Goal: Transaction & Acquisition: Purchase product/service

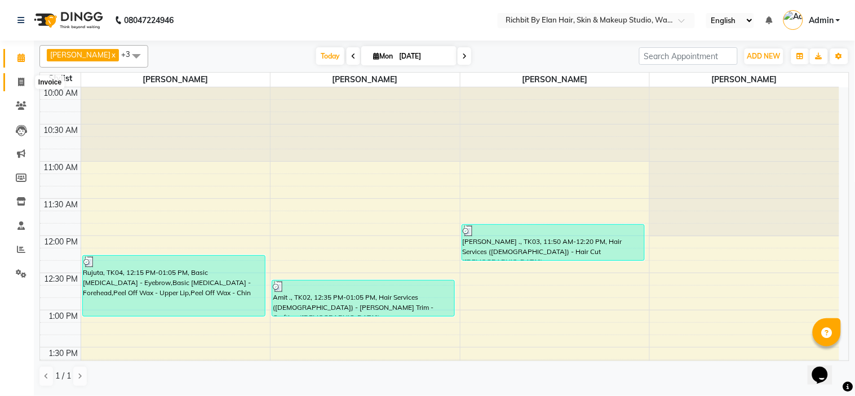
scroll to position [623, 0]
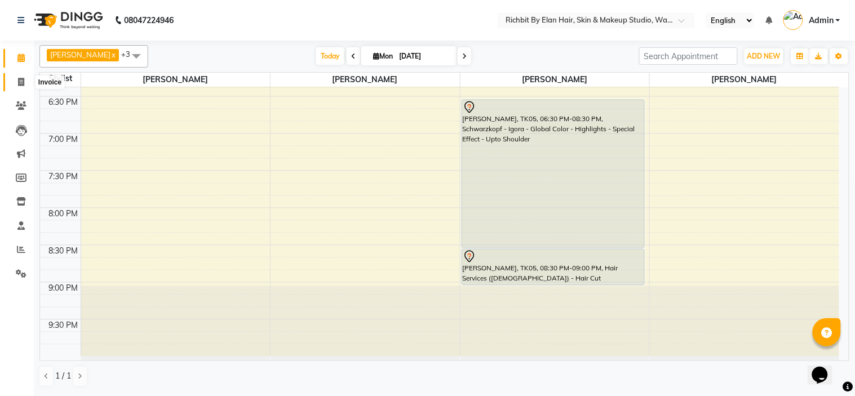
click at [20, 81] on icon at bounding box center [21, 82] width 6 height 8
select select "service"
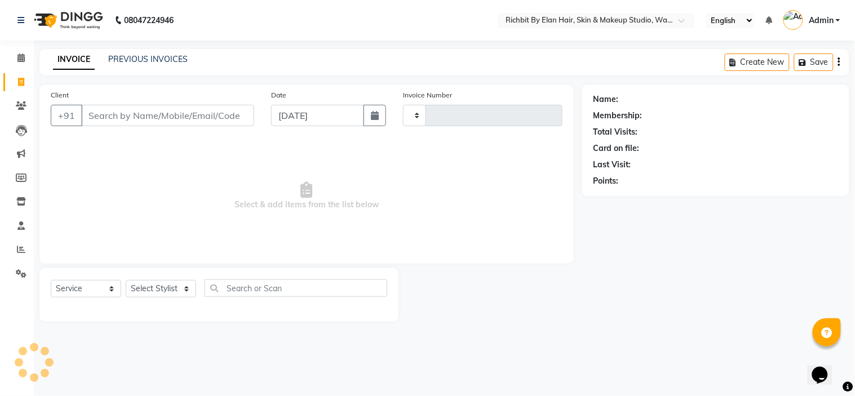
type input "0786"
select select "4114"
click at [149, 291] on select "Select Stylist" at bounding box center [161, 288] width 70 height 17
select select "39151"
click at [126, 281] on select "Select Stylist [PERSON_NAME] [PERSON_NAME] [PERSON_NAME] [PERSON_NAME] [PERSON_…" at bounding box center [161, 288] width 70 height 17
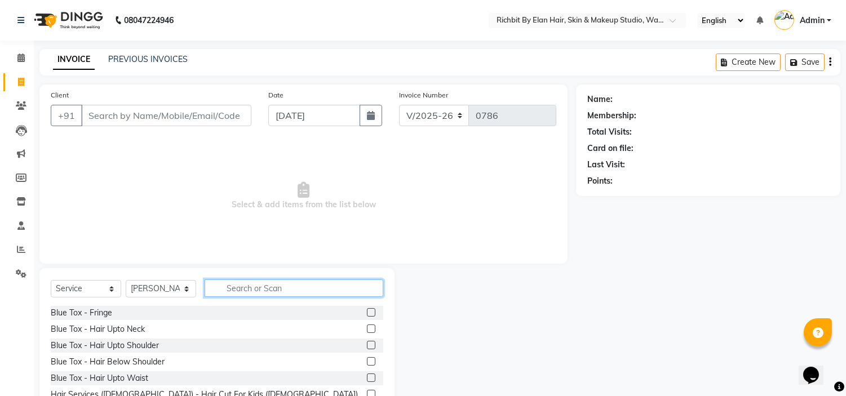
click at [273, 289] on input "text" at bounding box center [294, 287] width 179 height 17
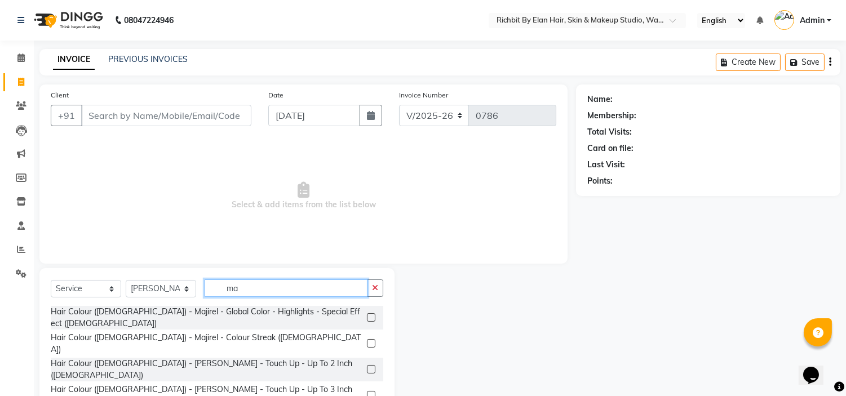
type input "m"
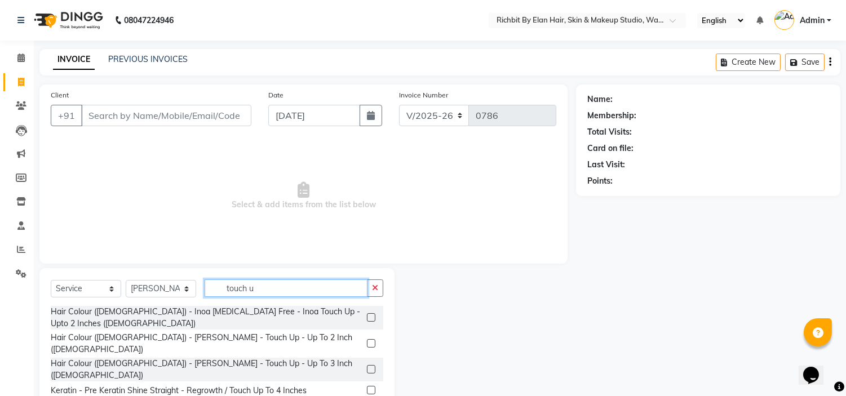
type input "touch u"
click at [367, 339] on label at bounding box center [371, 343] width 8 height 8
click at [367, 340] on input "checkbox" at bounding box center [370, 343] width 7 height 7
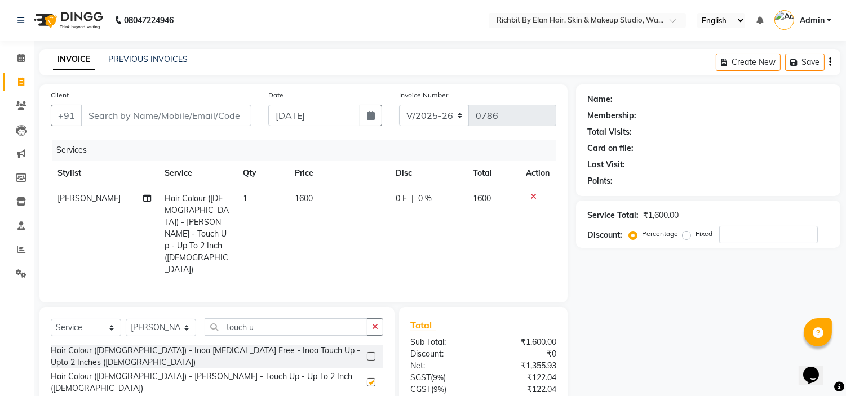
checkbox input "false"
click at [756, 231] on input "number" at bounding box center [768, 234] width 99 height 17
type input "20"
click at [175, 111] on input "Client" at bounding box center [166, 115] width 170 height 21
type input "9"
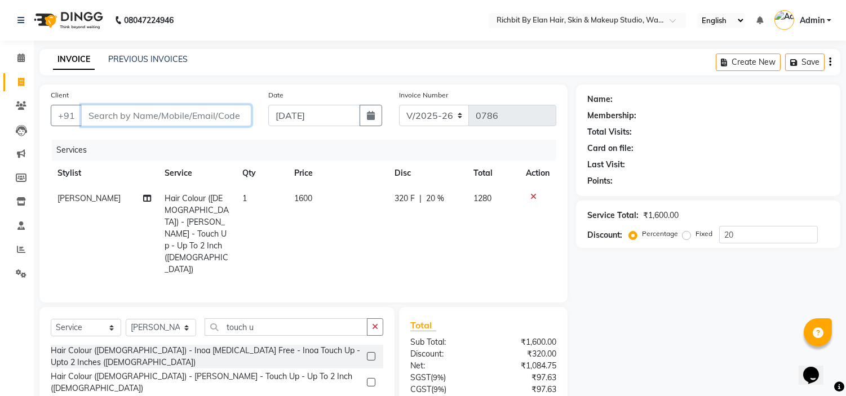
type input "0"
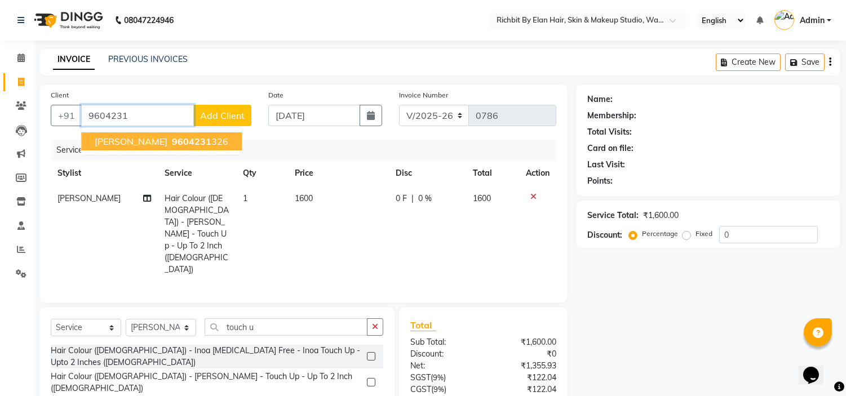
click at [122, 139] on span "Deepali" at bounding box center [131, 141] width 73 height 11
type input "9604231326"
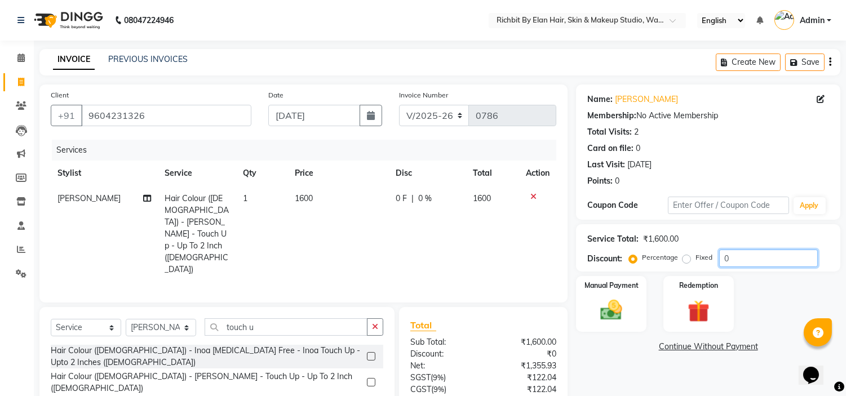
drag, startPoint x: 735, startPoint y: 260, endPoint x: 746, endPoint y: 256, distance: 11.4
click at [744, 257] on input "0" at bounding box center [768, 258] width 99 height 17
type input "020"
click at [593, 308] on img at bounding box center [611, 310] width 37 height 26
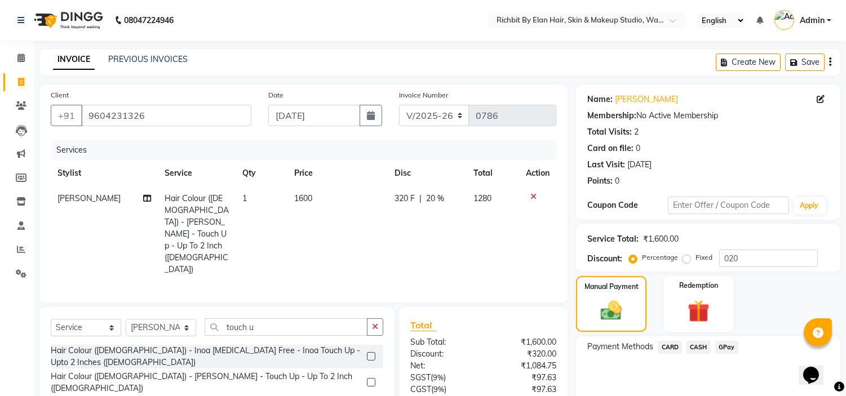
click at [729, 345] on span "GPay" at bounding box center [726, 347] width 23 height 13
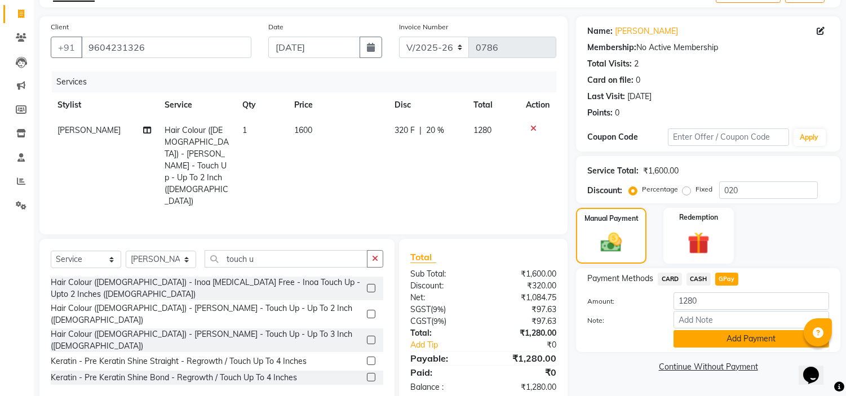
click at [727, 341] on button "Add Payment" at bounding box center [751, 338] width 156 height 17
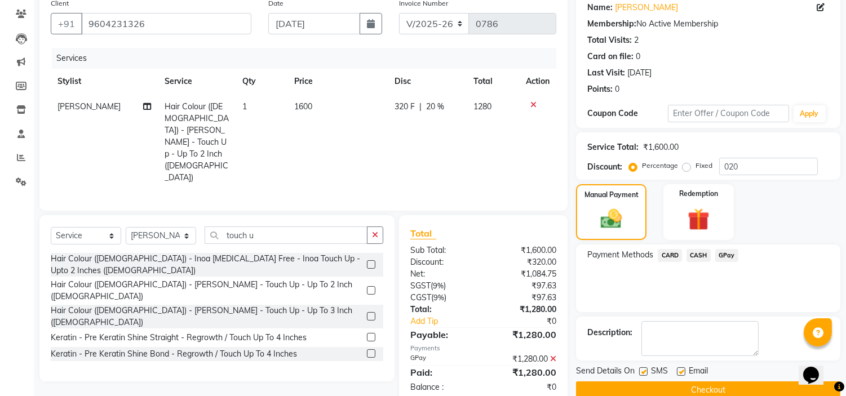
scroll to position [110, 0]
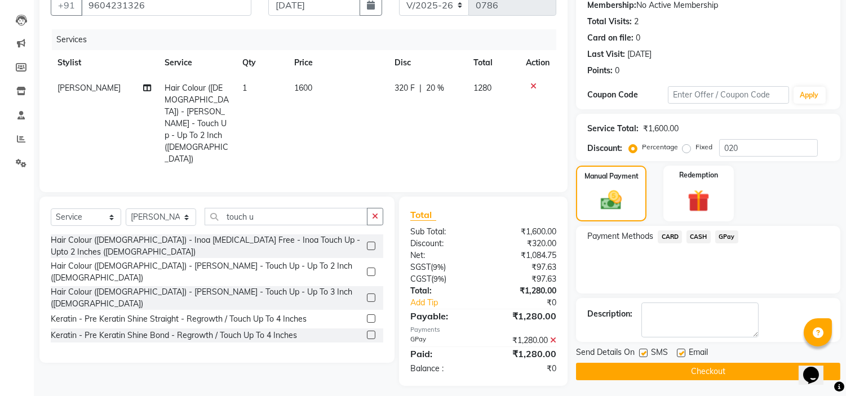
click at [717, 370] on button "Checkout" at bounding box center [708, 371] width 264 height 17
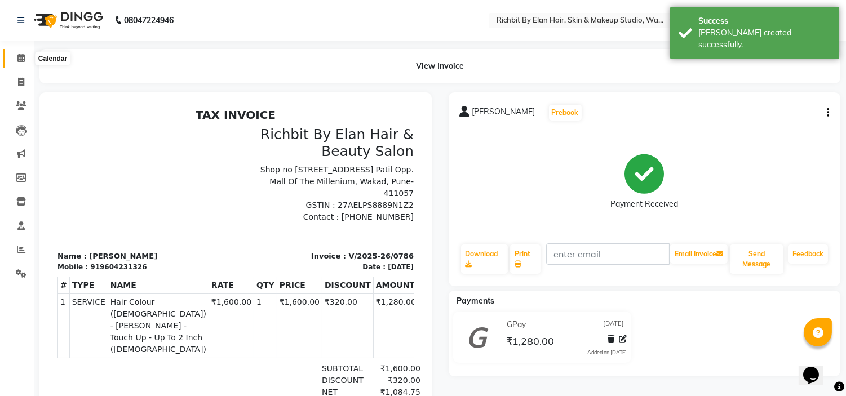
click at [19, 58] on icon at bounding box center [20, 58] width 7 height 8
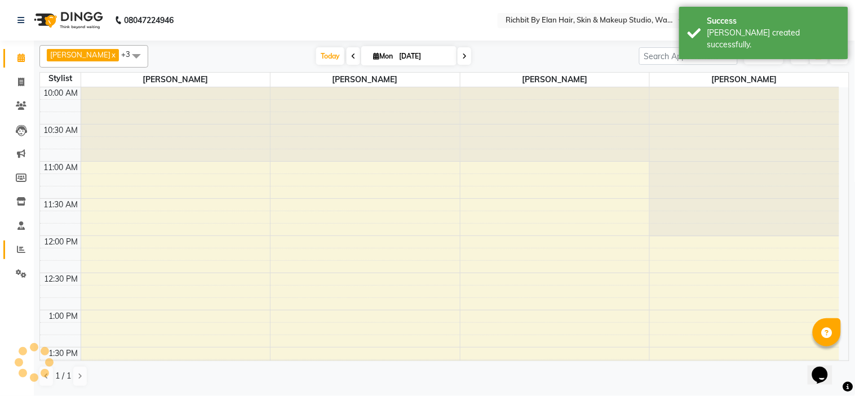
scroll to position [523, 0]
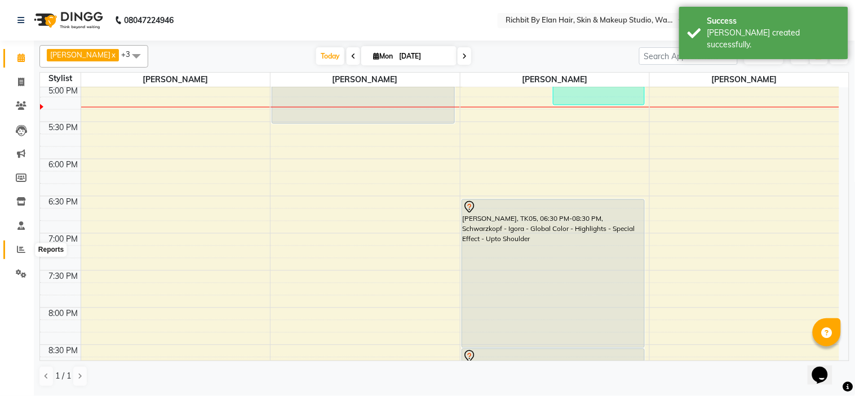
click at [19, 255] on span at bounding box center [21, 249] width 20 height 13
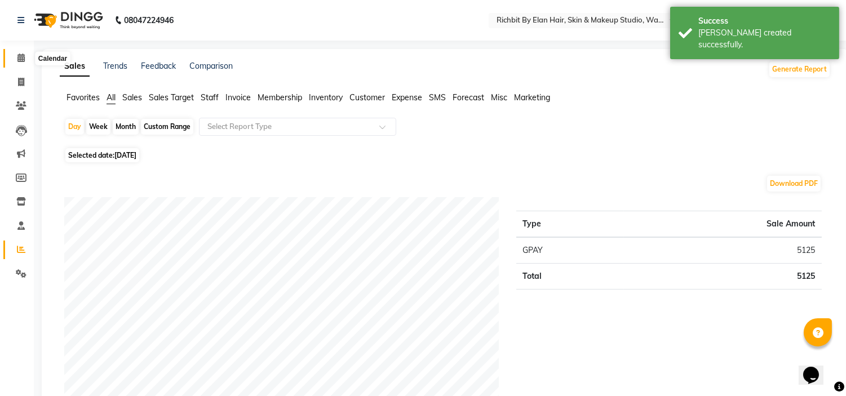
click at [20, 59] on icon at bounding box center [20, 58] width 7 height 8
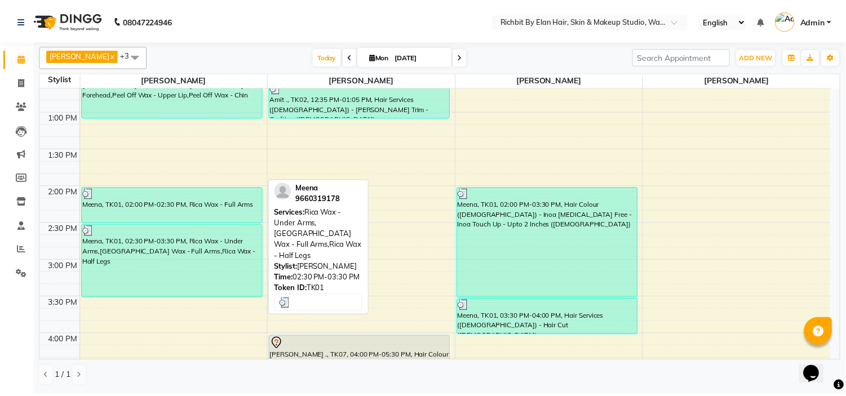
scroll to position [188, 0]
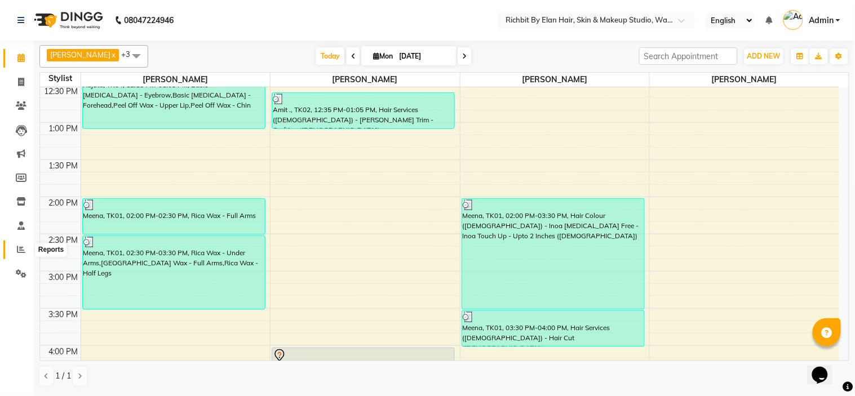
click at [20, 246] on icon at bounding box center [21, 249] width 8 height 8
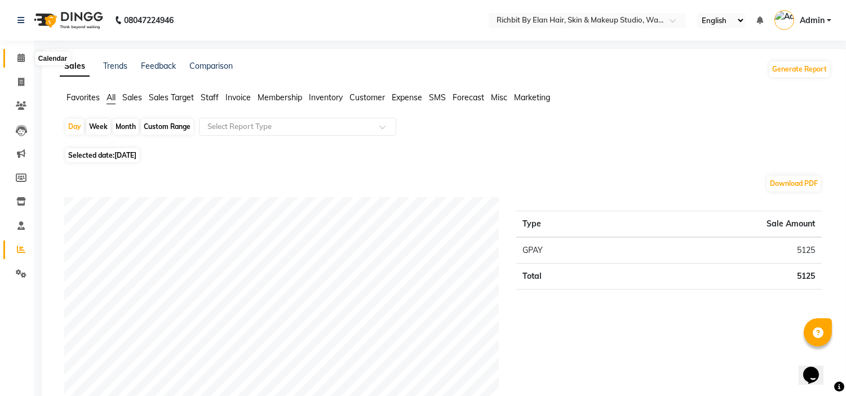
click at [17, 57] on icon at bounding box center [20, 58] width 7 height 8
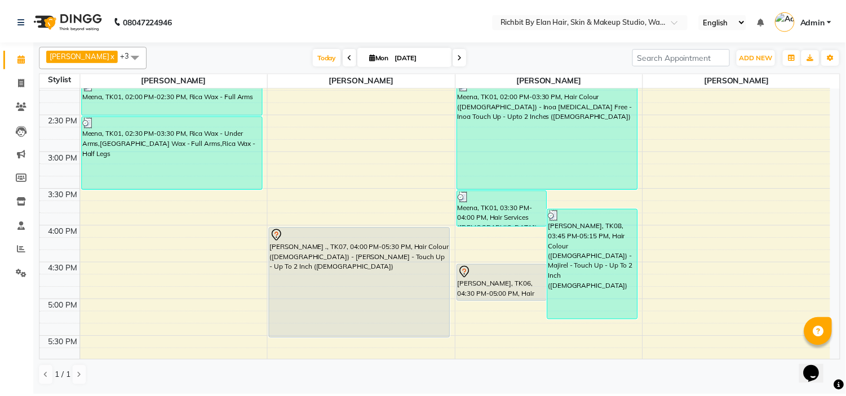
scroll to position [313, 0]
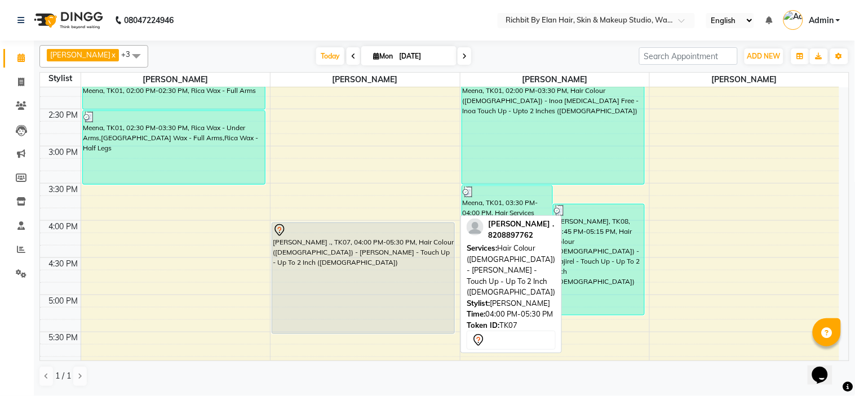
click at [306, 268] on div "[PERSON_NAME] ., TK07, 04:00 PM-05:30 PM, Hair Colour ([DEMOGRAPHIC_DATA]) - [P…" at bounding box center [363, 278] width 182 height 110
select select "7"
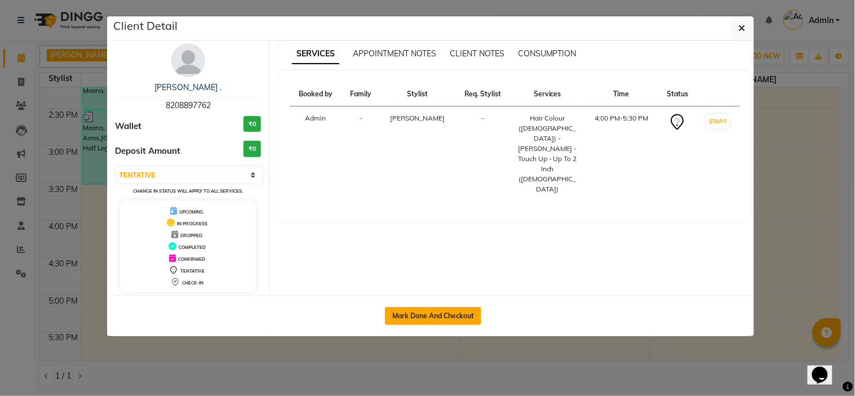
click at [444, 316] on button "Mark Done And Checkout" at bounding box center [433, 316] width 96 height 18
select select "4114"
select select "service"
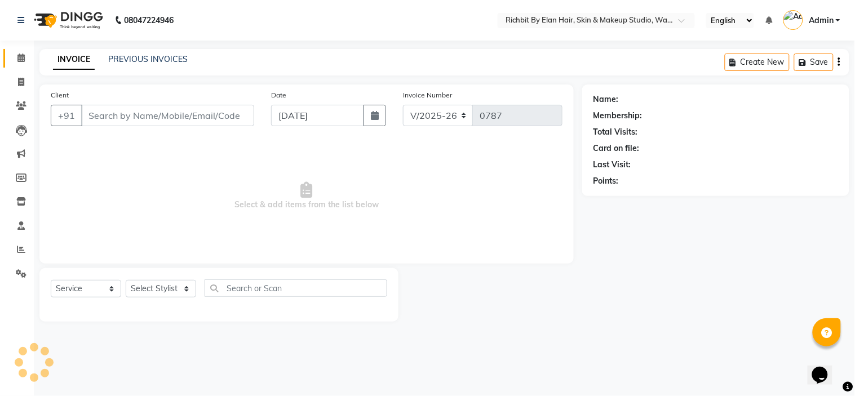
select select "3"
type input "8208897762"
select select "61438"
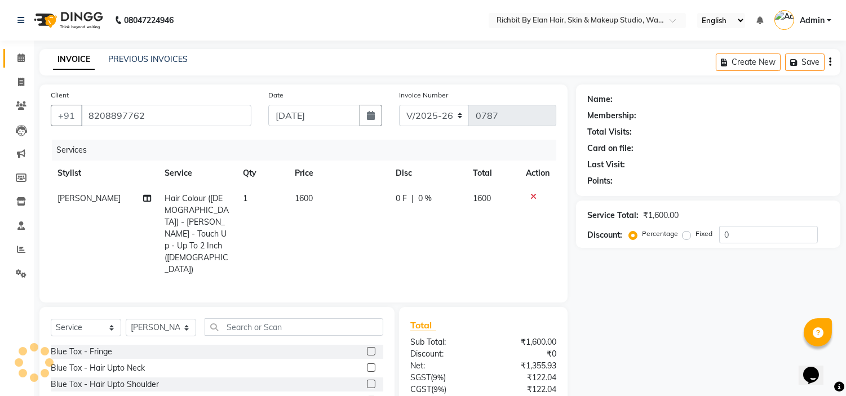
select select "1: Object"
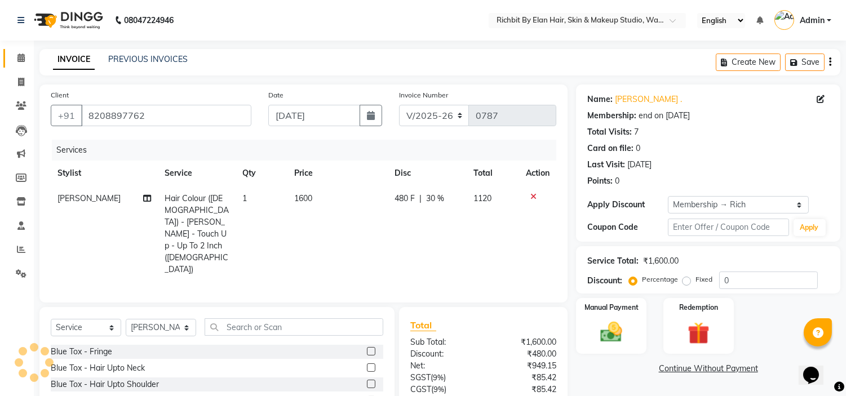
type input "30"
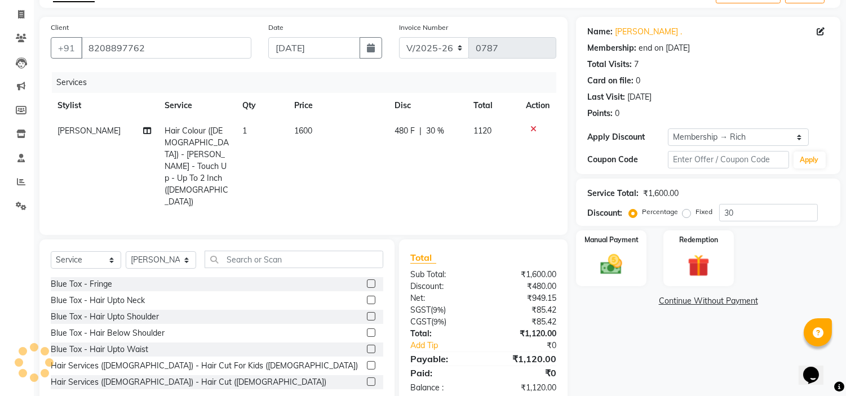
scroll to position [63, 0]
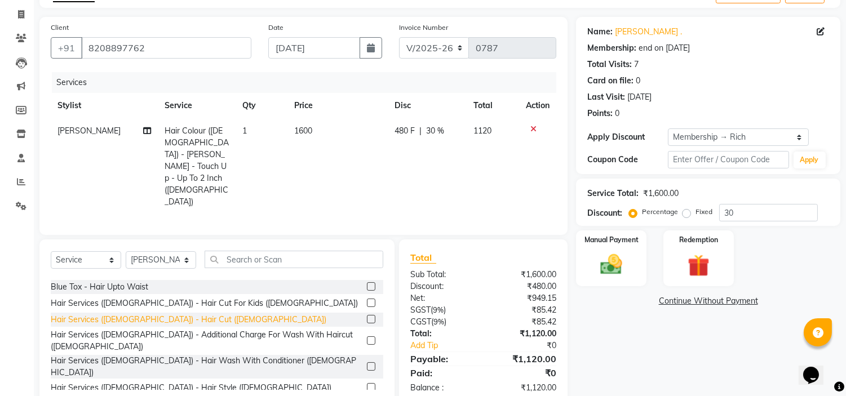
click at [175, 314] on div "Hair Services ([DEMOGRAPHIC_DATA]) - Hair Cut ([DEMOGRAPHIC_DATA])" at bounding box center [189, 320] width 276 height 12
checkbox input "false"
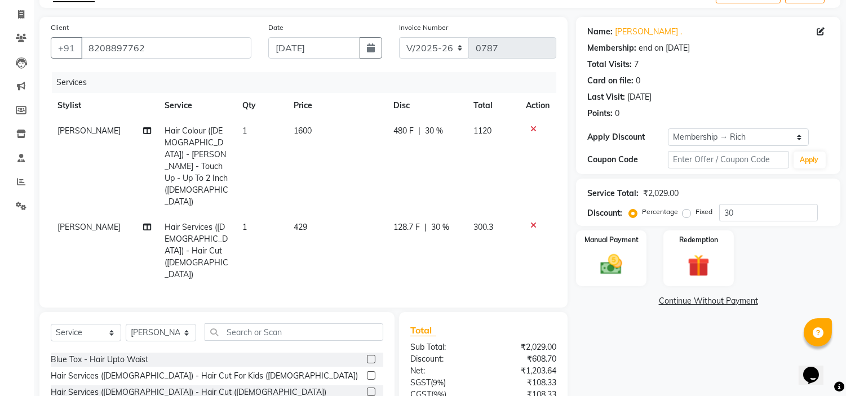
scroll to position [125, 0]
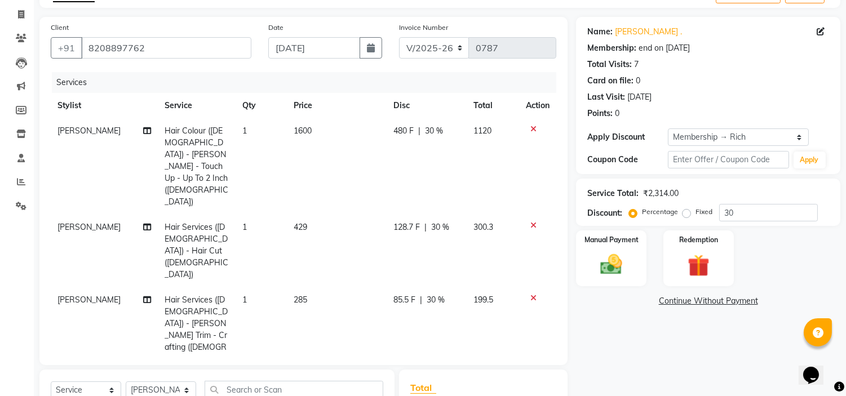
checkbox input "false"
click at [408, 294] on span "85.5 F" at bounding box center [405, 300] width 22 height 12
select select "61438"
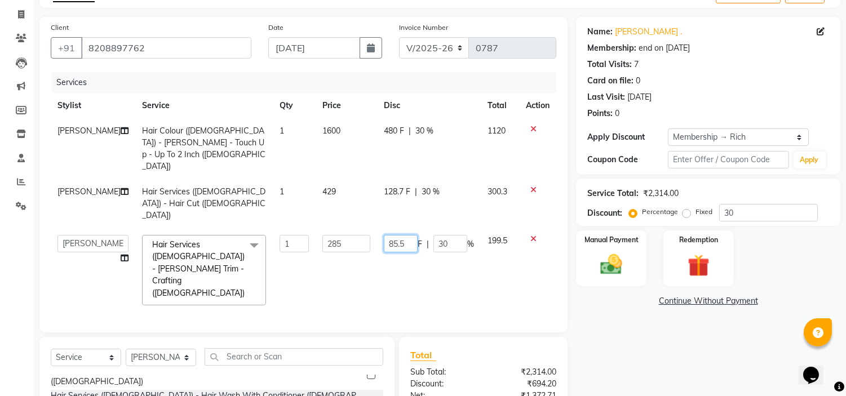
click at [406, 235] on input "85.5" at bounding box center [401, 243] width 34 height 17
type input "85"
click at [744, 205] on input "30" at bounding box center [768, 212] width 99 height 17
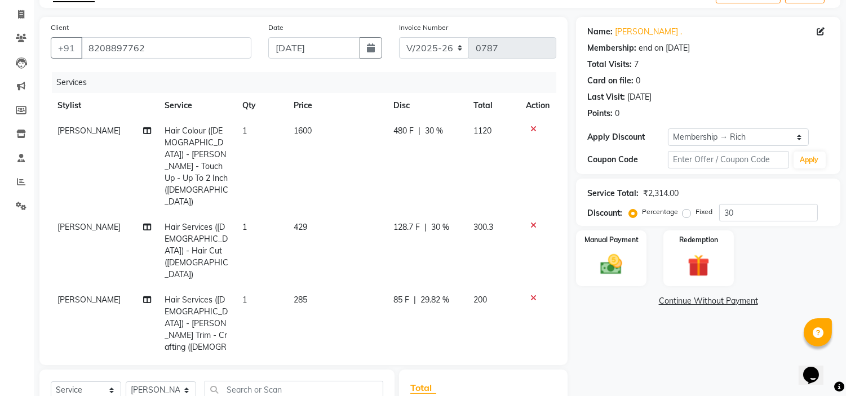
click at [412, 221] on span "128.7 F" at bounding box center [407, 227] width 26 height 12
select select "61438"
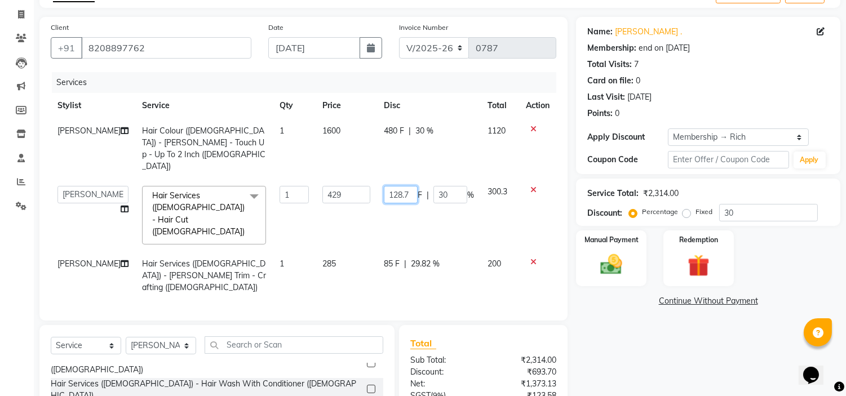
click at [408, 186] on input "128.7" at bounding box center [401, 194] width 34 height 17
type input "128"
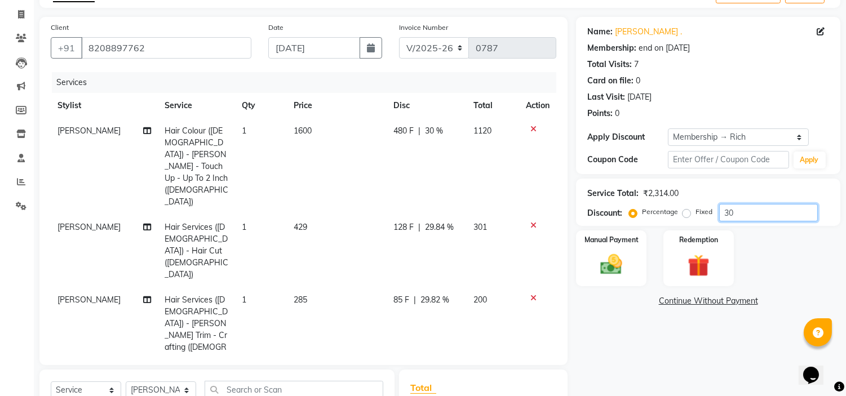
click at [748, 213] on input "30" at bounding box center [768, 212] width 99 height 17
click at [403, 221] on span "128 F" at bounding box center [403, 227] width 20 height 12
select select "61438"
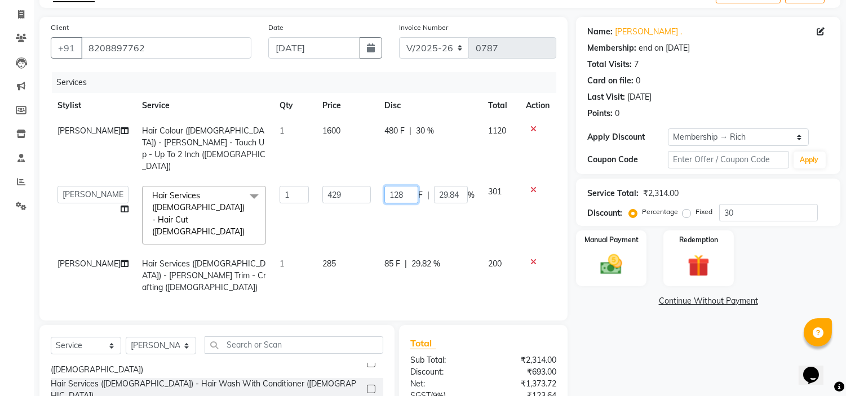
click at [403, 186] on input "128" at bounding box center [401, 194] width 34 height 17
type input "129"
click at [751, 218] on input "30" at bounding box center [768, 212] width 99 height 17
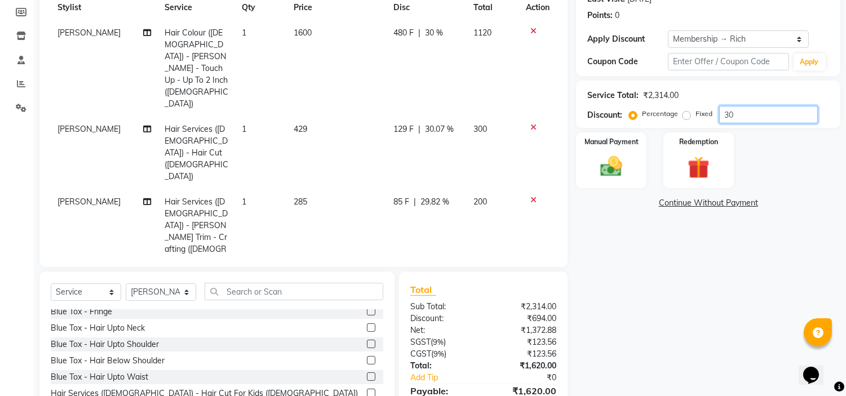
scroll to position [0, 0]
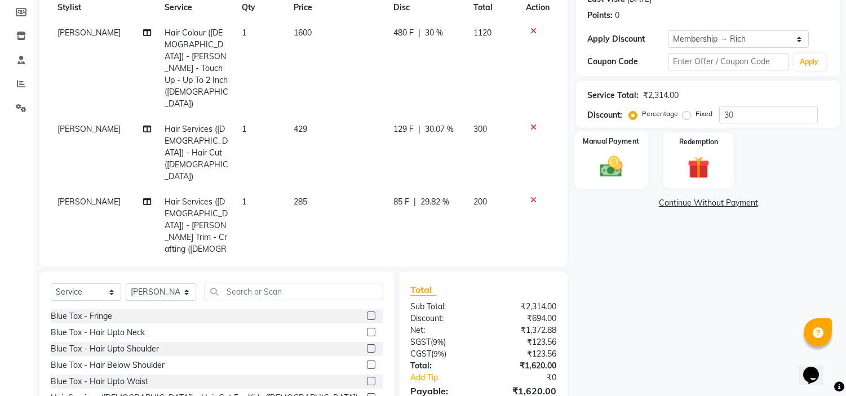
click at [612, 156] on img at bounding box center [611, 167] width 37 height 26
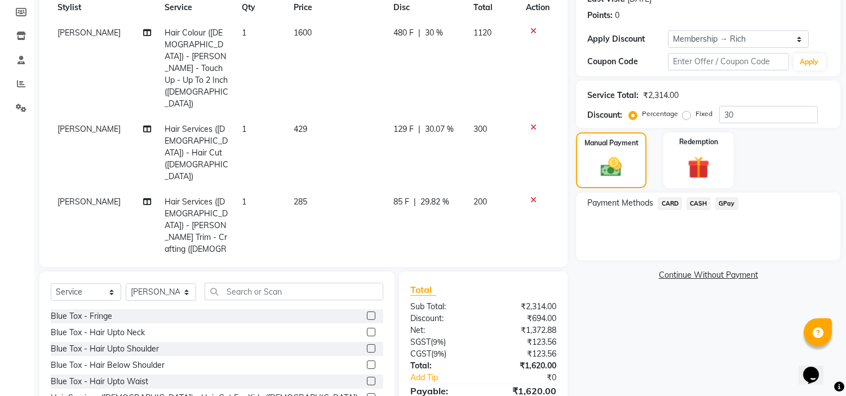
click at [669, 201] on span "CARD" at bounding box center [669, 203] width 24 height 13
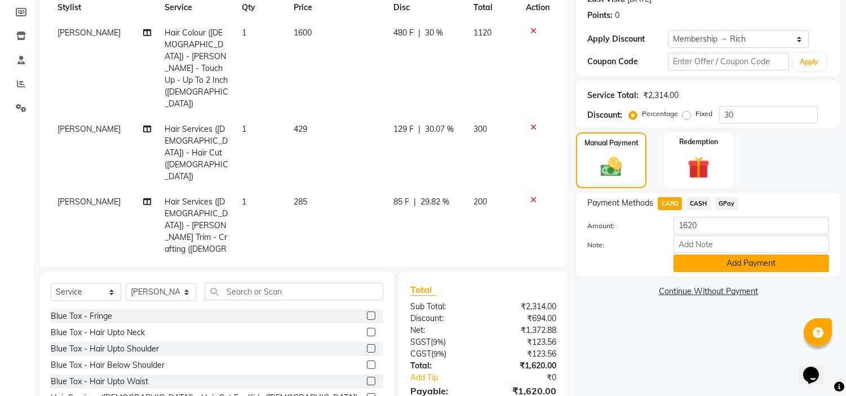
click at [719, 266] on button "Add Payment" at bounding box center [751, 263] width 156 height 17
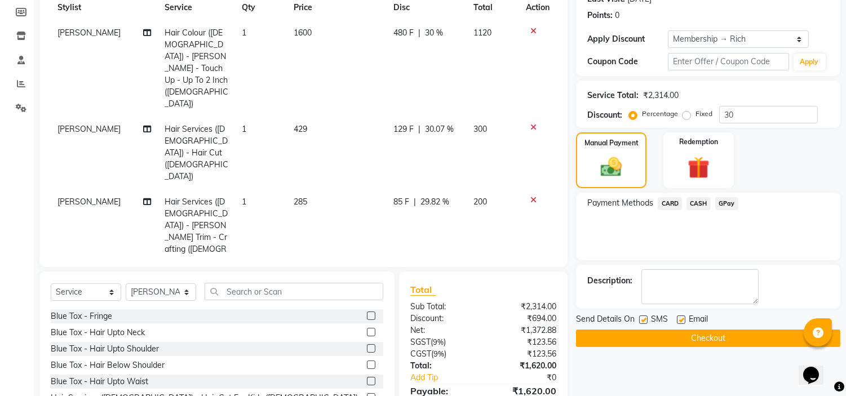
scroll to position [189, 0]
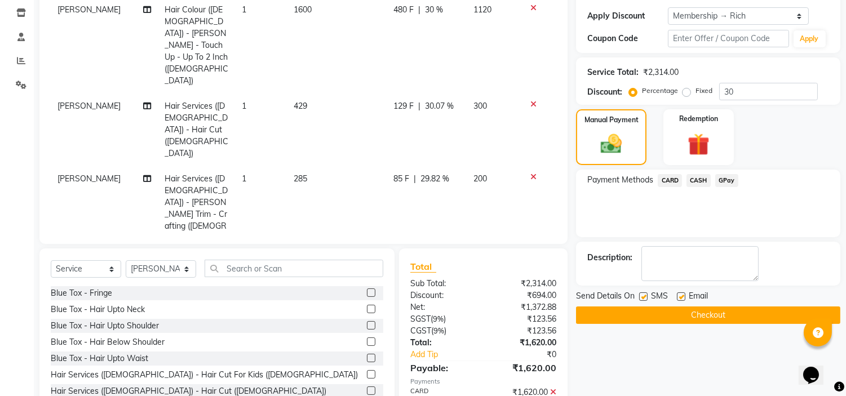
click at [722, 314] on button "Checkout" at bounding box center [708, 314] width 264 height 17
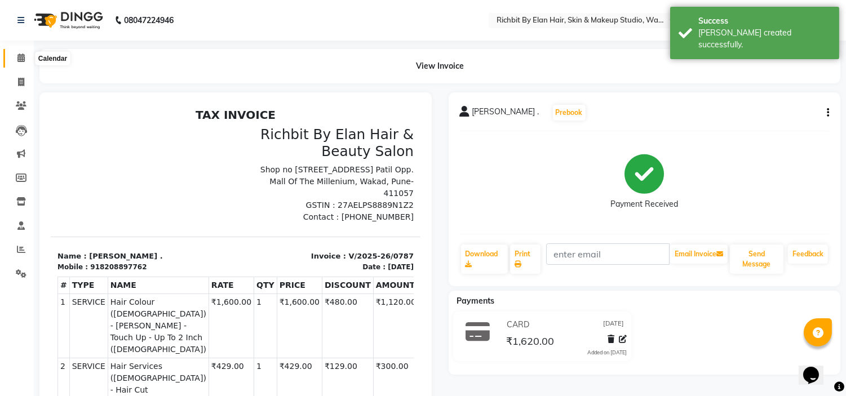
click at [27, 55] on span at bounding box center [21, 58] width 20 height 13
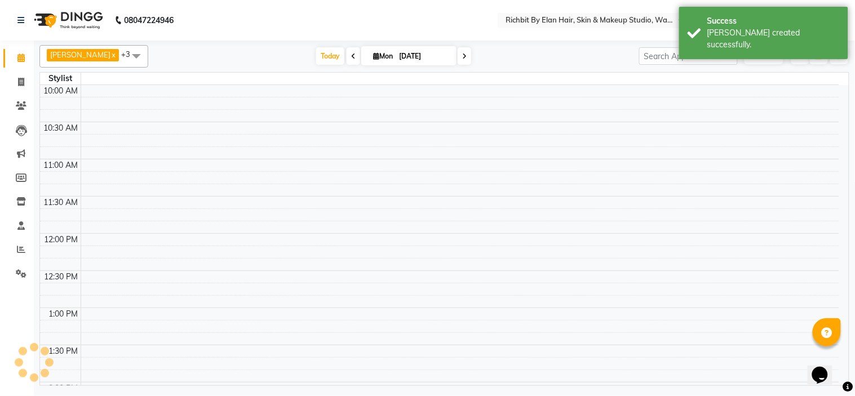
scroll to position [596, 0]
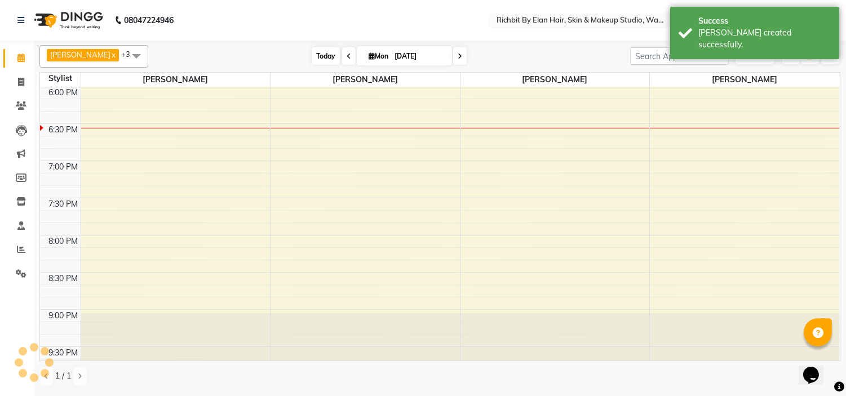
click at [313, 64] on span "Today" at bounding box center [326, 55] width 28 height 17
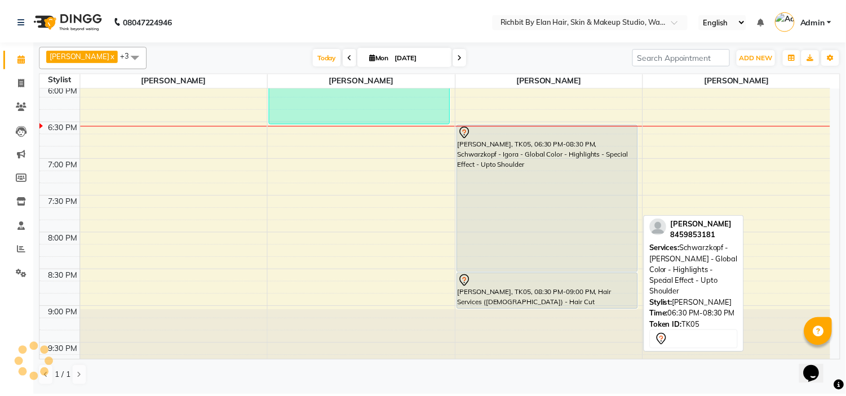
scroll to position [410, 0]
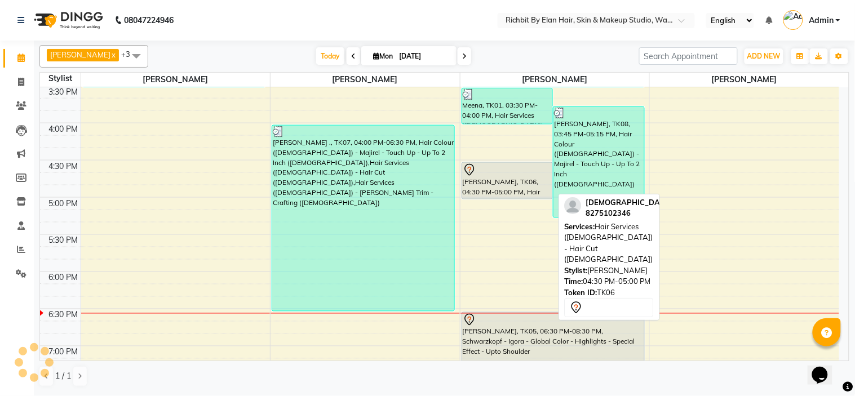
click at [482, 178] on div "[PERSON_NAME], TK06, 04:30 PM-05:00 PM, Hair Services ([DEMOGRAPHIC_DATA]) - Ha…" at bounding box center [507, 181] width 91 height 36
select select "7"
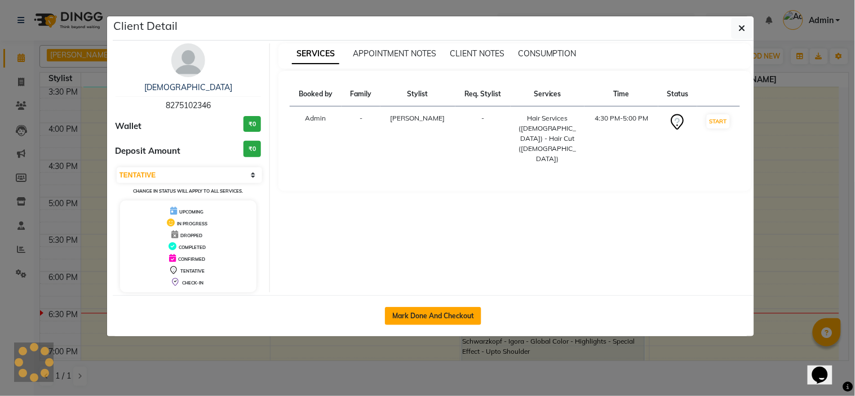
click at [443, 312] on button "Mark Done And Checkout" at bounding box center [433, 316] width 96 height 18
select select "service"
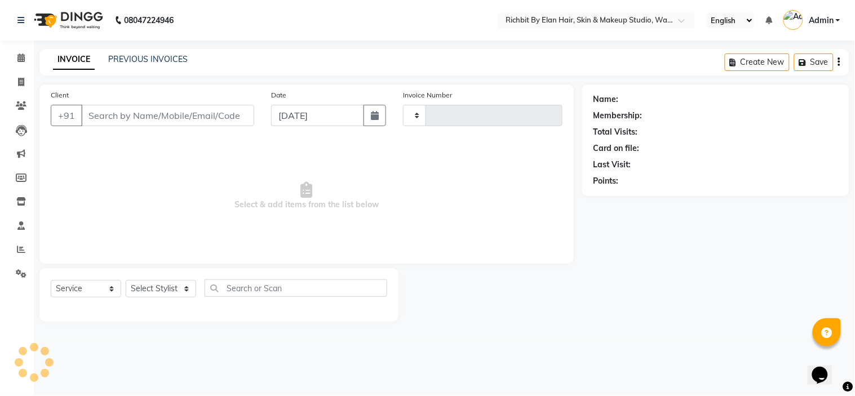
type input "0788"
select select "4114"
click at [154, 286] on select "Select Stylist Ankita nivangune Deepali Palsule Gopal Kadam Rohit Suravase Vand…" at bounding box center [161, 288] width 70 height 17
type input "8275102346"
select select "39151"
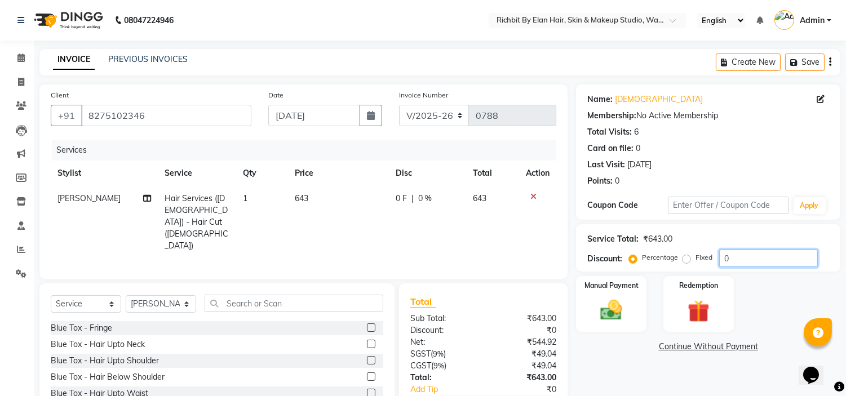
click at [739, 260] on input "0" at bounding box center [768, 258] width 99 height 17
type input "030"
click at [412, 200] on span "192.9 F" at bounding box center [407, 199] width 26 height 12
select select "39151"
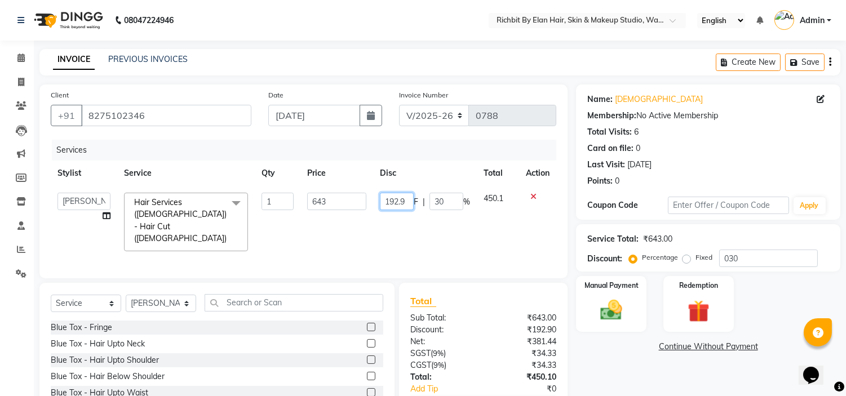
click at [412, 200] on input "192.9" at bounding box center [397, 201] width 34 height 17
type input "192"
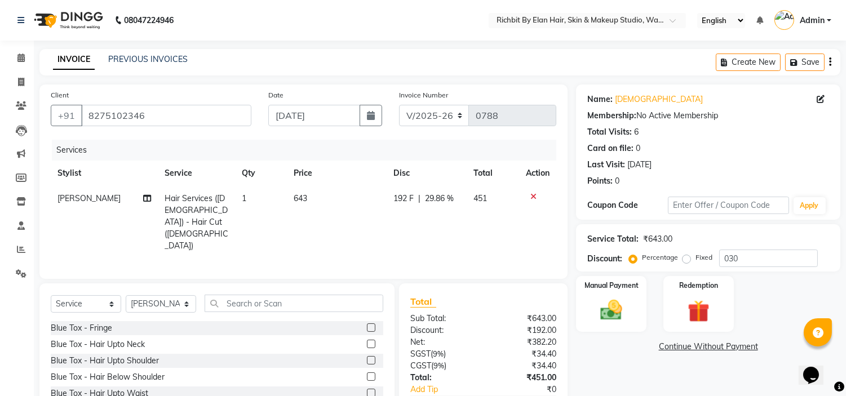
click at [392, 226] on td "192 F | 29.86 %" at bounding box center [426, 222] width 80 height 73
select select "39151"
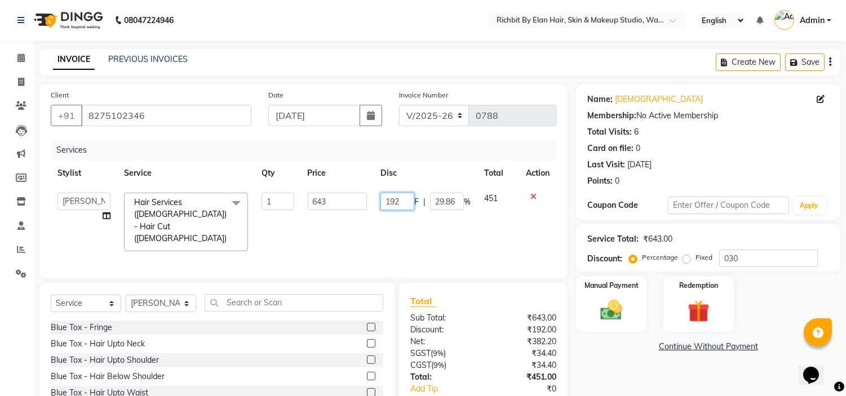
click at [405, 206] on input "192" at bounding box center [397, 201] width 34 height 17
type input "193"
drag, startPoint x: 412, startPoint y: 211, endPoint x: 417, endPoint y: 222, distance: 12.4
click at [417, 222] on td "193 F | 29.86 %" at bounding box center [426, 222] width 104 height 72
select select "39151"
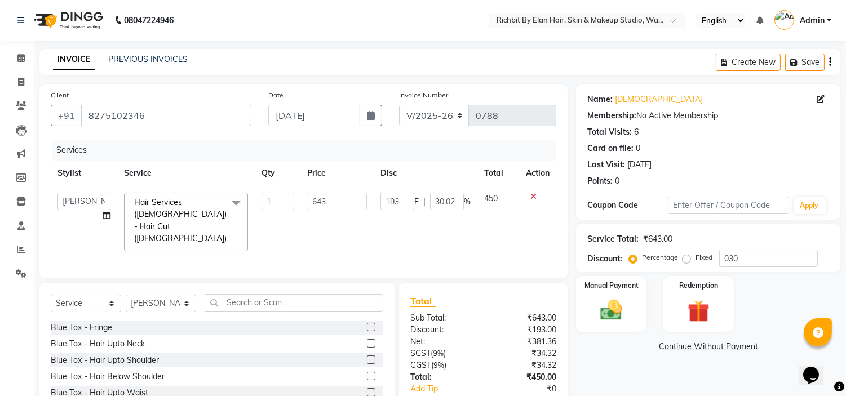
click at [654, 326] on div "Manual Payment Redemption" at bounding box center [707, 304] width 281 height 56
click at [617, 288] on label "Manual Payment" at bounding box center [611, 284] width 56 height 11
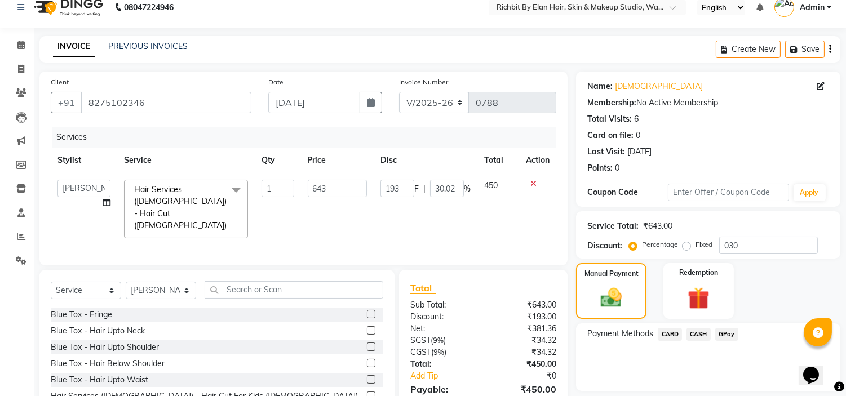
scroll to position [55, 0]
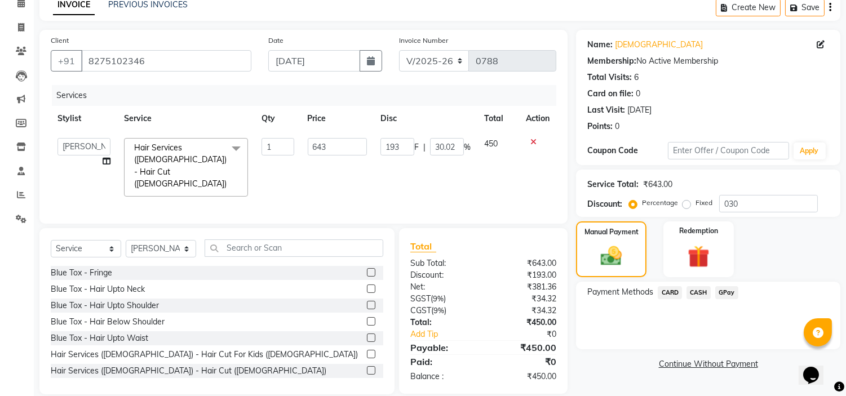
click at [673, 289] on span "CARD" at bounding box center [669, 292] width 24 height 13
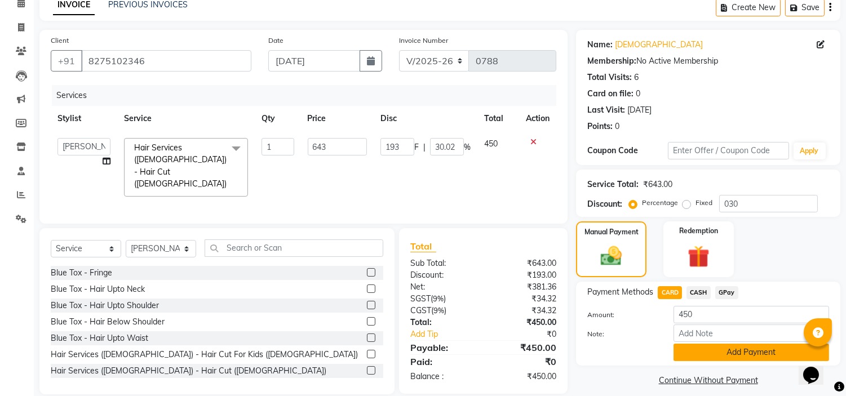
click at [691, 350] on button "Add Payment" at bounding box center [751, 352] width 156 height 17
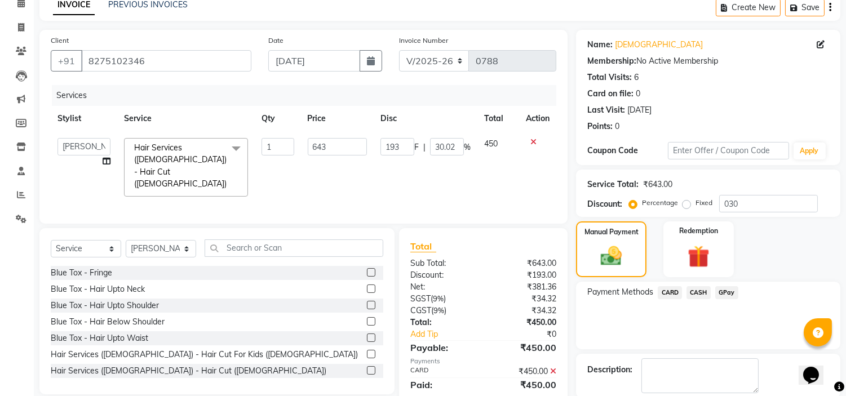
scroll to position [110, 0]
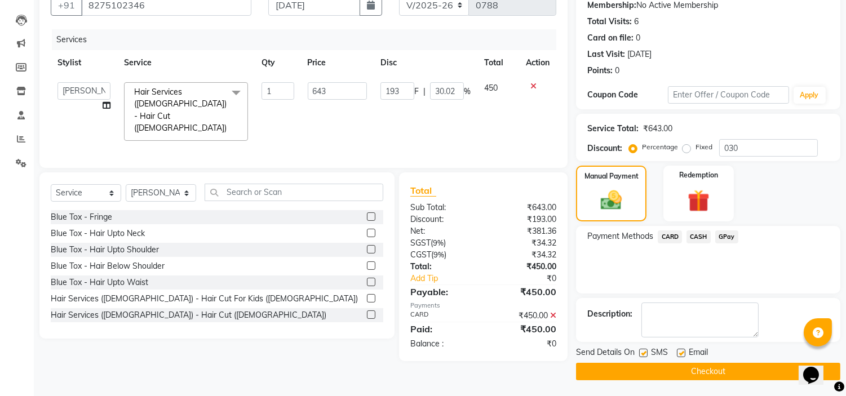
click at [673, 367] on button "Checkout" at bounding box center [708, 371] width 264 height 17
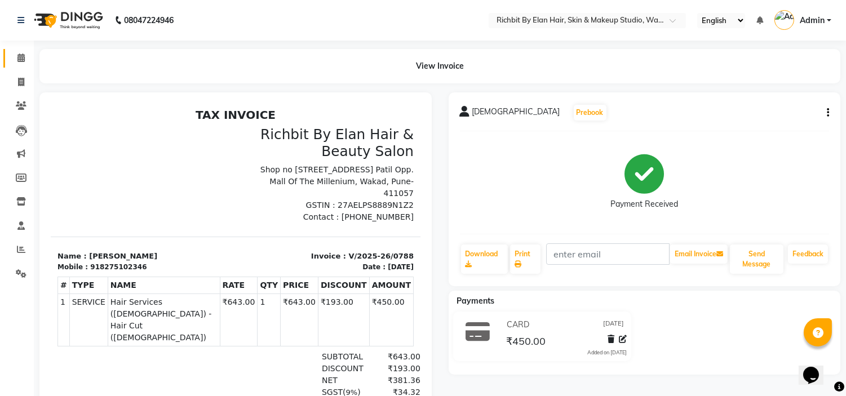
drag, startPoint x: 33, startPoint y: 60, endPoint x: 24, endPoint y: 59, distance: 8.5
click at [33, 60] on div "View Invoice" at bounding box center [440, 66] width 818 height 34
click at [24, 59] on span at bounding box center [21, 58] width 20 height 13
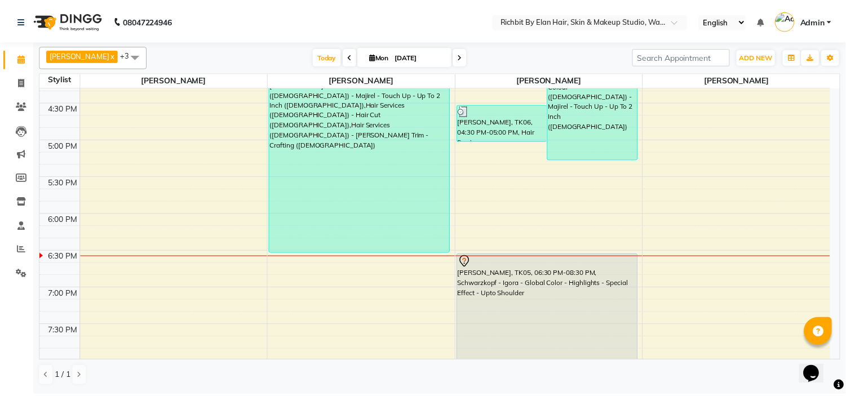
scroll to position [623, 0]
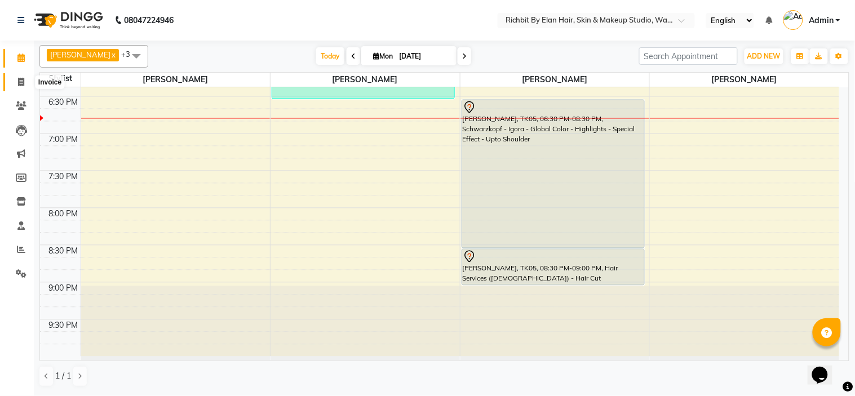
click at [18, 82] on icon at bounding box center [21, 82] width 6 height 8
select select "service"
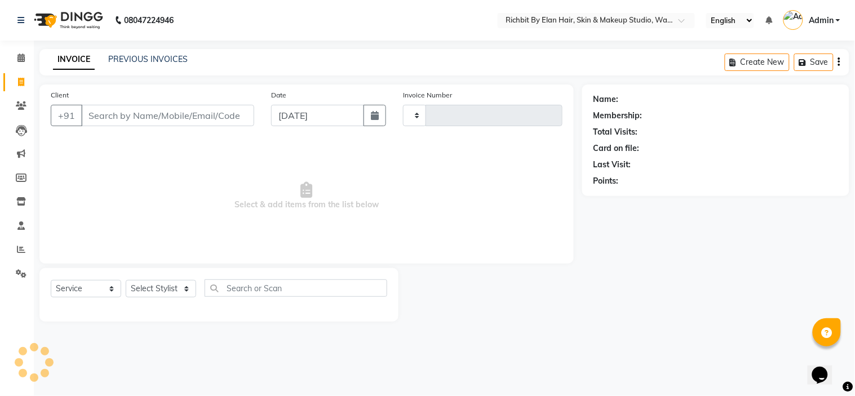
type input "0789"
select select "4114"
click at [151, 286] on select "Select Stylist Ankita nivangune Deepali Palsule Gopal Kadam Rohit Suravase Vand…" at bounding box center [161, 288] width 70 height 17
select select "21217"
click at [126, 281] on select "Select Stylist Ankita nivangune Deepali Palsule Gopal Kadam Rohit Suravase Vand…" at bounding box center [161, 288] width 70 height 17
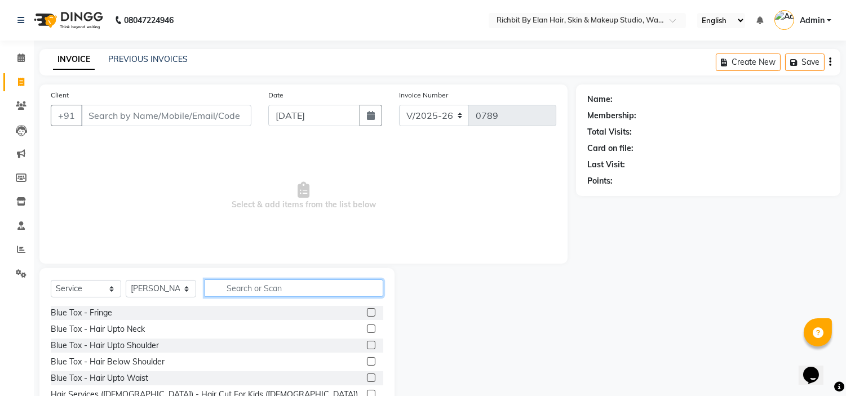
click at [250, 294] on input "text" at bounding box center [294, 287] width 179 height 17
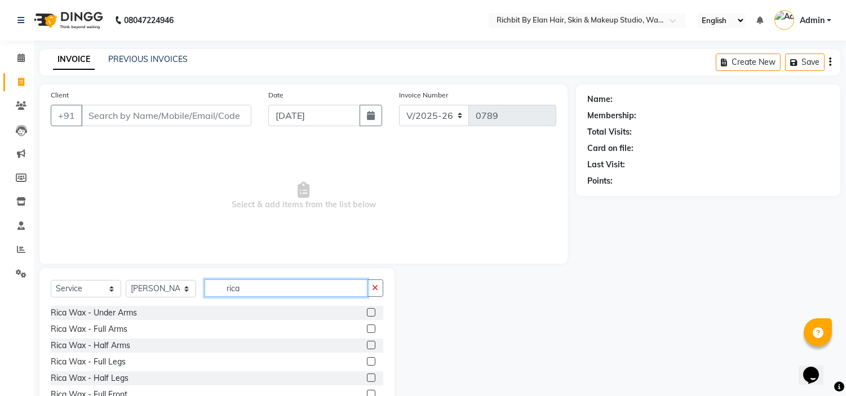
type input "rica"
click at [367, 313] on label at bounding box center [371, 312] width 8 height 8
click at [367, 313] on input "checkbox" at bounding box center [370, 312] width 7 height 7
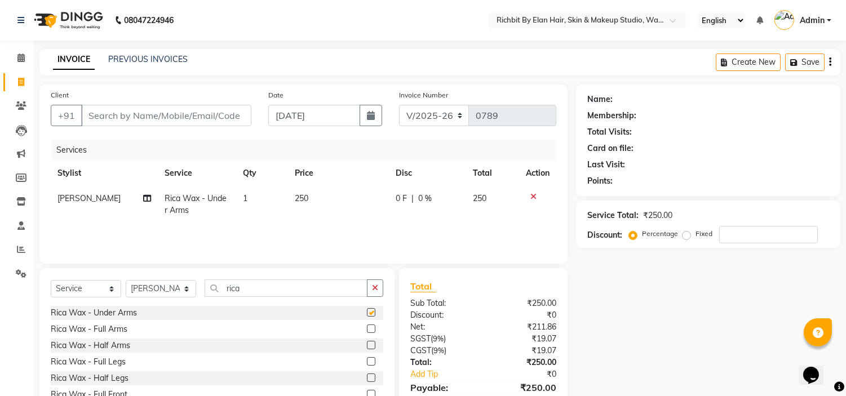
checkbox input "false"
click at [367, 328] on label at bounding box center [371, 329] width 8 height 8
click at [367, 328] on input "checkbox" at bounding box center [370, 329] width 7 height 7
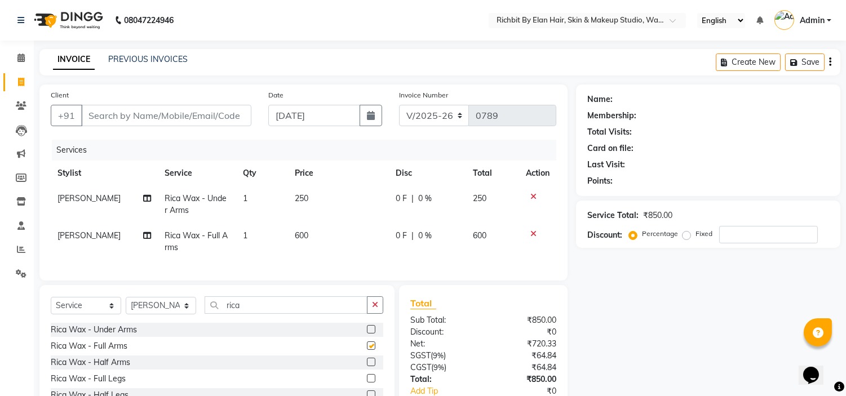
checkbox input "false"
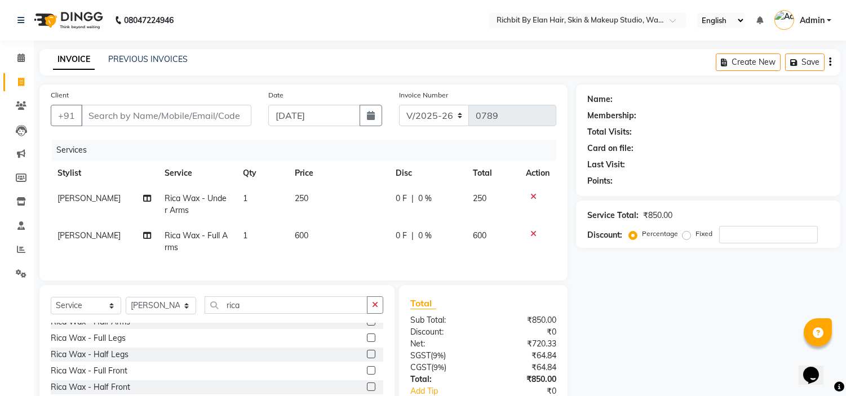
scroll to position [63, 0]
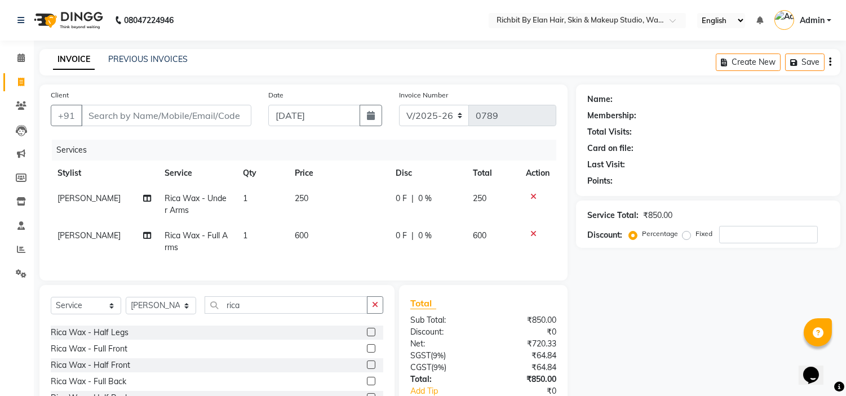
click at [367, 336] on label at bounding box center [371, 332] width 8 height 8
click at [367, 336] on input "checkbox" at bounding box center [370, 332] width 7 height 7
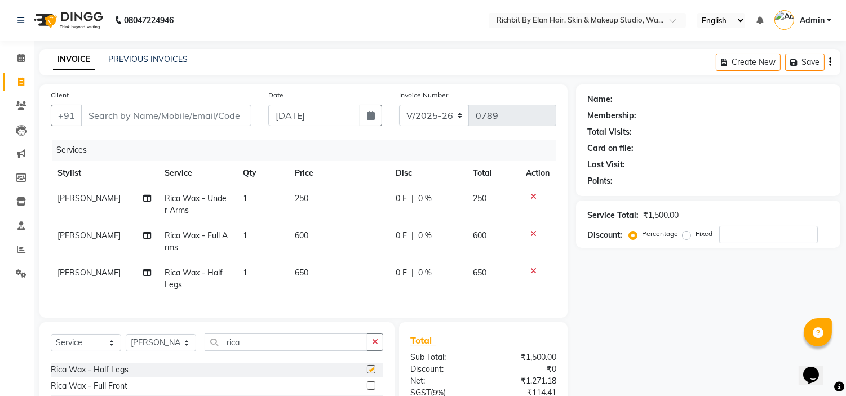
checkbox input "false"
click at [748, 228] on input "number" at bounding box center [768, 234] width 99 height 17
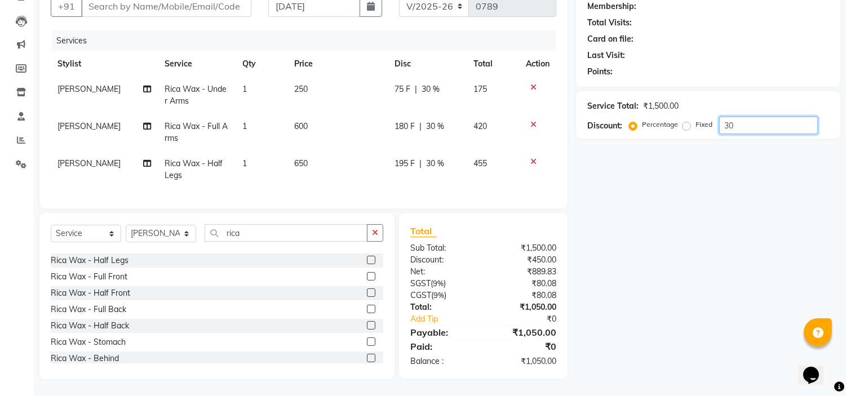
scroll to position [0, 0]
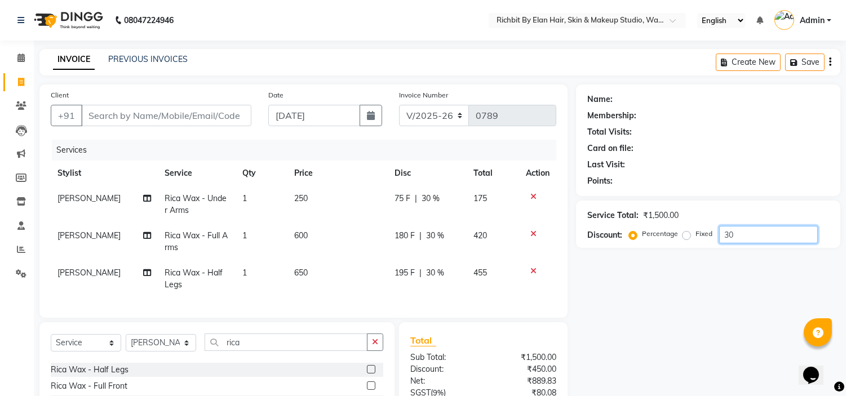
type input "30"
click at [128, 117] on input "Client" at bounding box center [166, 115] width 170 height 21
type input "v"
type input "0"
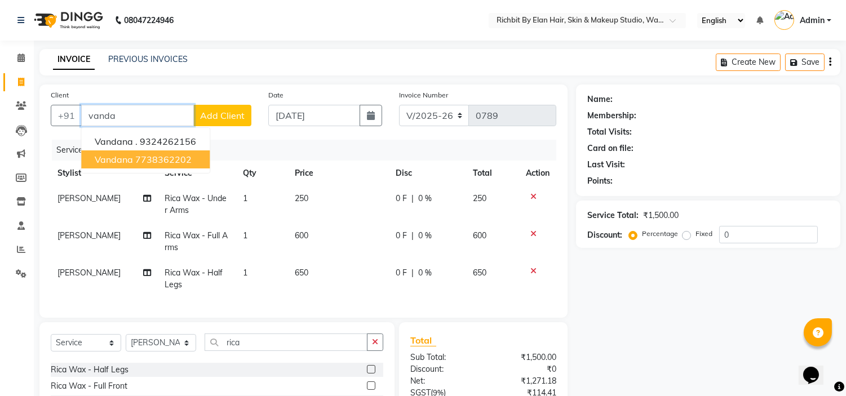
click at [175, 156] on ngb-highlight "7738362202" at bounding box center [163, 159] width 56 height 11
type input "7738362202"
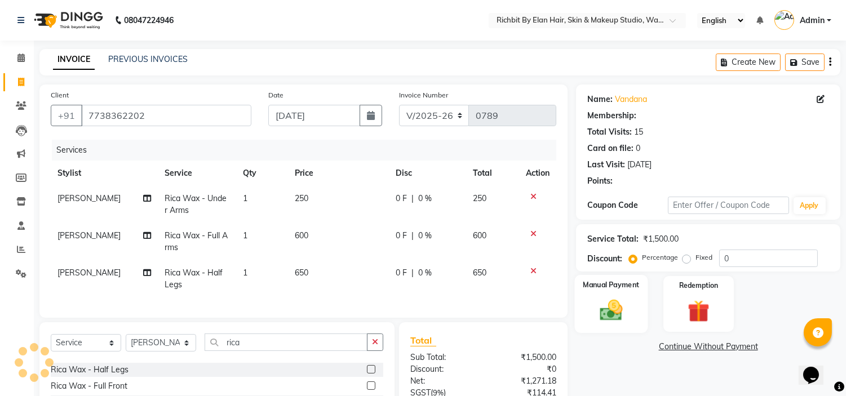
scroll to position [119, 0]
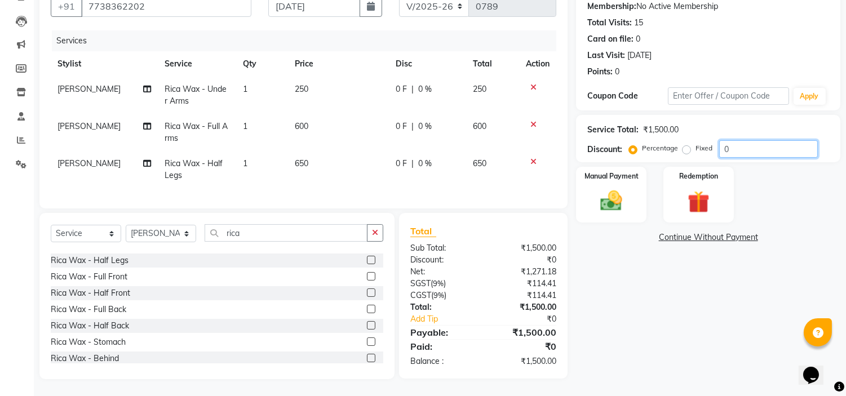
click at [781, 140] on input "0" at bounding box center [768, 148] width 99 height 17
type input "030"
click at [624, 194] on img at bounding box center [611, 201] width 37 height 26
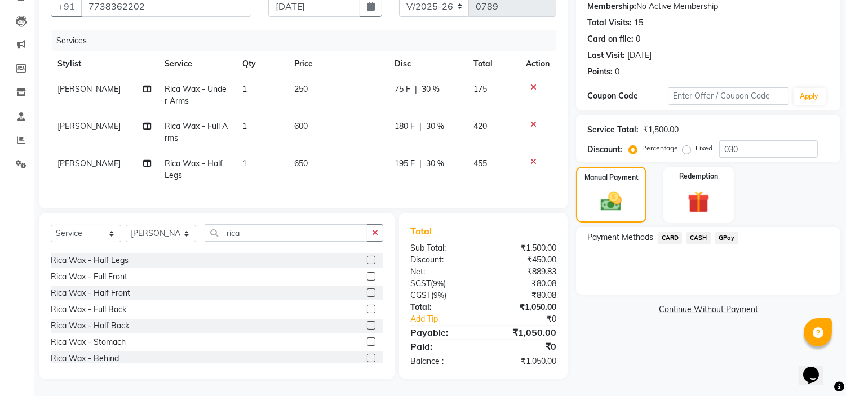
click at [728, 232] on span "GPay" at bounding box center [726, 238] width 23 height 13
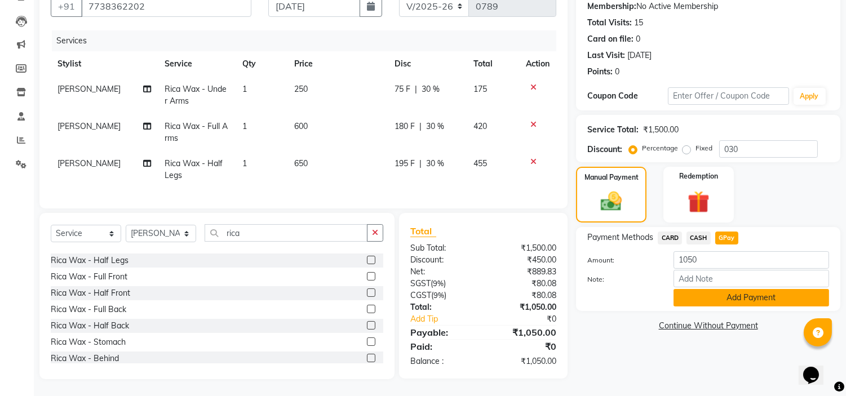
click at [705, 290] on button "Add Payment" at bounding box center [751, 297] width 156 height 17
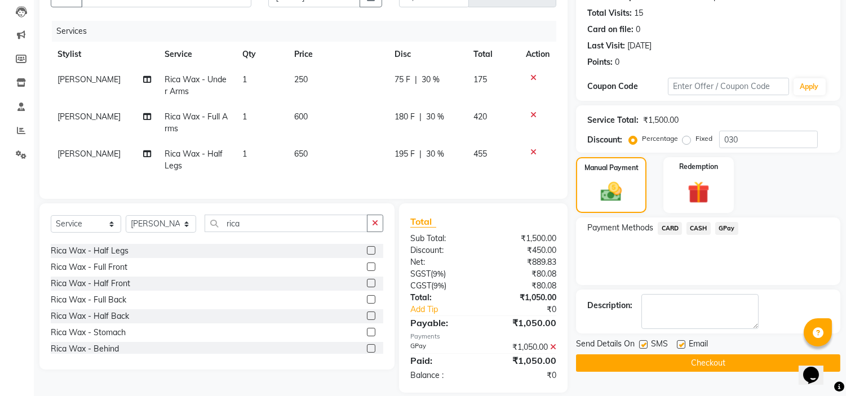
click at [708, 359] on button "Checkout" at bounding box center [708, 362] width 264 height 17
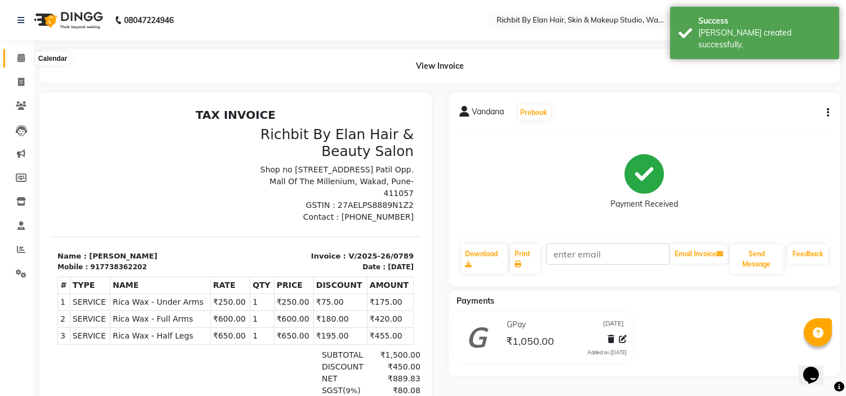
drag, startPoint x: 21, startPoint y: 57, endPoint x: 29, endPoint y: 60, distance: 7.8
click at [21, 57] on icon at bounding box center [20, 58] width 7 height 8
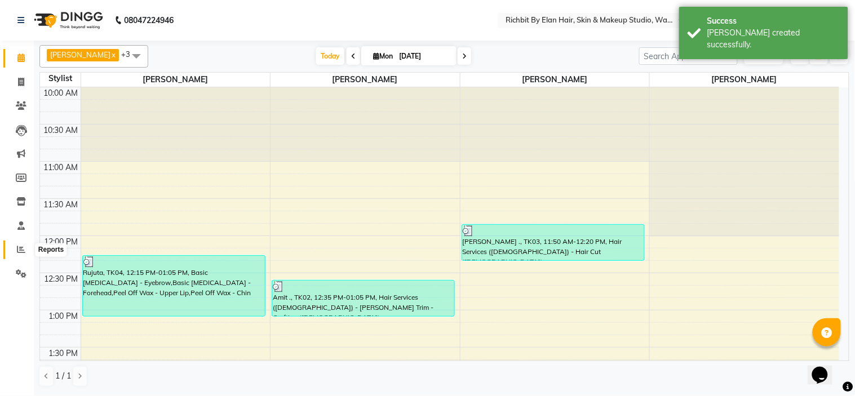
click at [21, 251] on icon at bounding box center [21, 249] width 8 height 8
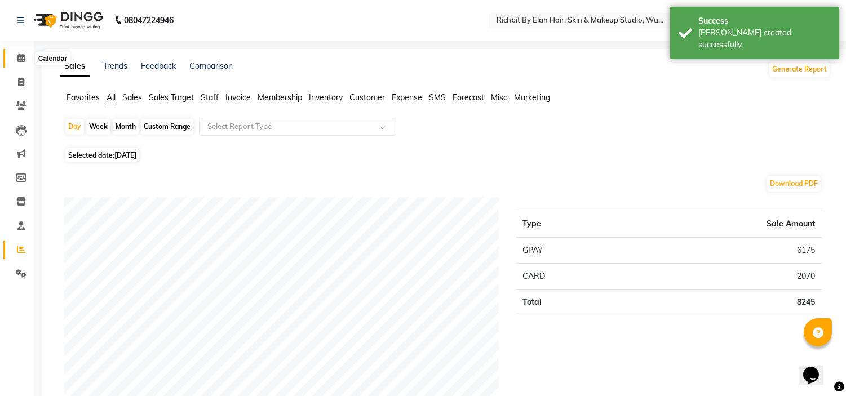
click at [24, 59] on icon at bounding box center [20, 58] width 7 height 8
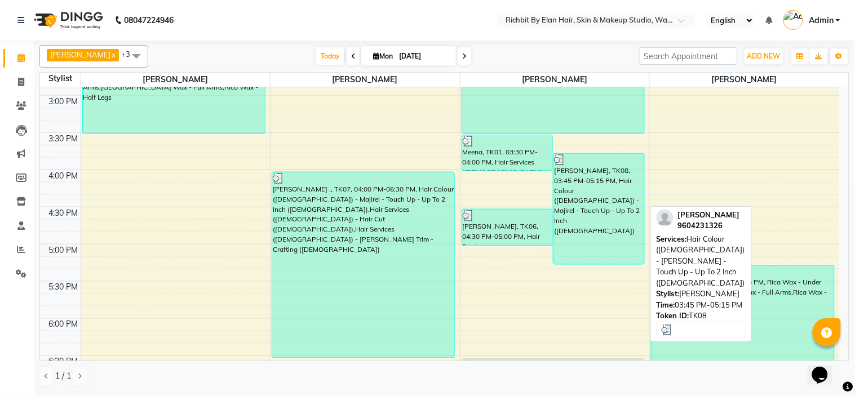
scroll to position [500, 0]
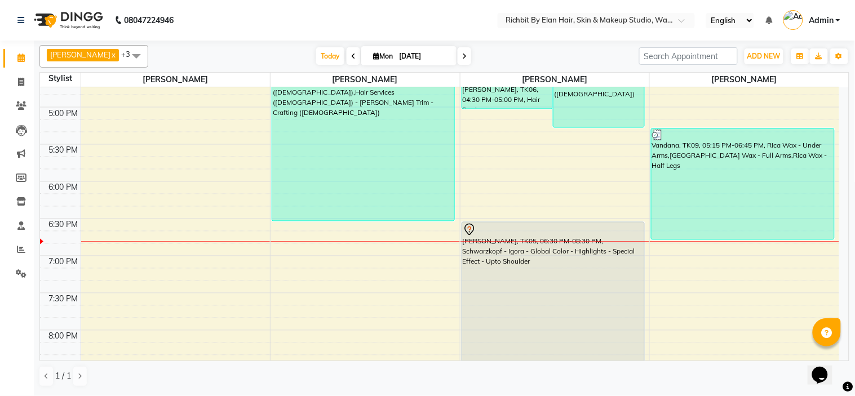
click at [463, 57] on icon at bounding box center [464, 56] width 5 height 7
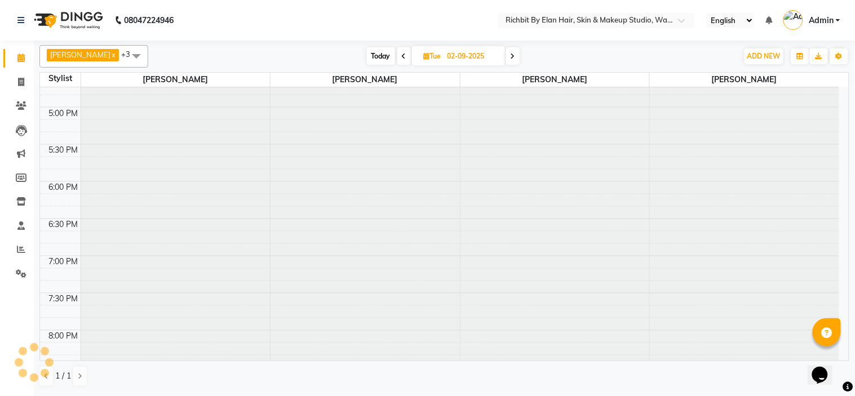
scroll to position [598, 0]
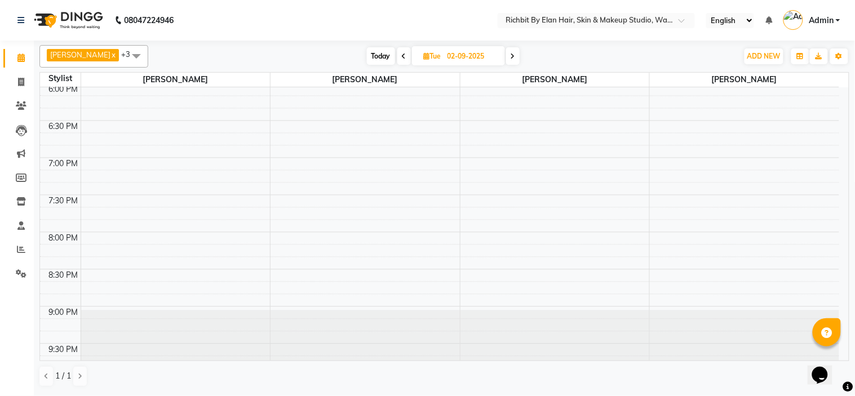
click at [403, 52] on span at bounding box center [404, 55] width 14 height 17
type input "[DATE]"
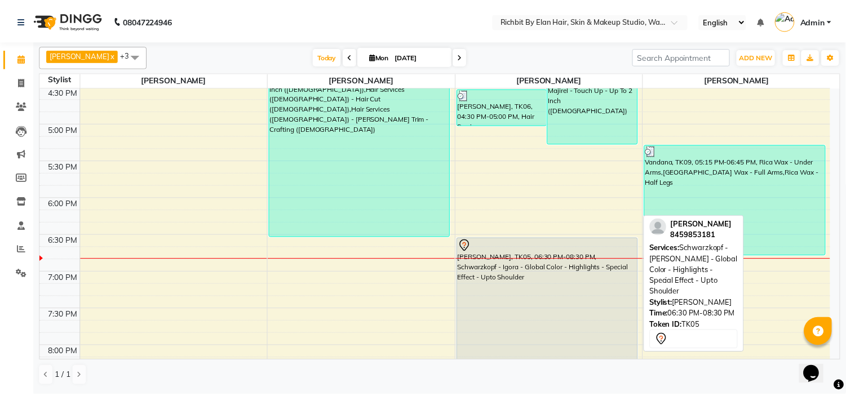
scroll to position [473, 0]
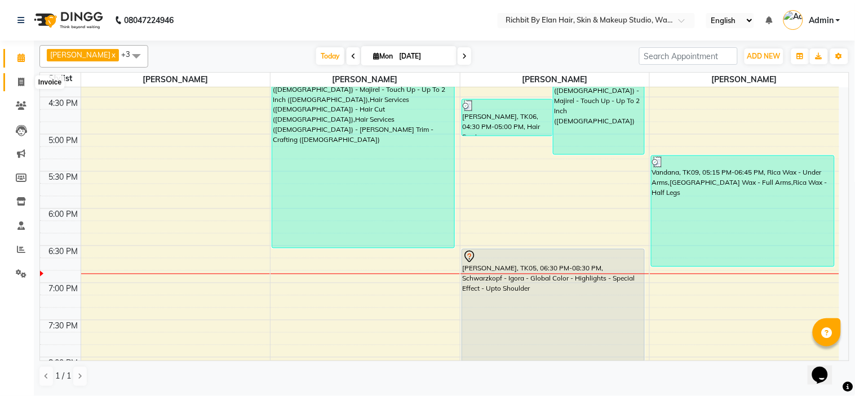
click at [21, 81] on icon at bounding box center [21, 82] width 6 height 8
select select "service"
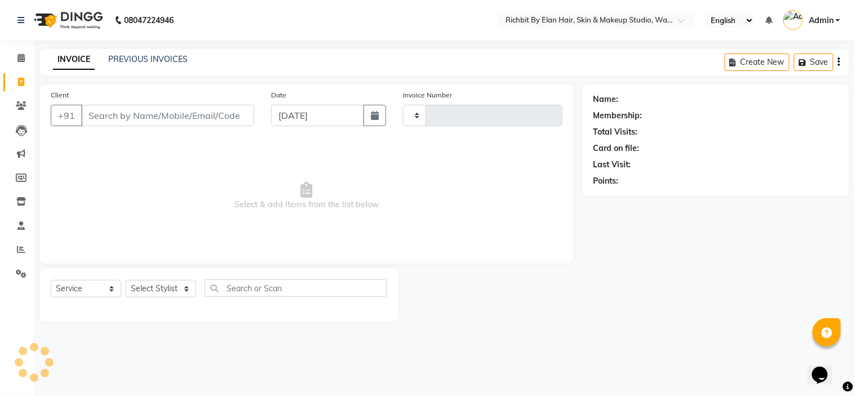
type input "0790"
select select "4114"
click at [165, 291] on select "Select Stylist Ankita nivangune Deepali Palsule Gopal Kadam Rohit Suravase Vand…" at bounding box center [161, 288] width 70 height 17
select select "59451"
click at [126, 281] on select "Select Stylist Ankita nivangune Deepali Palsule Gopal Kadam Rohit Suravase Vand…" at bounding box center [161, 288] width 70 height 17
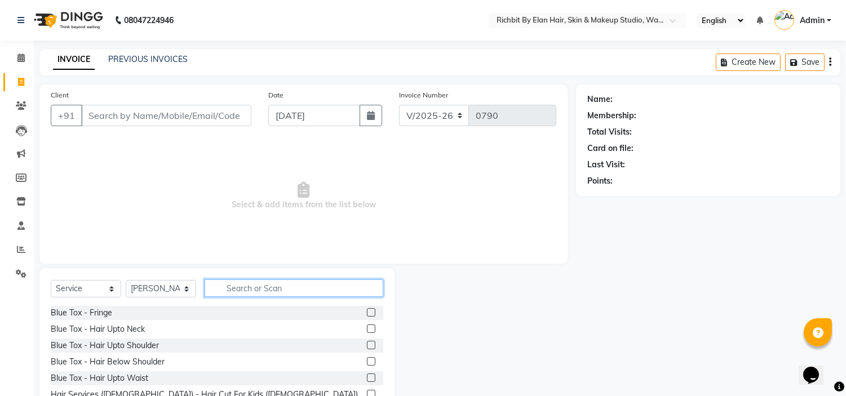
click at [265, 291] on input "text" at bounding box center [294, 287] width 179 height 17
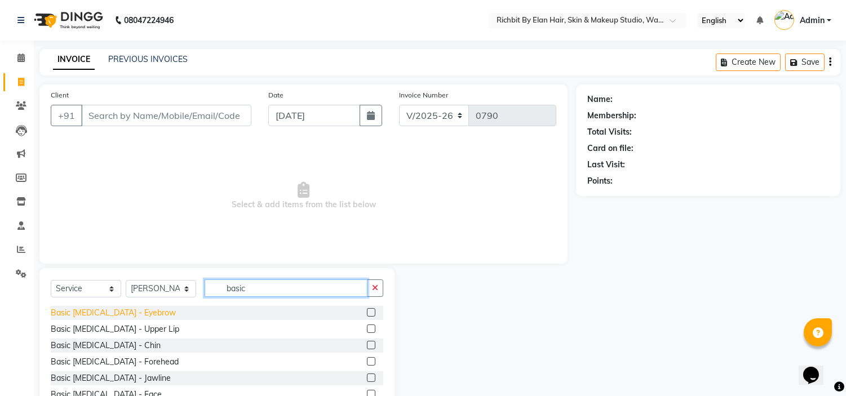
type input "basic"
click at [115, 313] on div "Basic Skin Care - Eyebrow" at bounding box center [113, 313] width 125 height 12
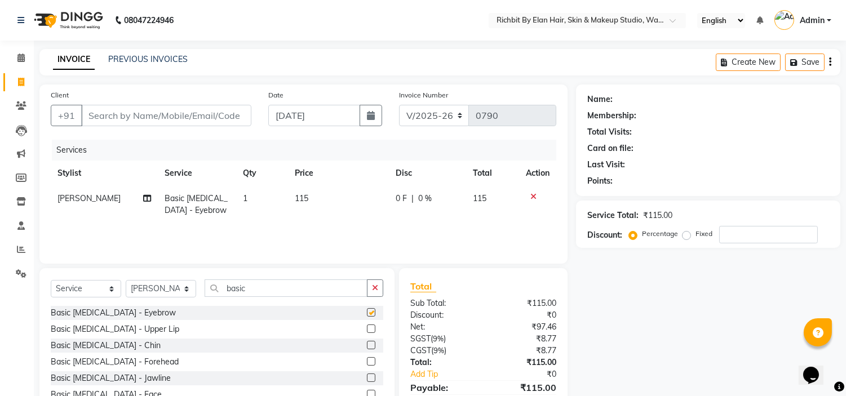
checkbox input "false"
click at [196, 116] on input "Client" at bounding box center [166, 115] width 170 height 21
type input "9"
type input "0"
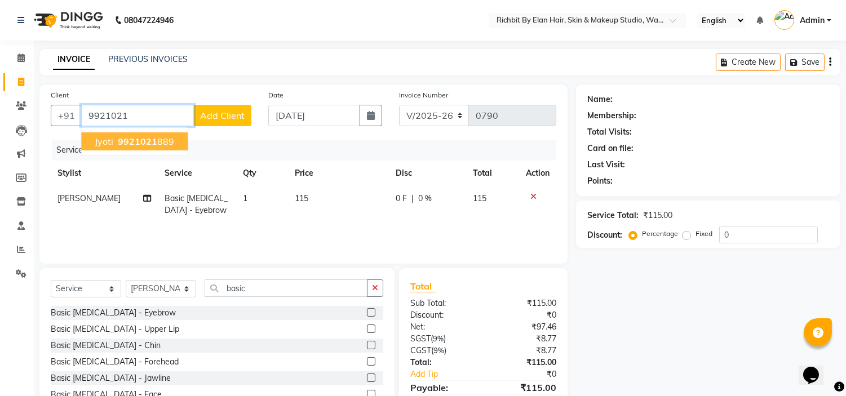
click at [141, 137] on span "9921021" at bounding box center [137, 141] width 39 height 11
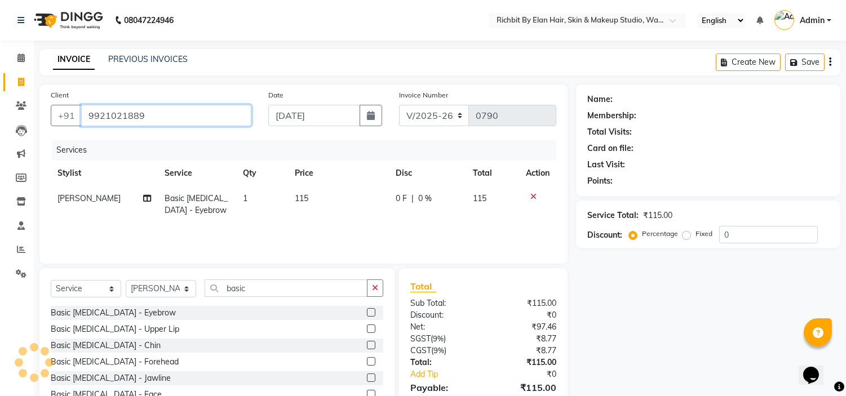
type input "9921021889"
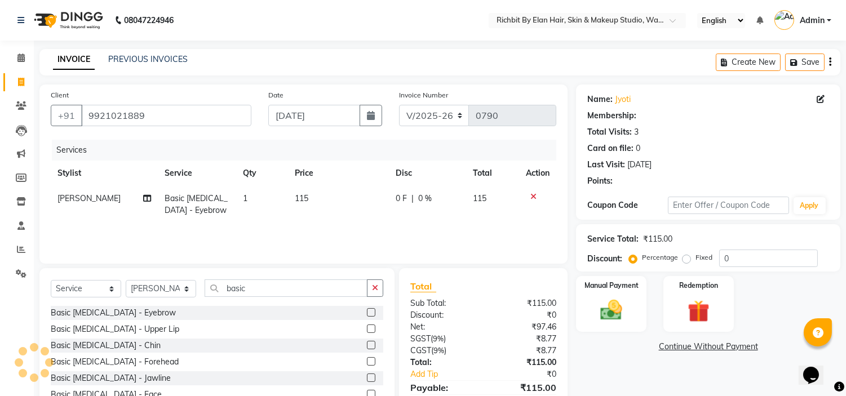
type input "30"
select select "1: Object"
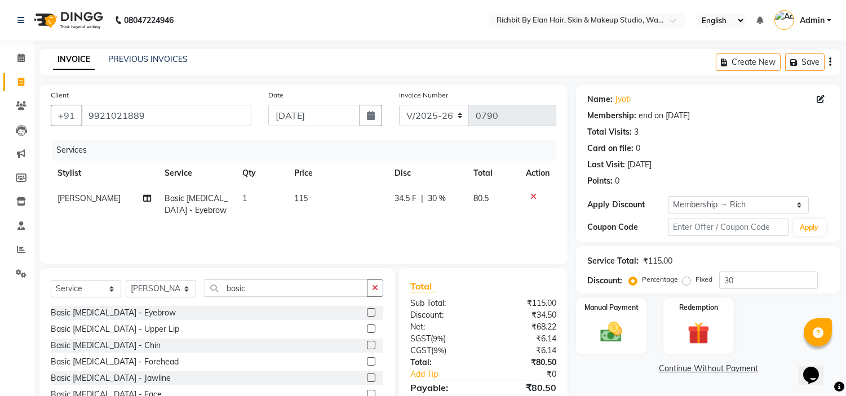
scroll to position [55, 0]
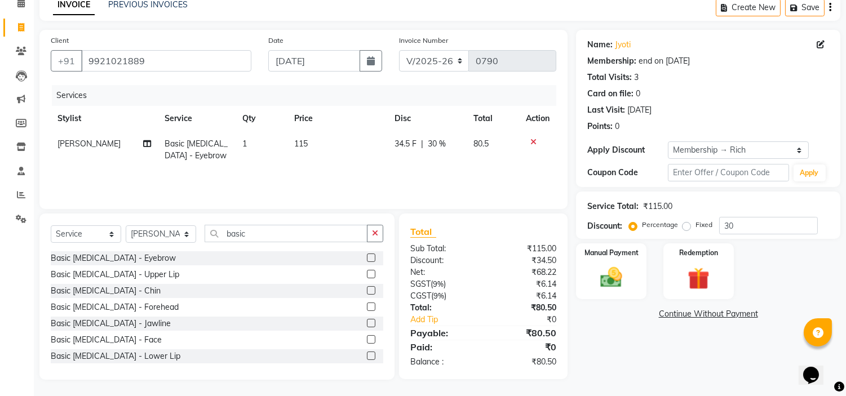
click at [407, 143] on span "34.5 F" at bounding box center [405, 144] width 22 height 12
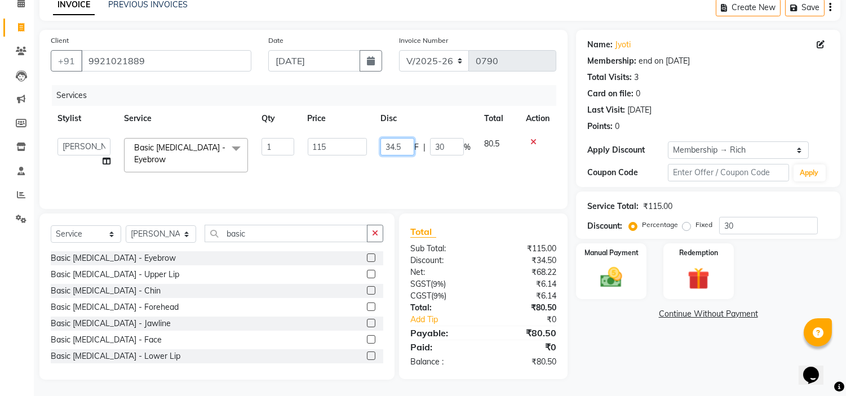
click at [407, 143] on input "34.5" at bounding box center [397, 146] width 34 height 17
type input "35"
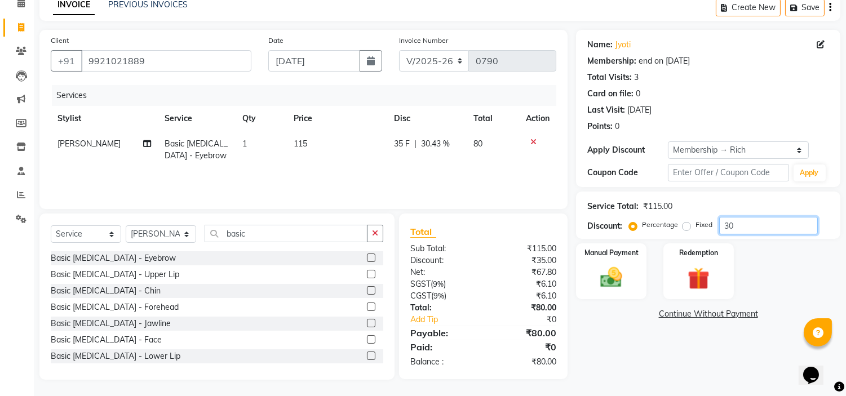
click at [749, 229] on input "30" at bounding box center [768, 225] width 99 height 17
click at [610, 274] on img at bounding box center [611, 278] width 37 height 26
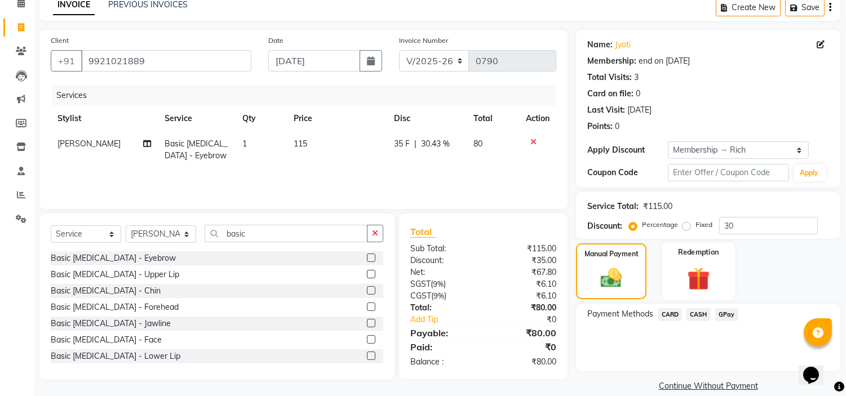
scroll to position [69, 0]
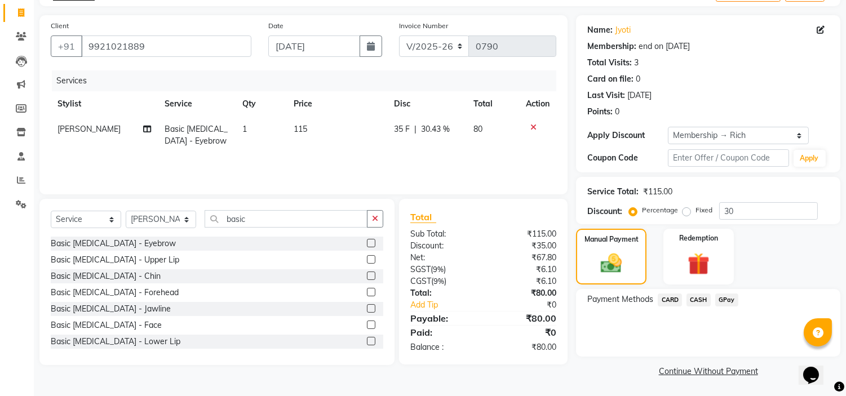
click at [726, 296] on span "GPay" at bounding box center [726, 300] width 23 height 13
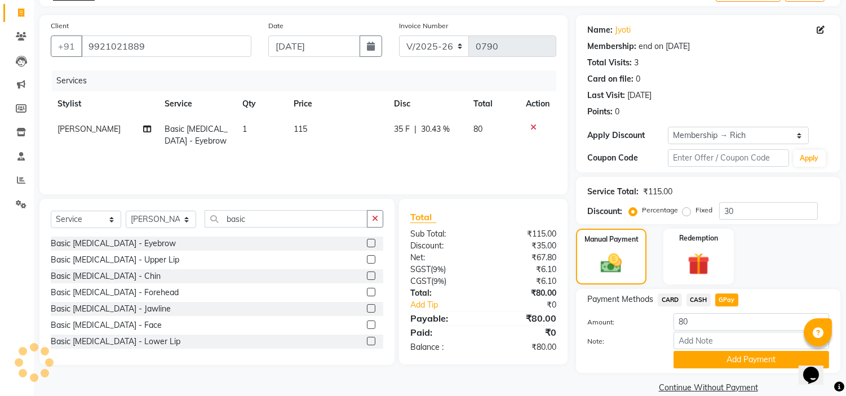
scroll to position [86, 0]
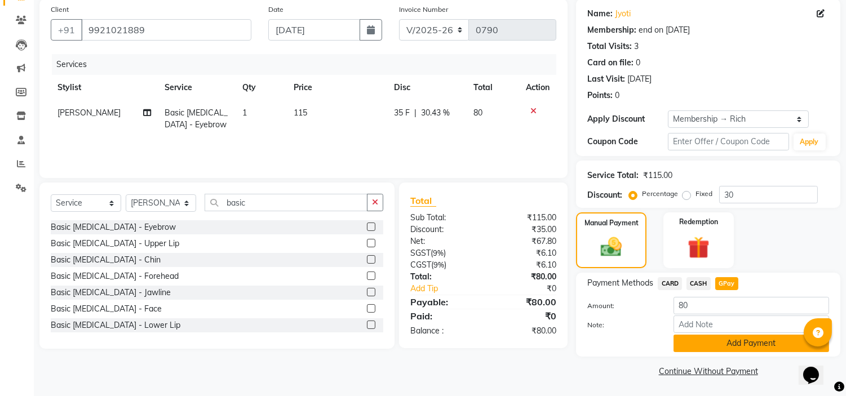
click at [716, 336] on button "Add Payment" at bounding box center [751, 343] width 156 height 17
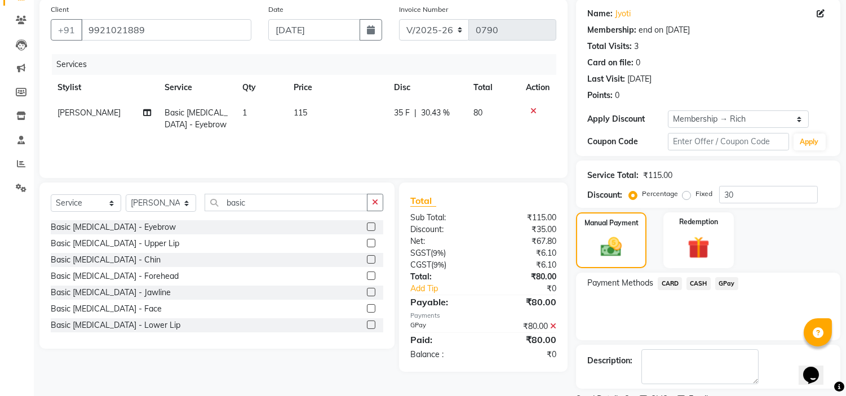
scroll to position [133, 0]
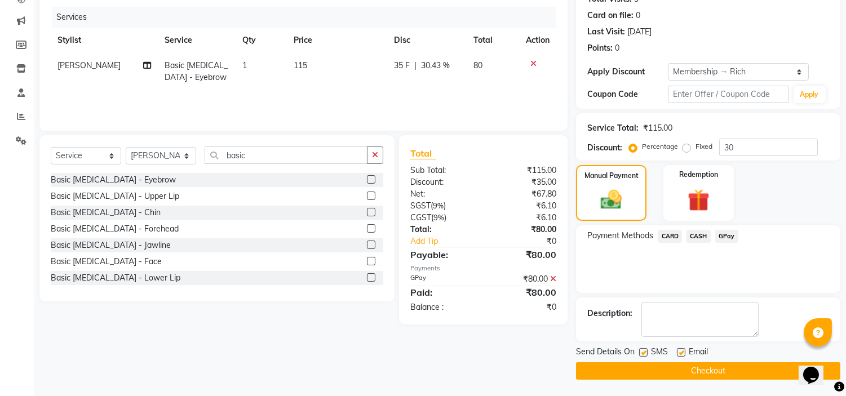
click at [700, 374] on button "Checkout" at bounding box center [708, 370] width 264 height 17
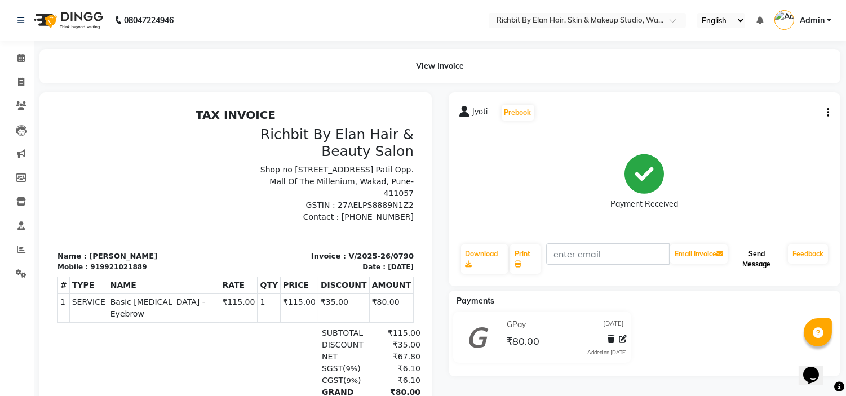
click at [757, 263] on button "Send Message" at bounding box center [757, 259] width 54 height 29
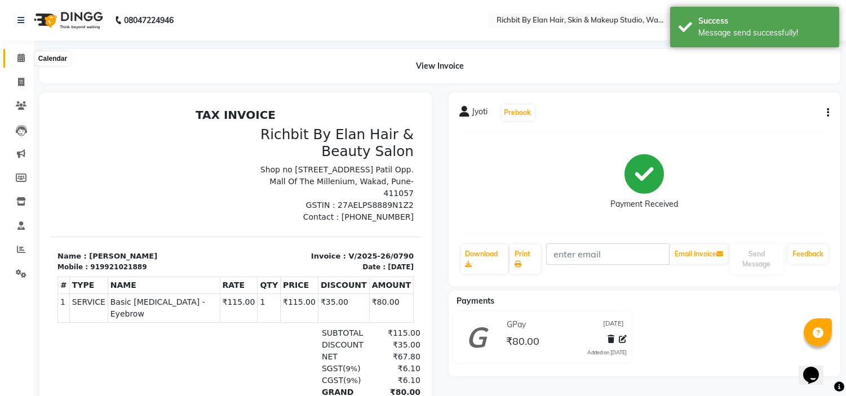
click at [26, 54] on span at bounding box center [21, 58] width 20 height 13
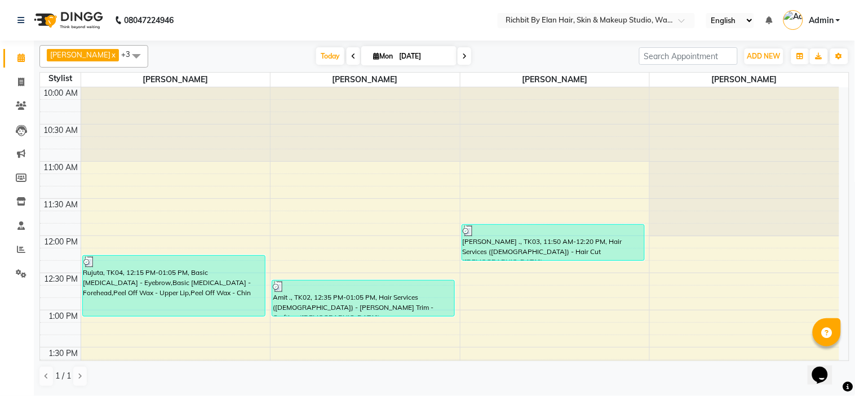
click at [463, 54] on icon at bounding box center [464, 56] width 5 height 7
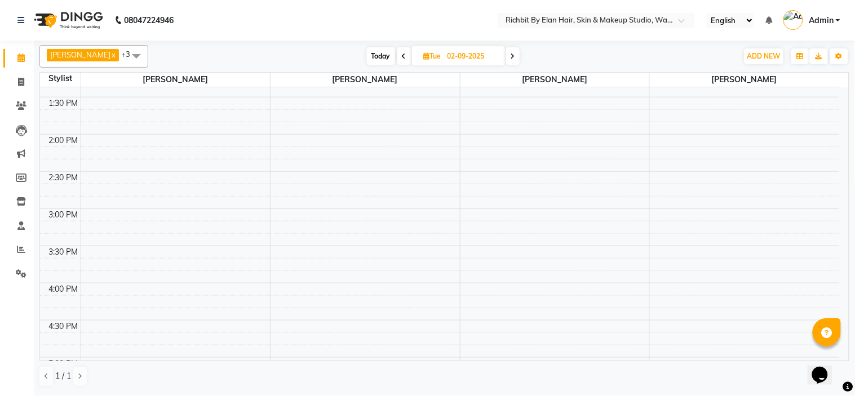
scroll to position [500, 0]
click at [403, 58] on icon at bounding box center [404, 56] width 5 height 7
type input "[DATE]"
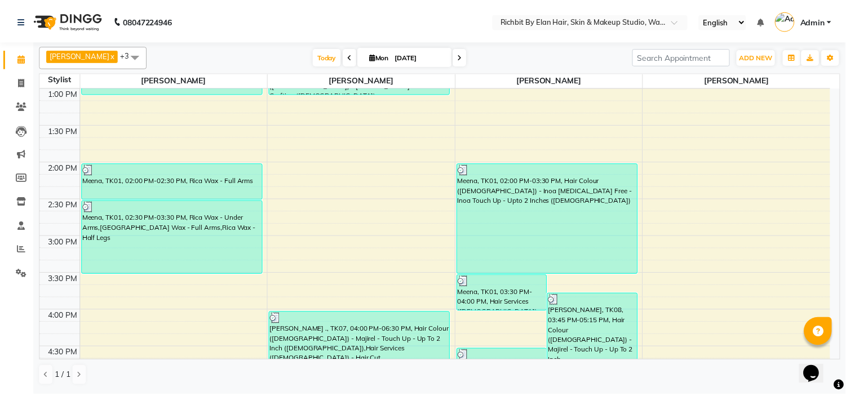
scroll to position [223, 0]
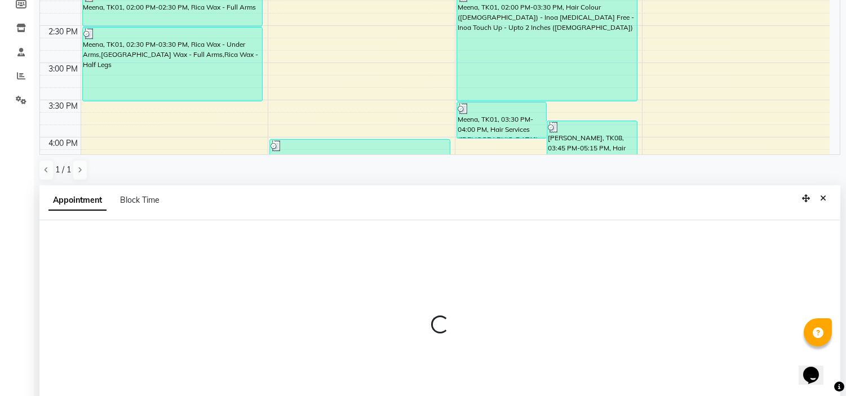
select select "61438"
select select "795"
select select "tentative"
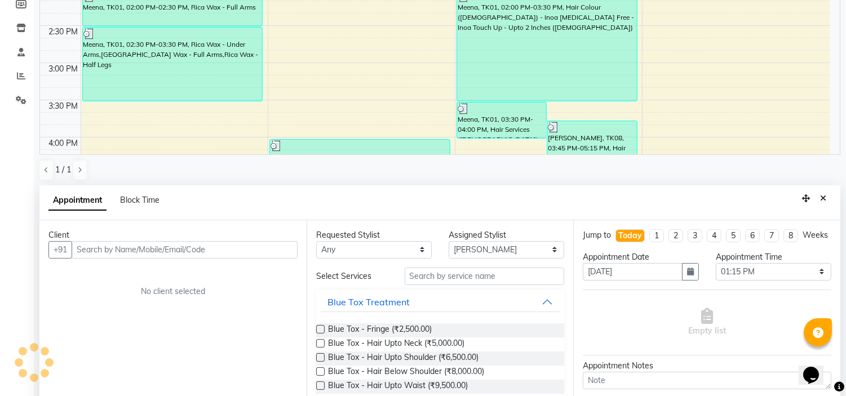
scroll to position [219, 0]
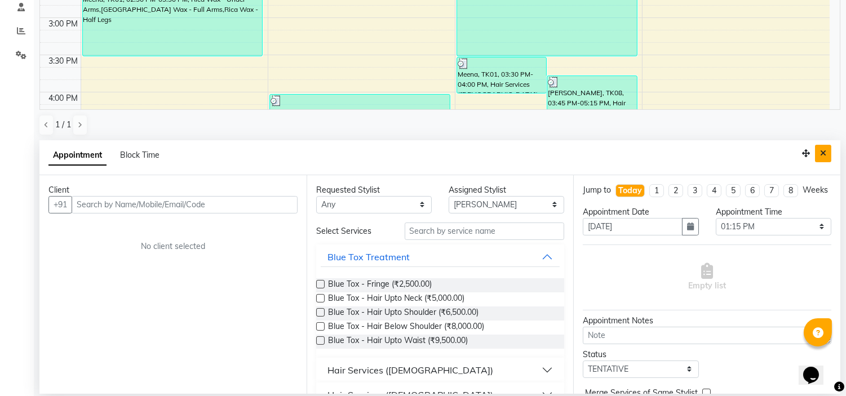
click at [824, 153] on icon "Close" at bounding box center [823, 153] width 6 height 8
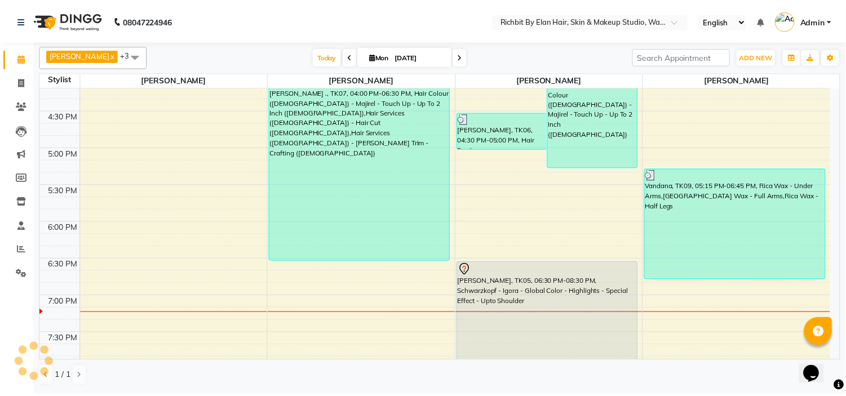
scroll to position [435, 0]
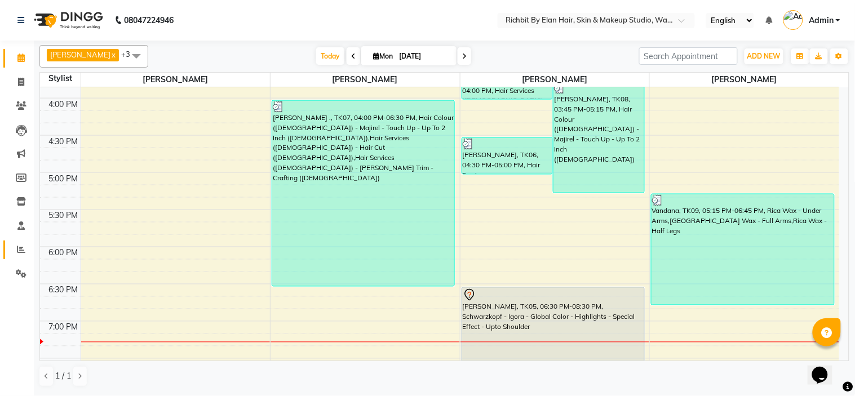
click at [20, 243] on link "Reports" at bounding box center [16, 250] width 27 height 19
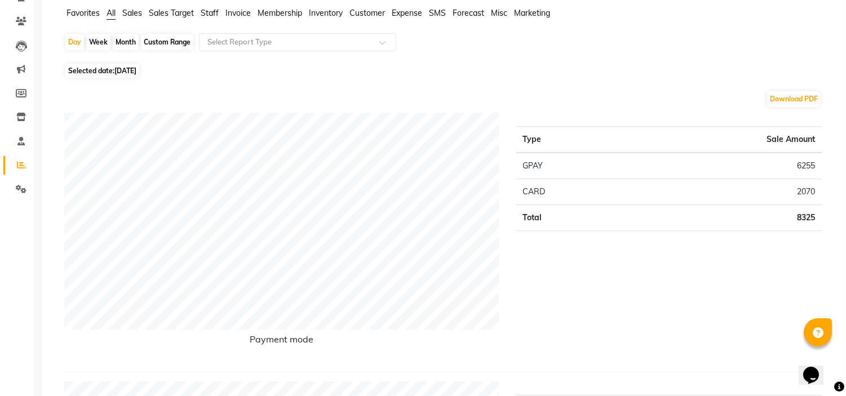
scroll to position [63, 0]
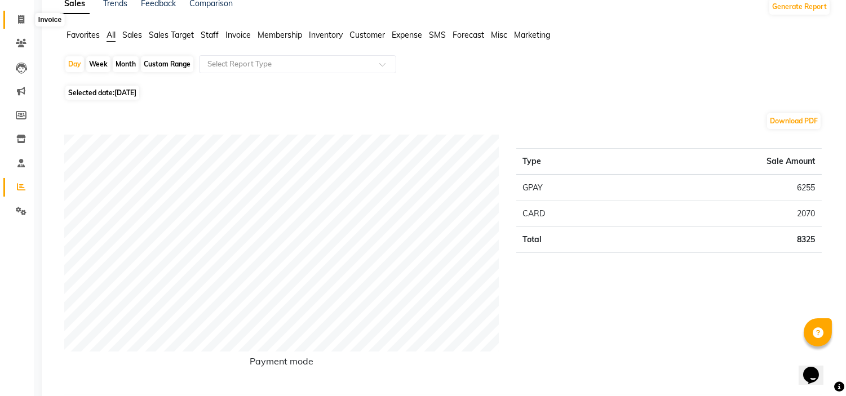
click at [26, 19] on span at bounding box center [21, 20] width 20 height 13
select select "4114"
select select "service"
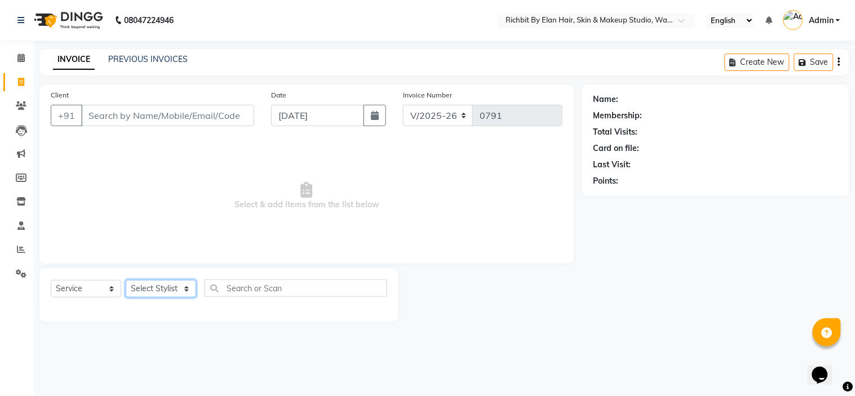
click at [183, 291] on select "Select Stylist Ankita nivangune Deepali Palsule Gopal Kadam Rohit Suravase Vand…" at bounding box center [161, 288] width 70 height 17
select select "61438"
click at [126, 281] on select "Select Stylist Ankita nivangune Deepali Palsule Gopal Kadam Rohit Suravase Vand…" at bounding box center [161, 288] width 70 height 17
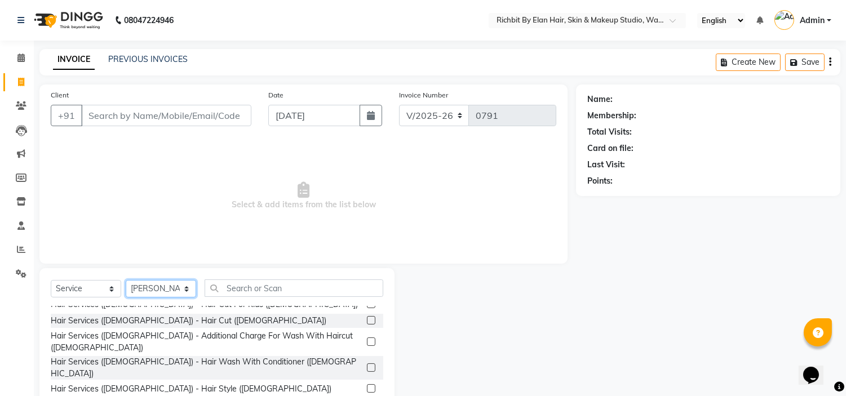
scroll to position [63, 0]
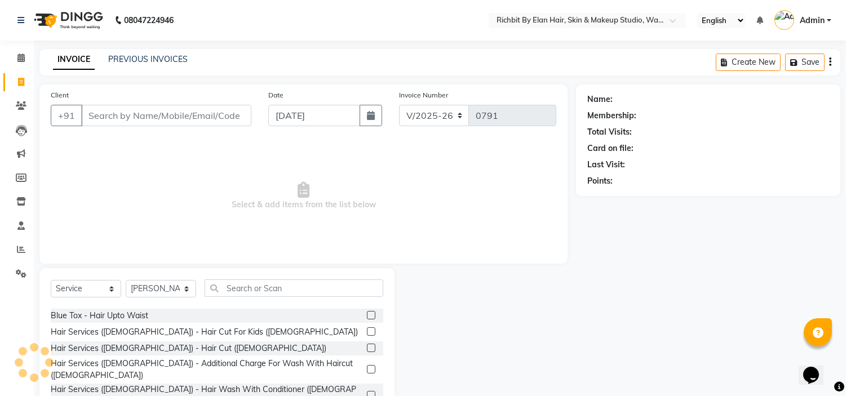
click at [367, 346] on label at bounding box center [371, 348] width 8 height 8
click at [367, 346] on input "checkbox" at bounding box center [370, 348] width 7 height 7
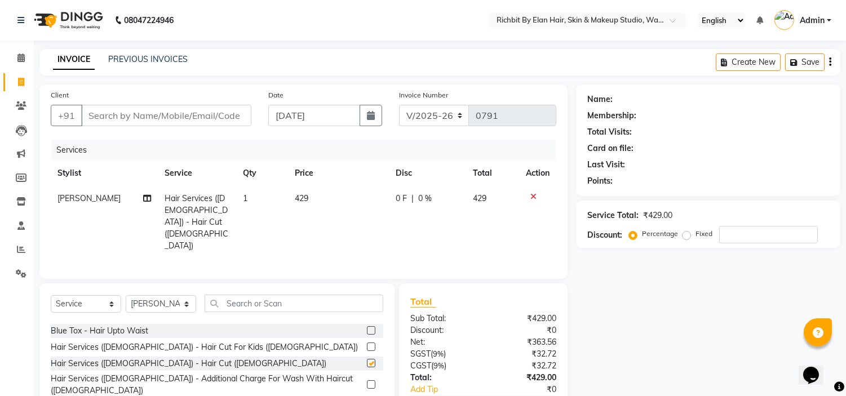
checkbox input "false"
click at [367, 380] on label at bounding box center [371, 384] width 8 height 8
click at [367, 381] on input "checkbox" at bounding box center [370, 384] width 7 height 7
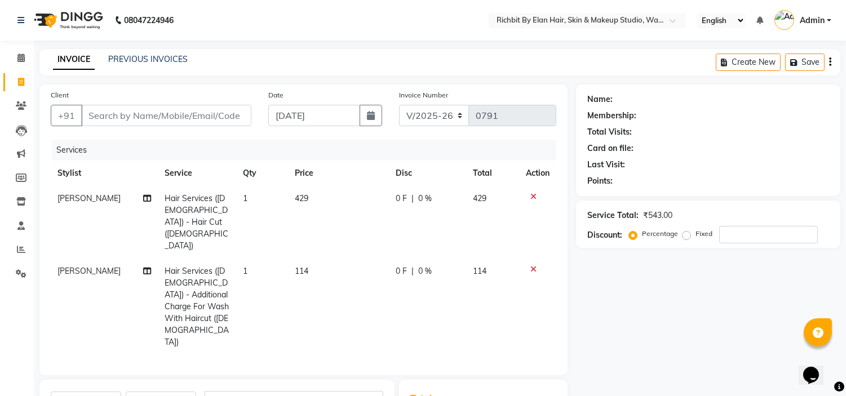
checkbox input "false"
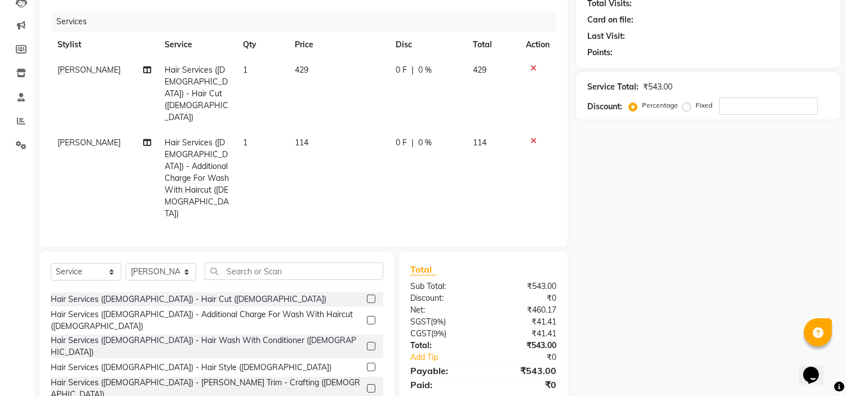
scroll to position [125, 0]
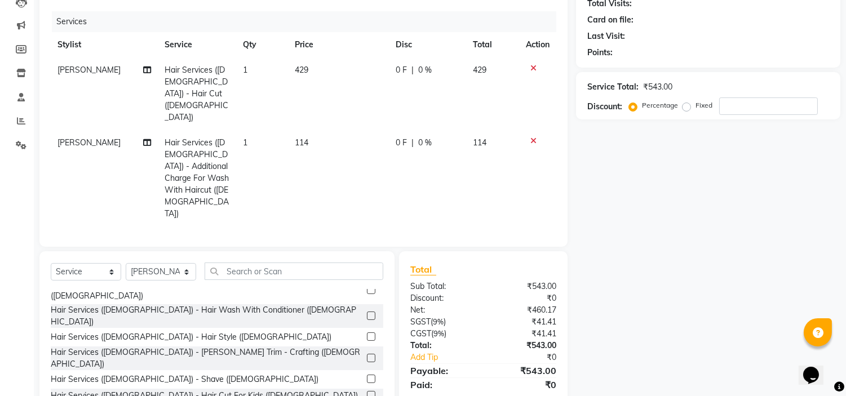
click at [367, 354] on label at bounding box center [371, 358] width 8 height 8
click at [367, 355] on input "checkbox" at bounding box center [370, 358] width 7 height 7
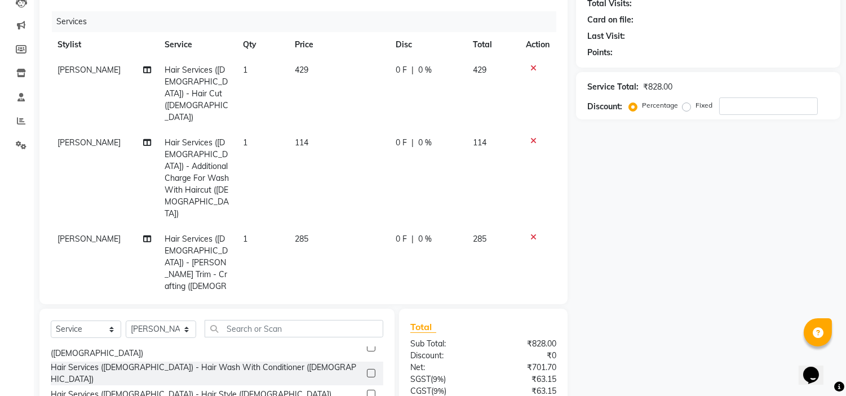
checkbox input "false"
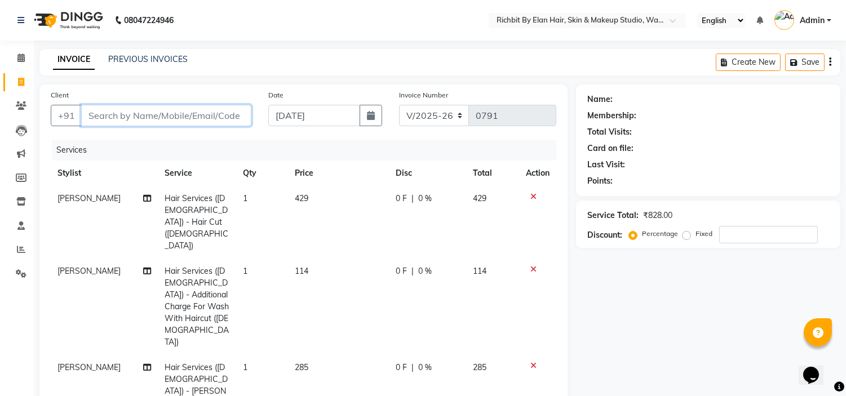
click at [221, 106] on input "Client" at bounding box center [166, 115] width 170 height 21
click at [221, 117] on input "Client" at bounding box center [166, 115] width 170 height 21
type input "9"
type input "0"
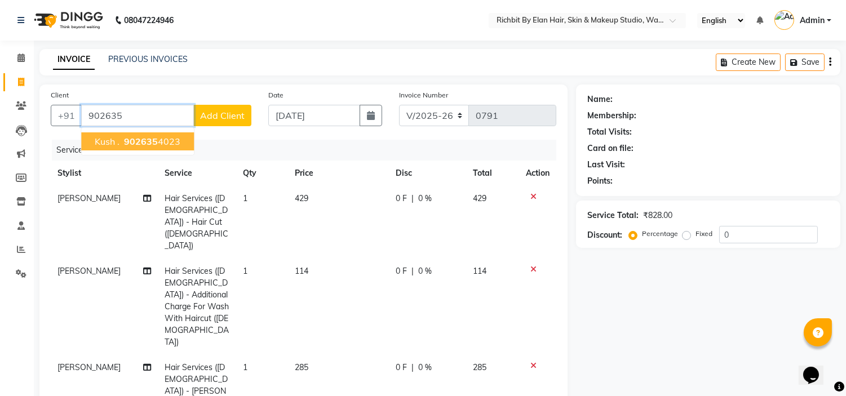
click at [170, 138] on ngb-highlight "902635 4023" at bounding box center [151, 141] width 59 height 11
type input "9026354023"
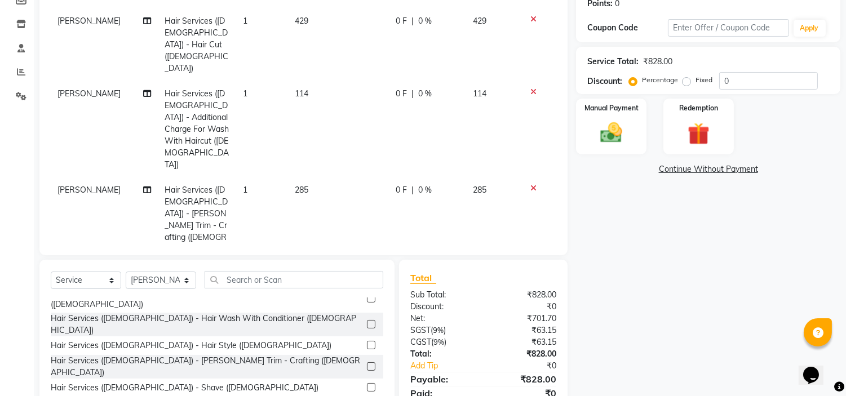
scroll to position [115, 0]
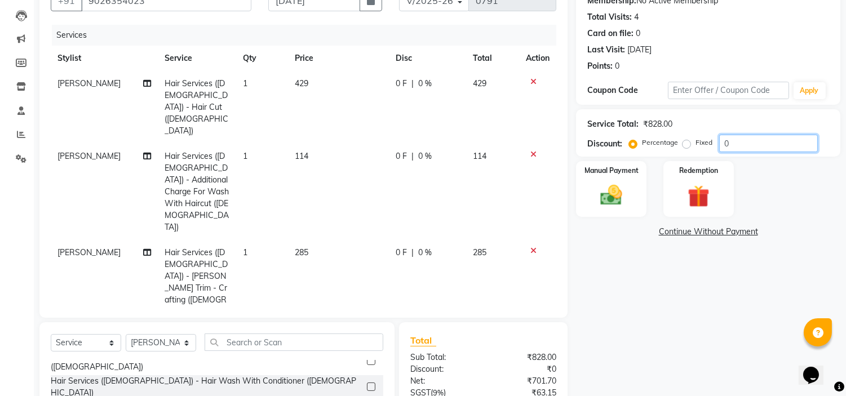
click at [745, 143] on input "0" at bounding box center [768, 143] width 99 height 17
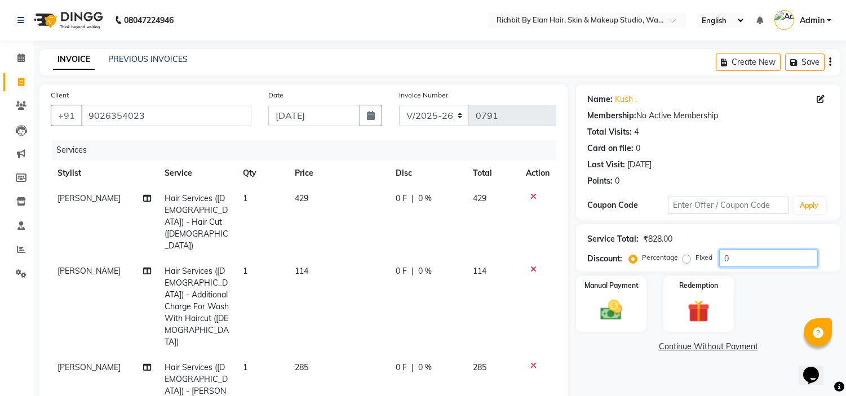
scroll to position [63, 0]
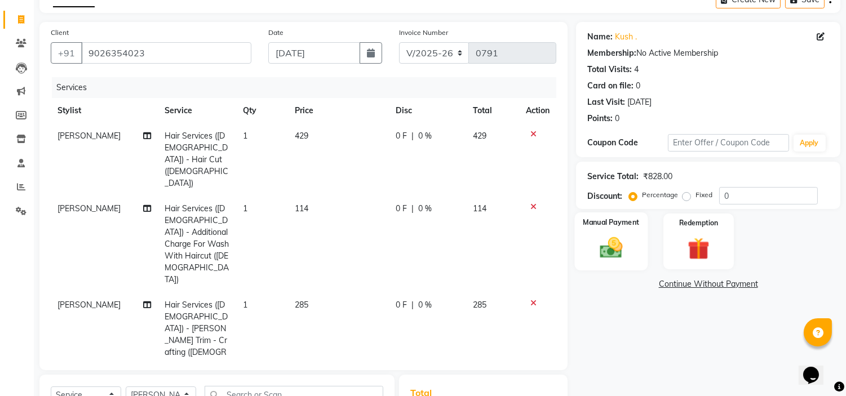
click at [617, 255] on img at bounding box center [611, 248] width 37 height 26
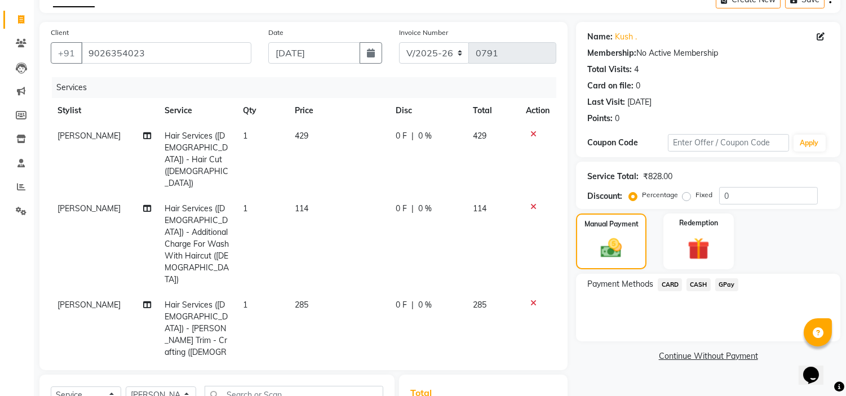
click at [730, 288] on span "GPay" at bounding box center [726, 284] width 23 height 13
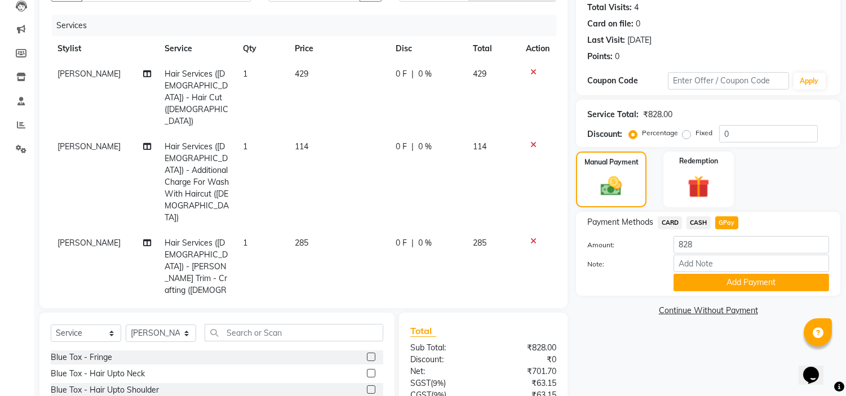
scroll to position [125, 0]
click at [744, 128] on input "0" at bounding box center [768, 133] width 99 height 17
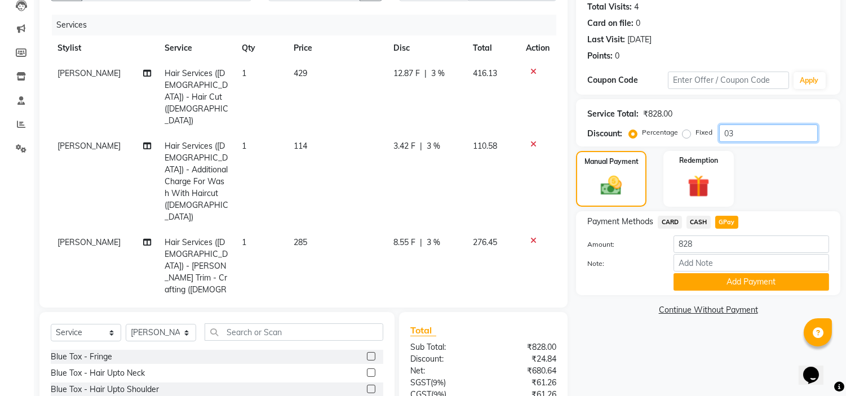
type input "0"
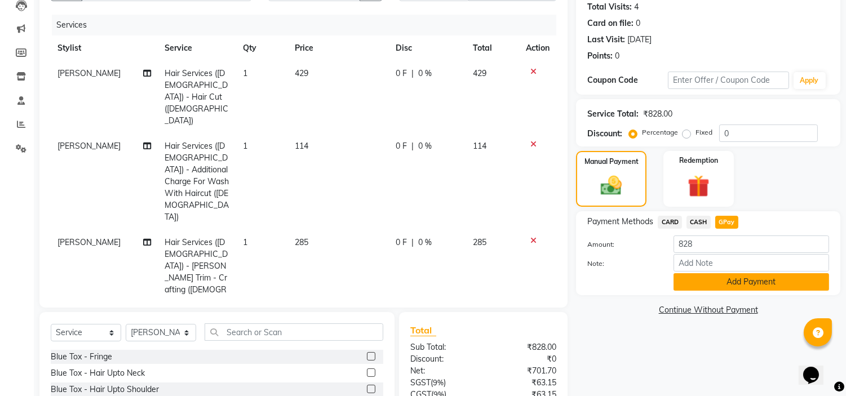
click at [700, 285] on button "Add Payment" at bounding box center [751, 281] width 156 height 17
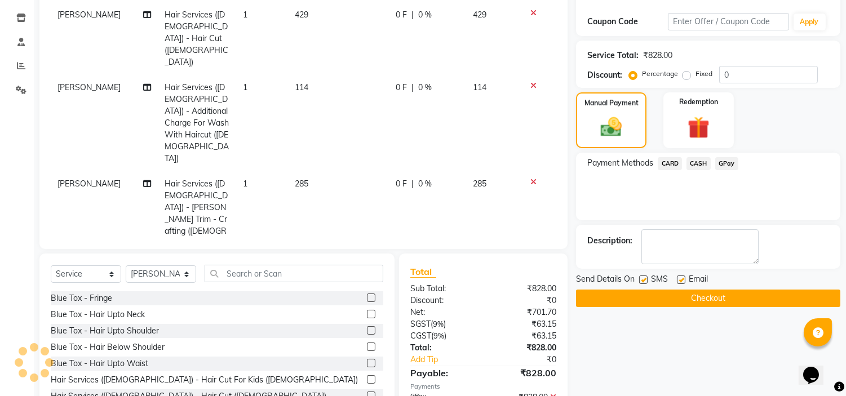
scroll to position [201, 0]
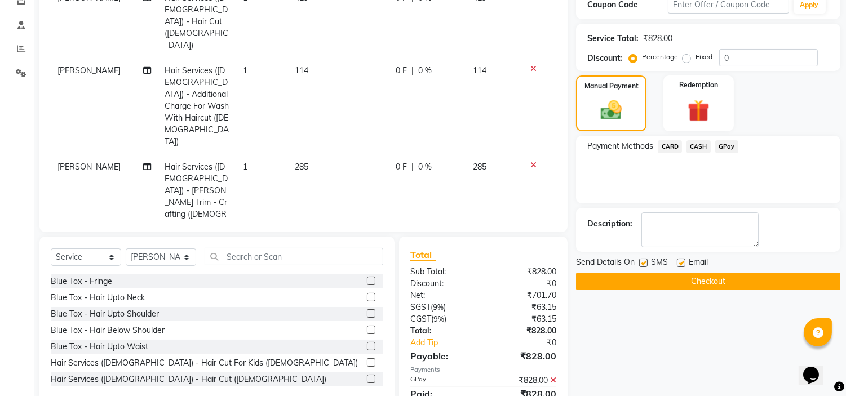
click at [664, 282] on button "Checkout" at bounding box center [708, 281] width 264 height 17
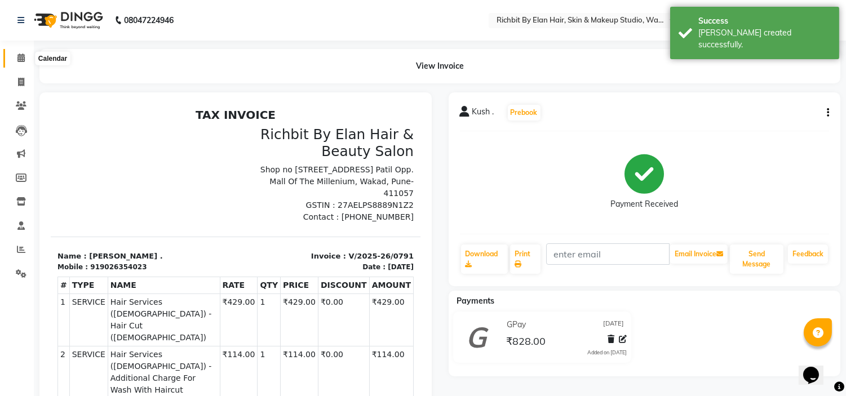
click at [12, 59] on span at bounding box center [21, 58] width 20 height 13
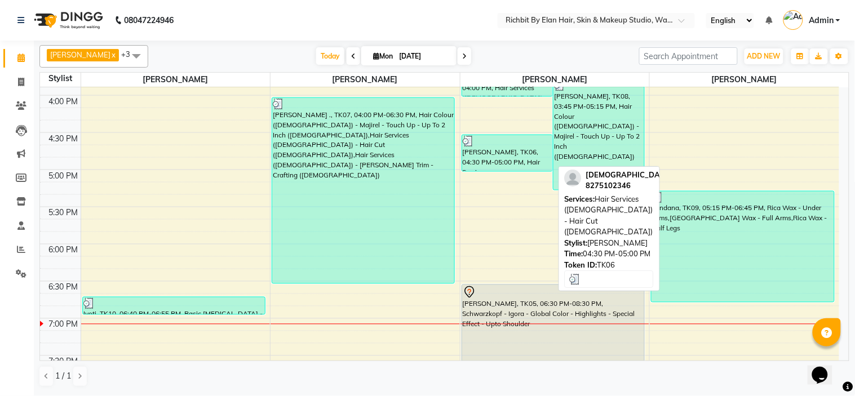
scroll to position [623, 0]
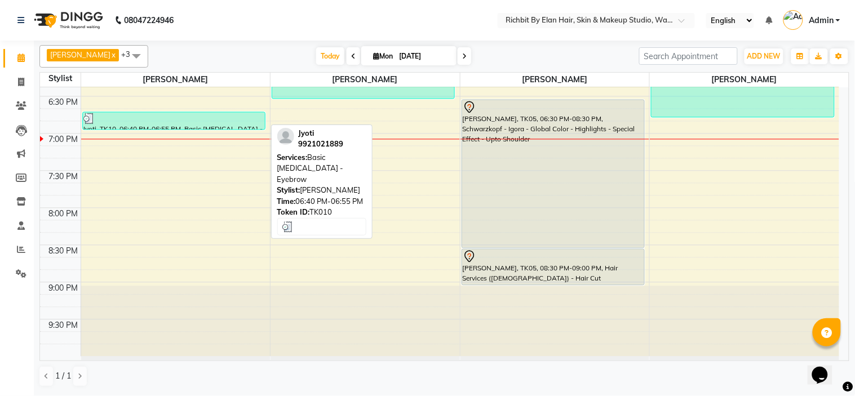
click at [199, 123] on div at bounding box center [173, 118] width 181 height 11
select select "3"
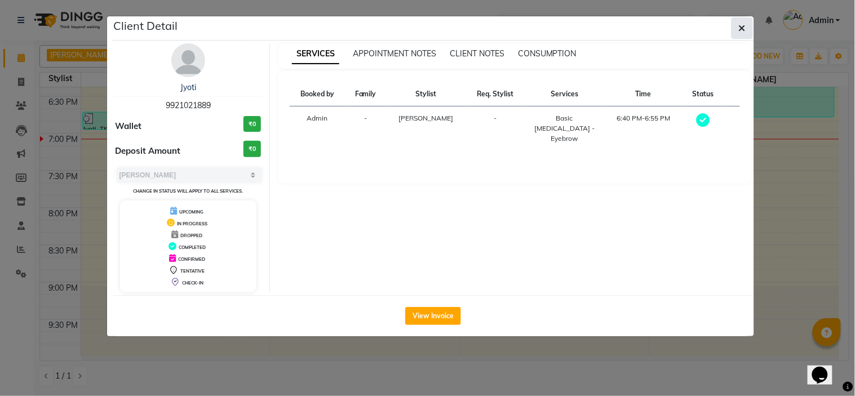
click at [744, 24] on icon "button" at bounding box center [742, 28] width 7 height 9
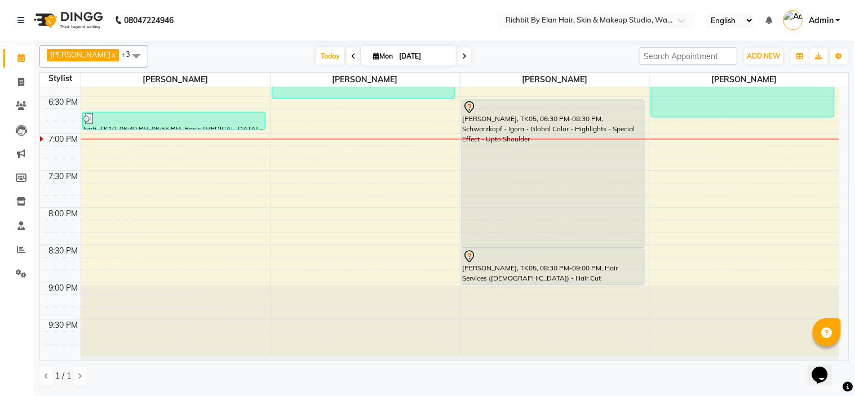
click at [460, 52] on span at bounding box center [464, 55] width 14 height 17
type input "02-09-2025"
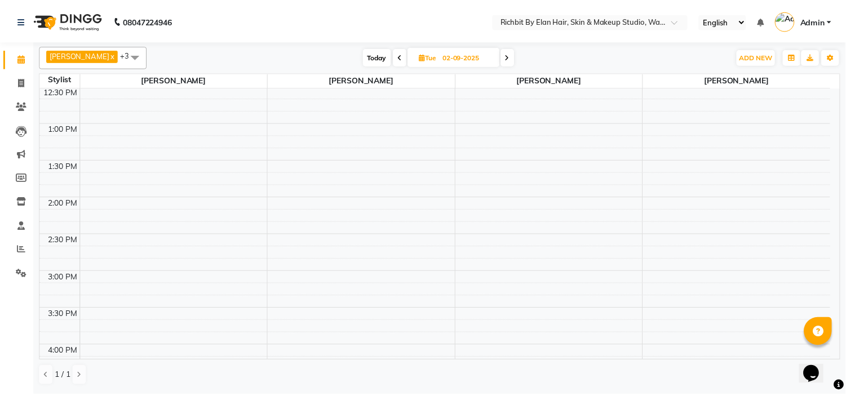
scroll to position [438, 0]
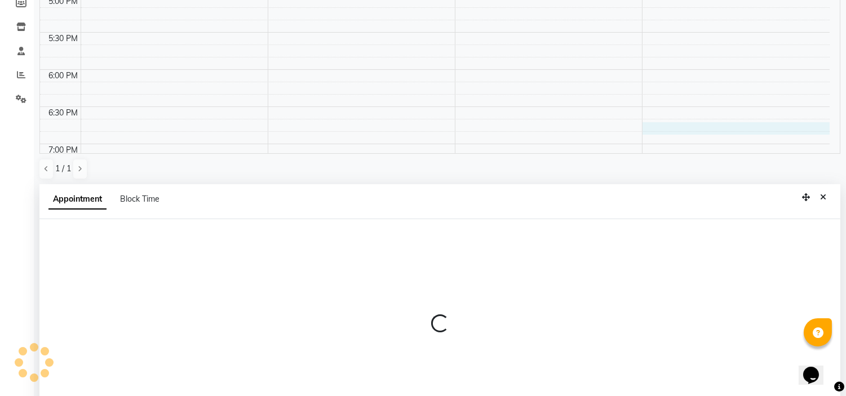
select select "21217"
select select "1125"
select select "tentative"
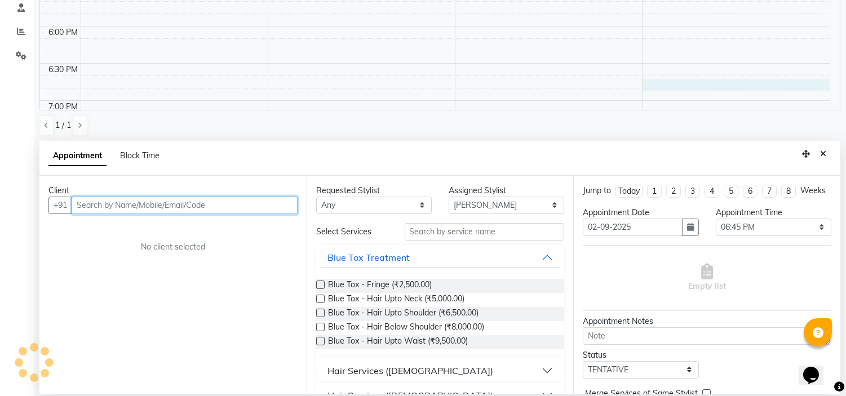
scroll to position [219, 0]
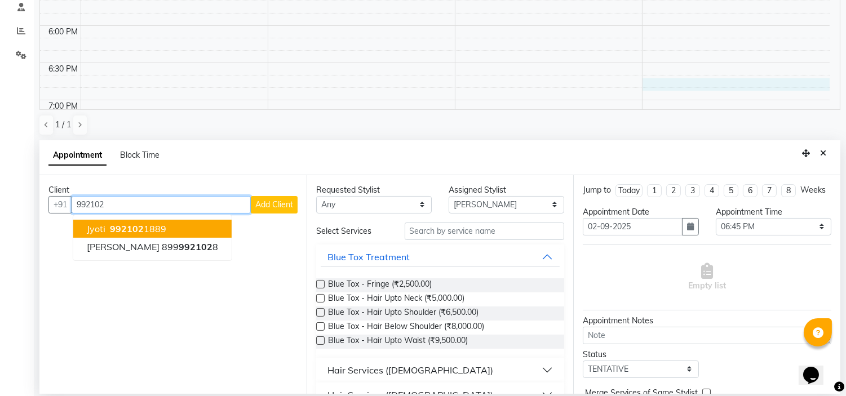
click at [149, 225] on ngb-highlight "992102 1889" at bounding box center [137, 228] width 59 height 11
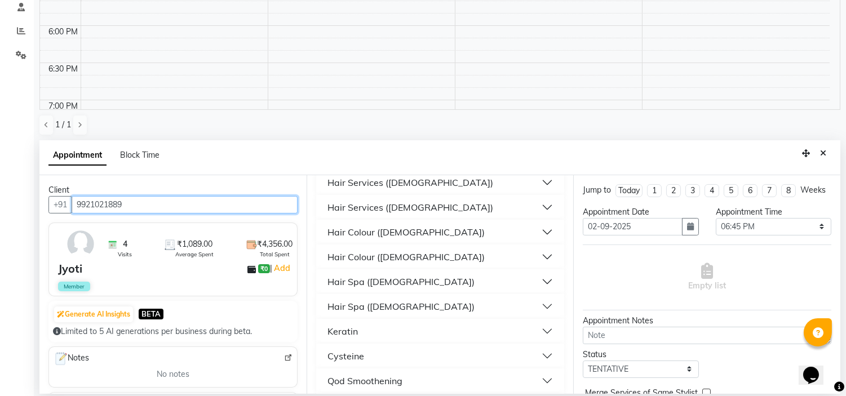
scroll to position [0, 0]
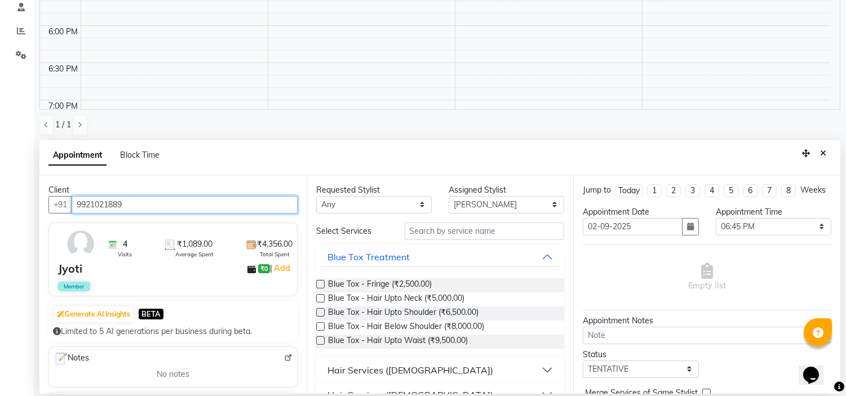
type input "9921021889"
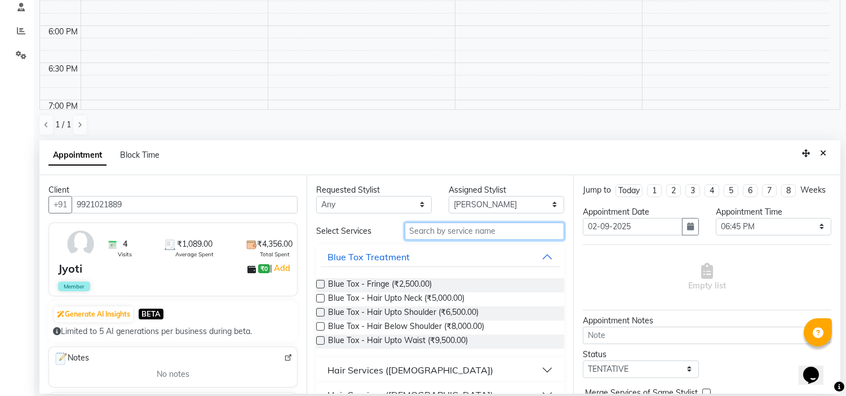
click at [465, 229] on input "text" at bounding box center [485, 231] width 160 height 17
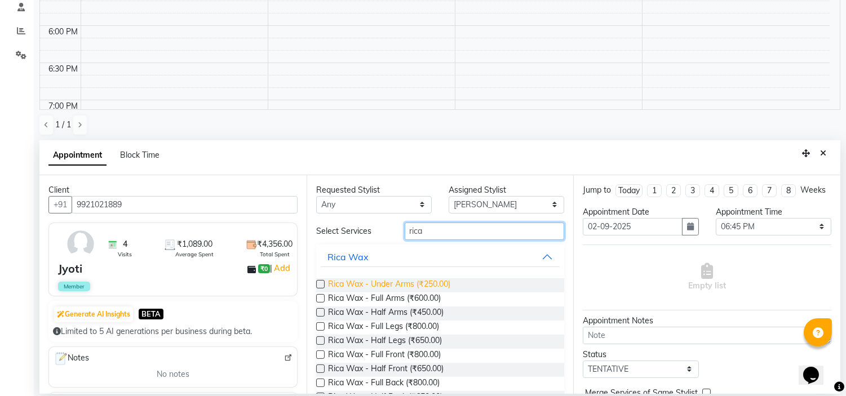
type input "rica"
click at [375, 282] on span "Rica Wax - Under Arms (₹250.00)" at bounding box center [389, 285] width 122 height 14
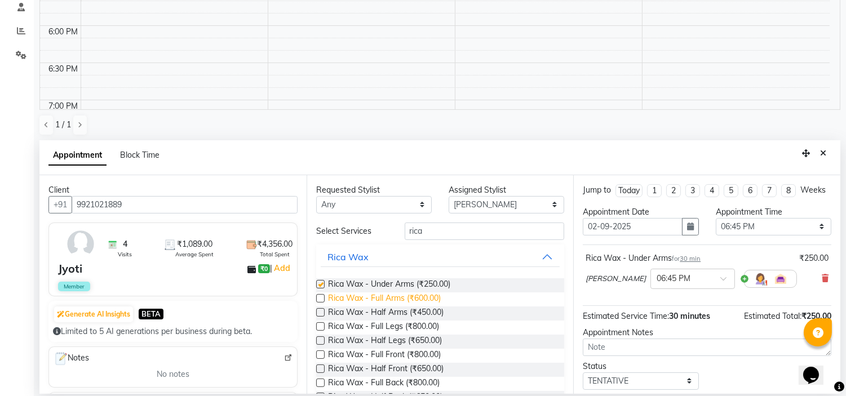
checkbox input "false"
click at [383, 295] on span "Rica Wax - Full Arms (₹600.00)" at bounding box center [384, 299] width 113 height 14
checkbox input "false"
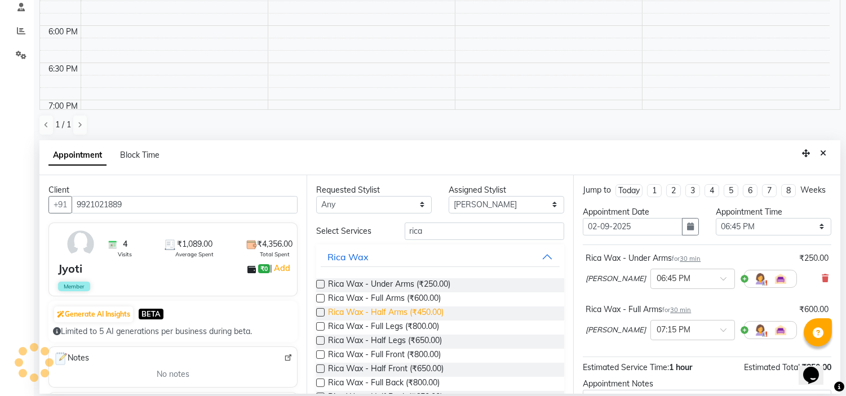
click at [395, 312] on span "Rica Wax - Half Arms (₹450.00)" at bounding box center [385, 313] width 115 height 14
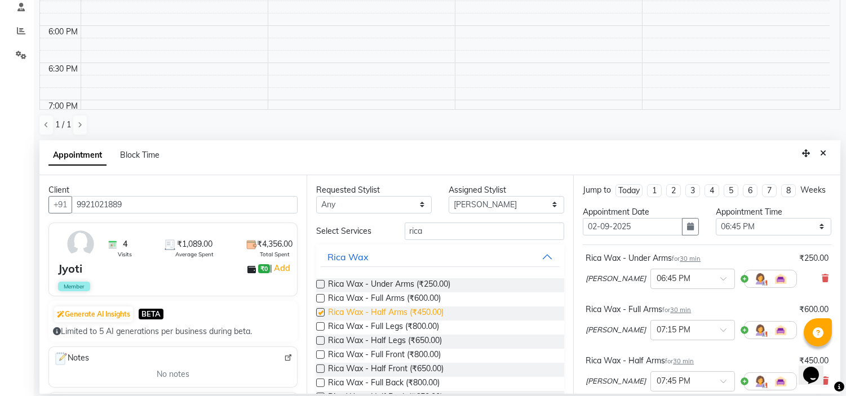
checkbox input "false"
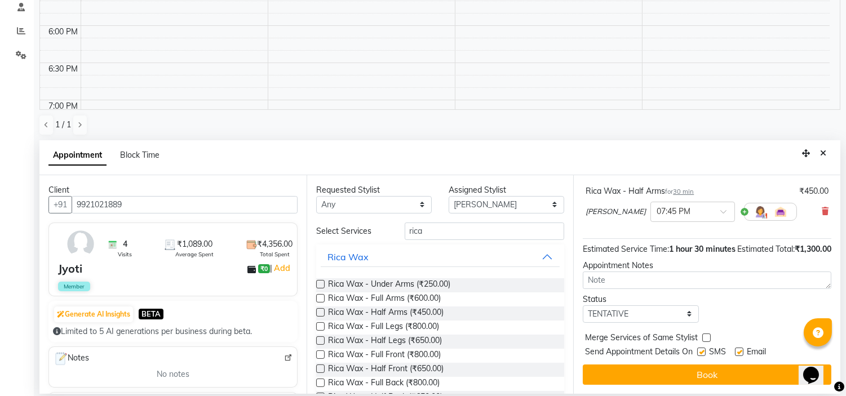
scroll to position [192, 0]
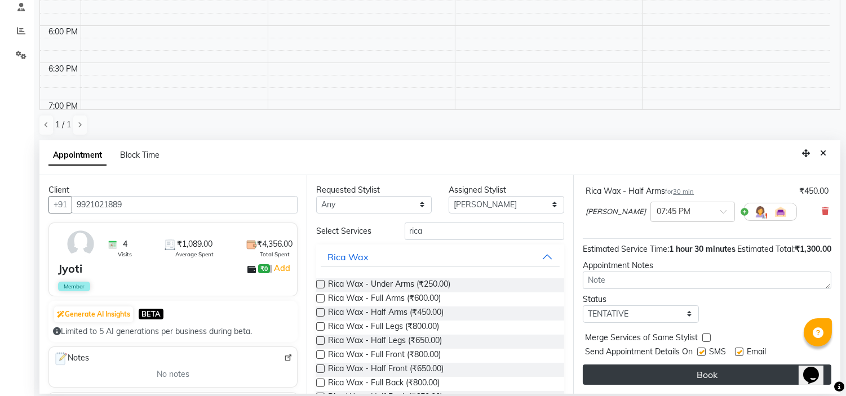
click at [686, 380] on button "Book" at bounding box center [707, 375] width 248 height 20
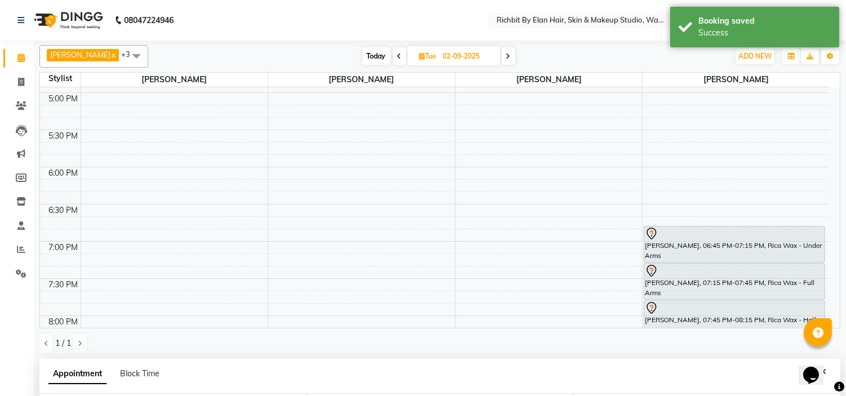
scroll to position [468, 0]
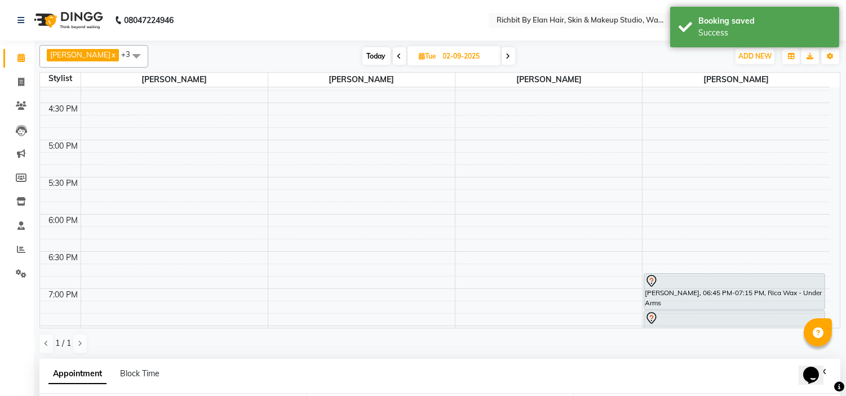
click at [397, 54] on icon at bounding box center [399, 56] width 5 height 7
type input "[DATE]"
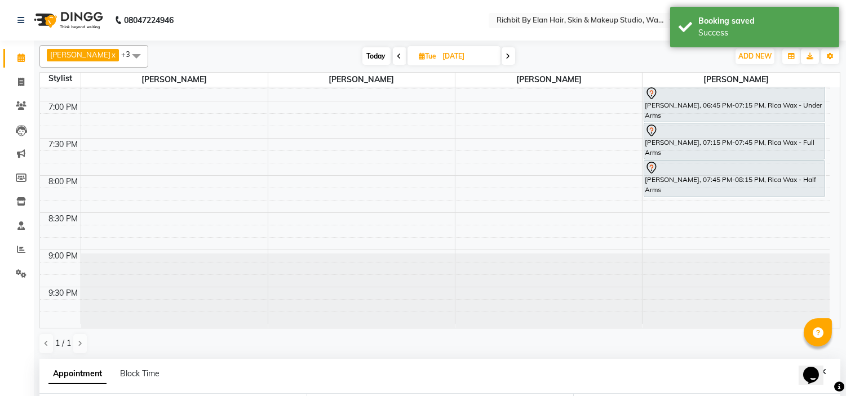
select select "1125"
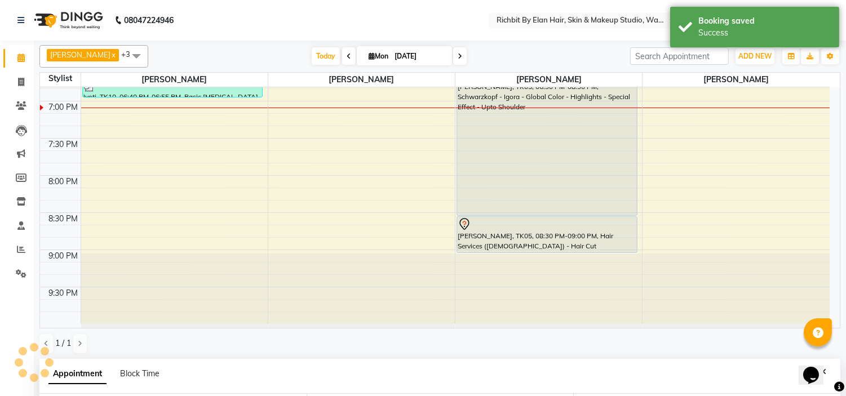
scroll to position [192, 0]
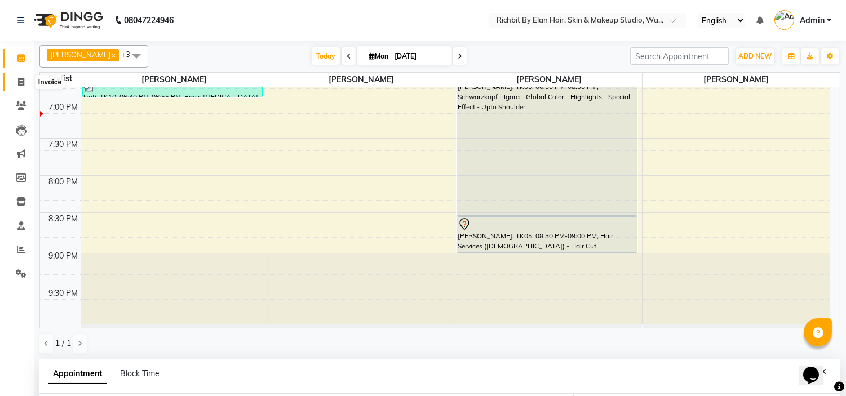
click at [21, 78] on icon at bounding box center [21, 82] width 6 height 8
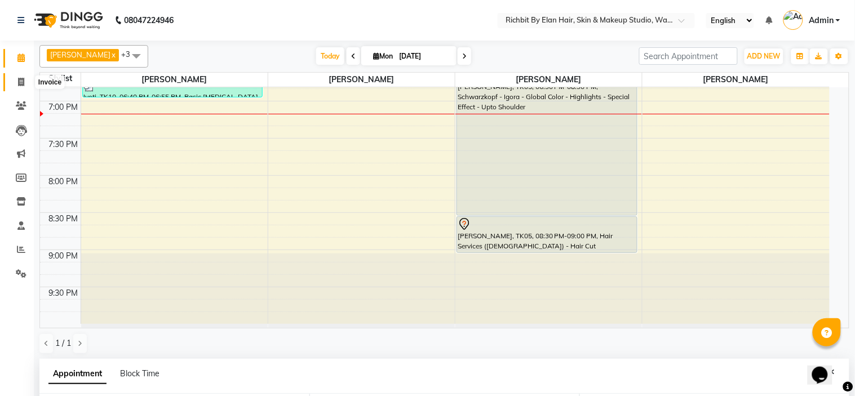
select select "4114"
select select "service"
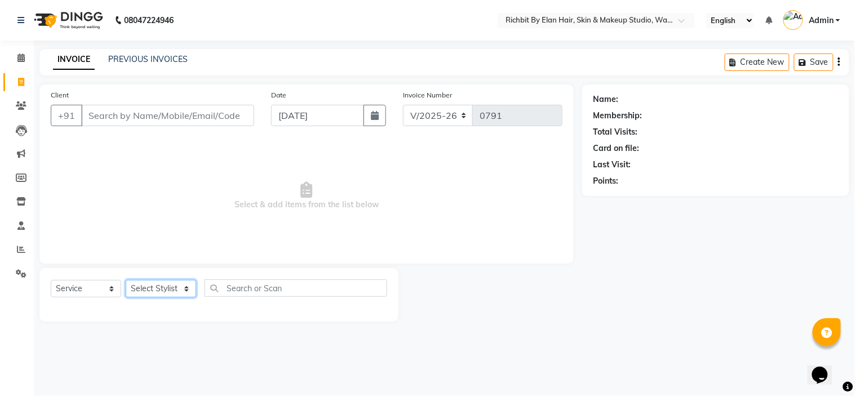
click at [167, 288] on select "Select Stylist [PERSON_NAME] [PERSON_NAME] [PERSON_NAME] [PERSON_NAME] [PERSON_…" at bounding box center [161, 288] width 70 height 17
select select "61438"
click at [126, 281] on select "Select Stylist [PERSON_NAME] [PERSON_NAME] [PERSON_NAME] [PERSON_NAME] [PERSON_…" at bounding box center [161, 288] width 70 height 17
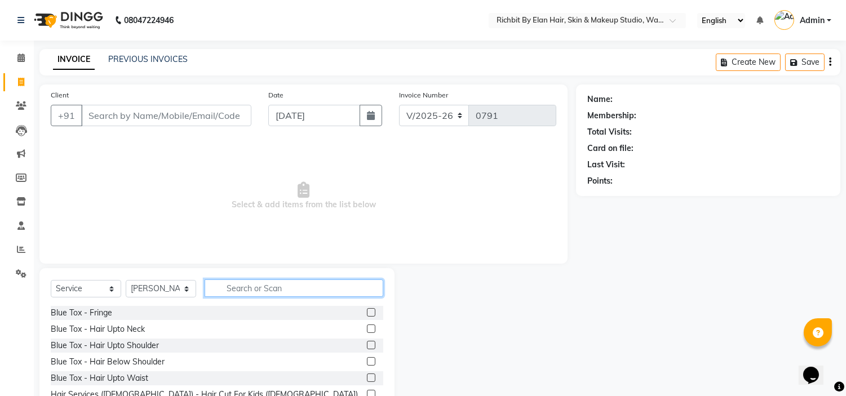
click at [272, 286] on input "text" at bounding box center [294, 287] width 179 height 17
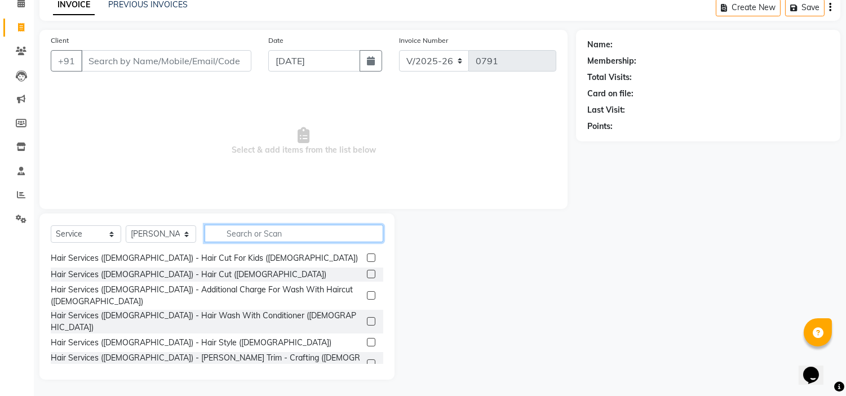
scroll to position [63, 0]
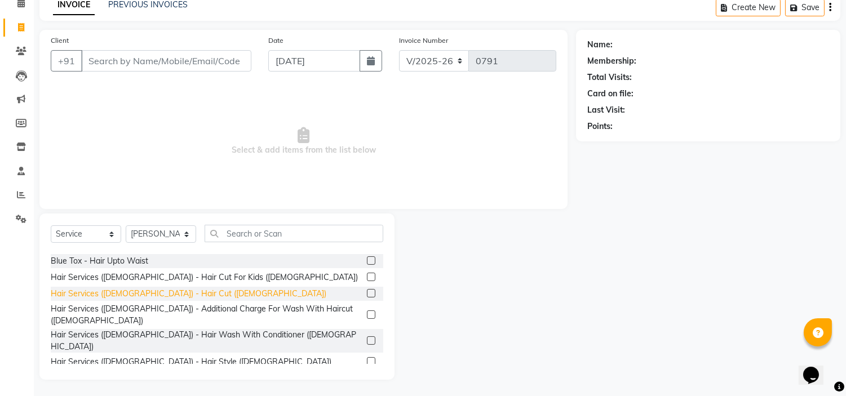
click at [168, 292] on div "Hair Services ([DEMOGRAPHIC_DATA]) - Hair Cut ([DEMOGRAPHIC_DATA])" at bounding box center [189, 294] width 276 height 12
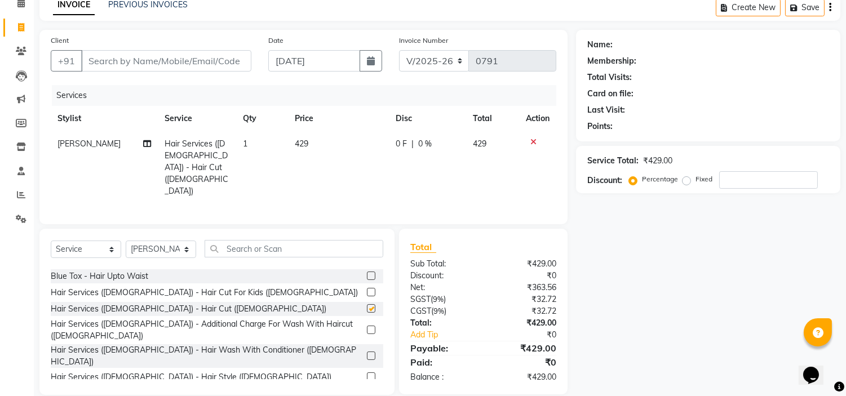
checkbox input "false"
click at [188, 386] on div "Hair Services ([DEMOGRAPHIC_DATA]) - [PERSON_NAME] Trim - Crafting ([DEMOGRAPHI…" at bounding box center [207, 398] width 312 height 24
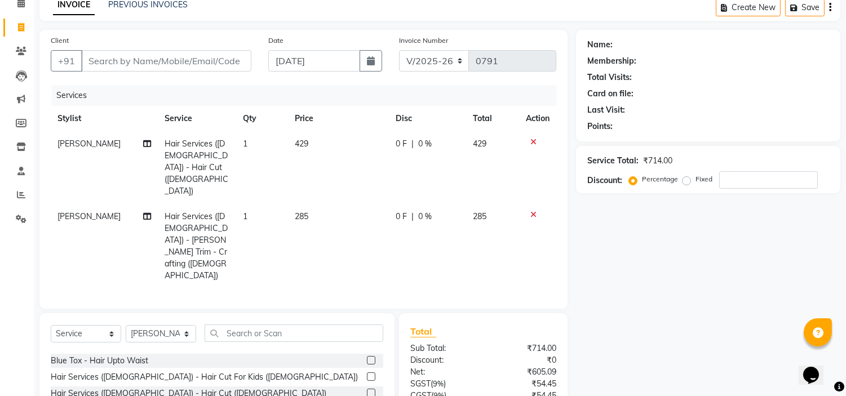
checkbox input "false"
click at [757, 188] on div "Service Total: ₹714.00 Discount: Percentage Fixed" at bounding box center [708, 169] width 264 height 47
click at [751, 172] on input "number" at bounding box center [768, 179] width 99 height 17
type input "1"
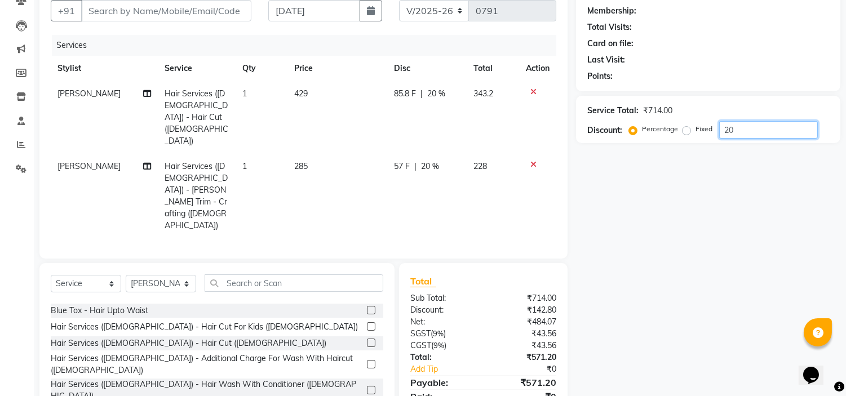
type input "2"
type input "15"
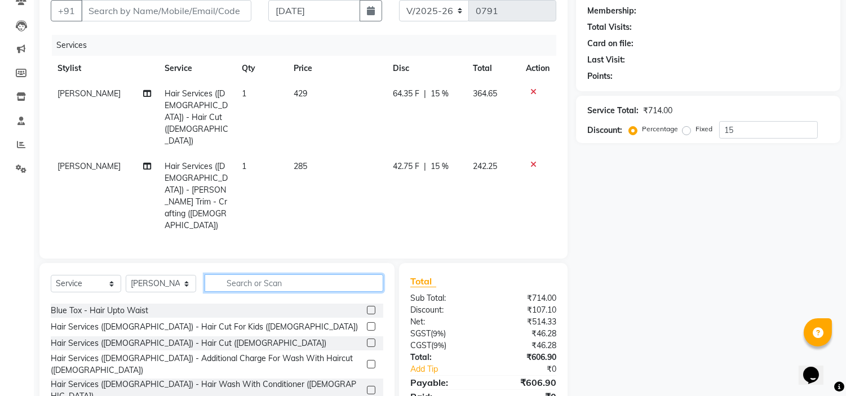
click at [250, 274] on input "text" at bounding box center [294, 282] width 179 height 17
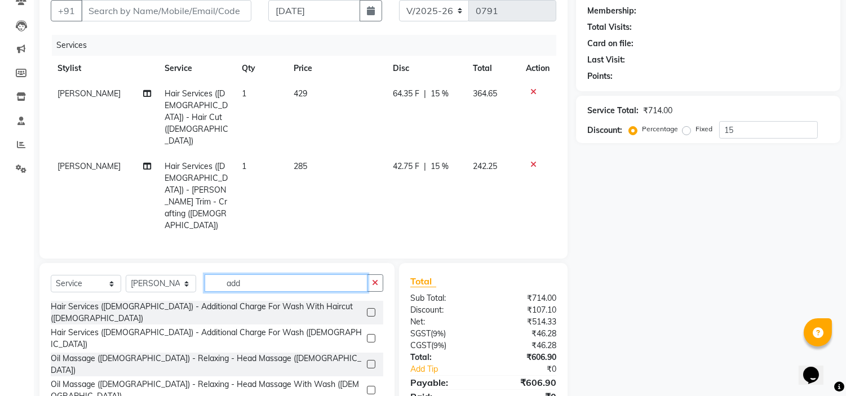
scroll to position [104, 0]
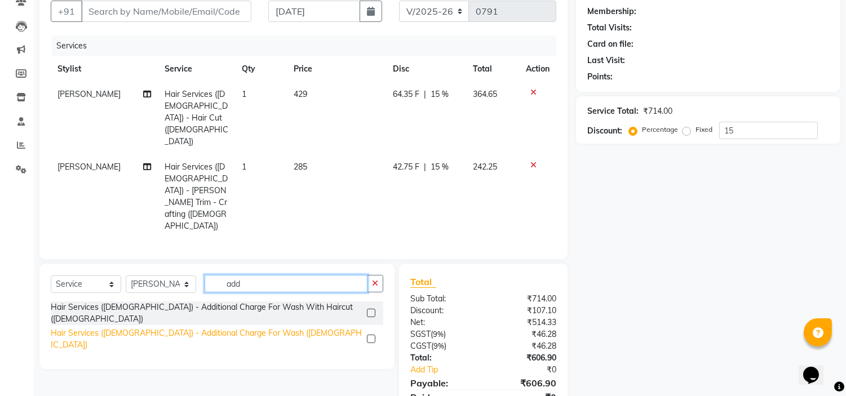
type input "add"
click at [252, 327] on div "Hair Services ([DEMOGRAPHIC_DATA]) - Additional Charge For Wash ([DEMOGRAPHIC_D…" at bounding box center [207, 339] width 312 height 24
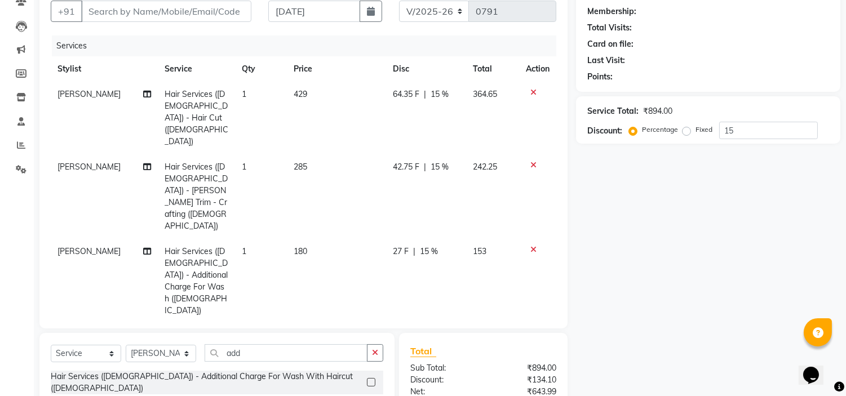
checkbox input "false"
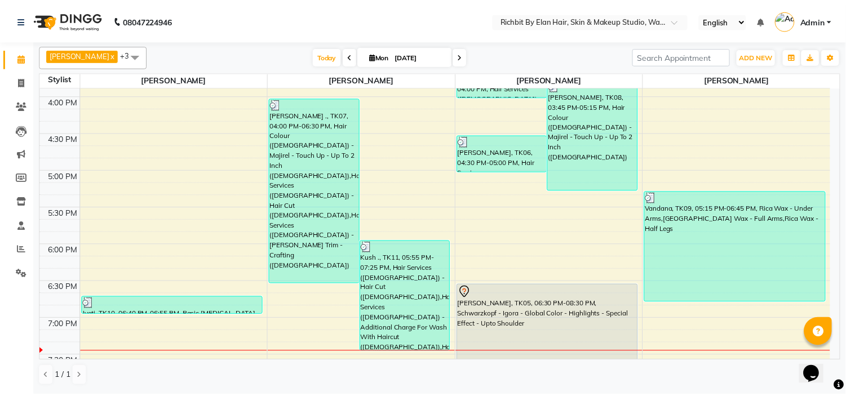
scroll to position [435, 0]
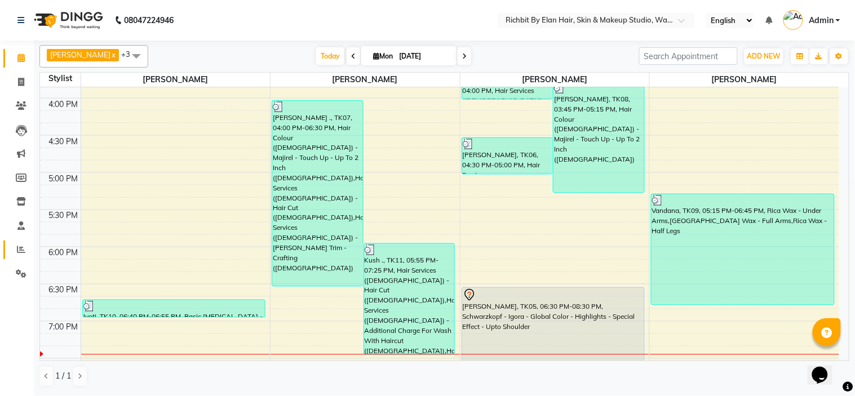
click at [21, 246] on icon at bounding box center [21, 249] width 8 height 8
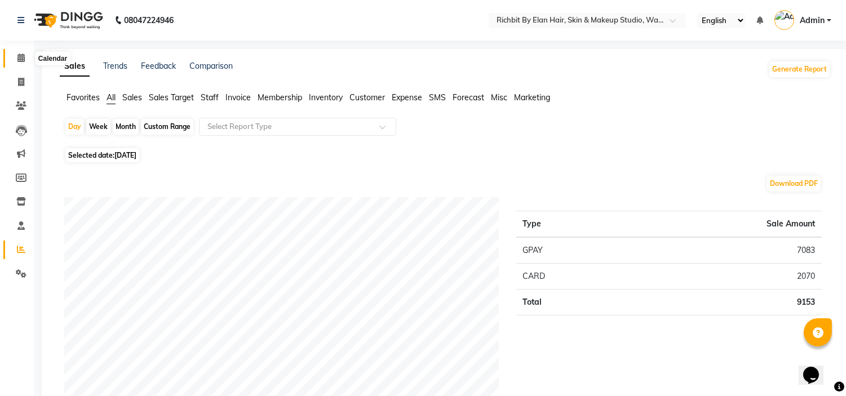
click at [15, 55] on span at bounding box center [21, 58] width 20 height 13
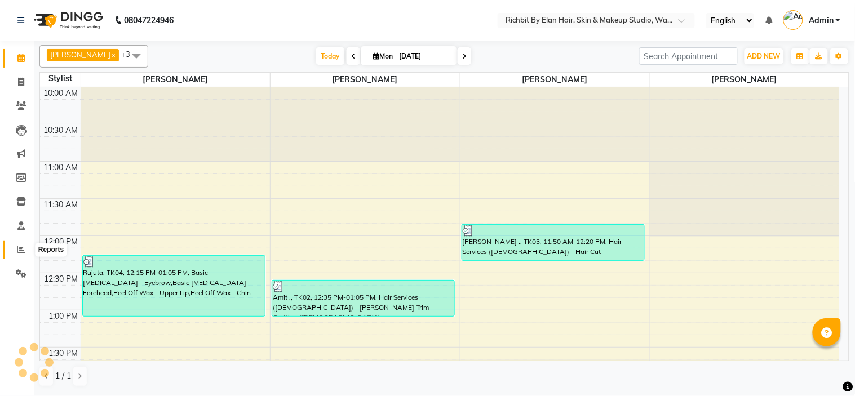
click at [23, 254] on icon at bounding box center [21, 249] width 8 height 8
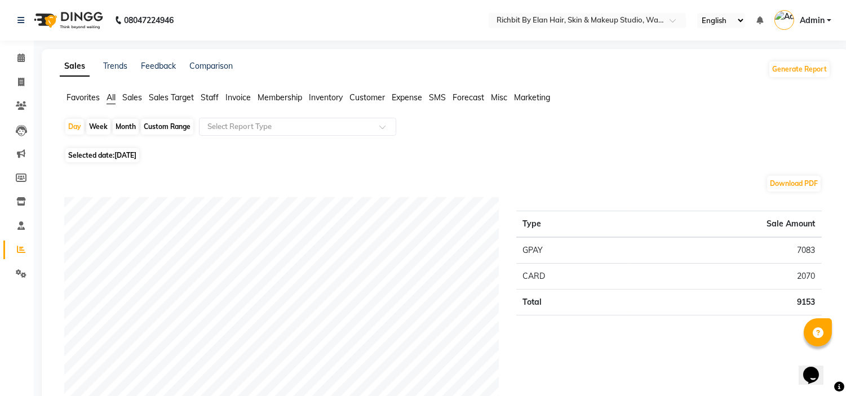
click at [121, 124] on div "Month" at bounding box center [126, 127] width 26 height 16
select select "9"
select select "2025"
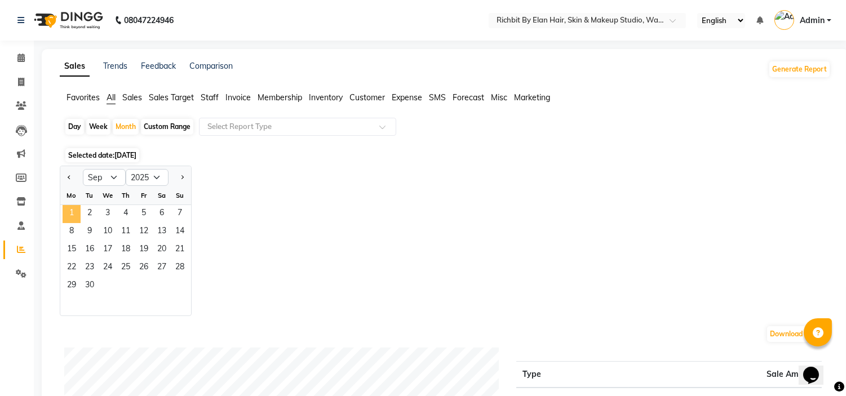
click at [75, 211] on span "1" at bounding box center [72, 214] width 18 height 18
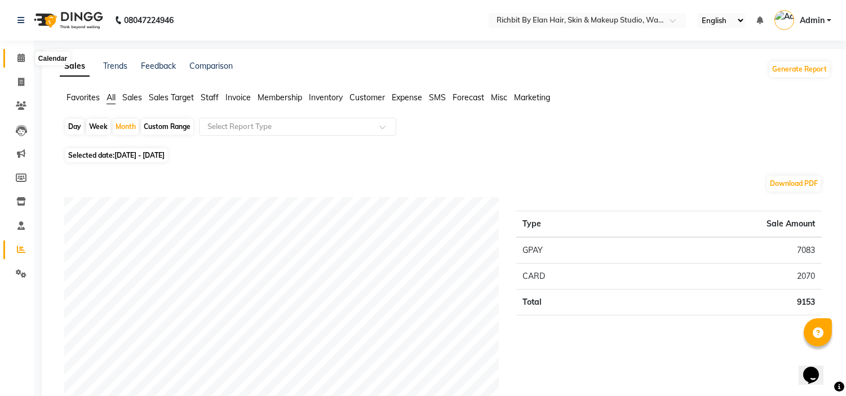
click at [15, 57] on span at bounding box center [21, 58] width 20 height 13
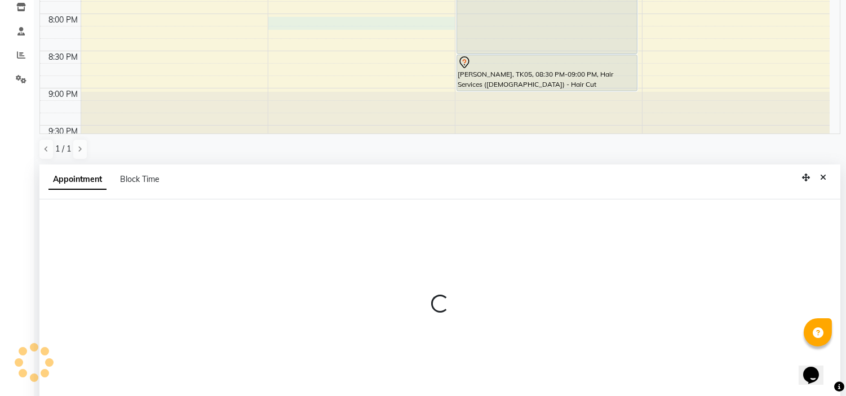
scroll to position [219, 0]
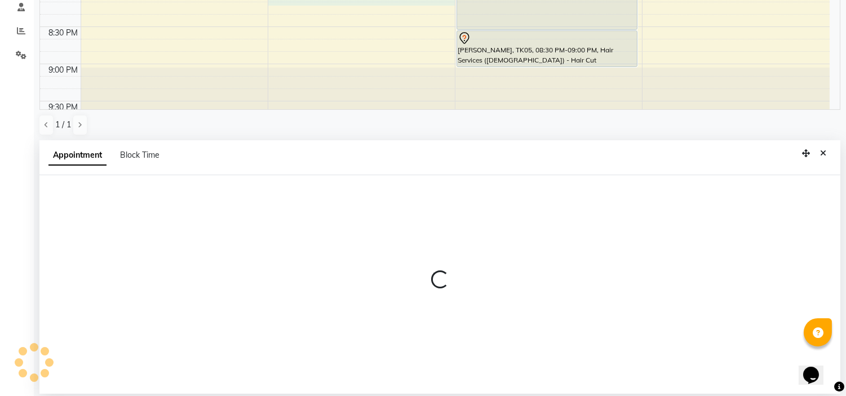
select select "61438"
select select "1200"
select select "tentative"
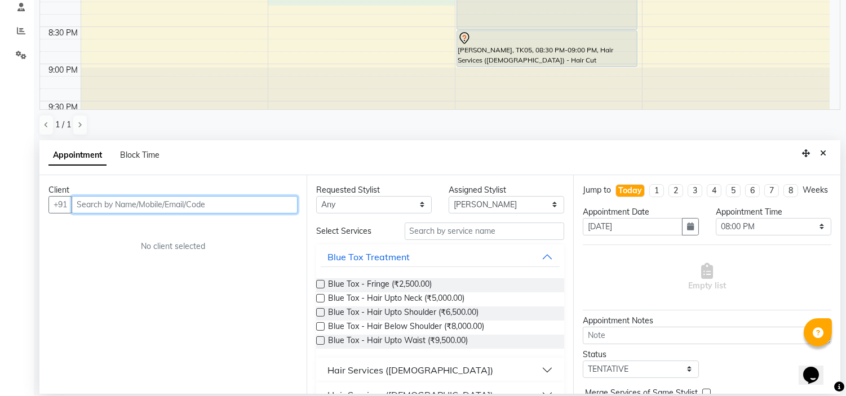
click at [167, 203] on input "text" at bounding box center [185, 204] width 226 height 17
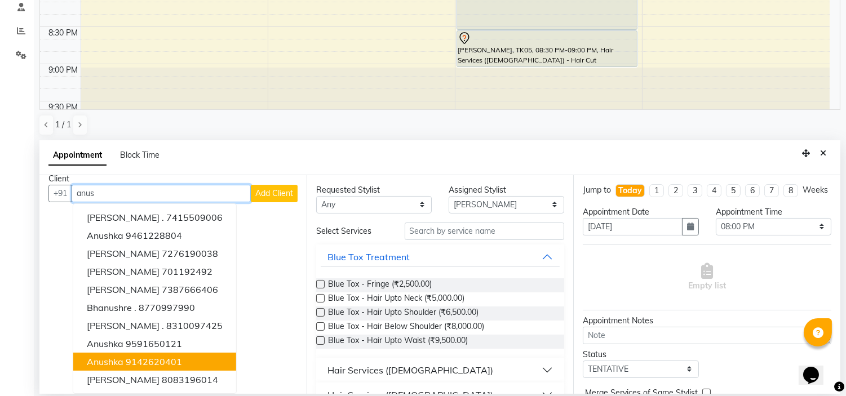
scroll to position [0, 0]
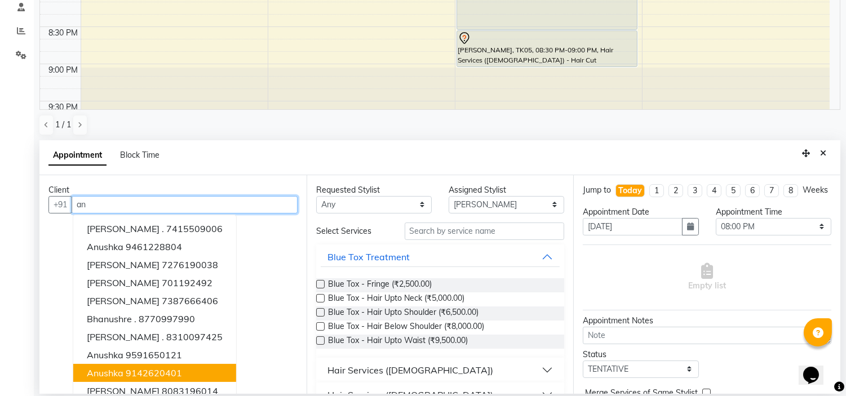
type input "a"
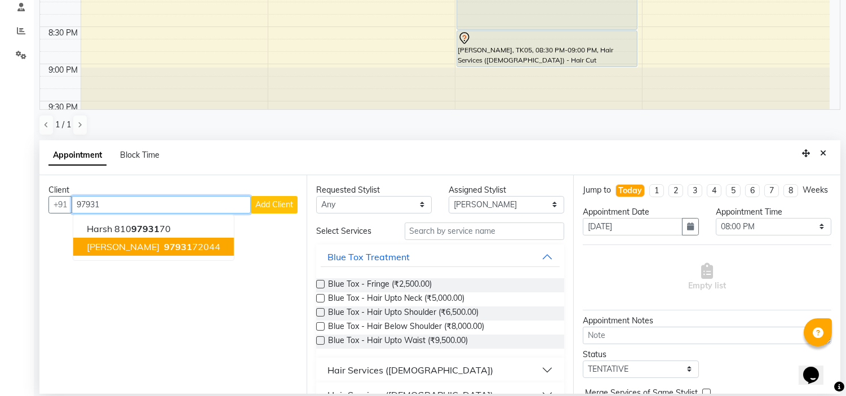
click at [125, 239] on button "Anas 97931 72044" at bounding box center [153, 247] width 161 height 18
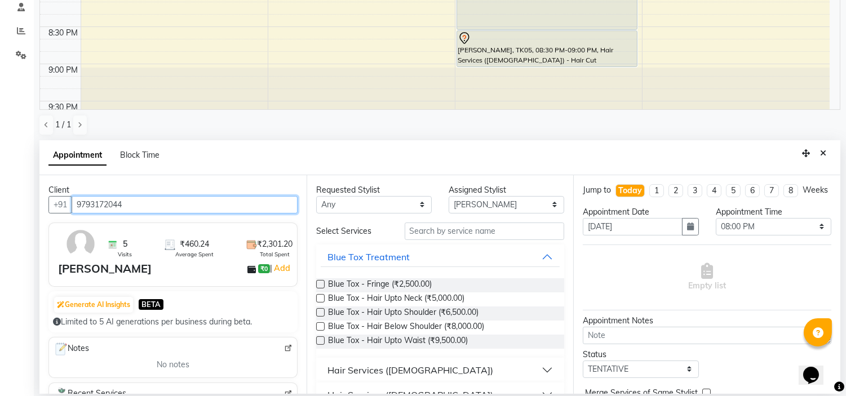
type input "9793172044"
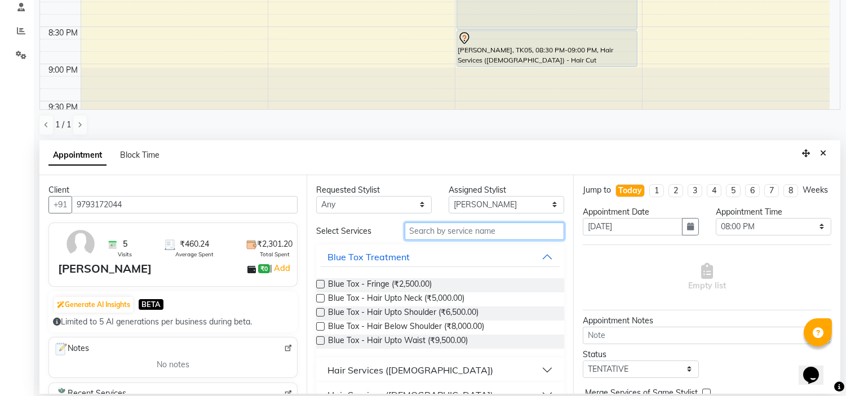
click at [477, 228] on input "text" at bounding box center [485, 231] width 160 height 17
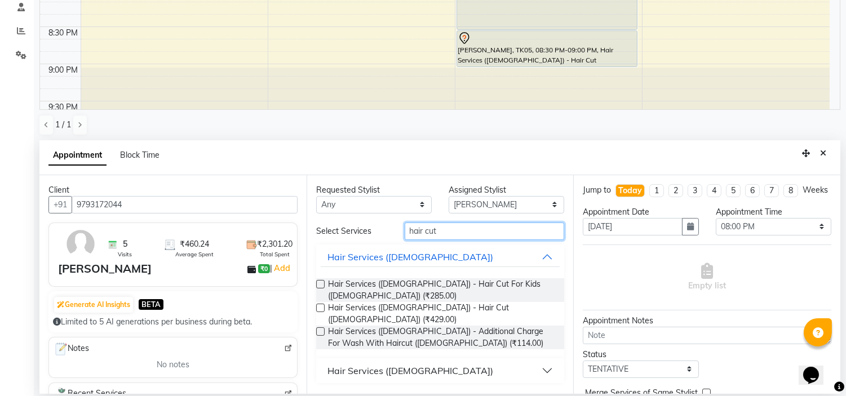
type input "hair cut"
click at [314, 297] on div "Requested Stylist Any [PERSON_NAME] [PERSON_NAME] [PERSON_NAME] [PERSON_NAME] […" at bounding box center [439, 284] width 267 height 219
click at [321, 304] on label at bounding box center [320, 308] width 8 height 8
click at [321, 305] on input "checkbox" at bounding box center [319, 308] width 7 height 7
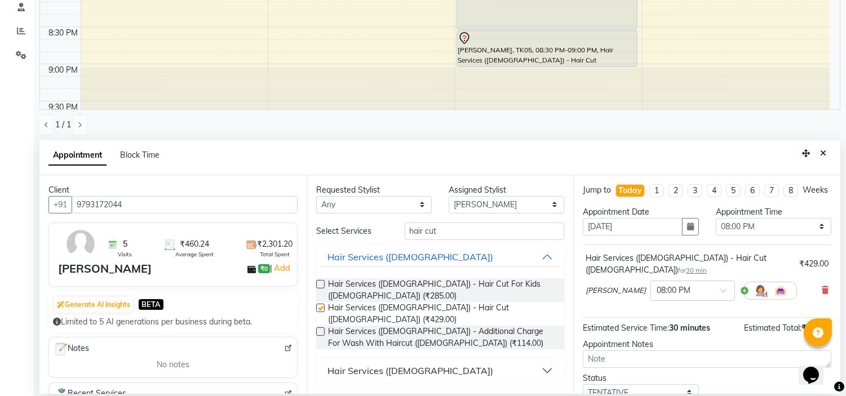
checkbox input "false"
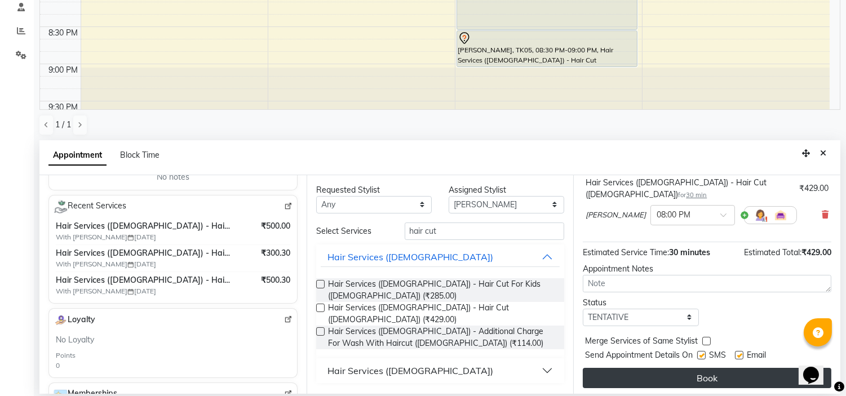
scroll to position [78, 0]
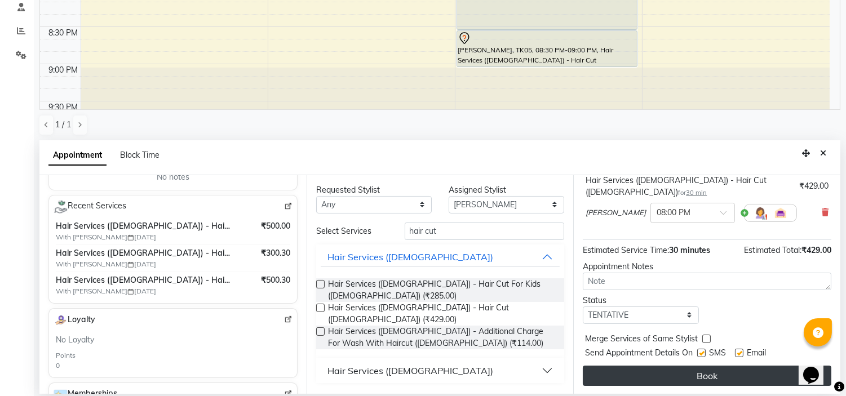
click at [697, 376] on button "Book" at bounding box center [707, 376] width 248 height 20
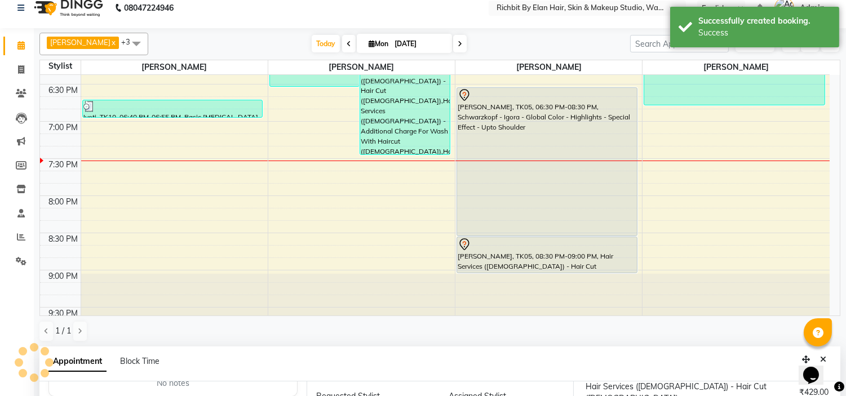
scroll to position [0, 0]
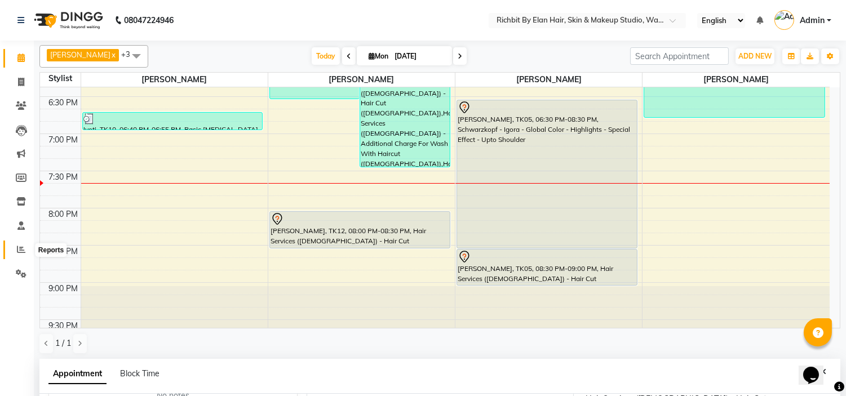
click at [19, 250] on icon at bounding box center [21, 249] width 8 height 8
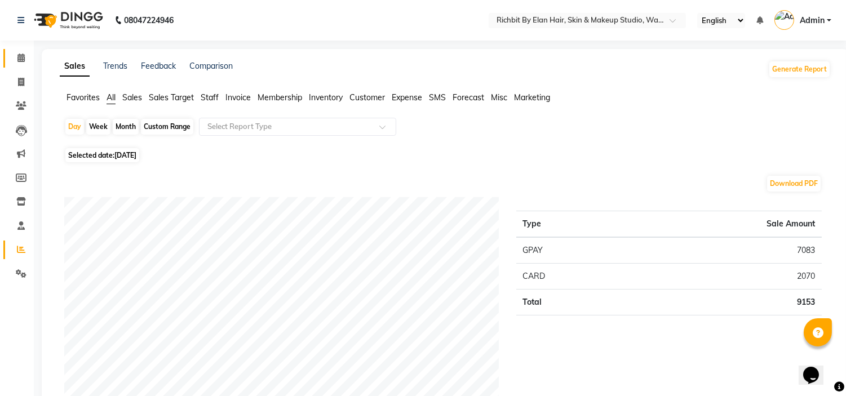
click at [23, 59] on icon at bounding box center [20, 58] width 7 height 8
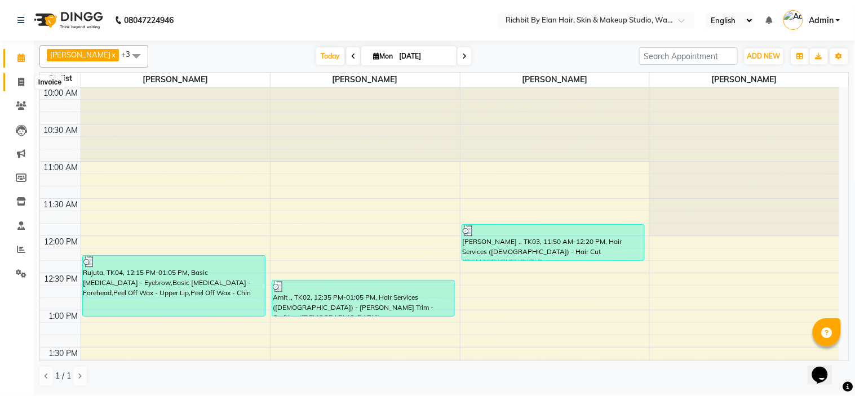
click at [24, 80] on icon at bounding box center [21, 82] width 6 height 8
select select "4114"
select select "service"
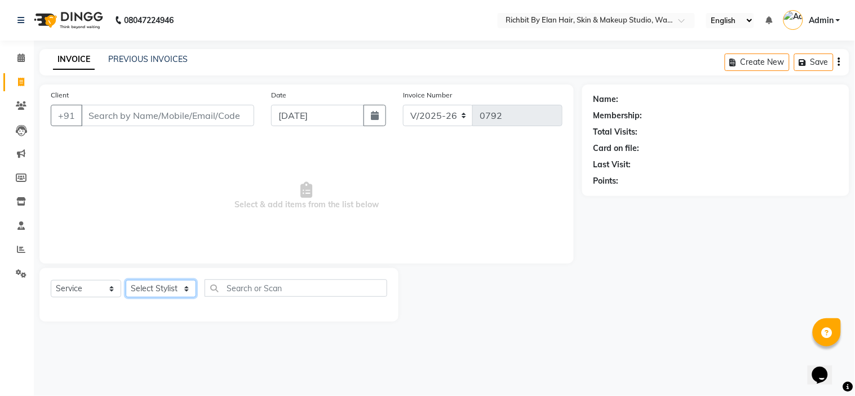
click at [165, 284] on select "Select Stylist [PERSON_NAME] [PERSON_NAME] [PERSON_NAME] [PERSON_NAME] [PERSON_…" at bounding box center [161, 288] width 70 height 17
click at [20, 57] on icon at bounding box center [20, 58] width 7 height 8
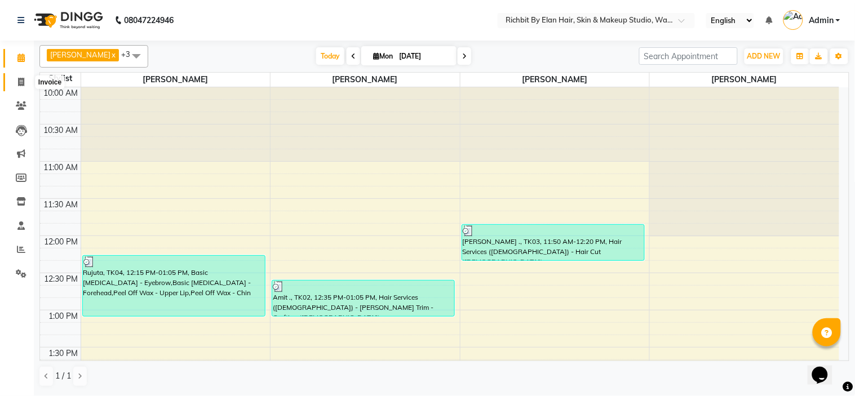
click at [18, 80] on icon at bounding box center [21, 82] width 6 height 8
select select "4114"
select select "service"
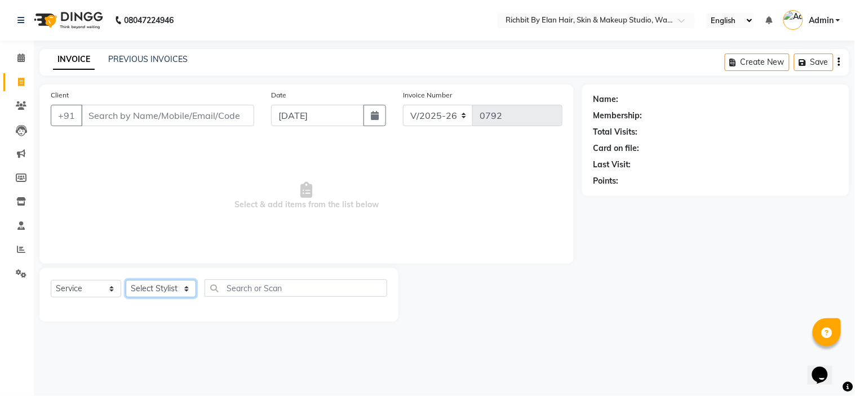
click at [155, 289] on select "Select Stylist [PERSON_NAME] [PERSON_NAME] [PERSON_NAME] [PERSON_NAME] [PERSON_…" at bounding box center [161, 288] width 70 height 17
select select "39151"
click at [126, 281] on select "Select Stylist [PERSON_NAME] [PERSON_NAME] [PERSON_NAME] [PERSON_NAME] [PERSON_…" at bounding box center [161, 288] width 70 height 17
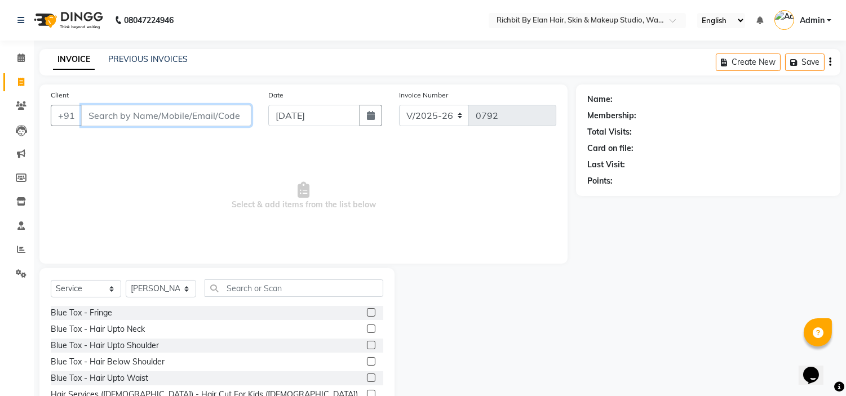
click at [119, 117] on input "Client" at bounding box center [166, 115] width 170 height 21
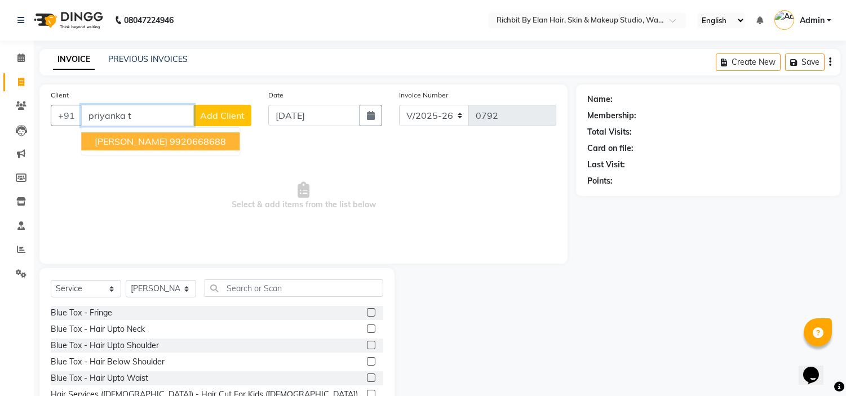
click at [125, 141] on span "[PERSON_NAME]" at bounding box center [131, 141] width 73 height 11
type input "9920668688"
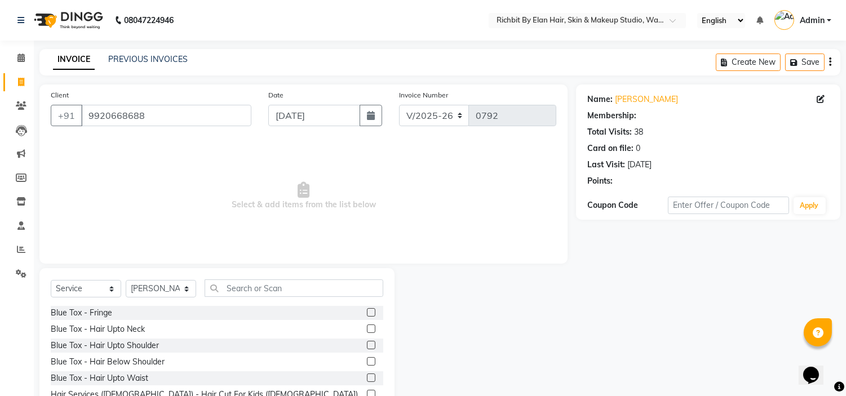
select select "1: Object"
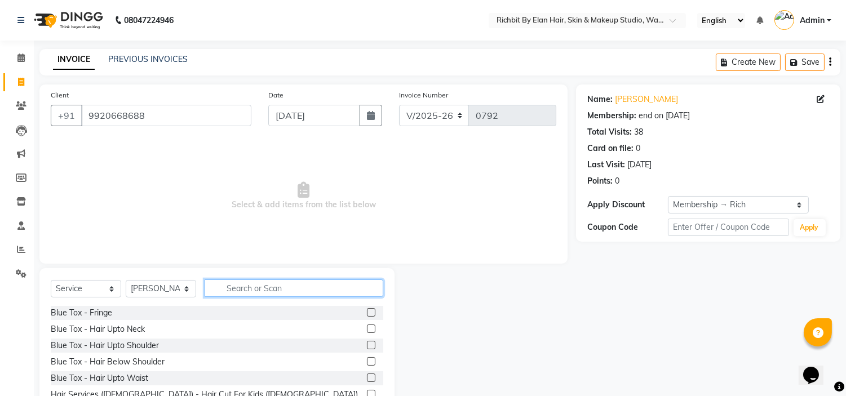
click at [291, 282] on input "text" at bounding box center [294, 287] width 179 height 17
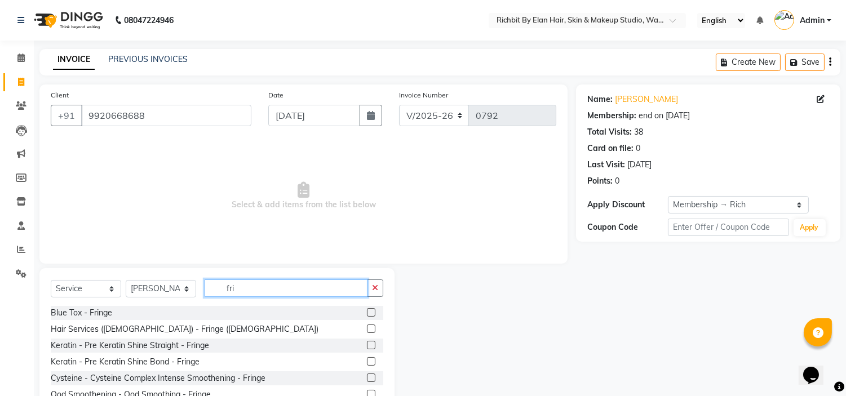
type input "fri"
click at [367, 329] on label at bounding box center [371, 329] width 8 height 8
click at [367, 329] on input "checkbox" at bounding box center [370, 329] width 7 height 7
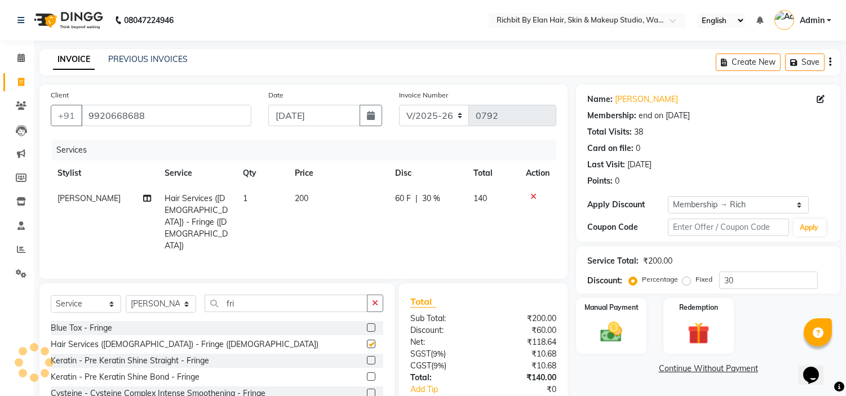
checkbox input "false"
click at [272, 295] on input "fri" at bounding box center [286, 303] width 163 height 17
type input "f"
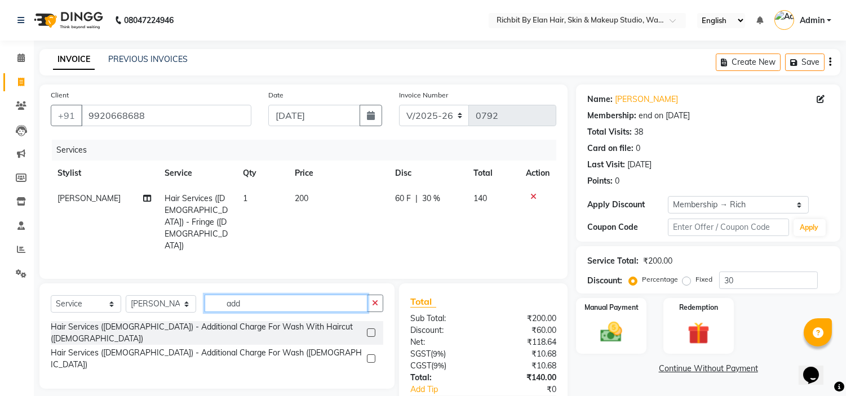
type input "add"
click at [370, 354] on label at bounding box center [371, 358] width 8 height 8
click at [370, 356] on input "checkbox" at bounding box center [370, 359] width 7 height 7
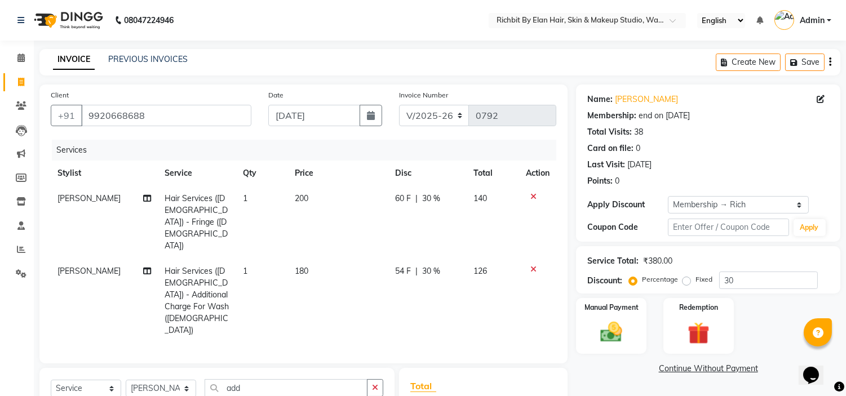
checkbox input "false"
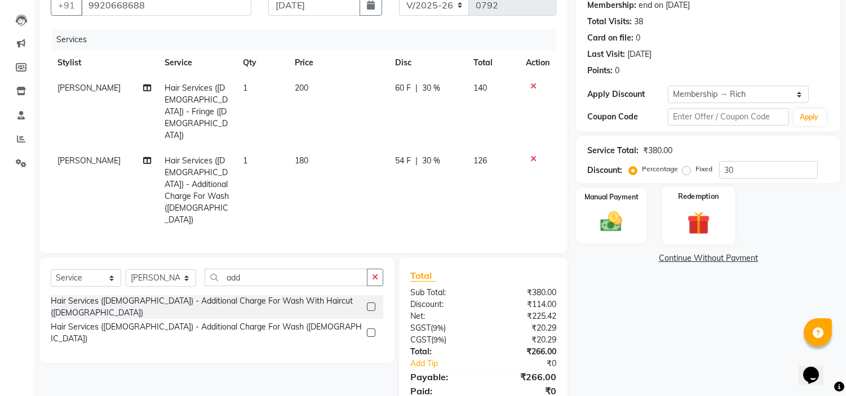
scroll to position [116, 0]
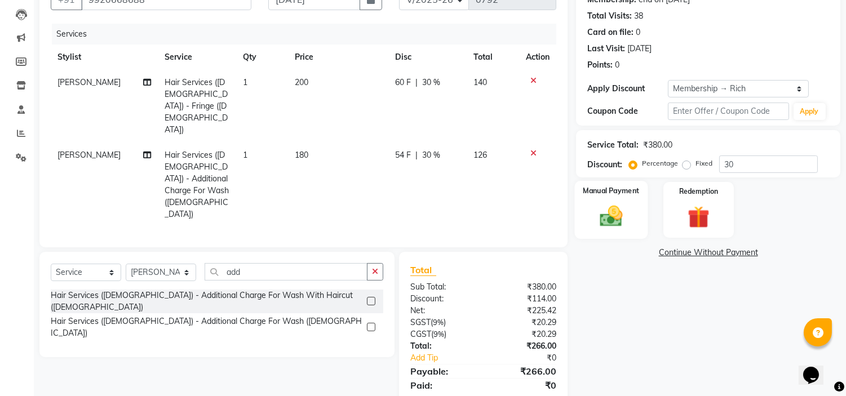
click at [611, 220] on img at bounding box center [611, 216] width 37 height 26
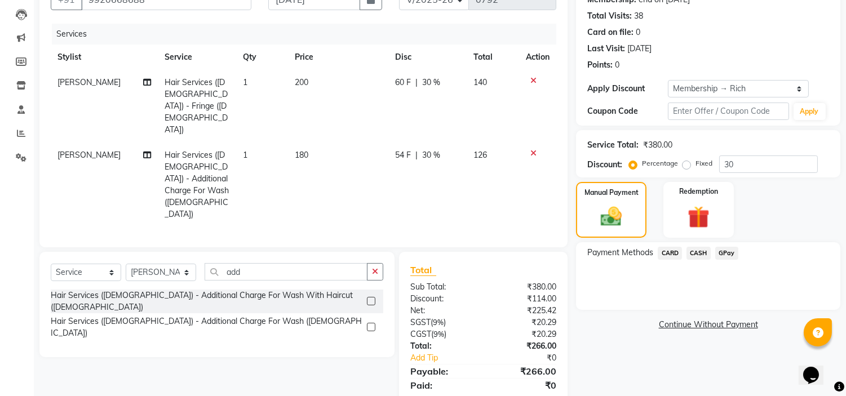
click at [727, 254] on span "GPay" at bounding box center [726, 253] width 23 height 13
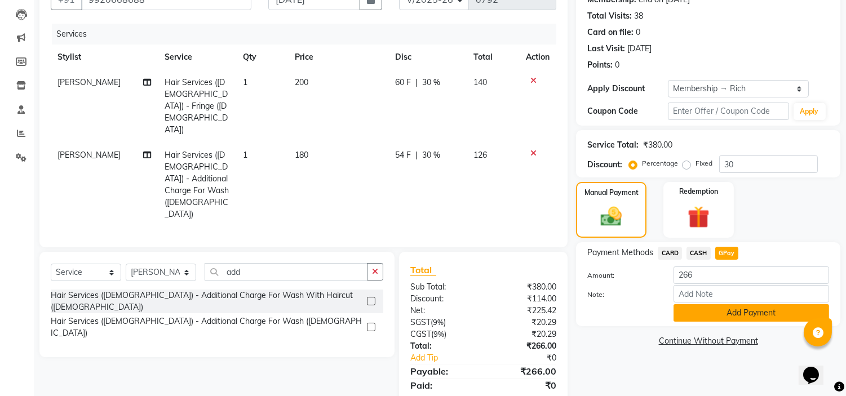
click at [728, 312] on button "Add Payment" at bounding box center [751, 312] width 156 height 17
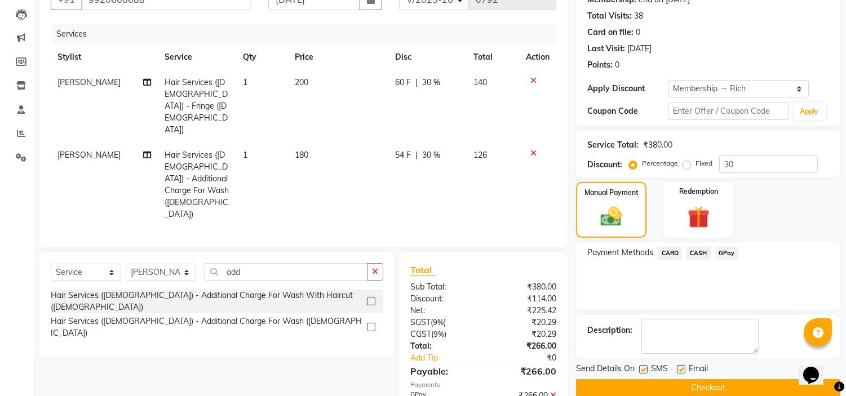
click at [719, 385] on button "Checkout" at bounding box center [708, 387] width 264 height 17
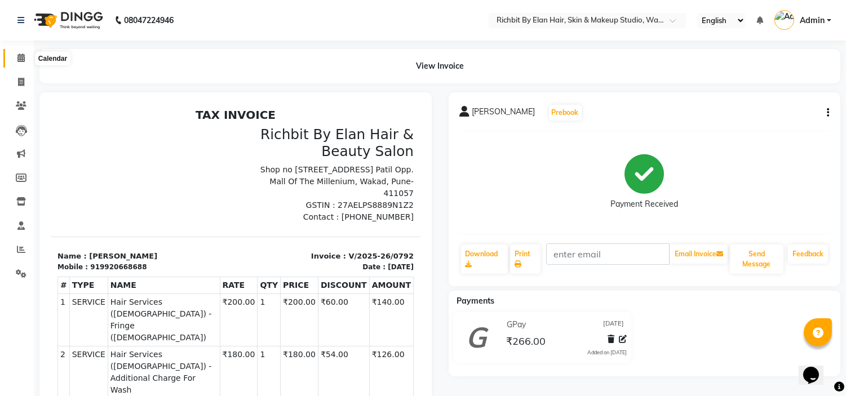
click at [23, 58] on icon at bounding box center [20, 58] width 7 height 8
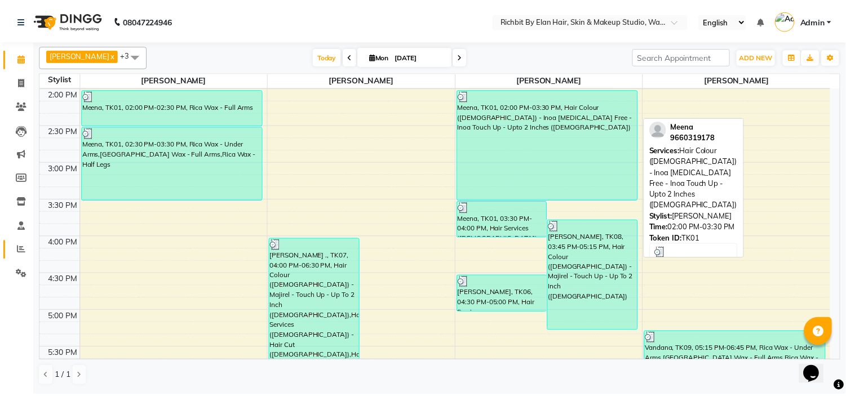
scroll to position [313, 0]
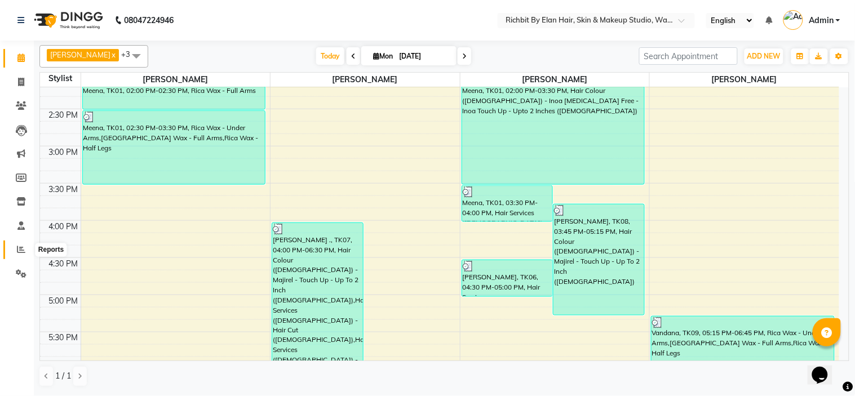
click at [18, 252] on icon at bounding box center [21, 249] width 8 height 8
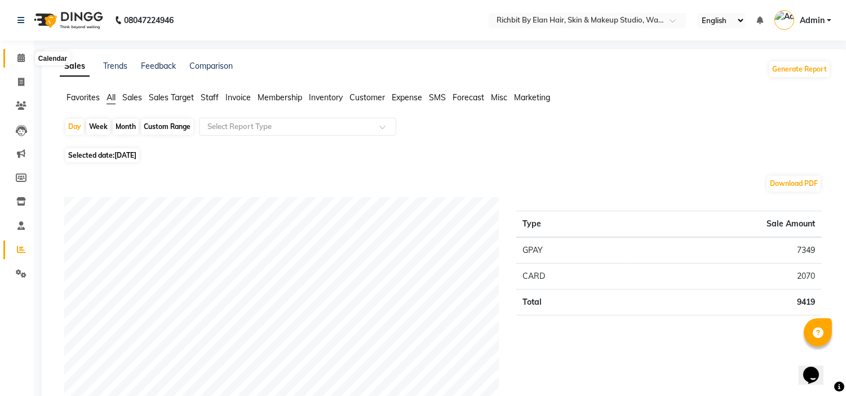
click at [24, 57] on span at bounding box center [21, 58] width 20 height 13
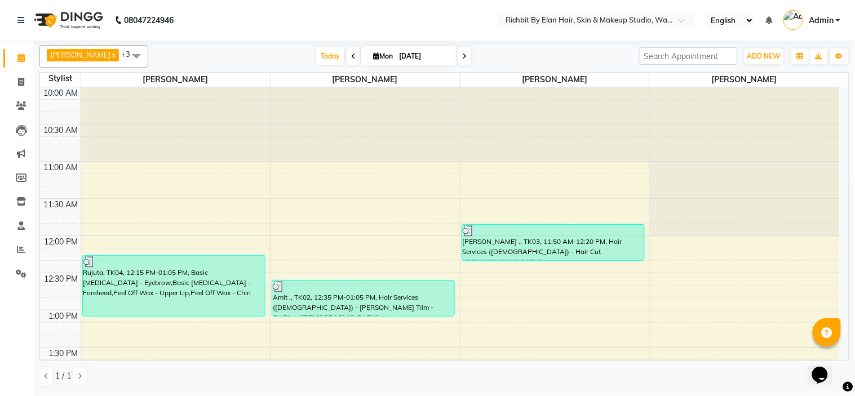
click at [462, 53] on icon at bounding box center [464, 56] width 5 height 7
type input "02-09-2025"
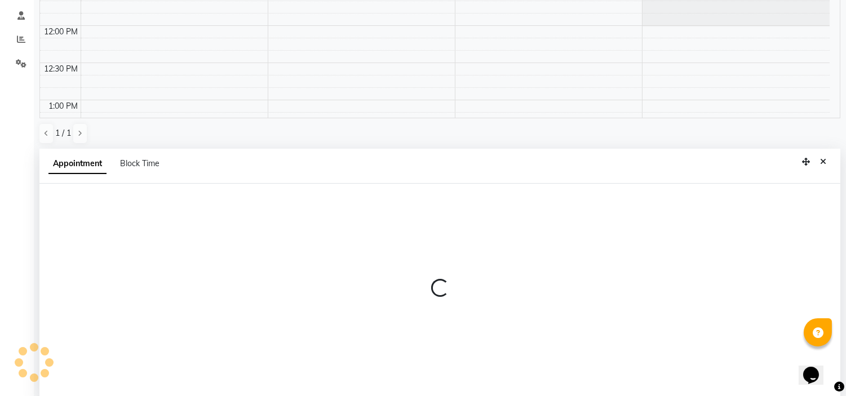
select select "59451"
select select "660"
select select "tentative"
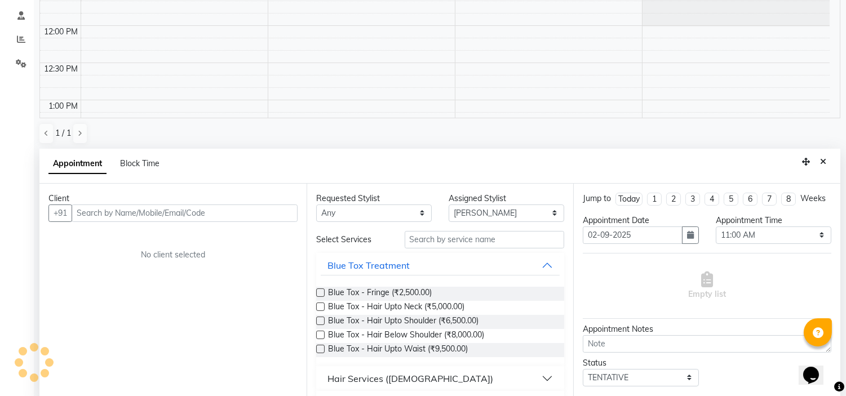
scroll to position [219, 0]
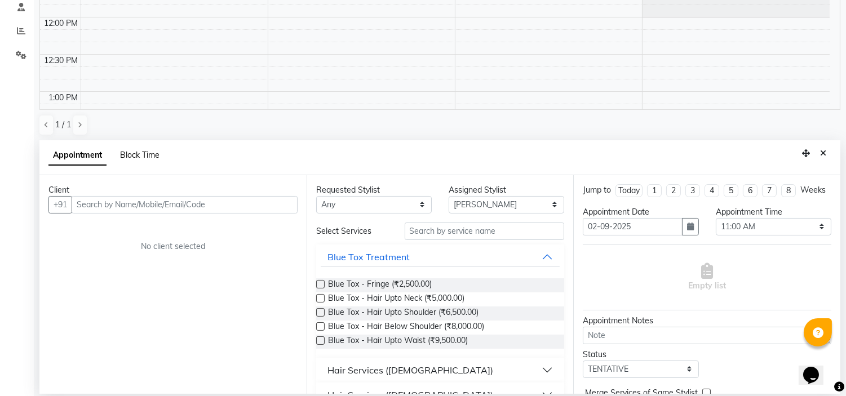
click at [141, 150] on span "Block Time" at bounding box center [139, 155] width 39 height 10
select select "59451"
select select "660"
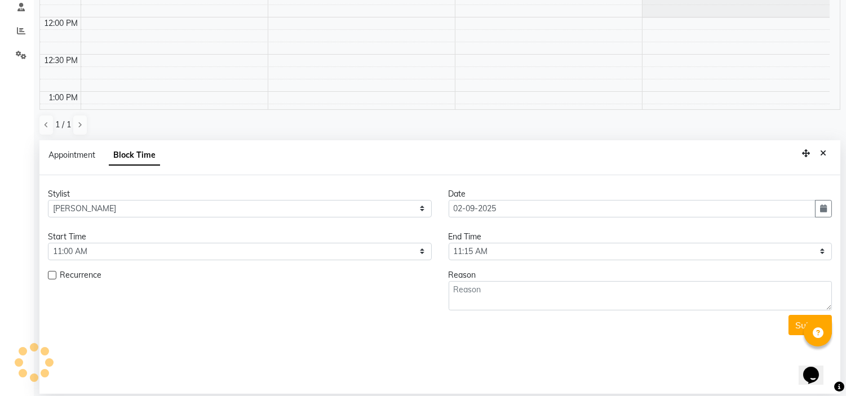
scroll to position [655, 0]
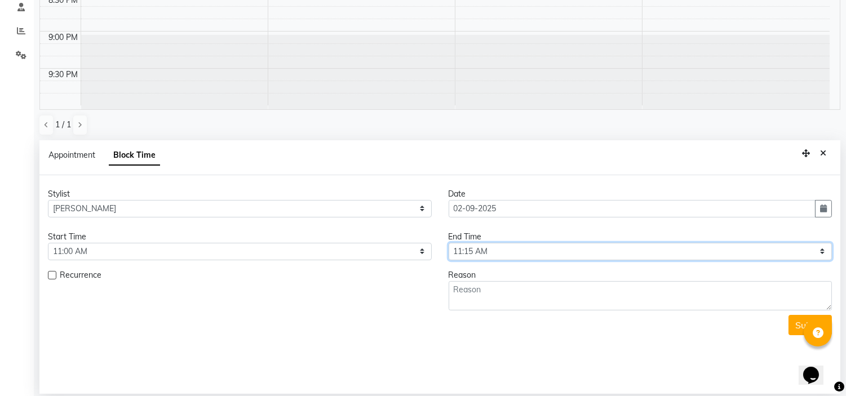
click at [500, 250] on select "Select 11:00 AM 11:15 AM 11:30 AM 11:45 AM 12:00 PM 12:15 PM 12:30 PM 12:45 PM …" at bounding box center [640, 251] width 384 height 17
select select "780"
click at [448, 243] on select "Select 11:00 AM 11:15 AM 11:30 AM 11:45 AM 12:00 PM 12:15 PM 12:30 PM 12:45 PM …" at bounding box center [640, 251] width 384 height 17
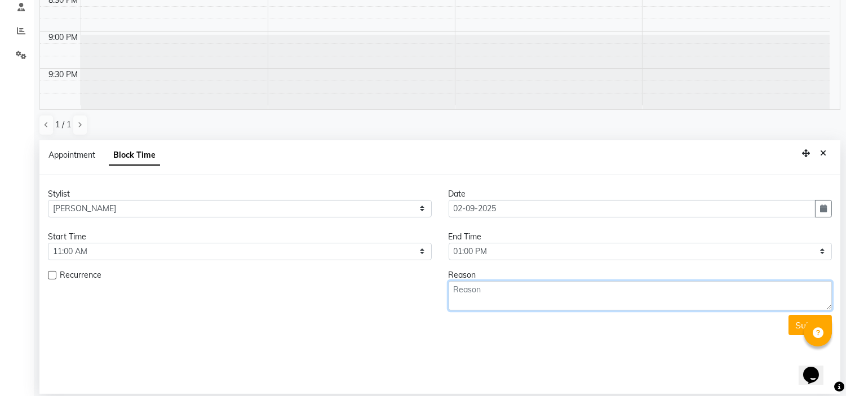
click at [522, 297] on textarea at bounding box center [640, 295] width 384 height 29
type textarea "t"
type textarea "Training"
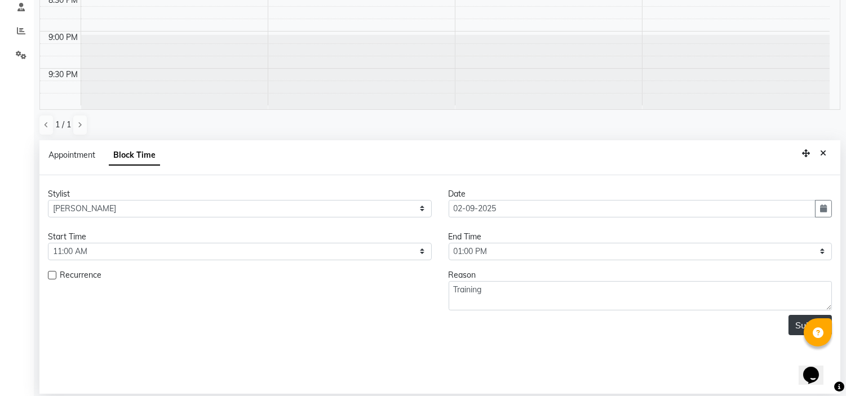
click at [800, 328] on button "Submit" at bounding box center [809, 325] width 43 height 20
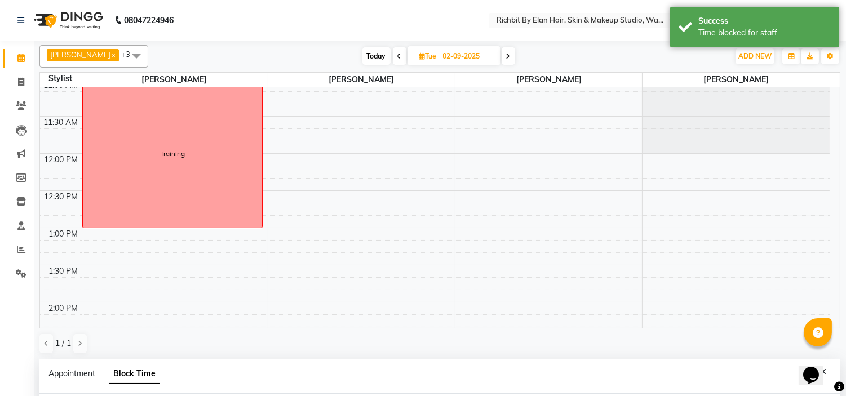
scroll to position [29, 0]
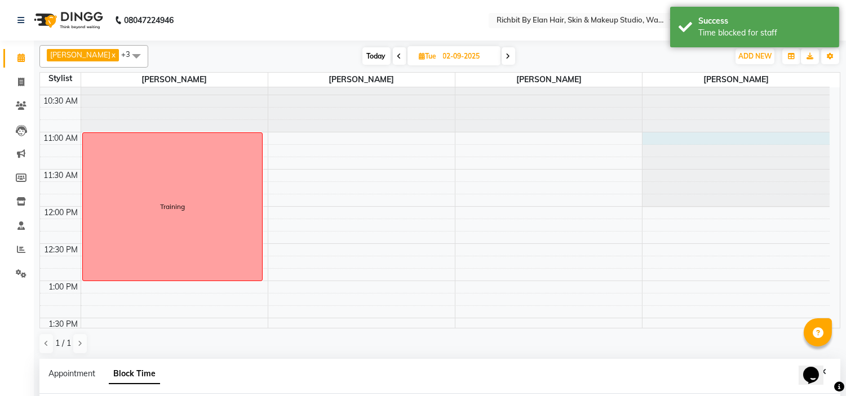
click at [661, 58] on div at bounding box center [735, 58] width 187 height 0
select select "21217"
select select "660"
select select "tentative"
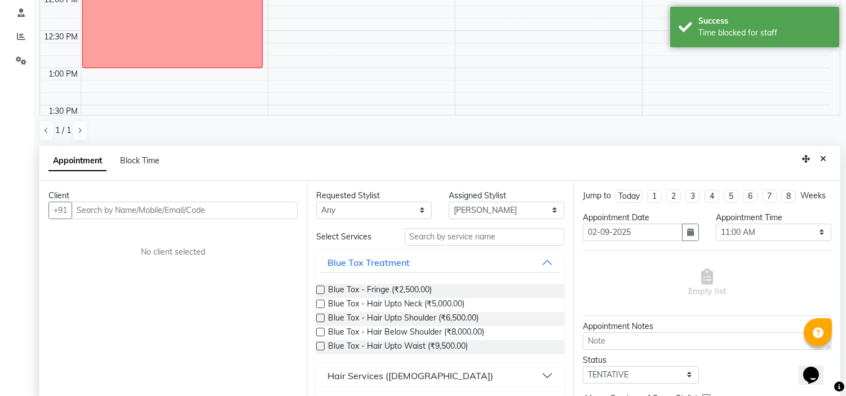
scroll to position [219, 0]
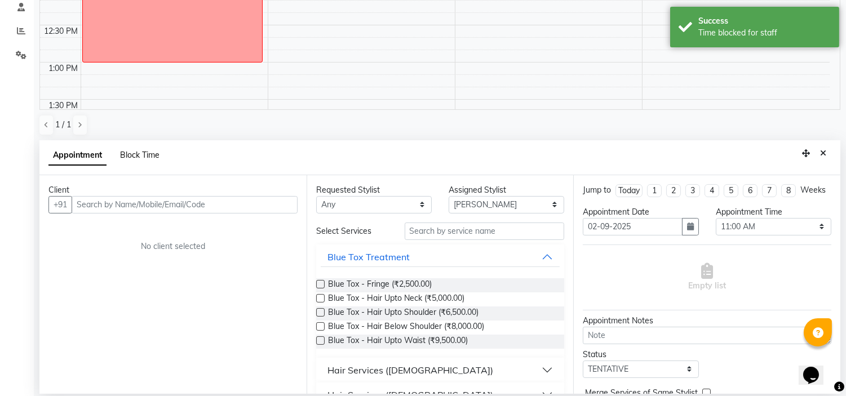
click at [135, 154] on span "Block Time" at bounding box center [139, 155] width 39 height 10
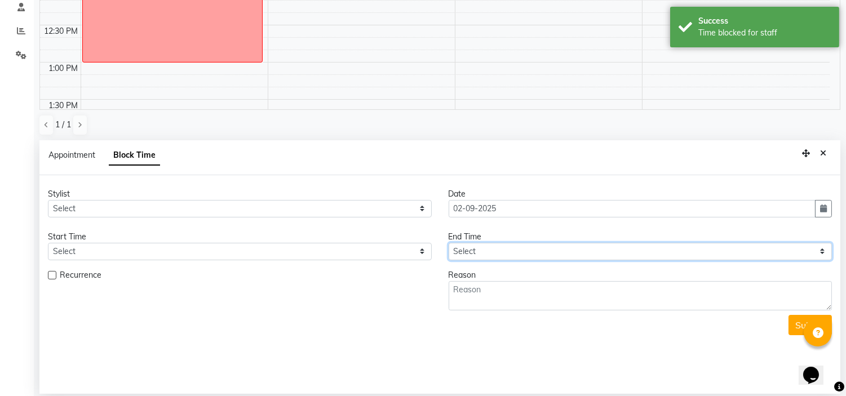
click at [496, 249] on select "Select" at bounding box center [640, 251] width 384 height 17
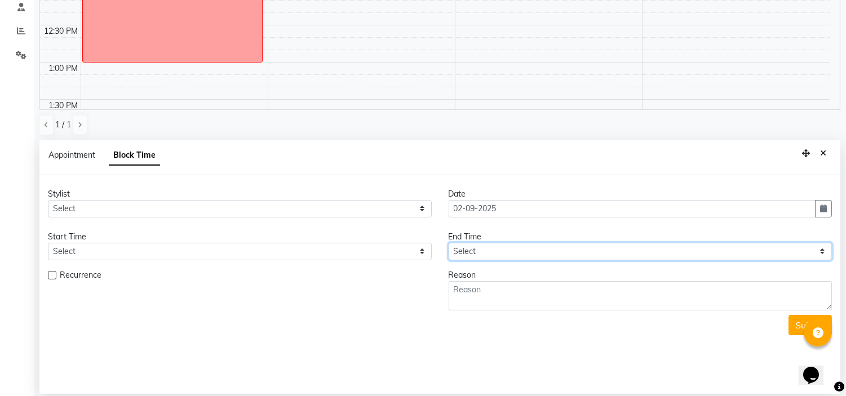
click at [488, 250] on select "Select" at bounding box center [640, 251] width 384 height 17
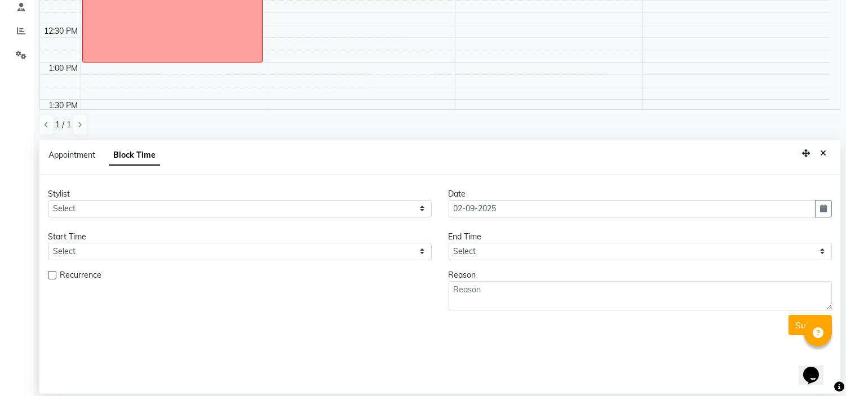
click at [147, 264] on form "Stylist Select [PERSON_NAME] [PERSON_NAME] [PERSON_NAME] [PERSON_NAME] [PERSON_…" at bounding box center [440, 261] width 784 height 147
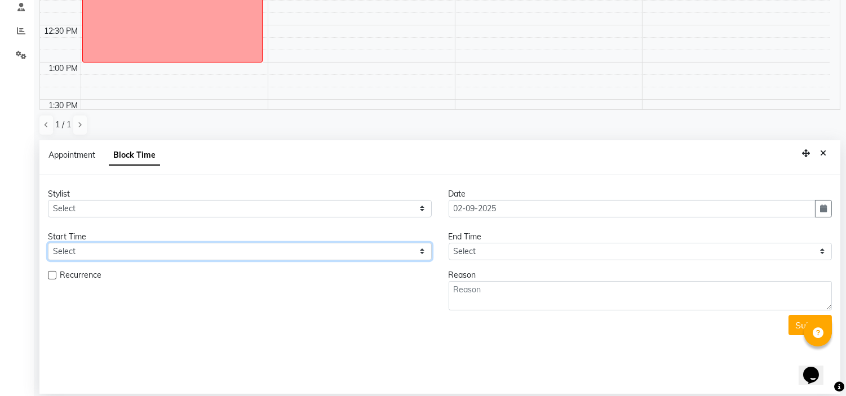
click at [185, 252] on select "Select" at bounding box center [240, 251] width 384 height 17
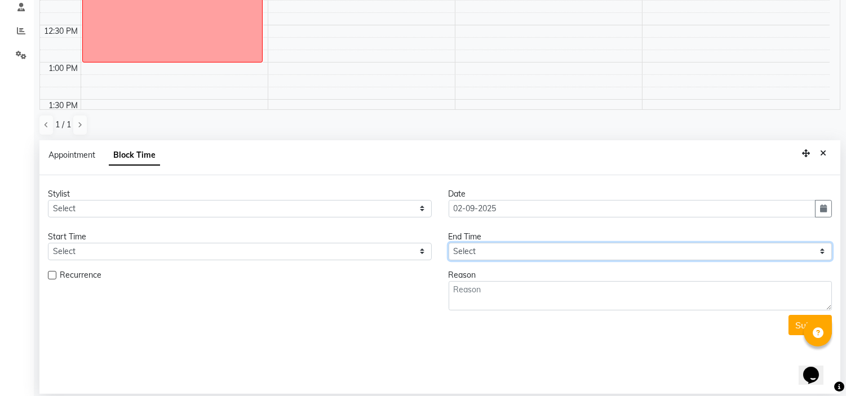
click at [824, 252] on select "Select" at bounding box center [640, 251] width 384 height 17
click at [824, 251] on select "Select" at bounding box center [640, 251] width 384 height 17
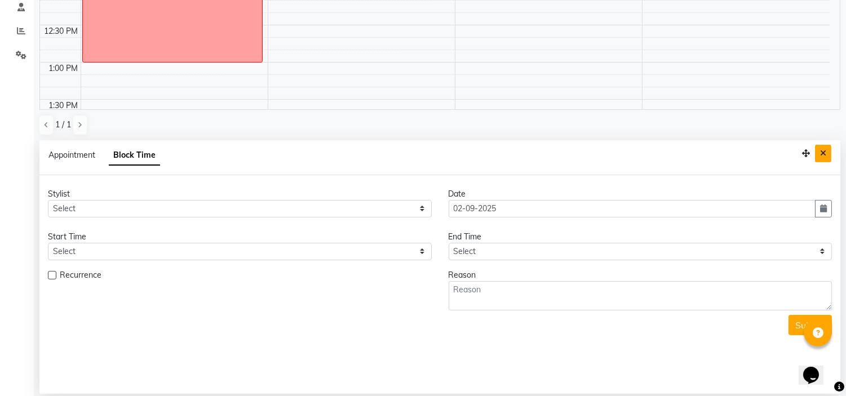
click at [825, 151] on icon "Close" at bounding box center [823, 153] width 6 height 8
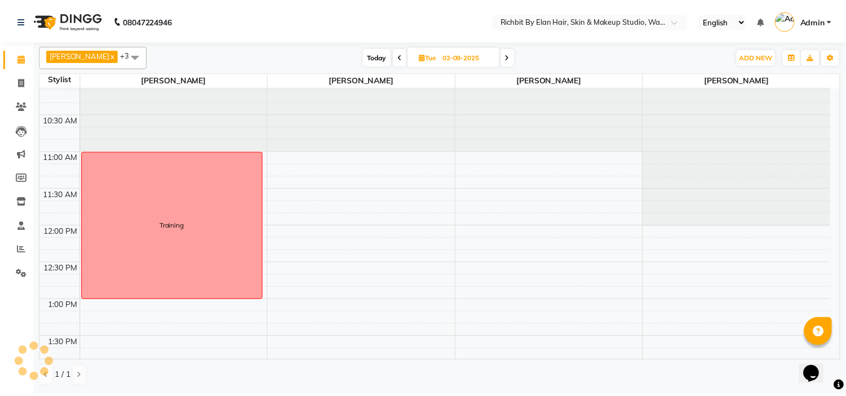
scroll to position [0, 0]
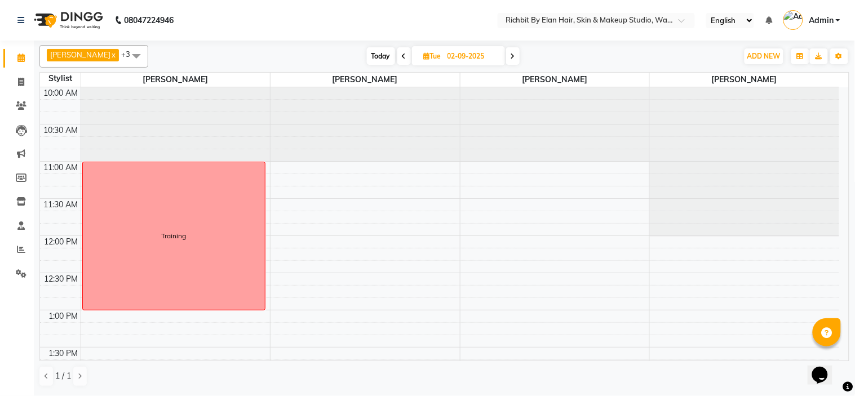
select select "21217"
select select "tentative"
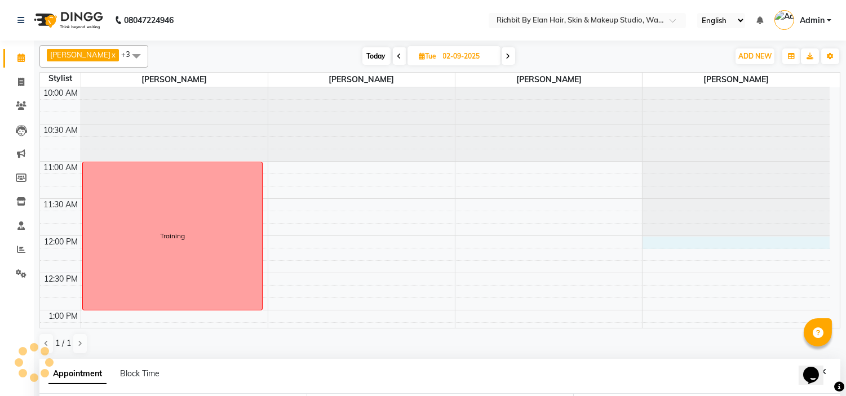
select select "720"
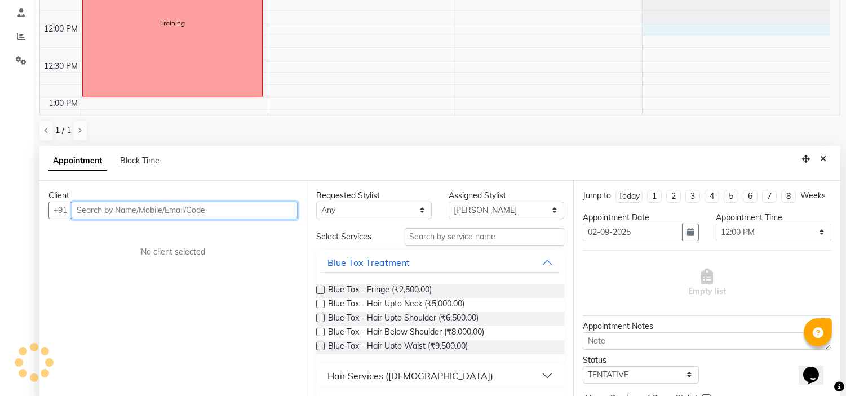
scroll to position [219, 0]
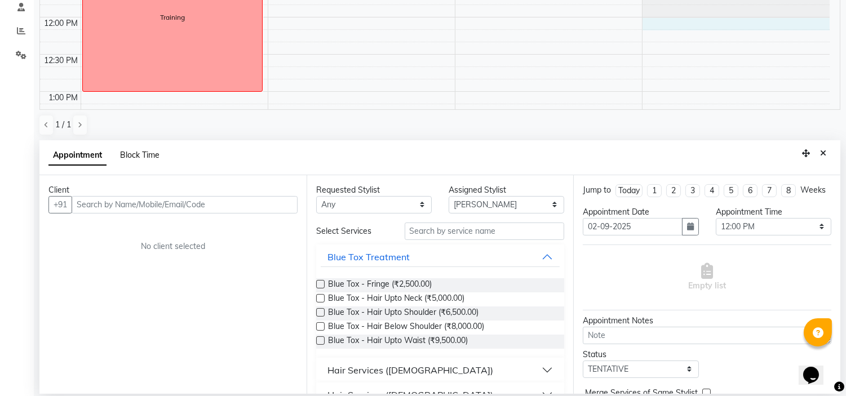
click at [133, 151] on span "Block Time" at bounding box center [139, 155] width 39 height 10
select select "21217"
select select "720"
select select "735"
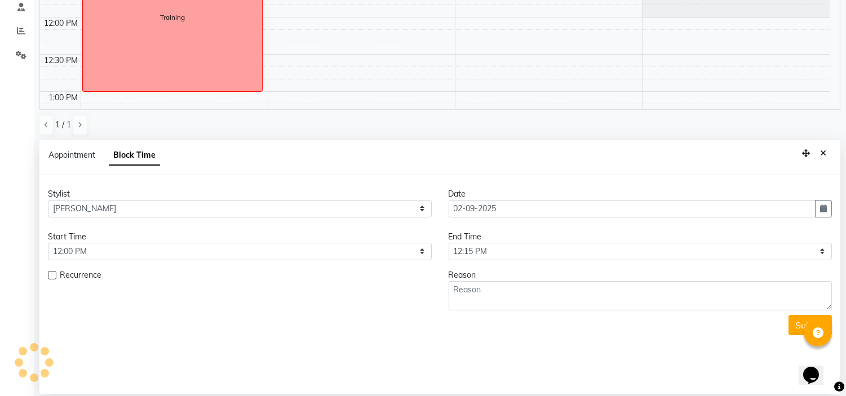
scroll to position [655, 0]
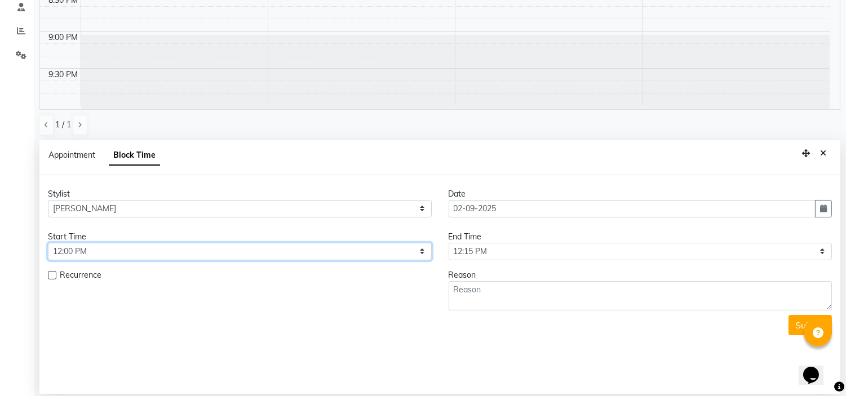
click at [423, 249] on select "Select 11:00 AM 11:15 AM 11:30 AM 11:45 AM 12:00 PM 12:15 PM 12:30 PM 12:45 PM …" at bounding box center [240, 251] width 384 height 17
select select "660"
click at [48, 243] on select "Select 11:00 AM 11:15 AM 11:30 AM 11:45 AM 12:00 PM 12:15 PM 12:30 PM 12:45 PM …" at bounding box center [240, 251] width 384 height 17
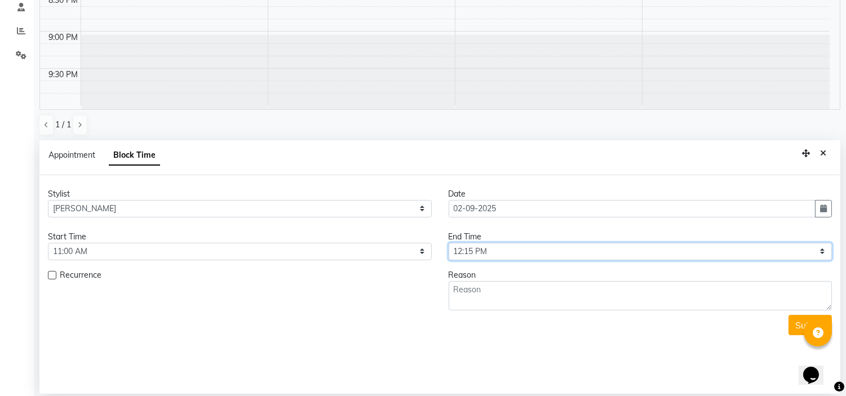
click at [821, 250] on select "Select 11:00 AM 11:15 AM 11:30 AM 11:45 AM 12:00 PM 12:15 PM 12:30 PM 12:45 PM …" at bounding box center [640, 251] width 384 height 17
select select "780"
click at [448, 243] on select "Select 11:00 AM 11:15 AM 11:30 AM 11:45 AM 12:00 PM 12:15 PM 12:30 PM 12:45 PM …" at bounding box center [640, 251] width 384 height 17
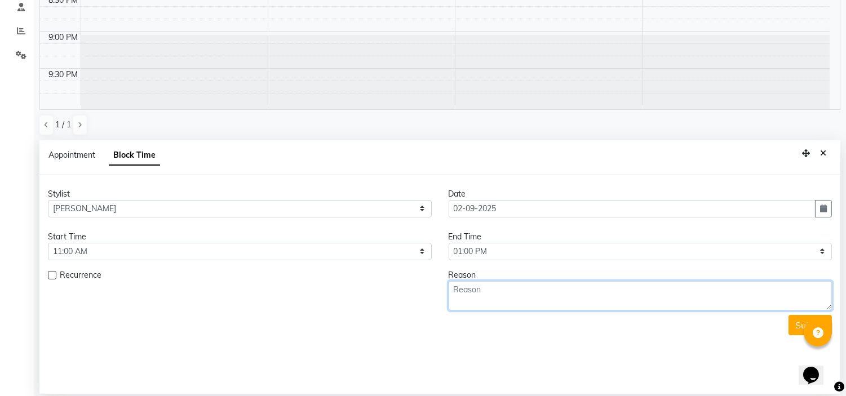
click at [505, 293] on textarea at bounding box center [640, 295] width 384 height 29
type textarea "Training"
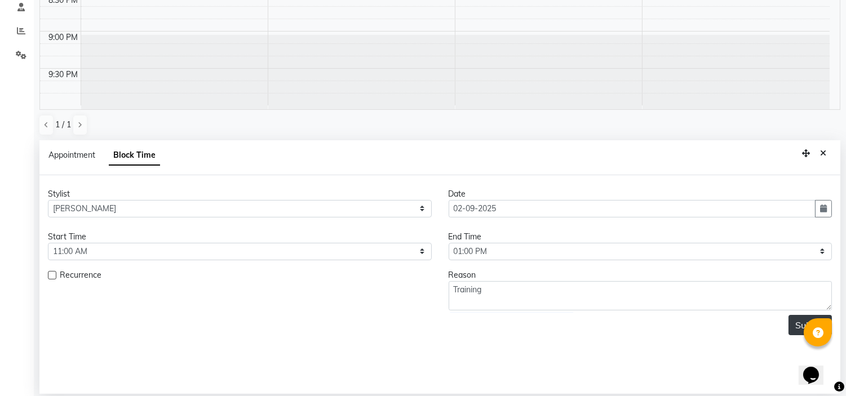
click at [802, 325] on button "Submit" at bounding box center [809, 325] width 43 height 20
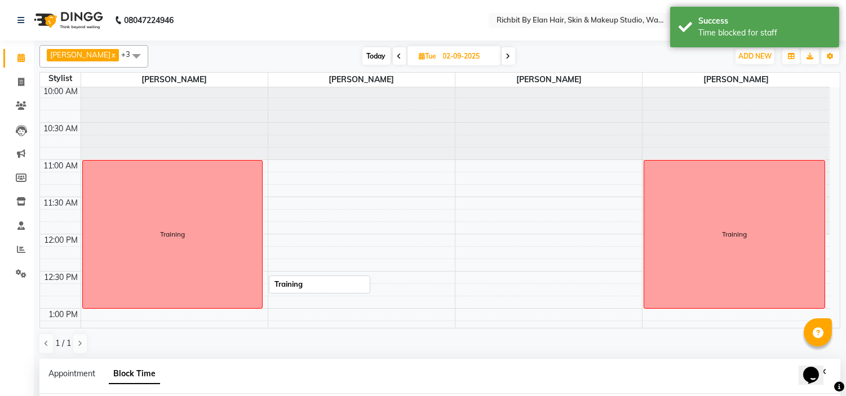
scroll to position [0, 0]
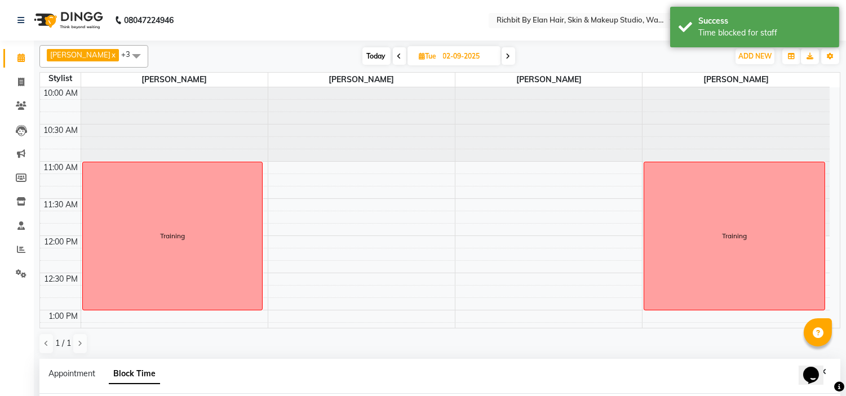
click at [509, 56] on icon at bounding box center [508, 56] width 5 height 7
type input "[DATE]"
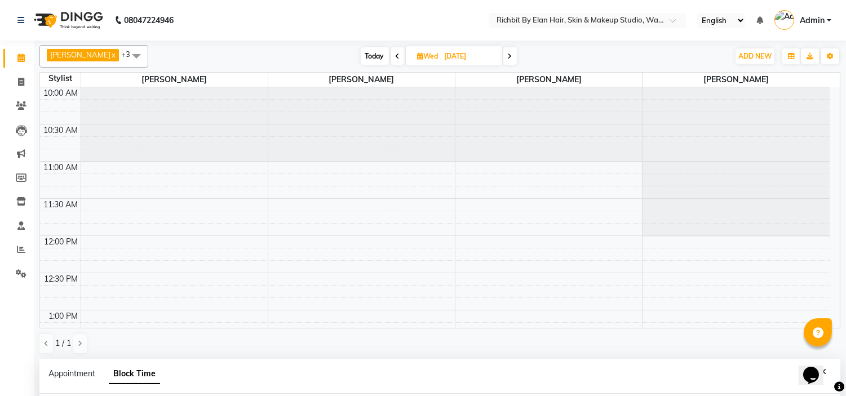
click at [397, 50] on span at bounding box center [398, 55] width 14 height 17
type input "02-09-2025"
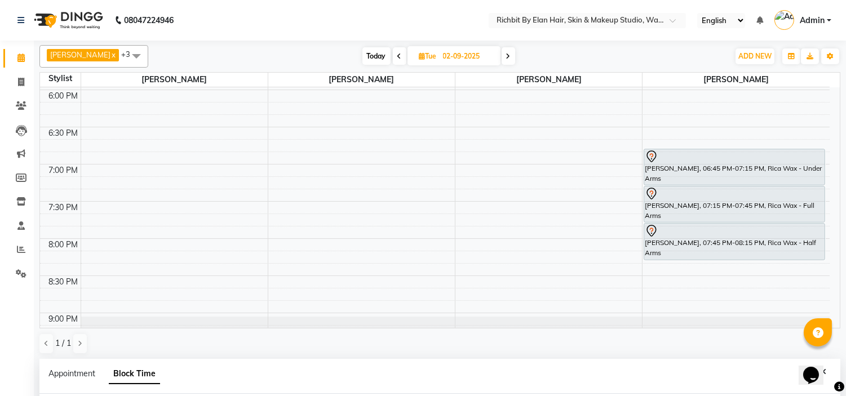
scroll to position [593, 0]
click at [666, 169] on div "[PERSON_NAME], 06:45 PM-07:15 PM, Rica Wax - Under Arms" at bounding box center [734, 166] width 180 height 35
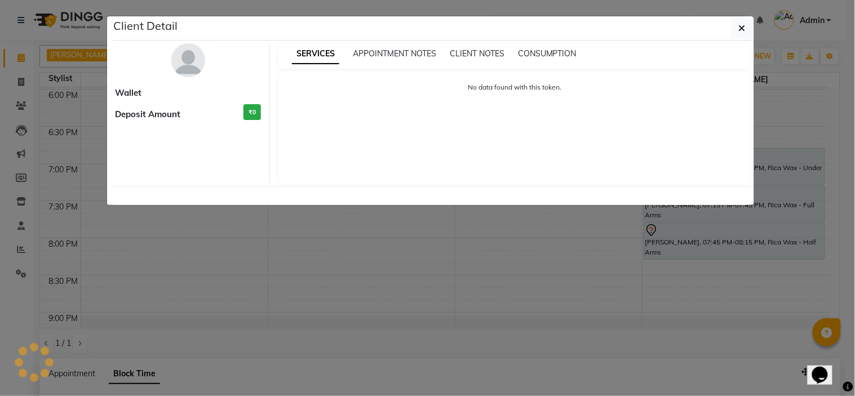
select select "7"
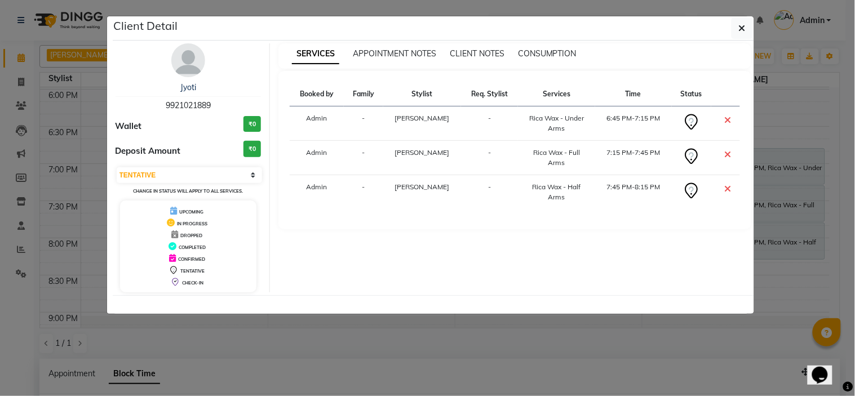
click at [192, 60] on img at bounding box center [188, 60] width 34 height 34
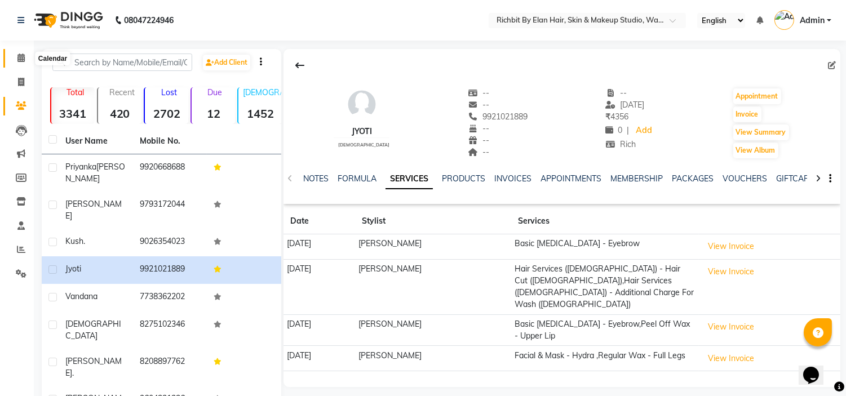
click at [19, 57] on icon at bounding box center [20, 58] width 7 height 8
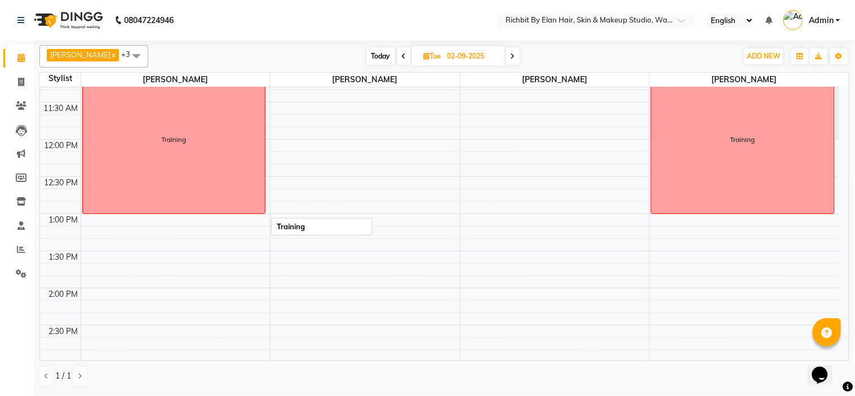
scroll to position [125, 0]
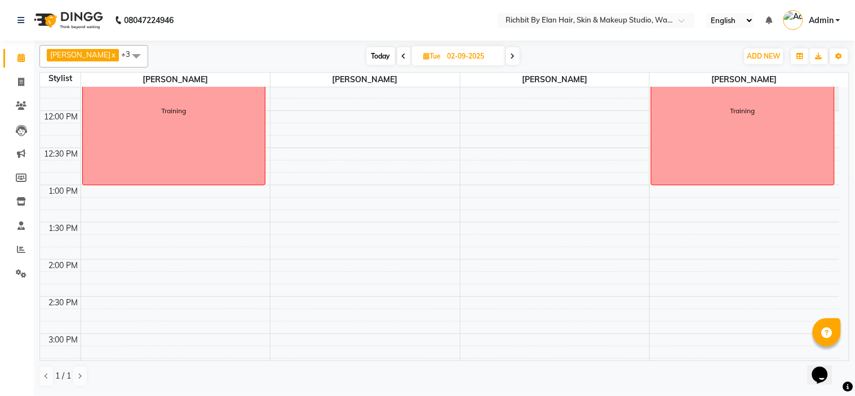
click at [380, 56] on span "Today" at bounding box center [381, 55] width 28 height 17
type input "[DATE]"
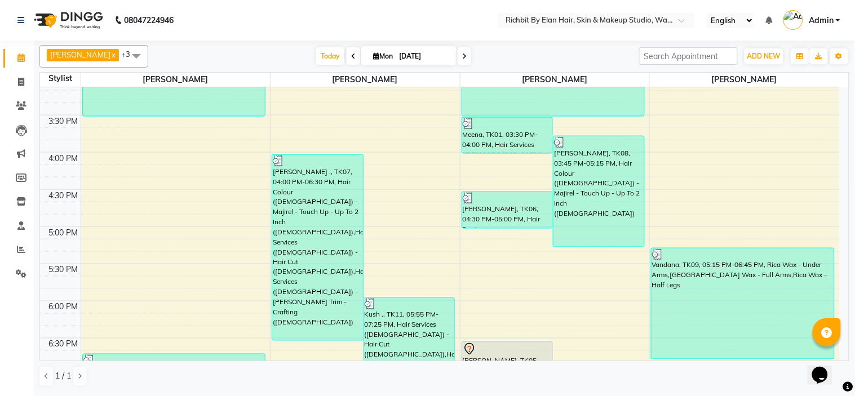
scroll to position [372, 0]
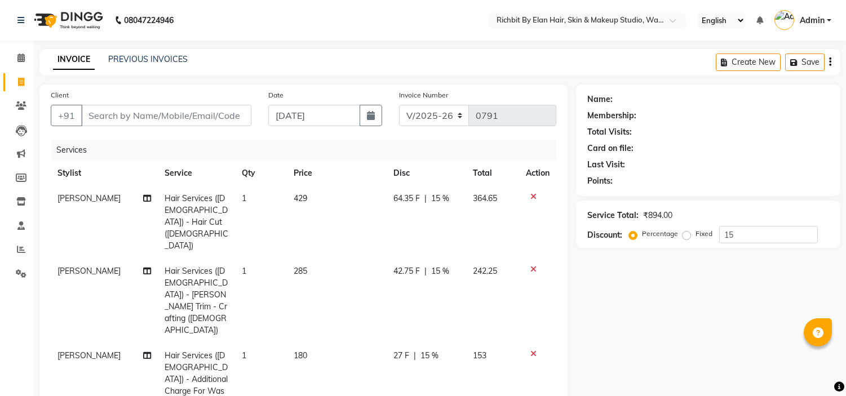
select select "4114"
select select "service"
select select "61438"
click at [24, 62] on icon at bounding box center [20, 58] width 7 height 8
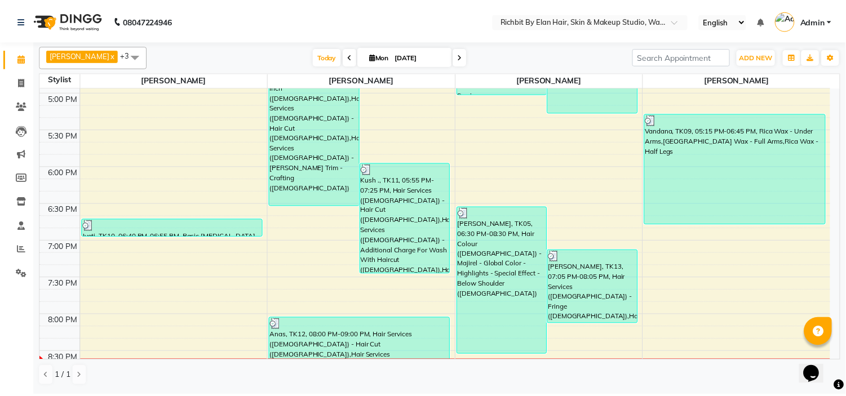
scroll to position [497, 0]
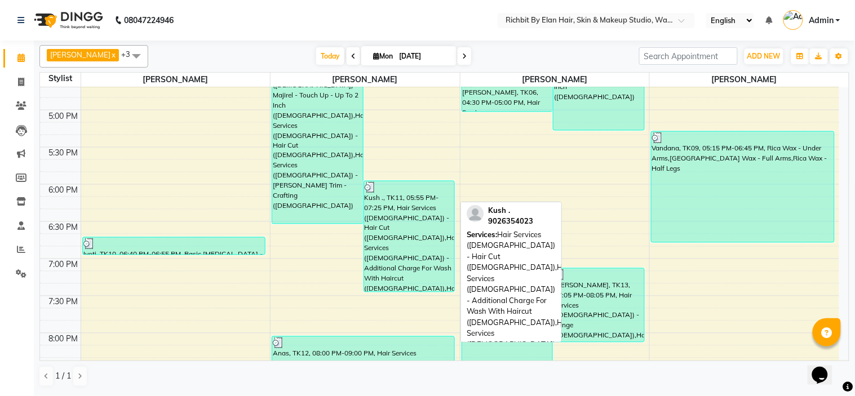
click at [404, 241] on div "Kush ., TK11, 05:55 PM-07:25 PM, Hair Services ([DEMOGRAPHIC_DATA]) - Hair Cut …" at bounding box center [409, 236] width 91 height 110
select select "3"
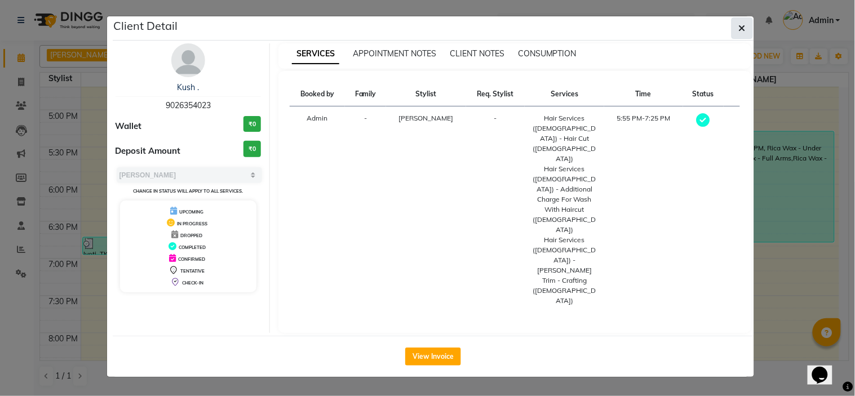
click at [741, 26] on icon "button" at bounding box center [742, 28] width 7 height 9
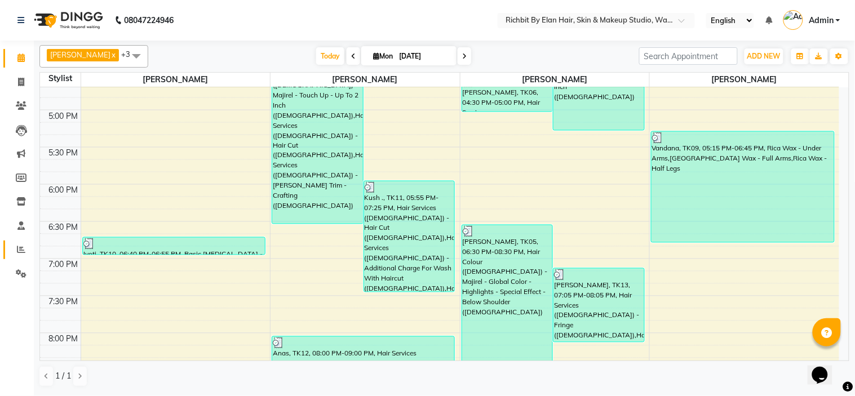
click at [18, 241] on link "Reports" at bounding box center [16, 250] width 27 height 19
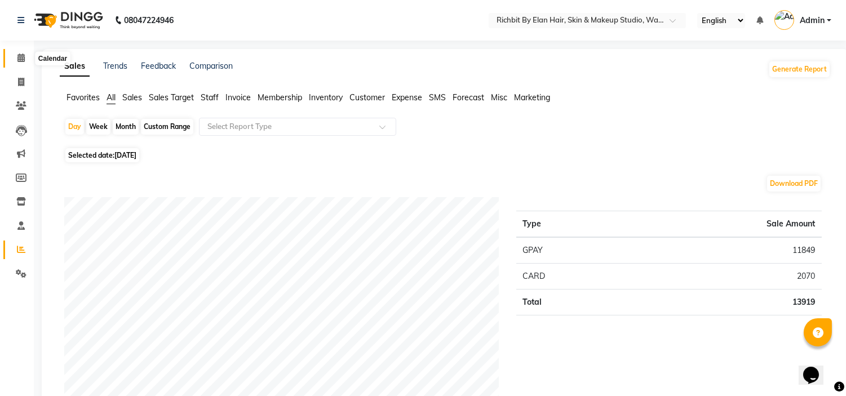
click at [21, 58] on icon at bounding box center [20, 58] width 7 height 8
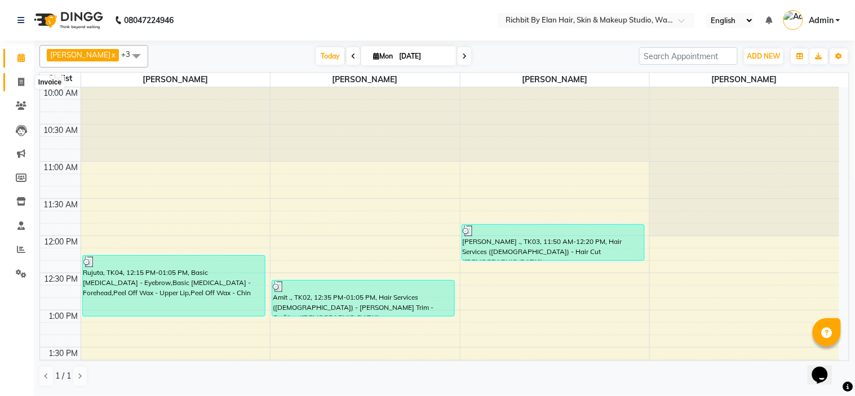
click at [18, 85] on icon at bounding box center [21, 82] width 6 height 8
select select "4114"
select select "service"
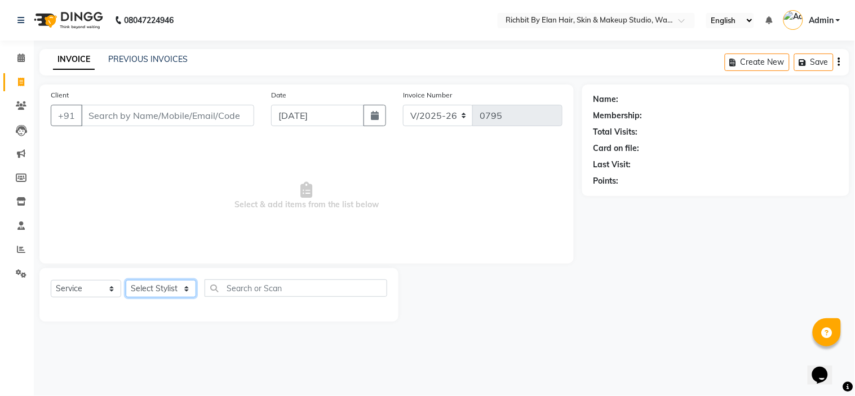
click at [151, 292] on select "Select Stylist [PERSON_NAME] [PERSON_NAME] [PERSON_NAME] [PERSON_NAME] [PERSON_…" at bounding box center [161, 288] width 70 height 17
select select "61438"
click at [126, 281] on select "Select Stylist [PERSON_NAME] [PERSON_NAME] [PERSON_NAME] [PERSON_NAME] [PERSON_…" at bounding box center [161, 288] width 70 height 17
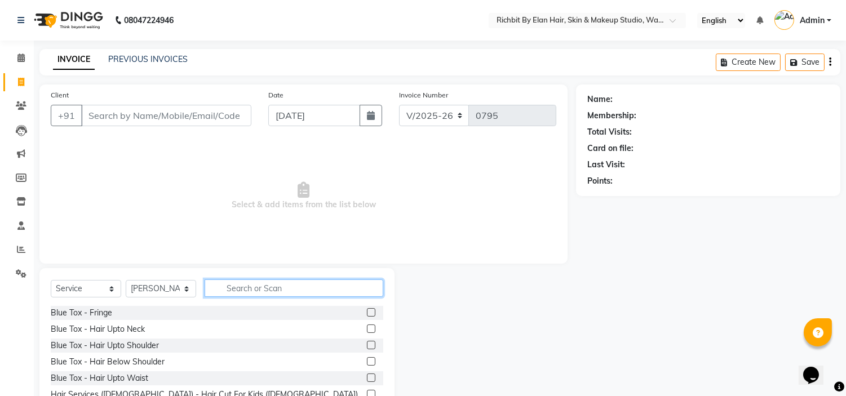
click at [297, 285] on input "text" at bounding box center [294, 287] width 179 height 17
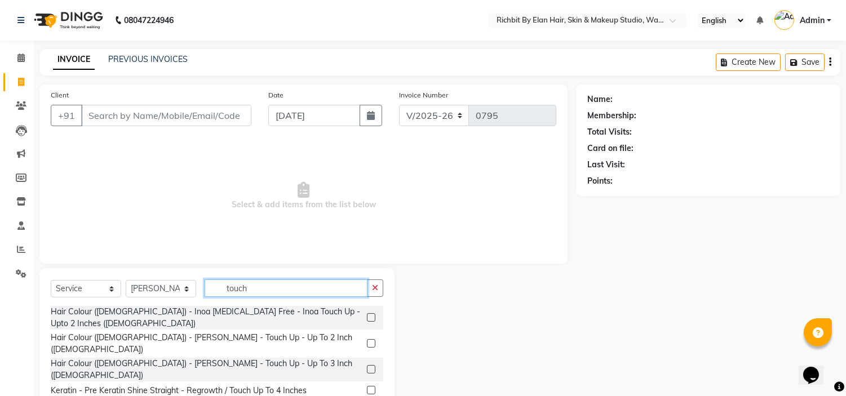
type input "touch"
click at [367, 319] on label at bounding box center [371, 317] width 8 height 8
click at [367, 319] on input "checkbox" at bounding box center [370, 317] width 7 height 7
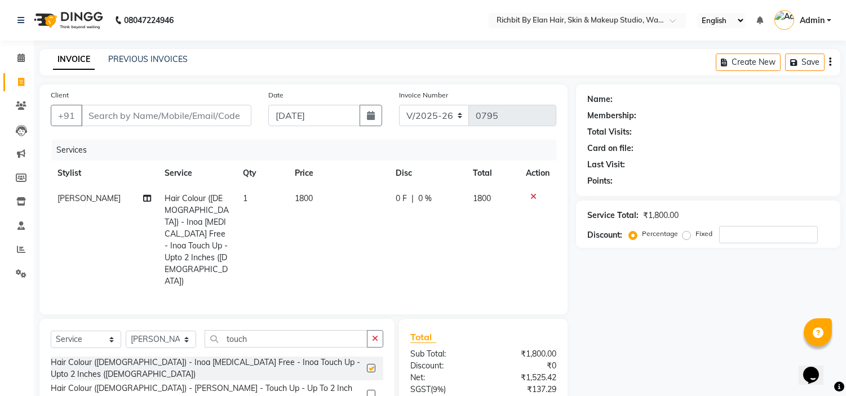
checkbox input "false"
click at [154, 331] on select "Select Stylist [PERSON_NAME] [PERSON_NAME] [PERSON_NAME] [PERSON_NAME] [PERSON_…" at bounding box center [161, 339] width 70 height 17
select select "59451"
click at [126, 331] on select "Select Stylist [PERSON_NAME] [PERSON_NAME] [PERSON_NAME] [PERSON_NAME] [PERSON_…" at bounding box center [161, 339] width 70 height 17
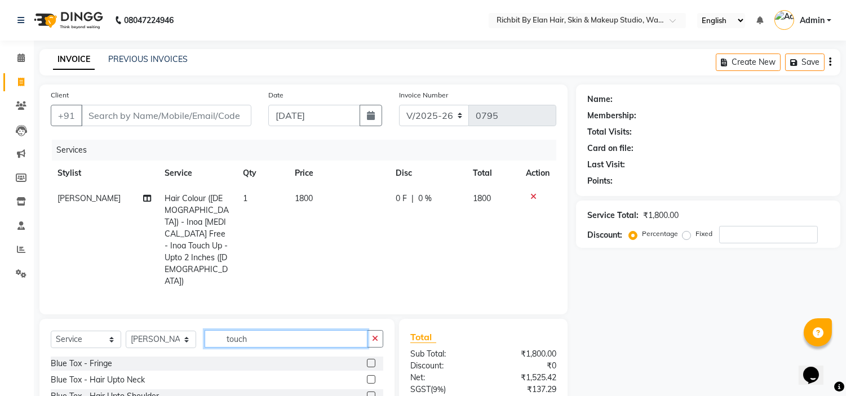
click at [282, 330] on input "touch" at bounding box center [286, 338] width 163 height 17
type input "t"
type input "eye"
click at [371, 359] on label at bounding box center [371, 363] width 8 height 8
click at [371, 360] on input "checkbox" at bounding box center [370, 363] width 7 height 7
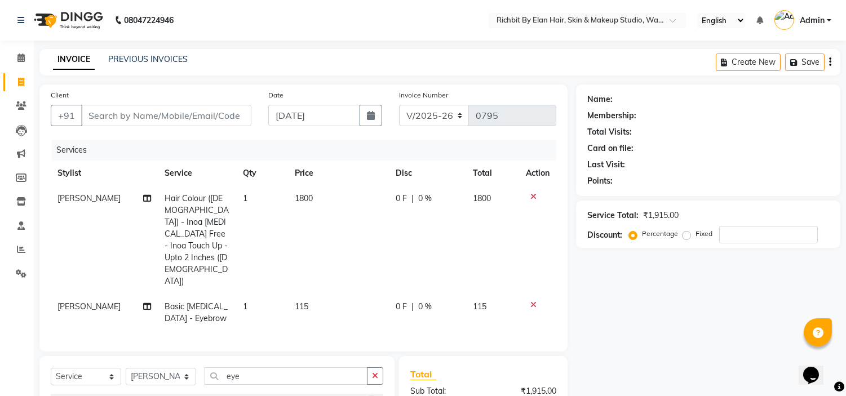
checkbox input "false"
click at [275, 367] on input "eye" at bounding box center [286, 375] width 163 height 17
type input "e"
type input "upp"
click at [375, 396] on label at bounding box center [371, 400] width 8 height 8
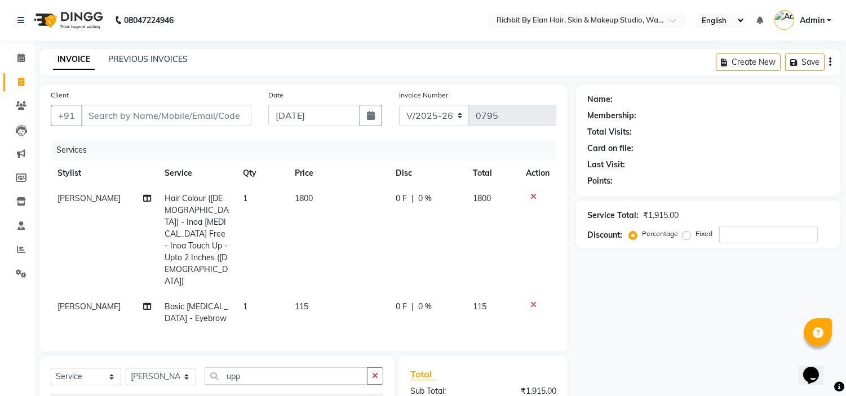
click at [374, 396] on input "checkbox" at bounding box center [370, 400] width 7 height 7
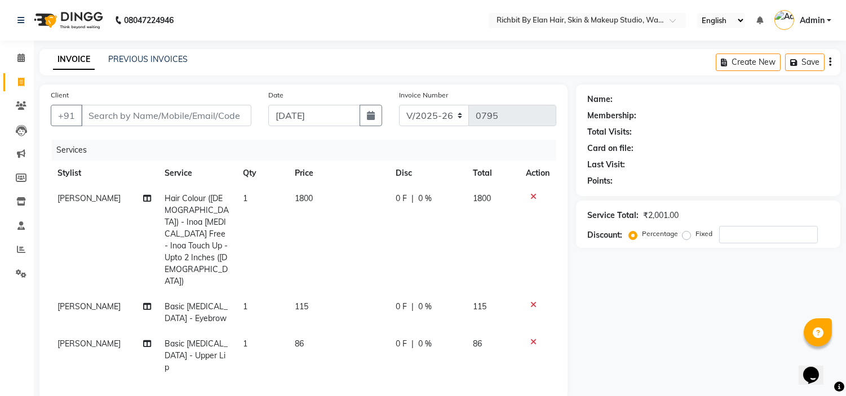
checkbox input "false"
type input "u"
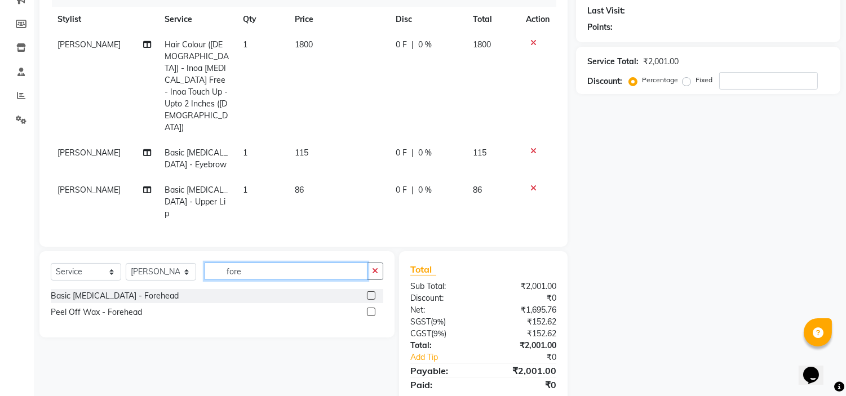
scroll to position [153, 0]
type input "fore"
click at [371, 292] on label at bounding box center [371, 296] width 8 height 8
click at [371, 293] on input "checkbox" at bounding box center [370, 296] width 7 height 7
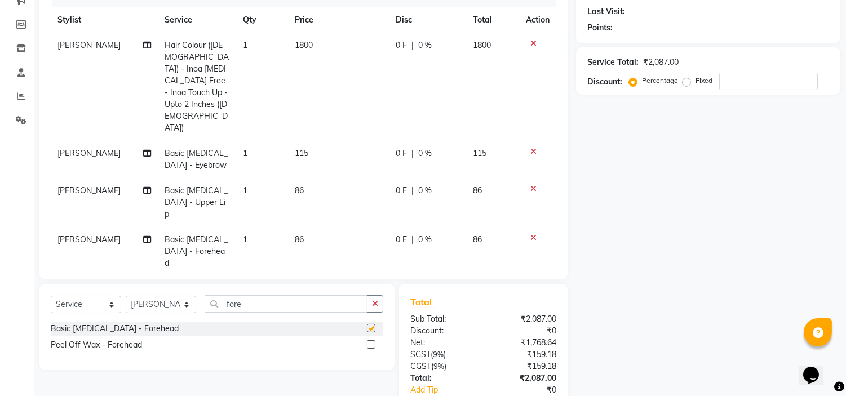
checkbox input "false"
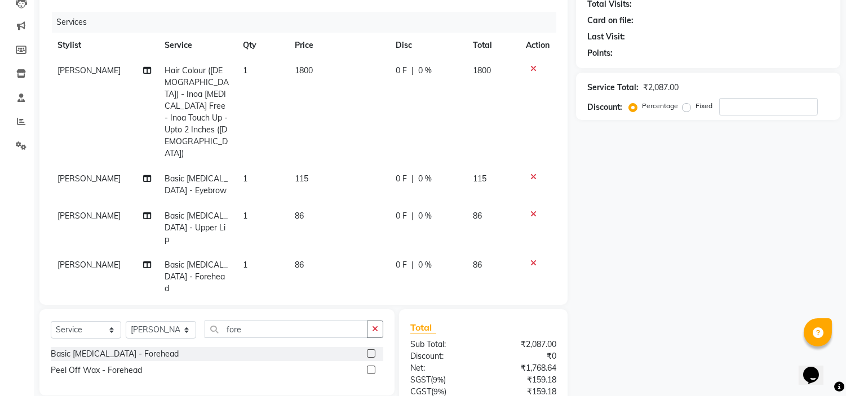
scroll to position [125, 0]
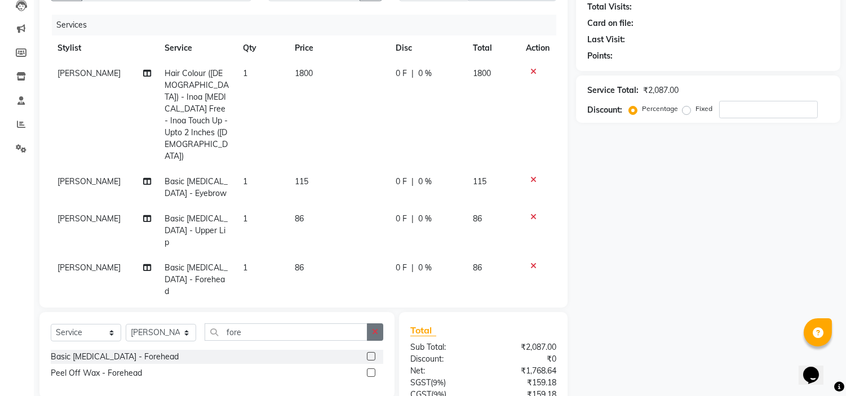
click at [376, 328] on icon "button" at bounding box center [375, 332] width 6 height 8
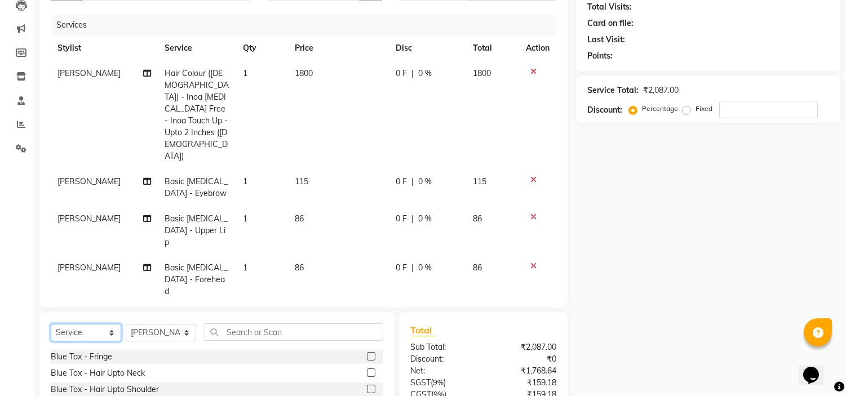
click at [113, 324] on select "Select Service Product Membership Package Voucher Prepaid Gift Card" at bounding box center [86, 332] width 70 height 17
select select "membership"
click at [51, 324] on select "Select Service Product Membership Package Voucher Prepaid Gift Card" at bounding box center [86, 332] width 70 height 17
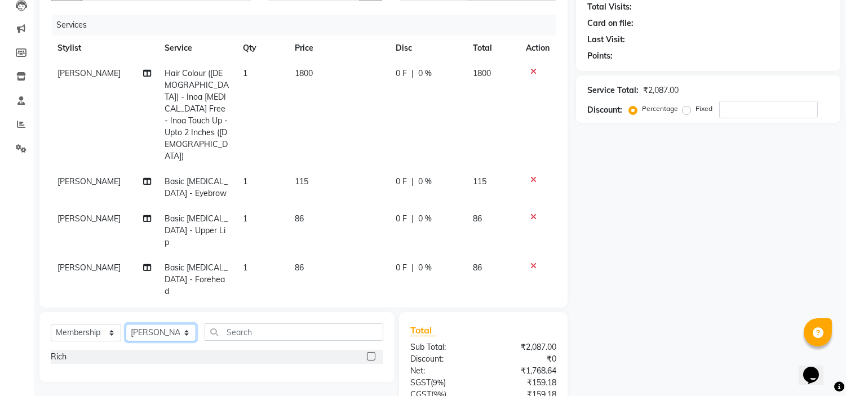
click at [172, 324] on select "Select Stylist [PERSON_NAME] [PERSON_NAME] [PERSON_NAME] [PERSON_NAME] [PERSON_…" at bounding box center [161, 332] width 70 height 17
select select "61438"
click at [126, 324] on select "Select Stylist [PERSON_NAME] [PERSON_NAME] [PERSON_NAME] [PERSON_NAME] [PERSON_…" at bounding box center [161, 332] width 70 height 17
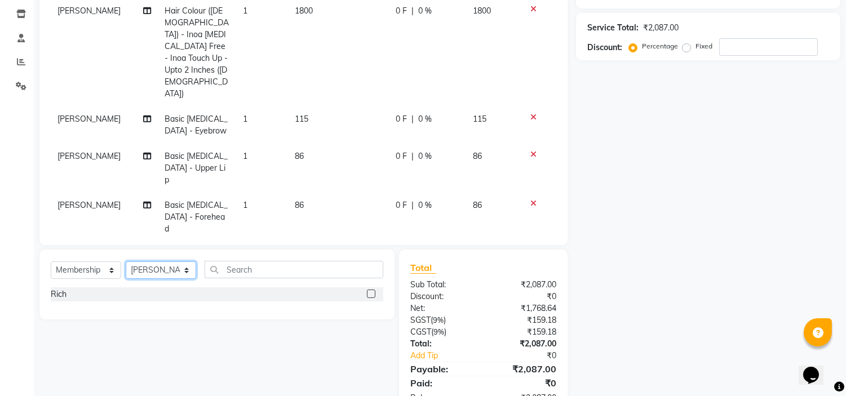
scroll to position [190, 0]
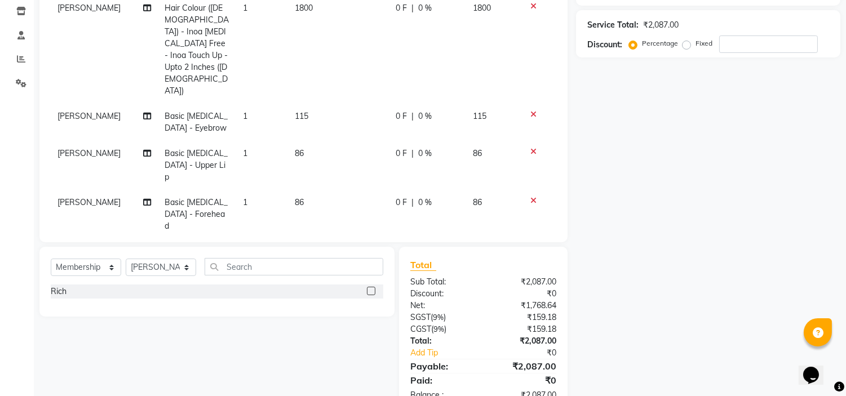
click at [373, 287] on label at bounding box center [371, 291] width 8 height 8
click at [373, 288] on input "checkbox" at bounding box center [370, 291] width 7 height 7
select select "select"
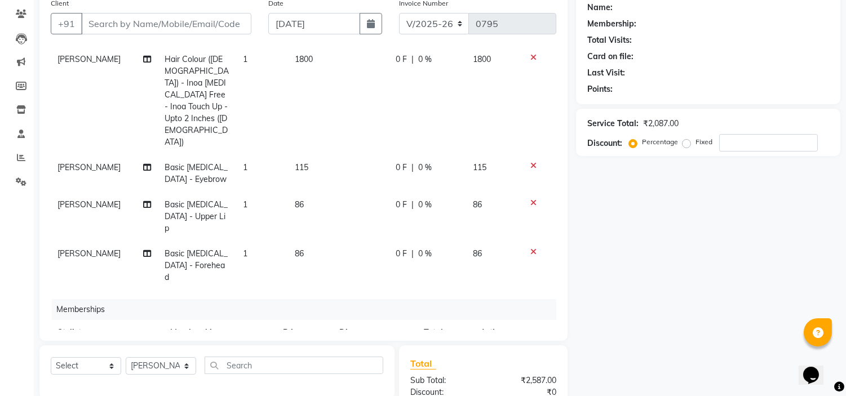
scroll to position [65, 0]
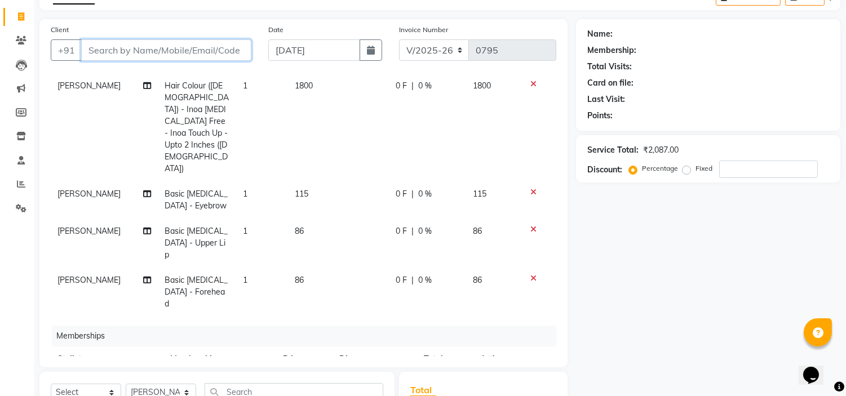
click at [201, 51] on input "Client" at bounding box center [166, 49] width 170 height 21
type input "9"
type input "0"
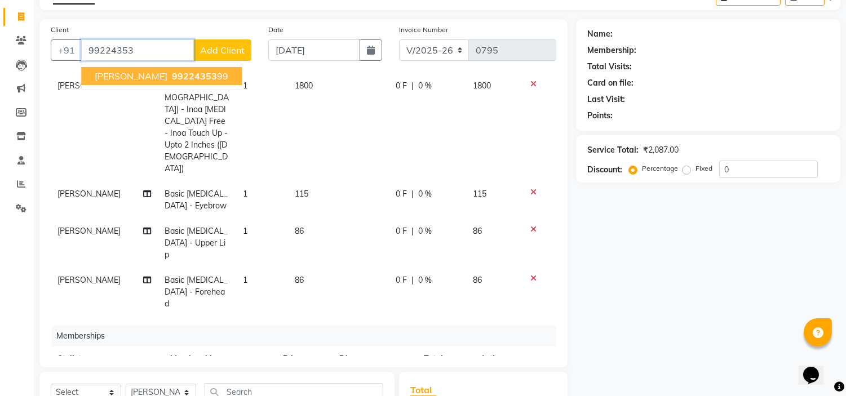
click at [175, 72] on ngb-highlight "99224353 99" at bounding box center [199, 75] width 59 height 11
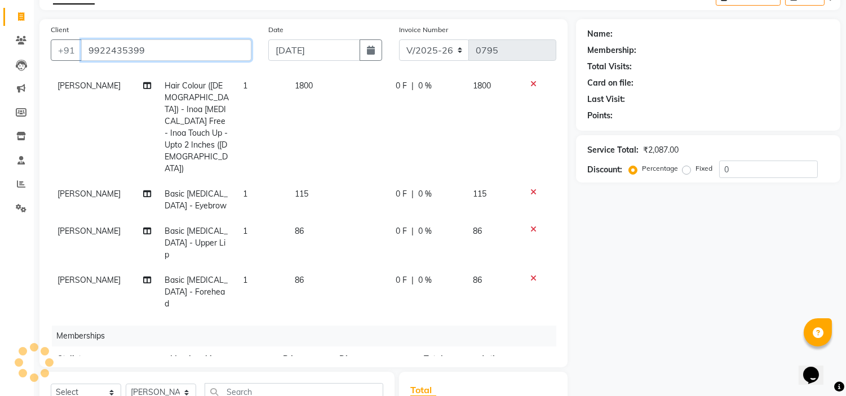
type input "9922435399"
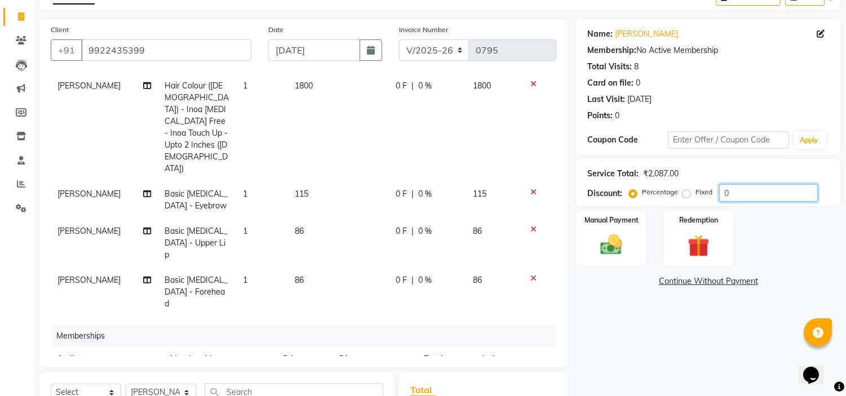
drag, startPoint x: 739, startPoint y: 190, endPoint x: 748, endPoint y: 192, distance: 8.5
click at [740, 190] on input "0" at bounding box center [768, 192] width 99 height 17
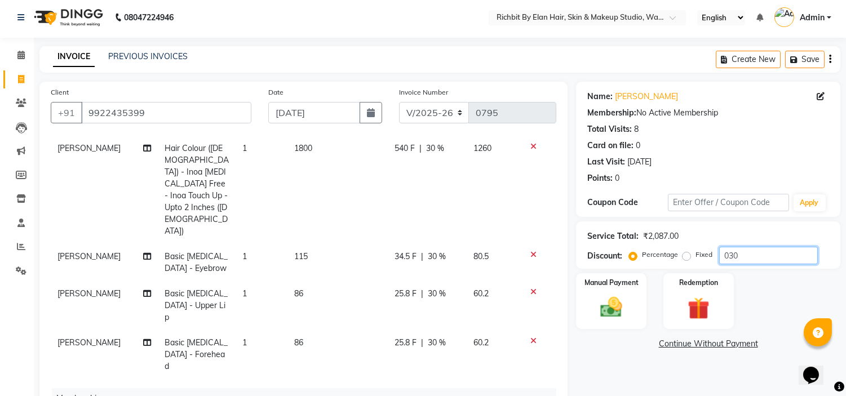
scroll to position [0, 0]
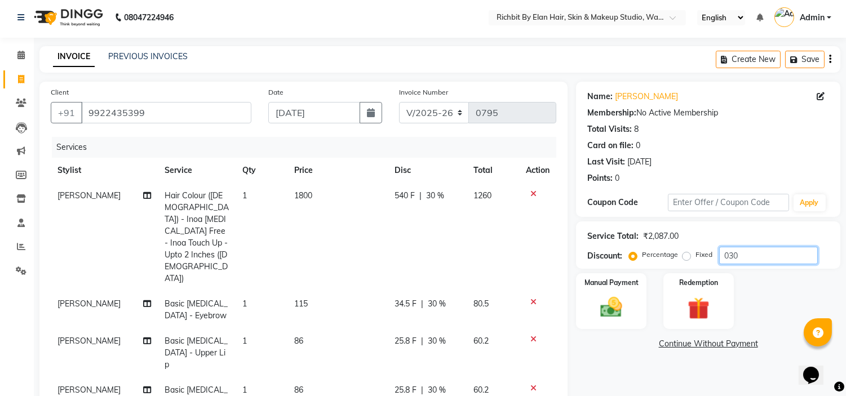
type input "030"
click at [394, 298] on span "34.5 F" at bounding box center [405, 304] width 22 height 12
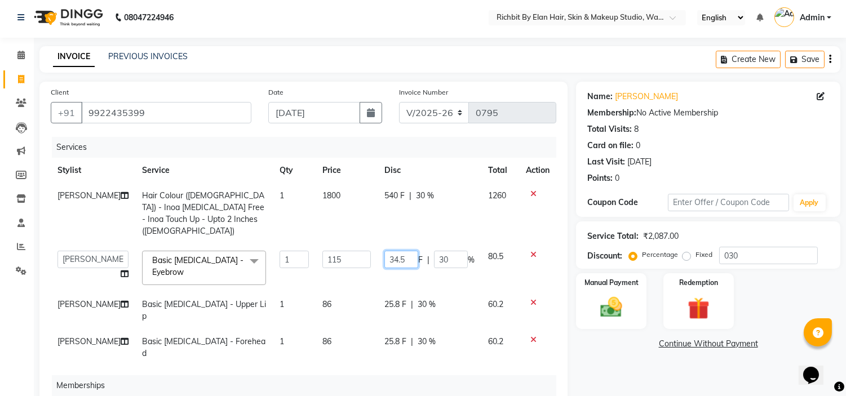
click at [397, 251] on input "34.5" at bounding box center [401, 259] width 34 height 17
type input "34"
click at [384, 300] on td "25.8 F | 30 %" at bounding box center [429, 310] width 104 height 37
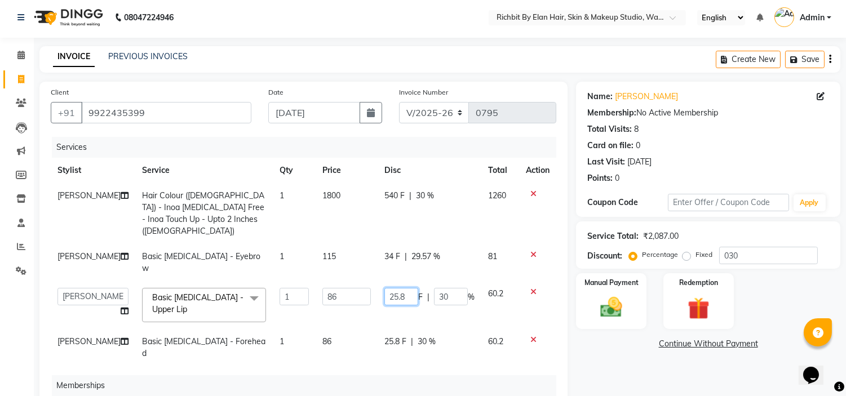
click at [401, 288] on input "25.8" at bounding box center [401, 296] width 34 height 17
type input "25"
click at [380, 325] on tbody "Gopal Kadam Hair Colour ([DEMOGRAPHIC_DATA]) - Inoa [MEDICAL_DATA] Free - Inoa …" at bounding box center [303, 274] width 505 height 183
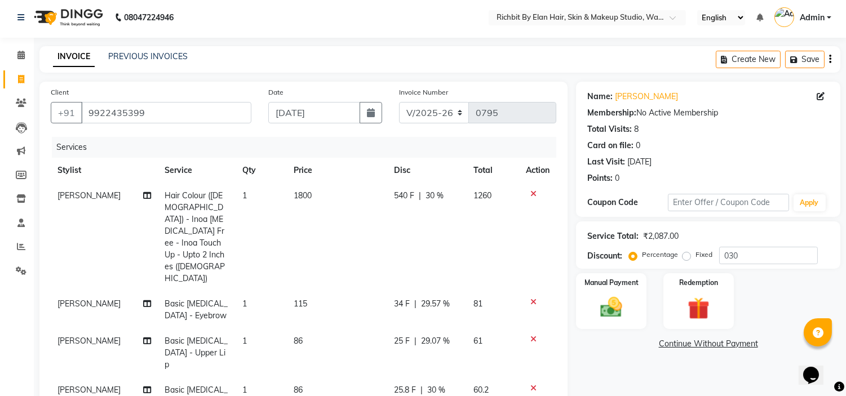
click at [396, 335] on span "25 F" at bounding box center [402, 341] width 16 height 12
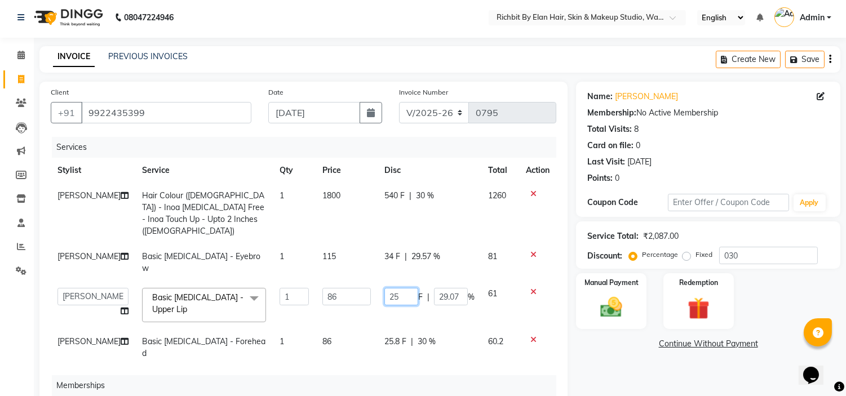
click at [395, 288] on input "25" at bounding box center [401, 296] width 34 height 17
type input "26"
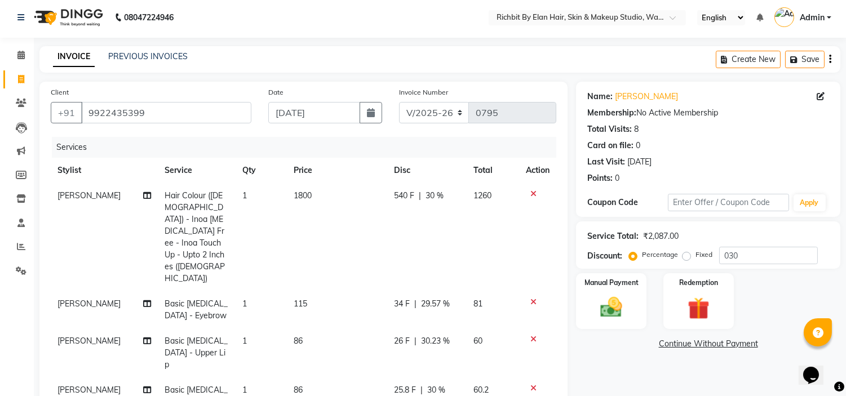
click at [380, 325] on tbody "Gopal Kadam Hair Colour ([DEMOGRAPHIC_DATA]) - Inoa [MEDICAL_DATA] Free - Inoa …" at bounding box center [303, 304] width 505 height 243
click at [388, 377] on td "25.8 F | 30 %" at bounding box center [426, 401] width 79 height 49
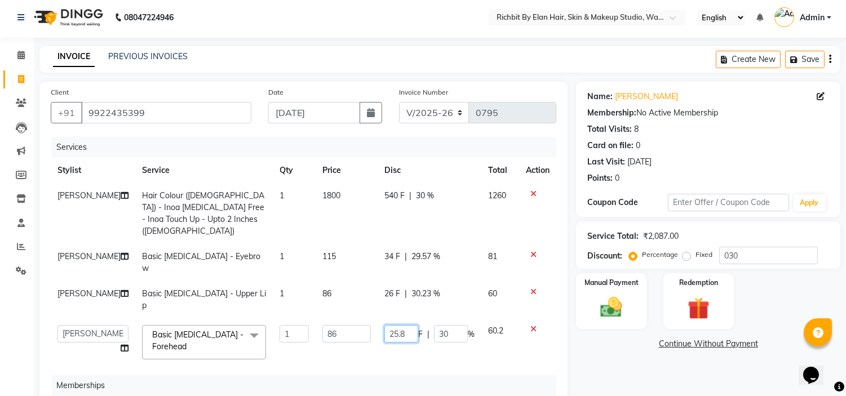
click at [399, 325] on input "25.8" at bounding box center [401, 333] width 34 height 17
type input "26"
click at [382, 248] on tbody "Gopal Kadam Hair Colour ([DEMOGRAPHIC_DATA]) - Inoa [MEDICAL_DATA] Free - Inoa …" at bounding box center [303, 274] width 505 height 183
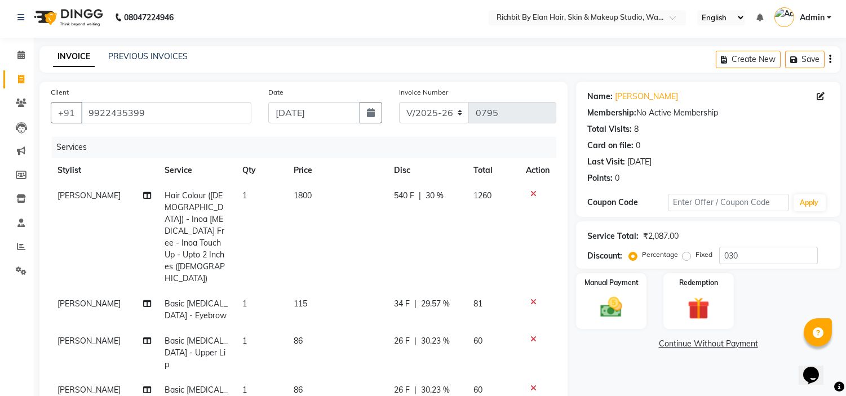
click at [394, 298] on span "34 F" at bounding box center [402, 304] width 16 height 12
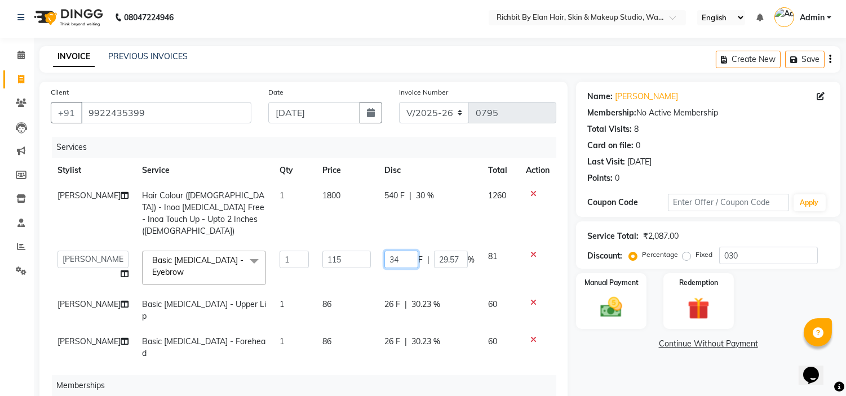
click at [393, 251] on input "34" at bounding box center [401, 259] width 34 height 17
type input "35"
click at [437, 288] on tbody "Gopal Kadam Hair Colour ([DEMOGRAPHIC_DATA]) - Inoa [MEDICAL_DATA] Free - Inoa …" at bounding box center [303, 274] width 505 height 183
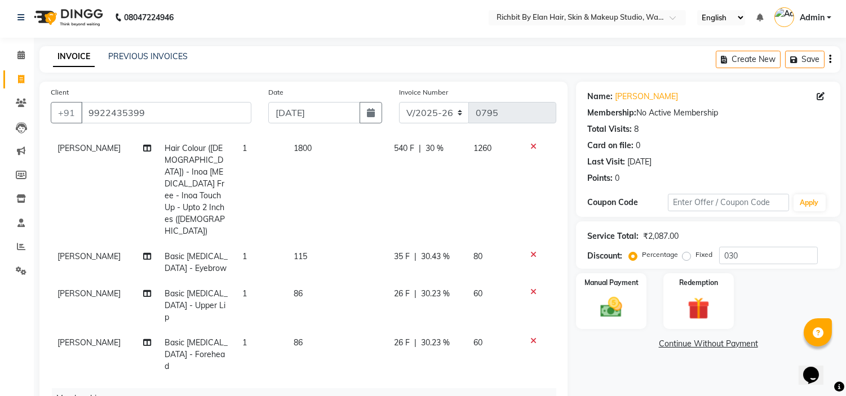
scroll to position [65, 0]
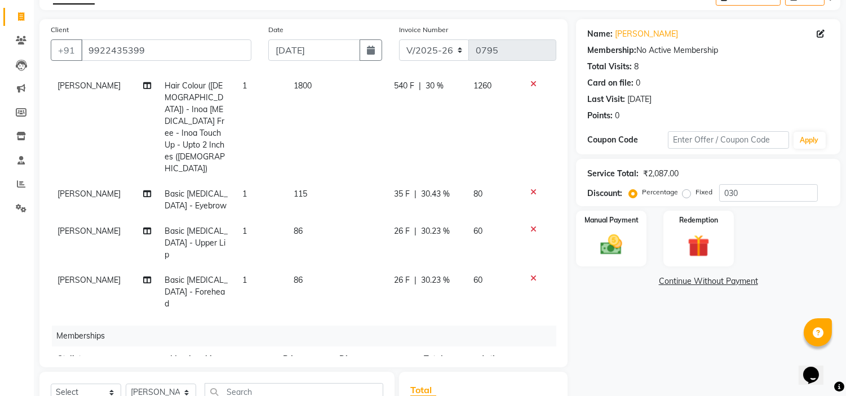
click at [339, 379] on span "0 F" at bounding box center [344, 385] width 11 height 12
select select "61438"
click at [375, 379] on input "0" at bounding box center [381, 387] width 34 height 17
type input "090"
click at [394, 346] on th "Disc" at bounding box center [409, 358] width 104 height 25
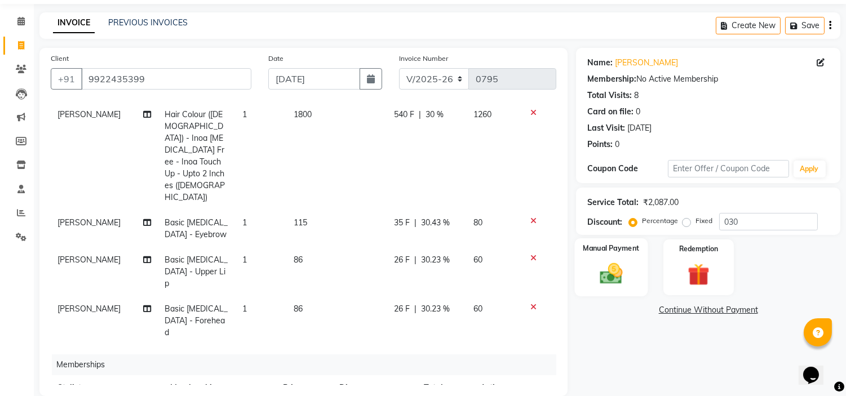
scroll to position [3, 0]
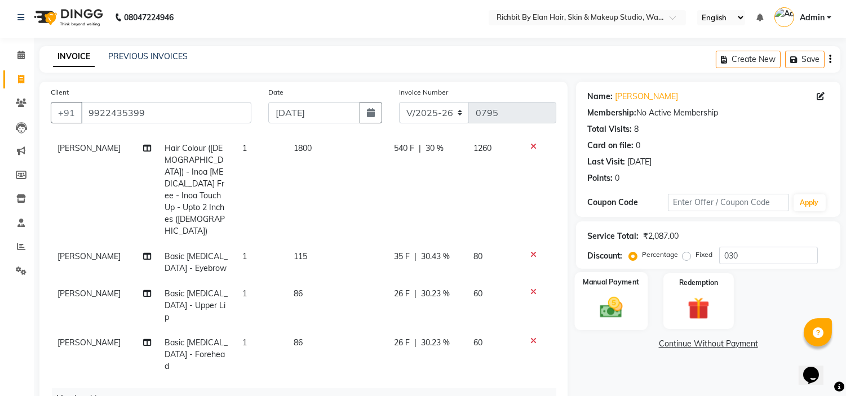
click at [619, 312] on img at bounding box center [611, 308] width 37 height 26
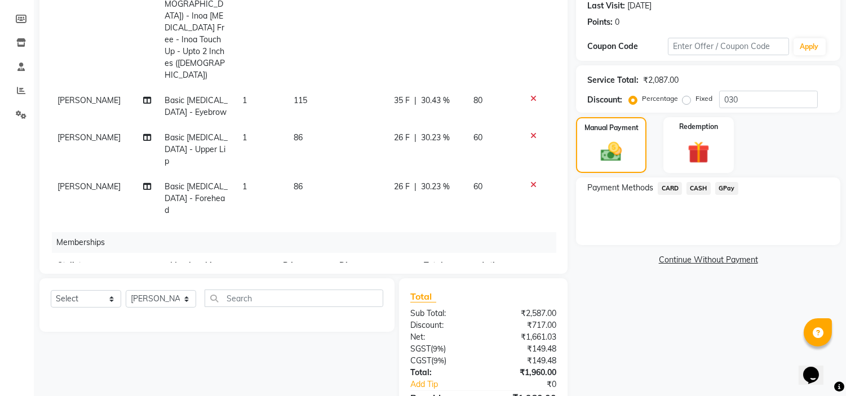
scroll to position [161, 0]
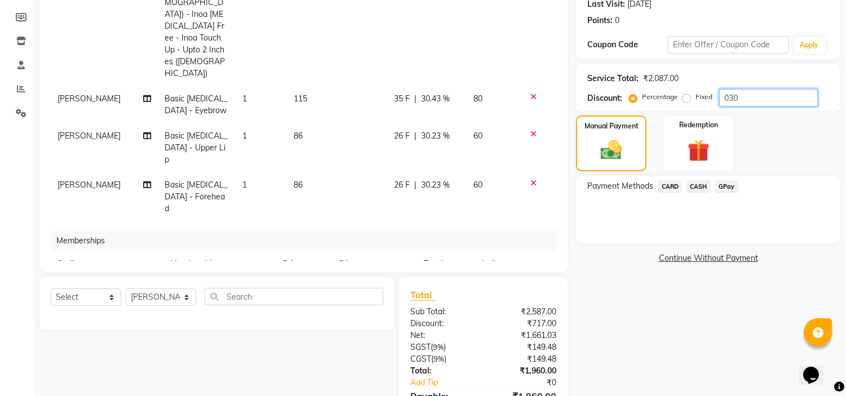
click at [749, 99] on input "030" at bounding box center [768, 97] width 99 height 17
type input "0"
click at [487, 283] on icon at bounding box center [488, 287] width 6 height 8
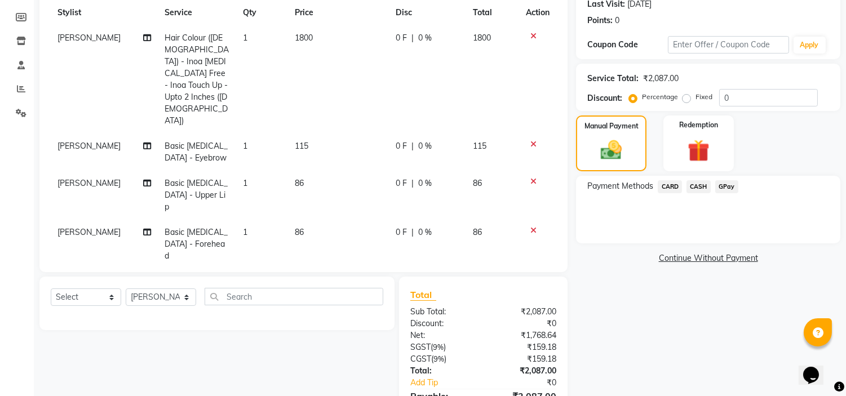
scroll to position [181, 0]
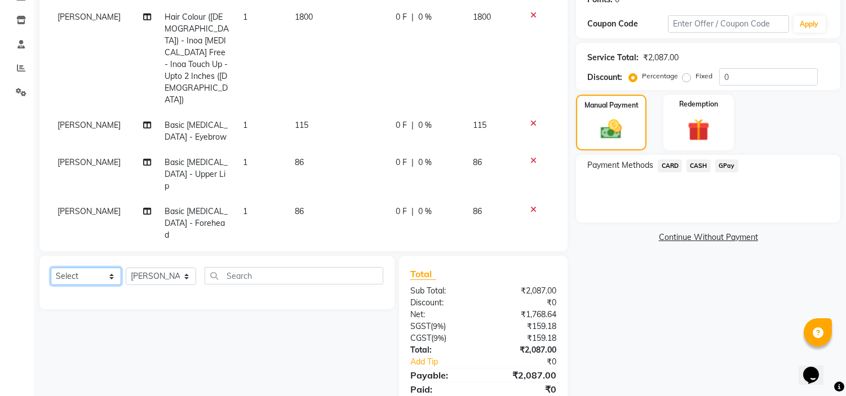
click at [100, 268] on select "Select Service Product Membership Package Voucher Prepaid Gift Card" at bounding box center [86, 276] width 70 height 17
click at [51, 268] on select "Select Service Product Membership Package Voucher Prepaid Gift Card" at bounding box center [86, 276] width 70 height 17
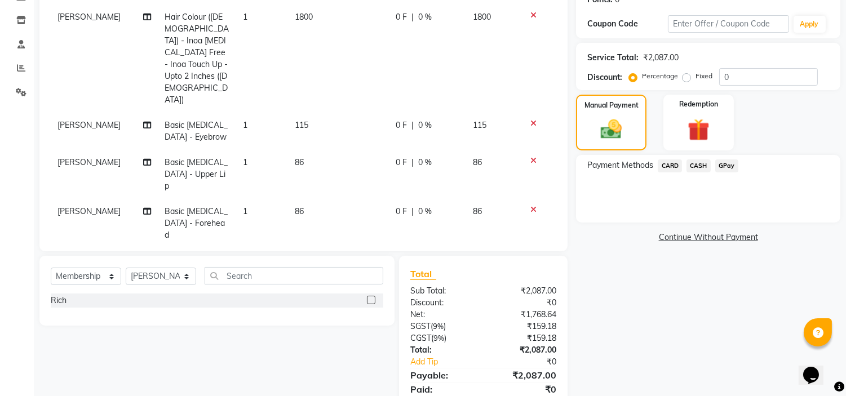
click at [365, 294] on div "Rich" at bounding box center [217, 301] width 332 height 14
click at [367, 296] on label at bounding box center [371, 300] width 8 height 8
click at [367, 297] on input "checkbox" at bounding box center [370, 300] width 7 height 7
select select "select"
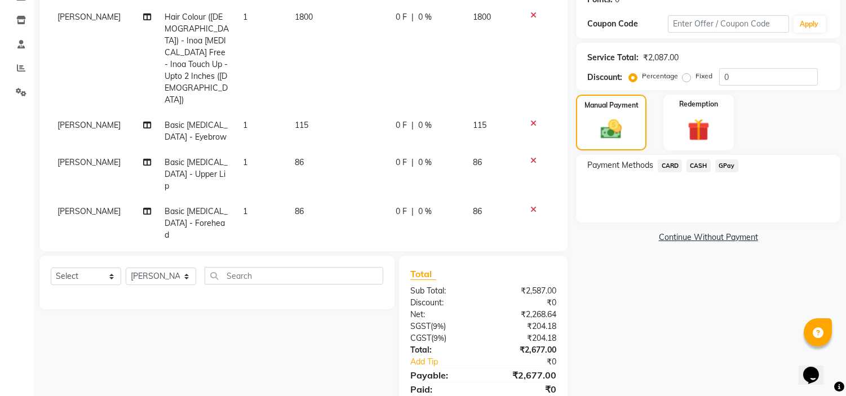
scroll to position [47, 0]
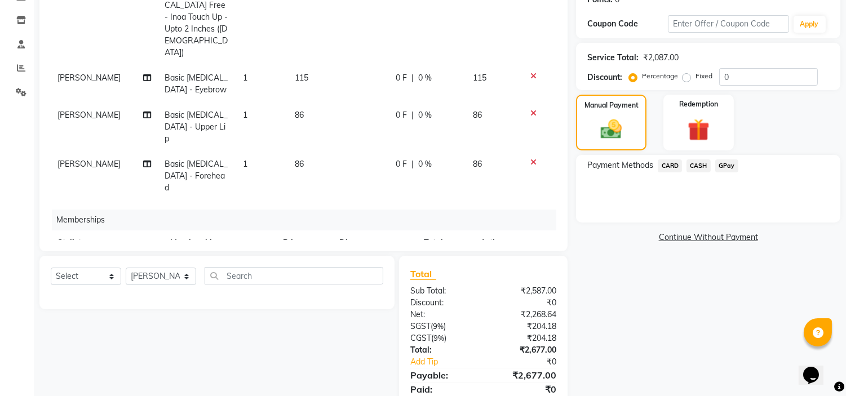
click at [362, 263] on span "0 %" at bounding box center [369, 269] width 14 height 12
select select "61438"
click at [380, 263] on input "0" at bounding box center [381, 271] width 34 height 17
type input "090"
click at [660, 323] on div "Name: [PERSON_NAME] Membership: No Active Membership Total Visits: 8 Card on fi…" at bounding box center [712, 162] width 273 height 518
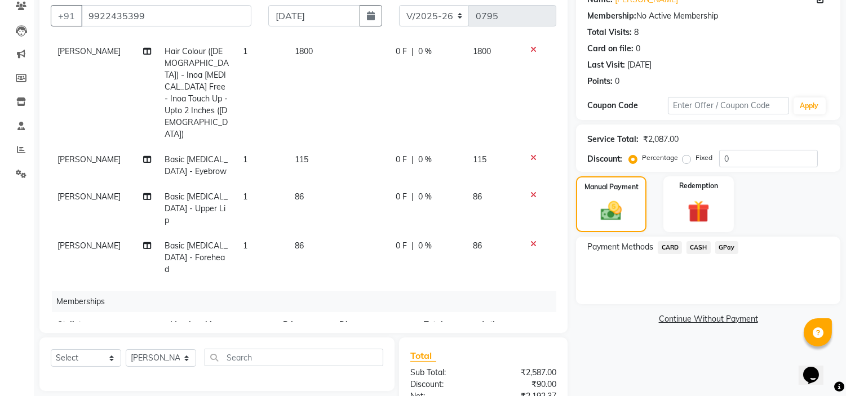
scroll to position [98, 0]
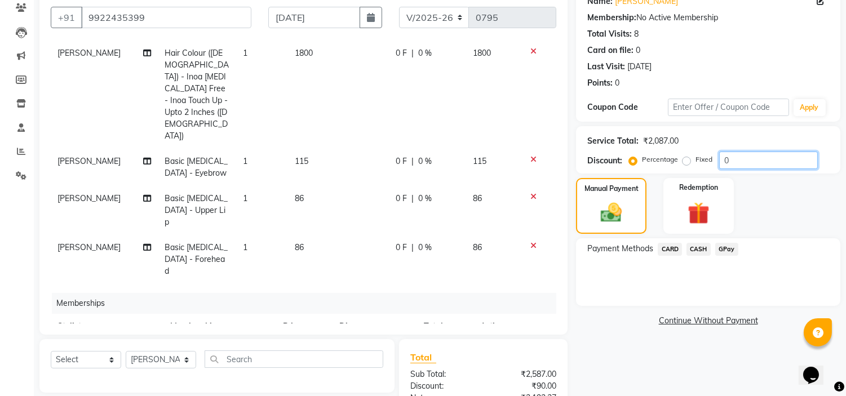
click at [754, 161] on input "0" at bounding box center [768, 160] width 99 height 17
type input "030"
click at [395, 156] on span "34.5 F" at bounding box center [405, 162] width 22 height 12
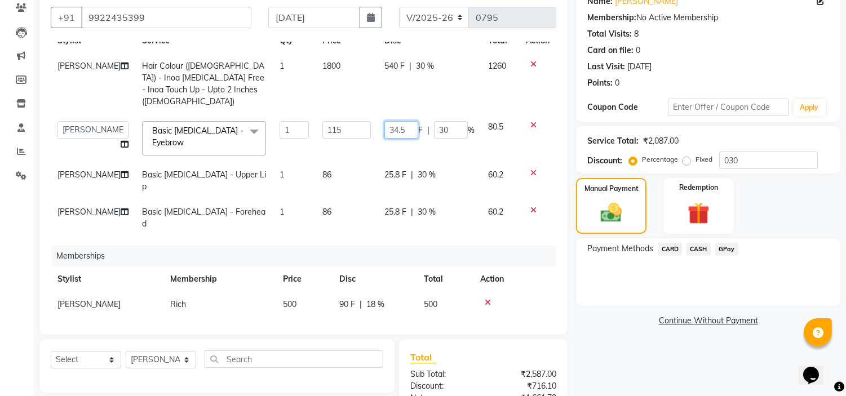
click at [402, 121] on input "34.5" at bounding box center [401, 129] width 34 height 17
type input "34"
click at [383, 165] on td "25.8 F | 30 %" at bounding box center [429, 180] width 104 height 37
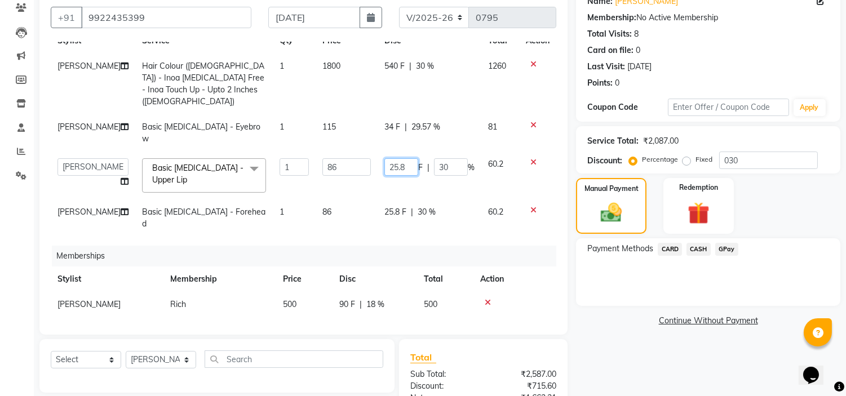
click at [400, 158] on input "25.8" at bounding box center [401, 166] width 34 height 17
type input "25"
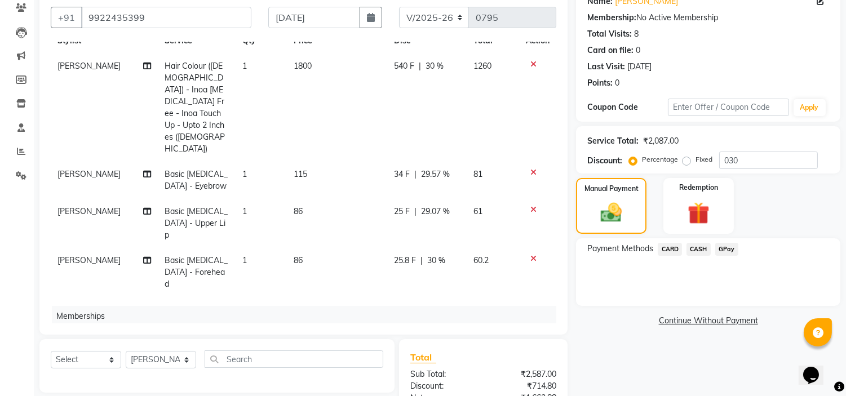
click at [387, 248] on td "25.8 F | 30 %" at bounding box center [426, 272] width 79 height 49
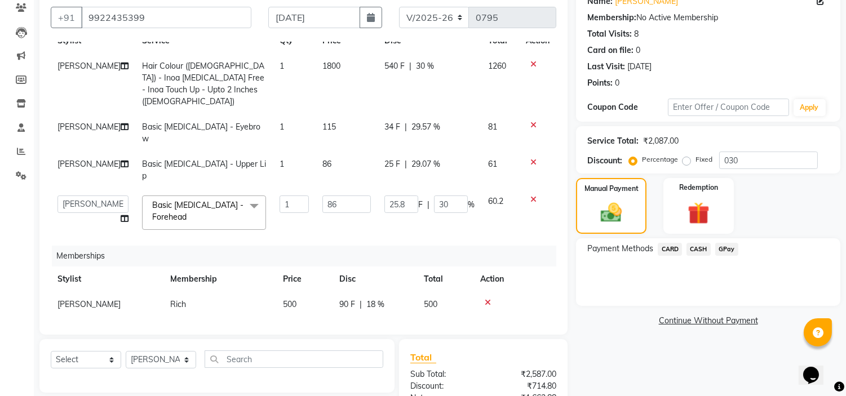
click at [385, 158] on span "25 F" at bounding box center [392, 164] width 16 height 12
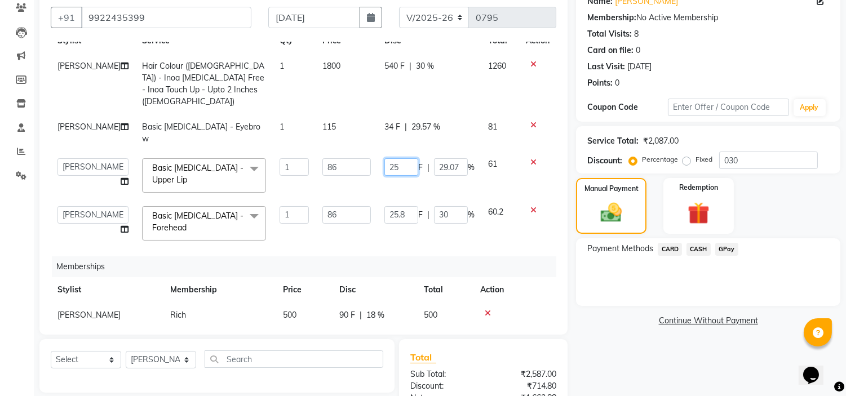
click at [397, 158] on input "25" at bounding box center [401, 166] width 34 height 17
type input "26"
click at [384, 206] on input "25.8" at bounding box center [401, 214] width 34 height 17
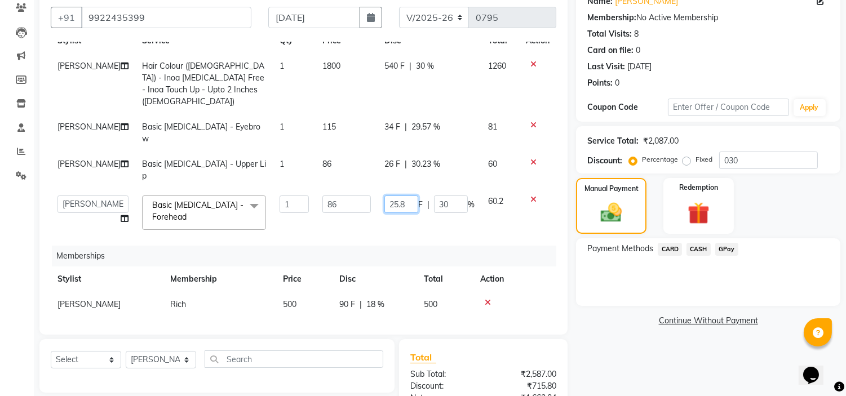
click at [396, 198] on input "25.8" at bounding box center [401, 204] width 34 height 17
type input "26"
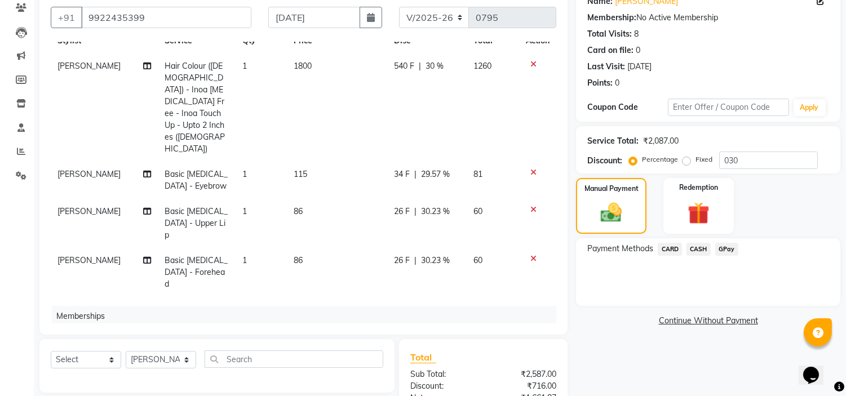
click at [406, 248] on td "26 F | 30.23 %" at bounding box center [426, 272] width 79 height 49
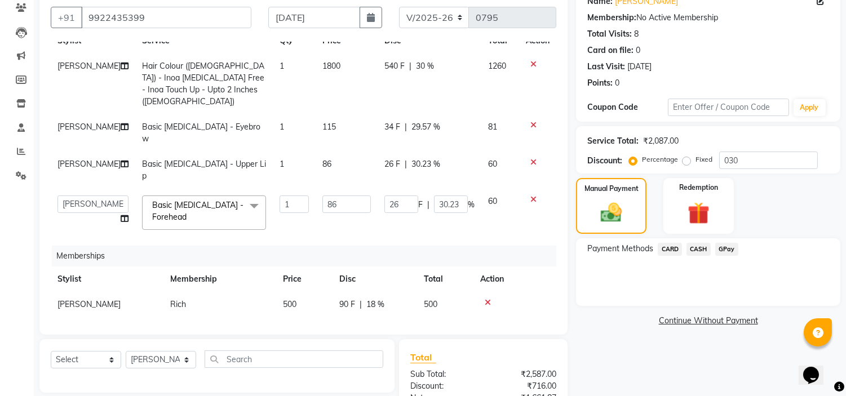
click at [385, 121] on span "34 F" at bounding box center [392, 127] width 16 height 12
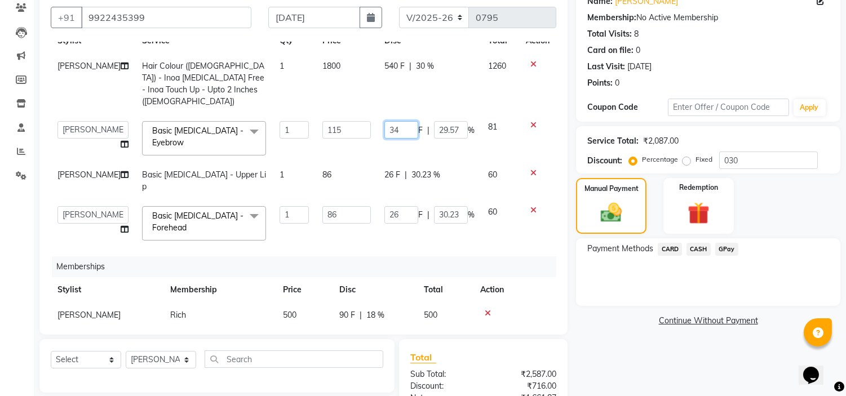
click at [390, 121] on input "34" at bounding box center [401, 129] width 34 height 17
type input "35"
click at [331, 145] on tbody "Gopal Kadam Hair Colour ([DEMOGRAPHIC_DATA]) - Inoa [MEDICAL_DATA] Free - Inoa …" at bounding box center [303, 151] width 505 height 194
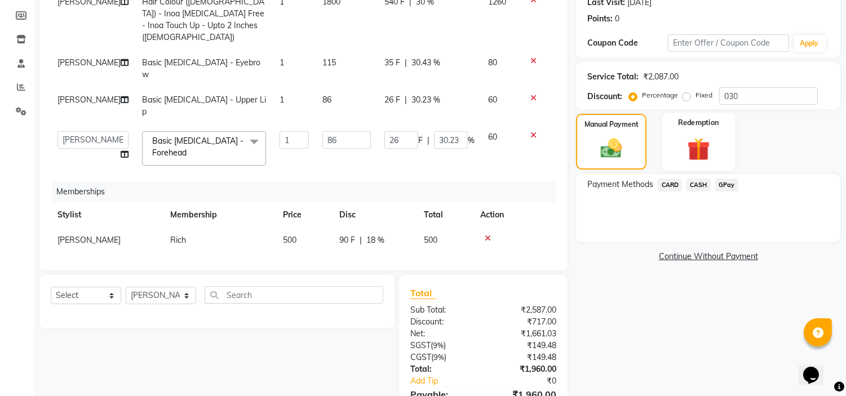
scroll to position [161, 0]
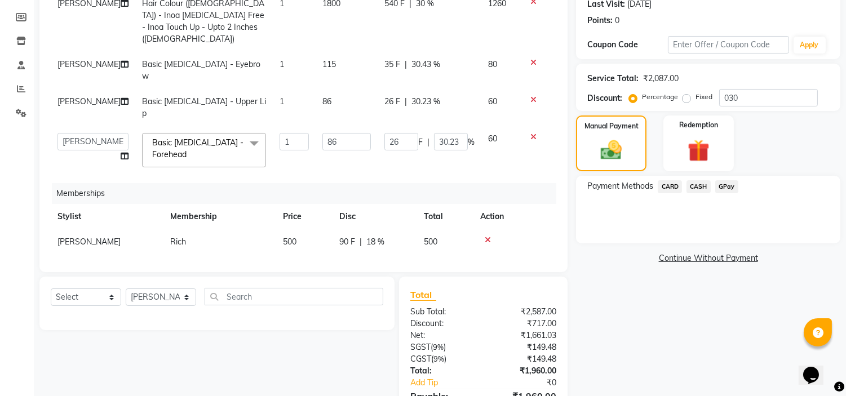
click at [727, 187] on span "GPay" at bounding box center [726, 186] width 23 height 13
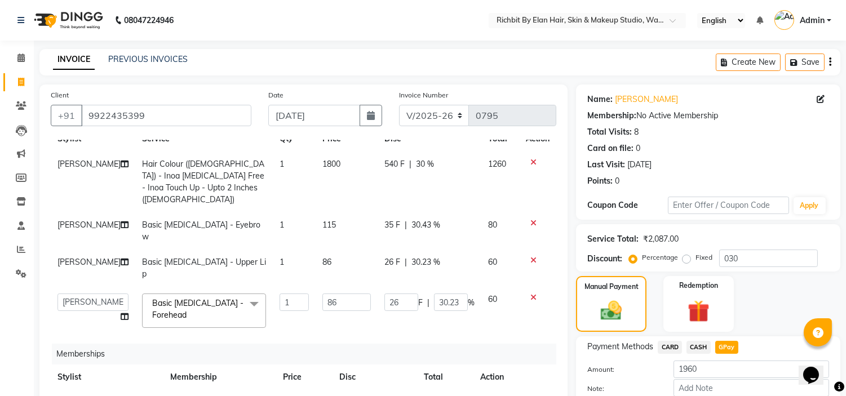
scroll to position [188, 0]
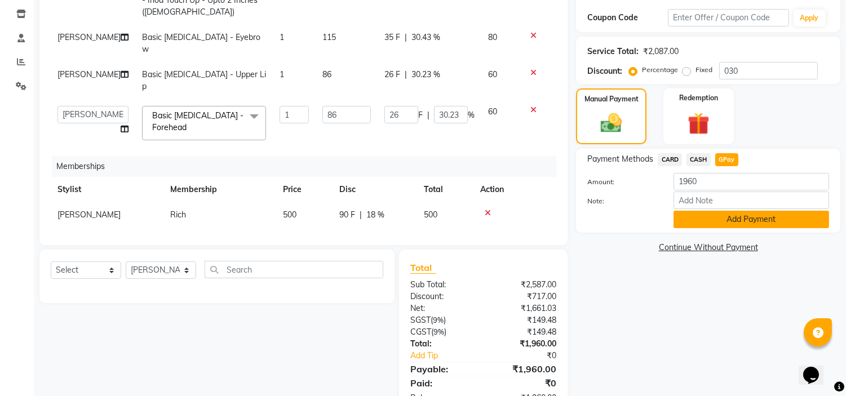
click at [703, 219] on button "Add Payment" at bounding box center [751, 219] width 156 height 17
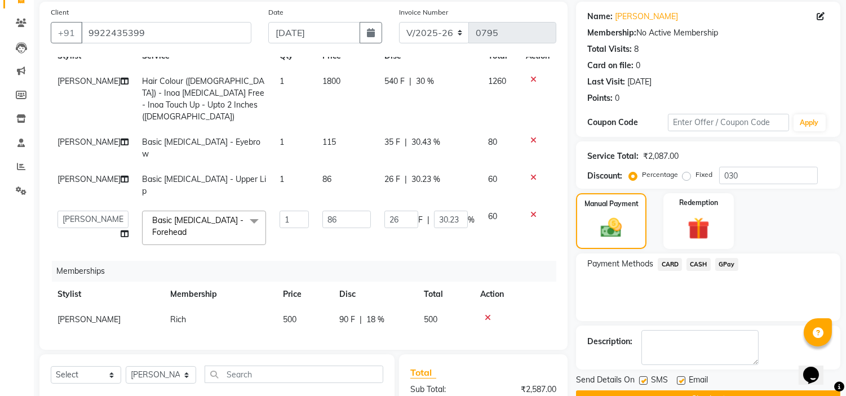
scroll to position [122, 0]
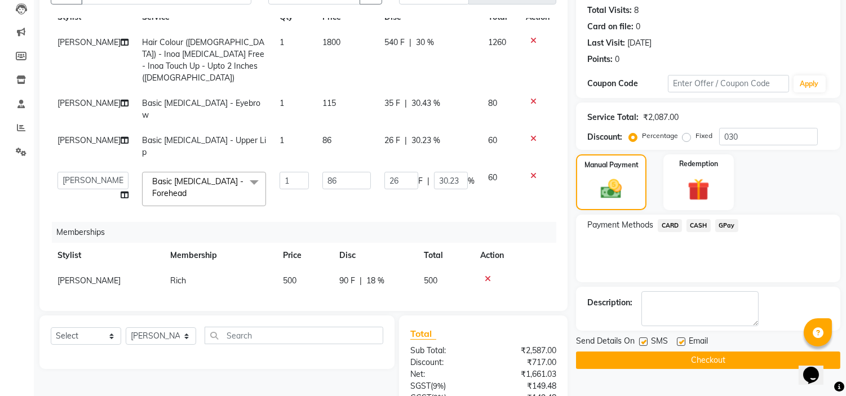
click at [611, 357] on button "Checkout" at bounding box center [708, 360] width 264 height 17
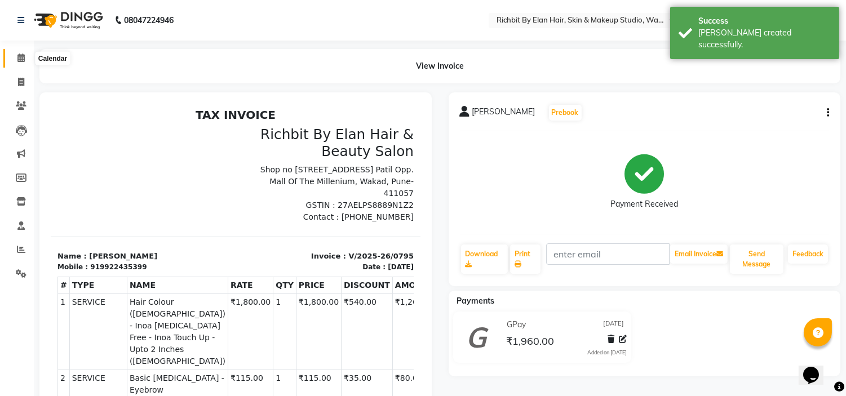
click at [21, 56] on icon at bounding box center [20, 58] width 7 height 8
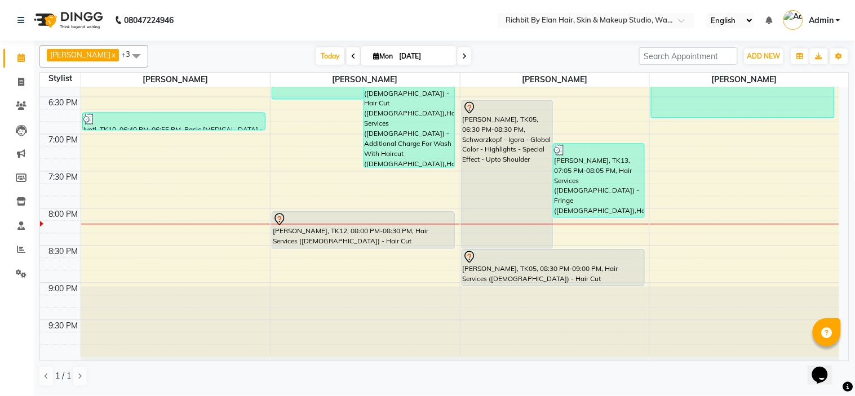
scroll to position [623, 0]
click at [464, 54] on icon at bounding box center [464, 56] width 5 height 7
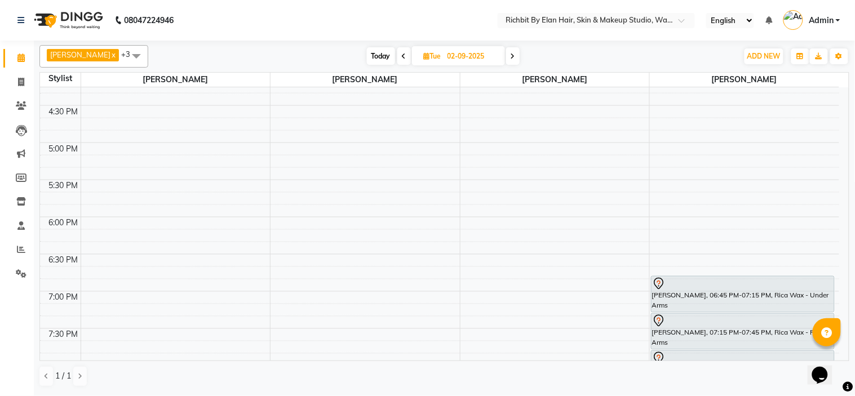
scroll to position [372, 0]
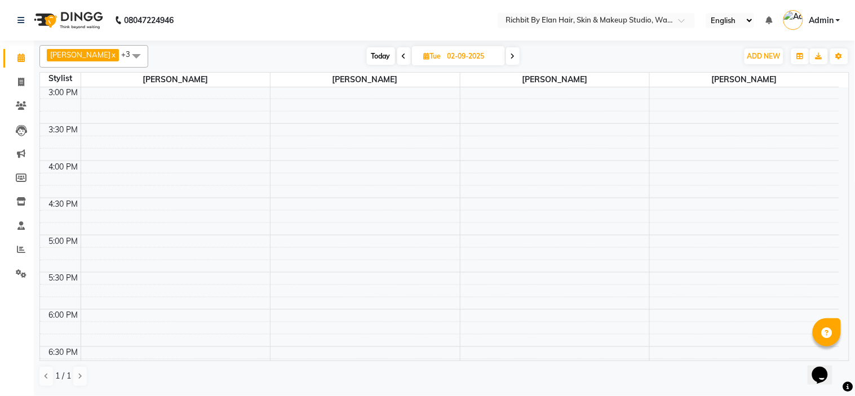
click at [513, 55] on icon at bounding box center [512, 56] width 5 height 7
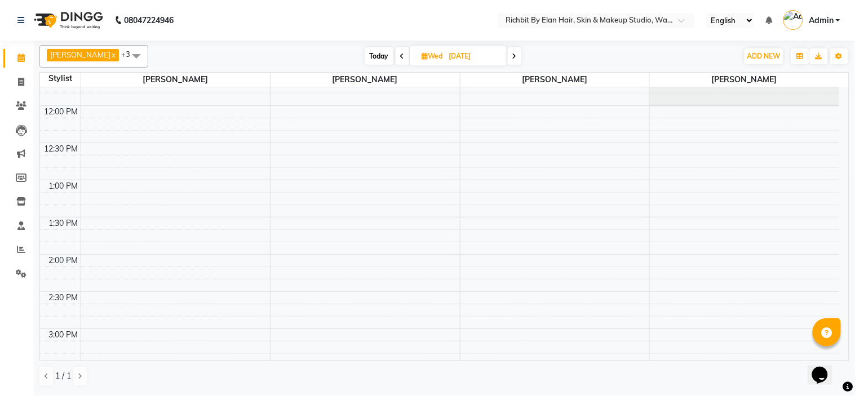
scroll to position [0, 0]
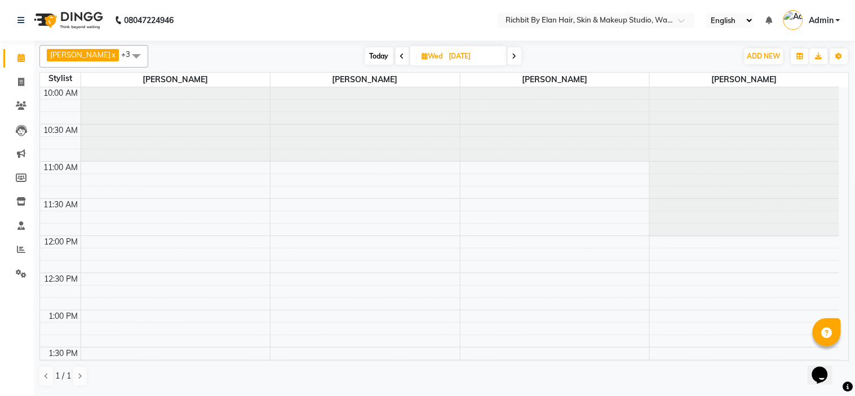
click at [516, 56] on icon at bounding box center [514, 56] width 5 height 7
click at [376, 54] on span "Today" at bounding box center [380, 55] width 28 height 17
type input "[DATE]"
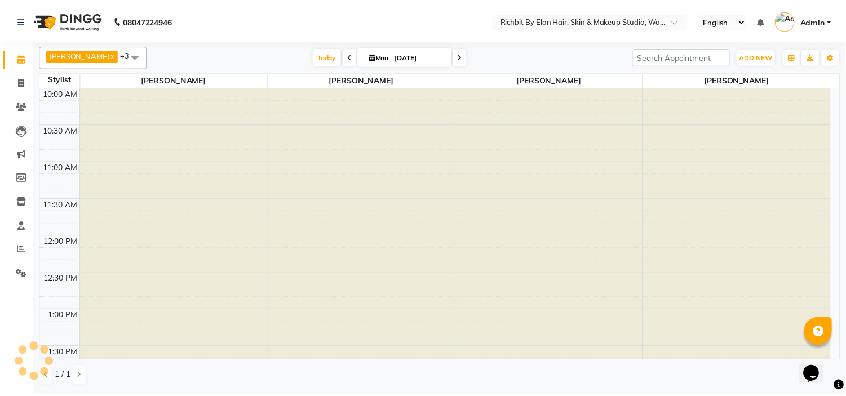
scroll to position [623, 0]
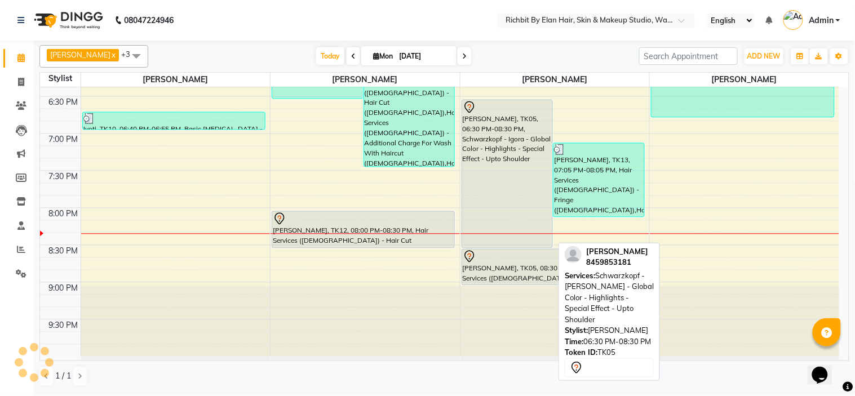
click at [475, 179] on div "Prearna Sakpal, TK05, 06:30 PM-08:30 PM, Schwarzkopf - Igora - Global Color - H…" at bounding box center [507, 174] width 91 height 148
select select "7"
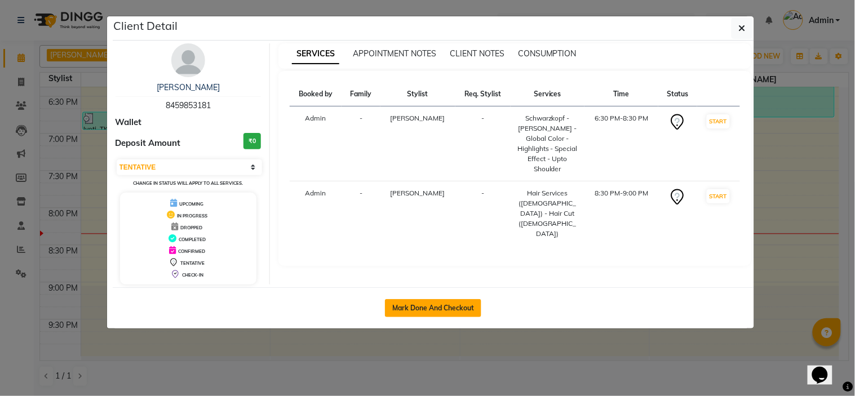
click at [437, 308] on button "Mark Done And Checkout" at bounding box center [433, 308] width 96 height 18
select select "4114"
select select "service"
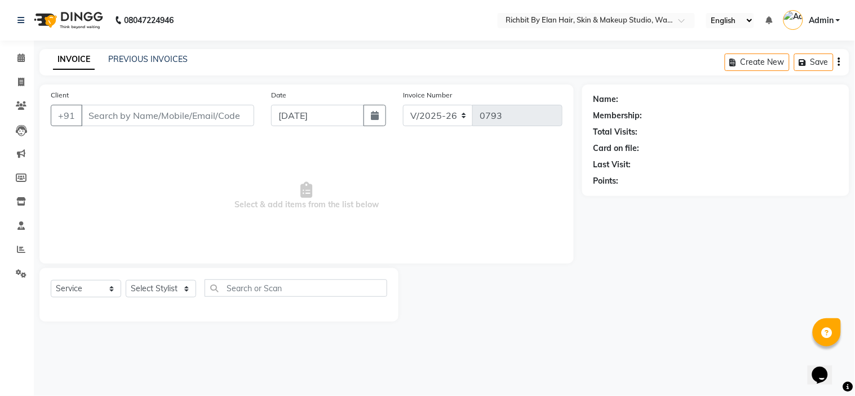
select select "3"
type input "8459853181"
select select "39151"
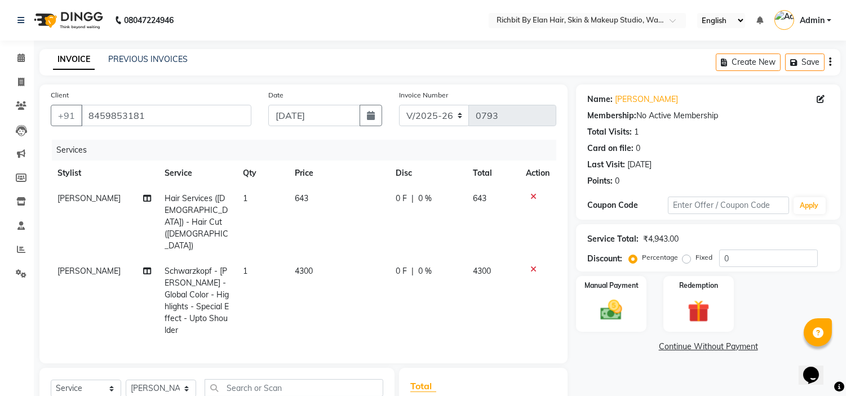
click at [531, 194] on icon at bounding box center [533, 197] width 6 height 8
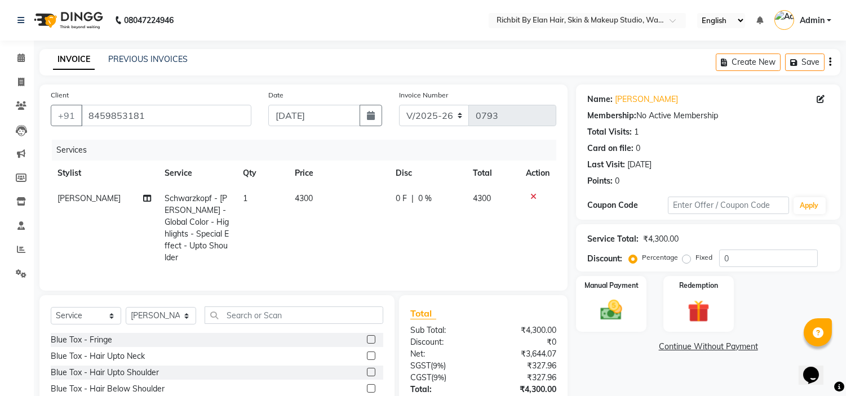
click at [426, 224] on td "0 F | 0 %" at bounding box center [427, 228] width 77 height 85
select select "39151"
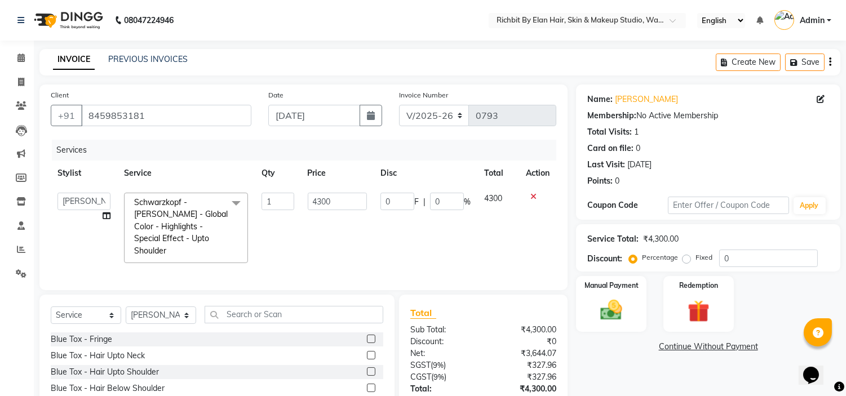
click at [234, 201] on span at bounding box center [236, 203] width 23 height 21
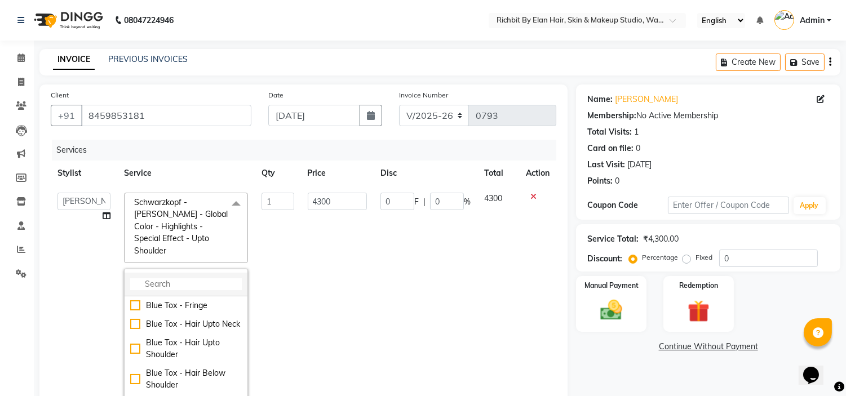
click at [203, 278] on input "multiselect-search" at bounding box center [186, 284] width 112 height 12
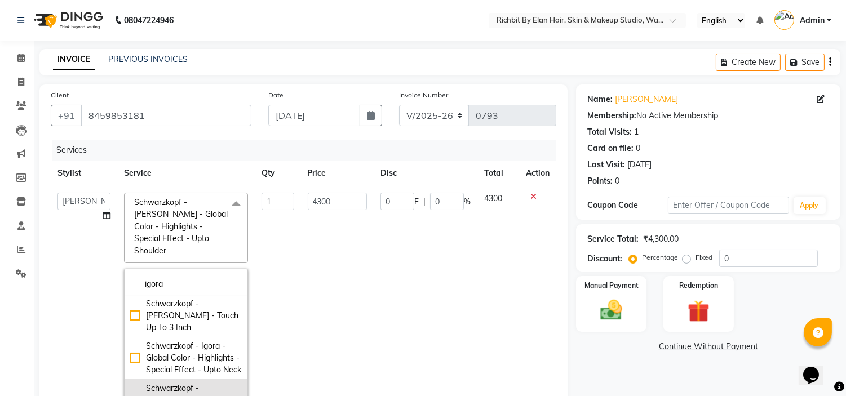
scroll to position [125, 0]
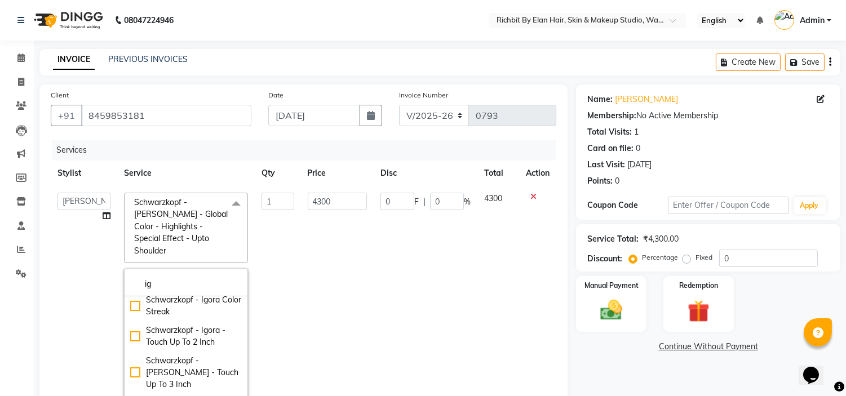
type input "i"
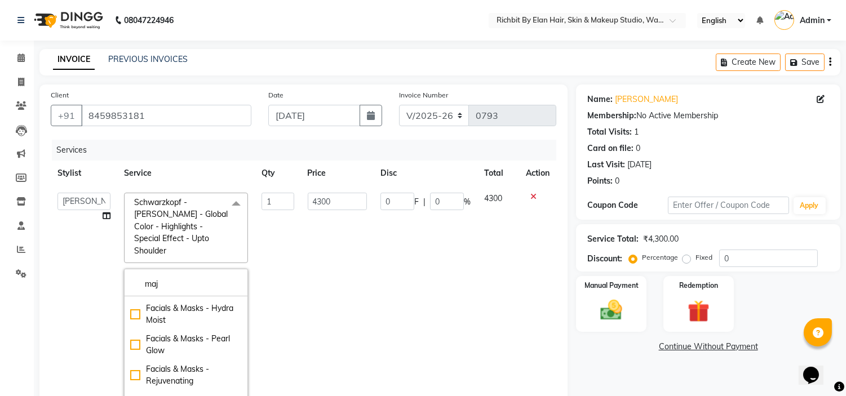
scroll to position [334, 0]
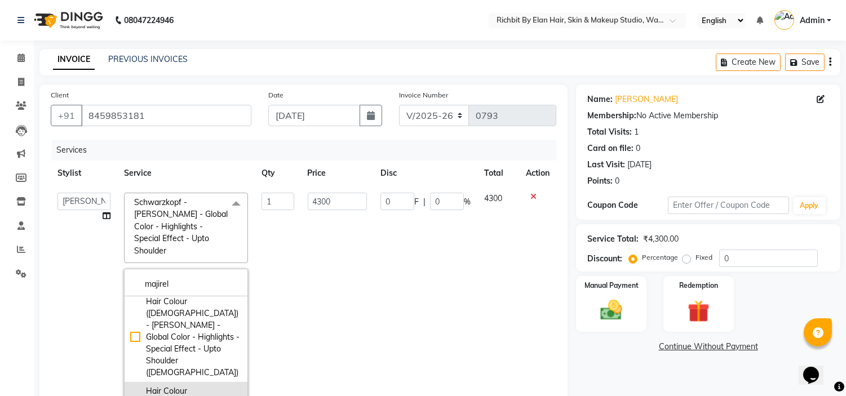
type input "majirel"
type input "5000"
checkbox input "true"
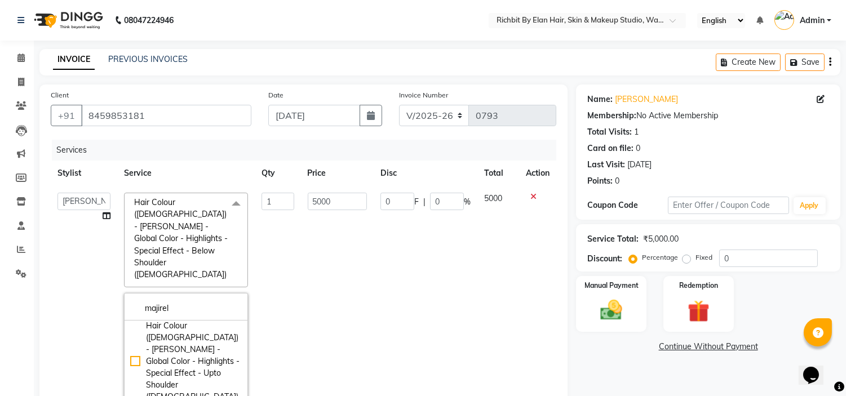
click at [519, 339] on td at bounding box center [537, 312] width 37 height 253
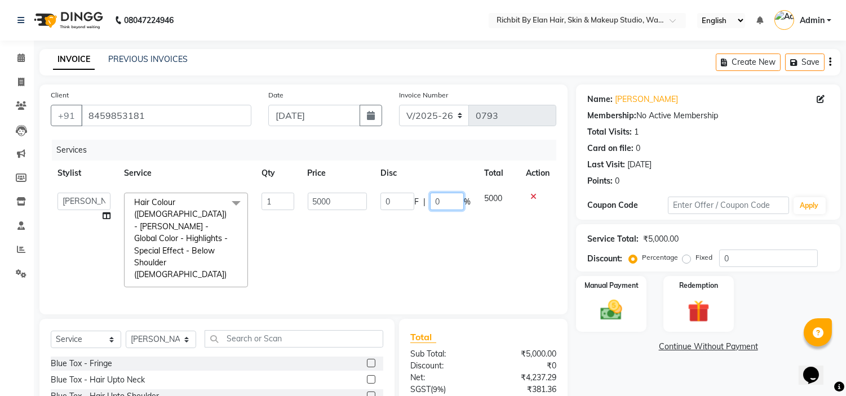
click at [443, 202] on input "0" at bounding box center [447, 201] width 34 height 17
type input "020"
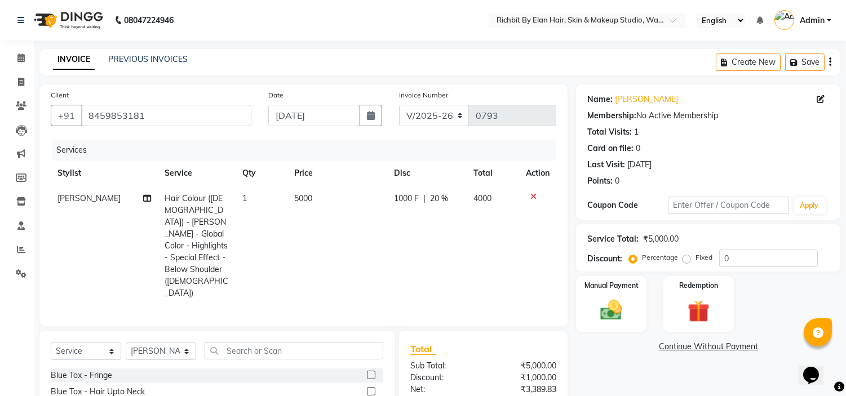
click at [604, 376] on div "Name: Prearna Sakpal Membership: No Active Membership Total Visits: 1 Card on f…" at bounding box center [712, 291] width 273 height 412
click at [605, 308] on img at bounding box center [611, 310] width 37 height 26
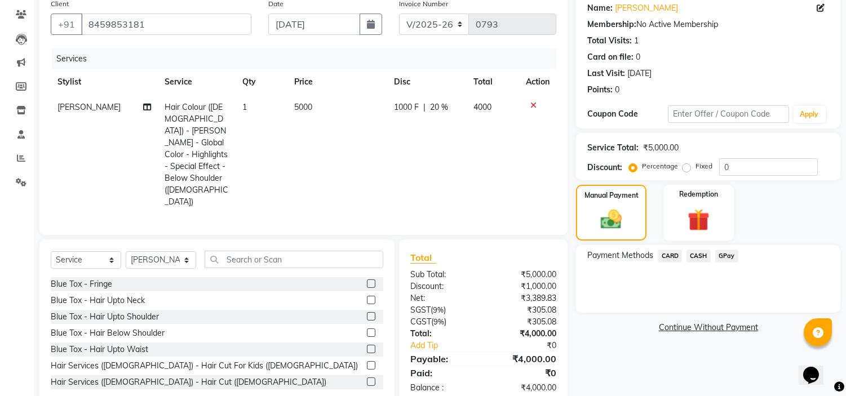
click at [726, 255] on span "GPay" at bounding box center [726, 256] width 23 height 13
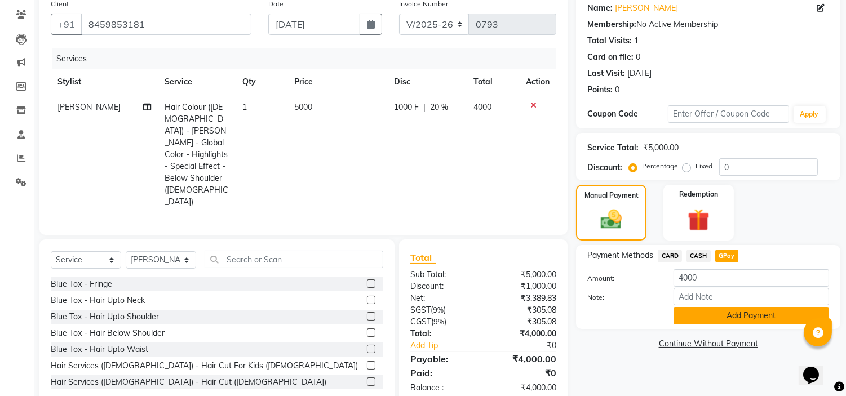
click at [742, 314] on button "Add Payment" at bounding box center [751, 315] width 156 height 17
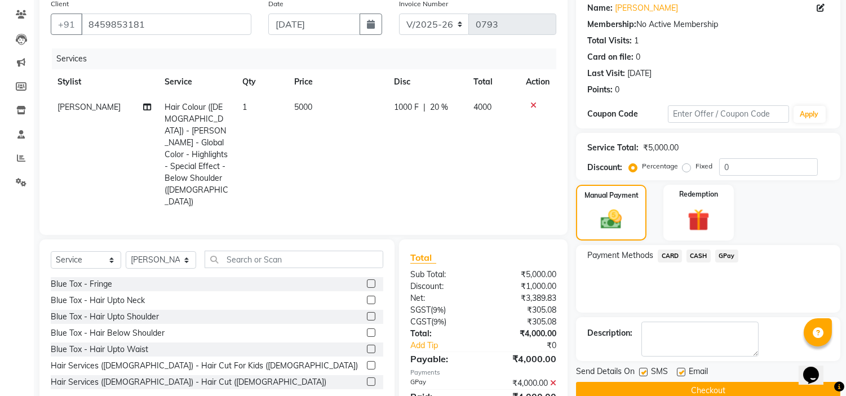
scroll to position [114, 0]
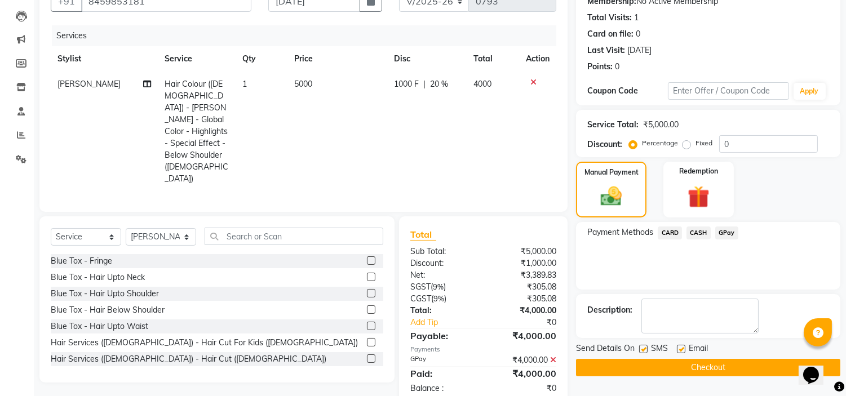
click at [735, 369] on button "Checkout" at bounding box center [708, 367] width 264 height 17
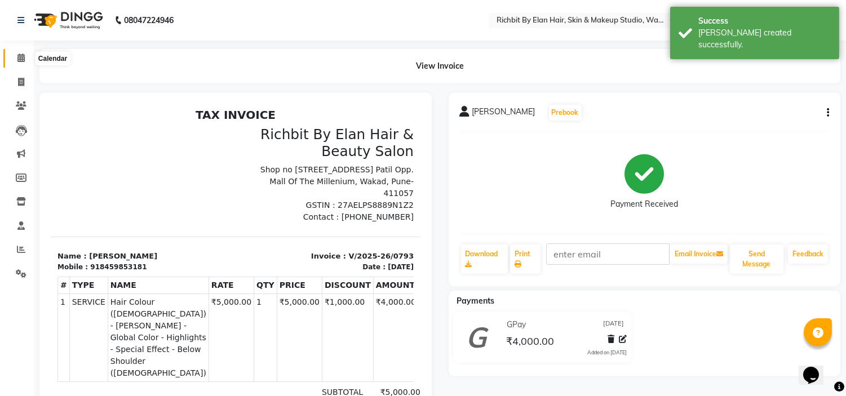
click at [16, 57] on span at bounding box center [21, 58] width 20 height 13
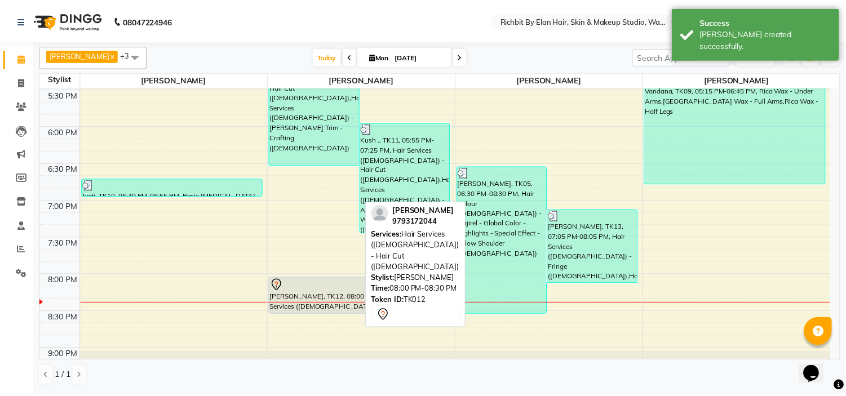
scroll to position [563, 0]
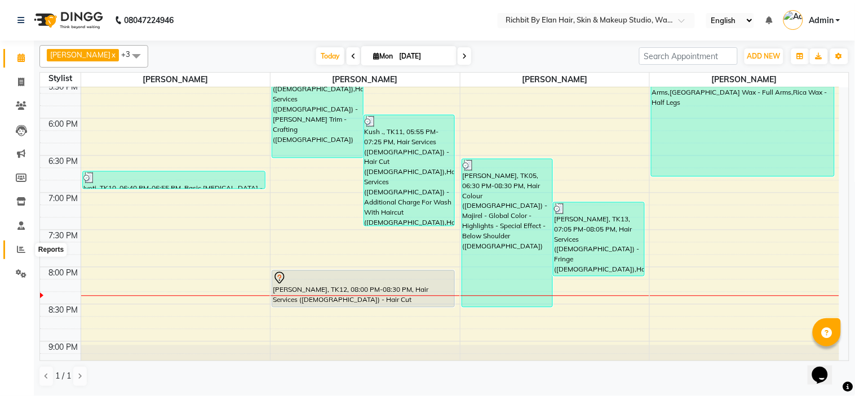
click at [21, 248] on icon at bounding box center [21, 249] width 8 height 8
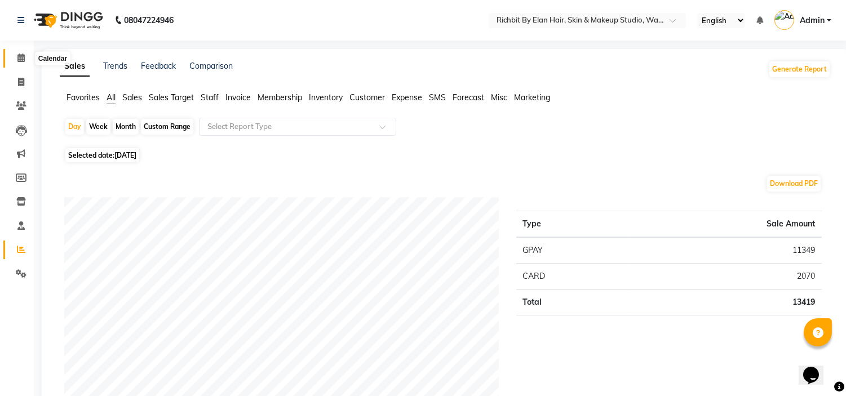
click at [17, 58] on icon at bounding box center [20, 58] width 7 height 8
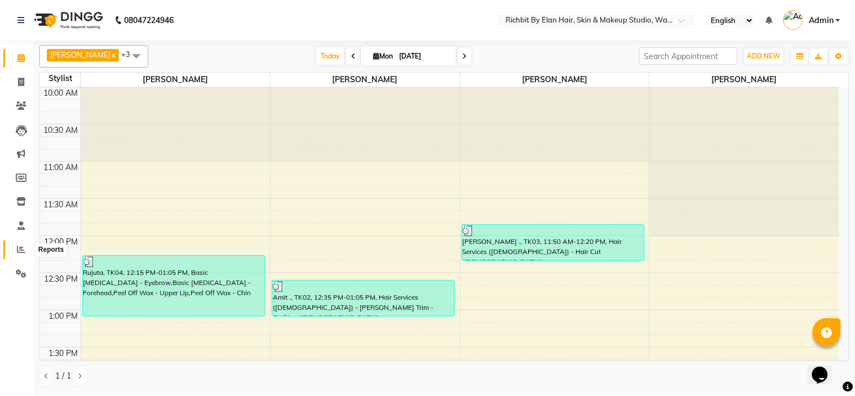
click at [15, 251] on span at bounding box center [21, 249] width 20 height 13
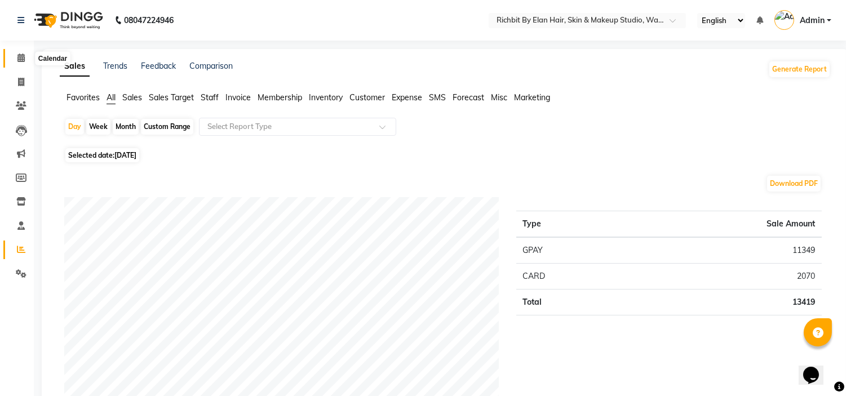
click at [20, 60] on icon at bounding box center [20, 58] width 7 height 8
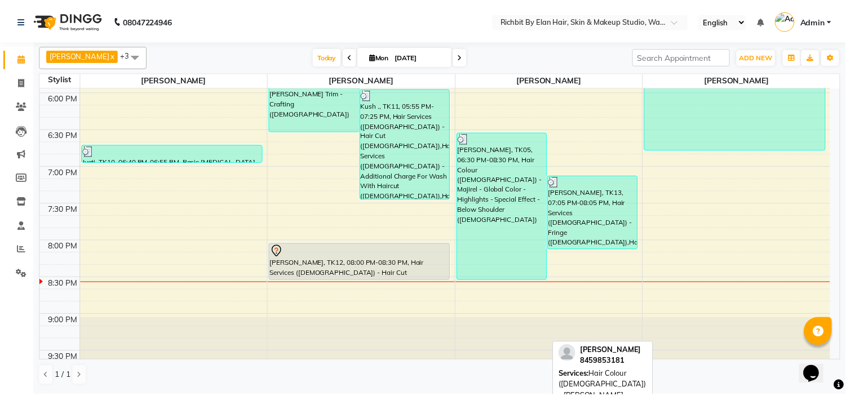
scroll to position [623, 0]
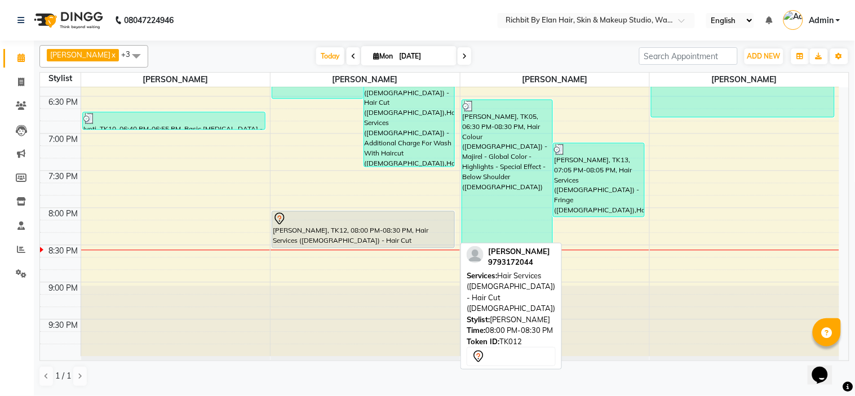
click at [375, 235] on div "Anas, TK12, 08:00 PM-08:30 PM, Hair Services (Male) - Hair Cut (Male)" at bounding box center [363, 230] width 182 height 36
select select "7"
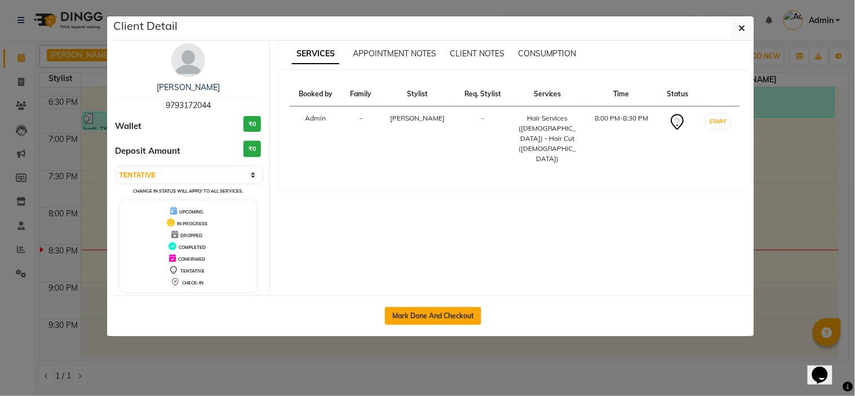
click at [407, 312] on button "Mark Done And Checkout" at bounding box center [433, 316] width 96 height 18
select select "service"
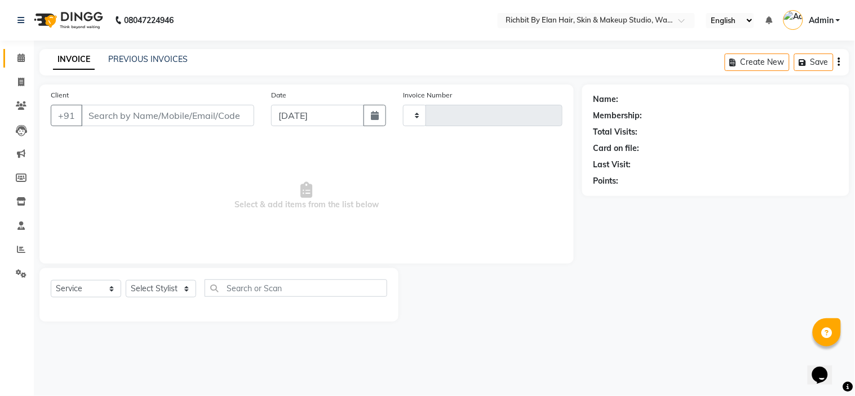
type input "0794"
select select "3"
select select "4114"
type input "9793172044"
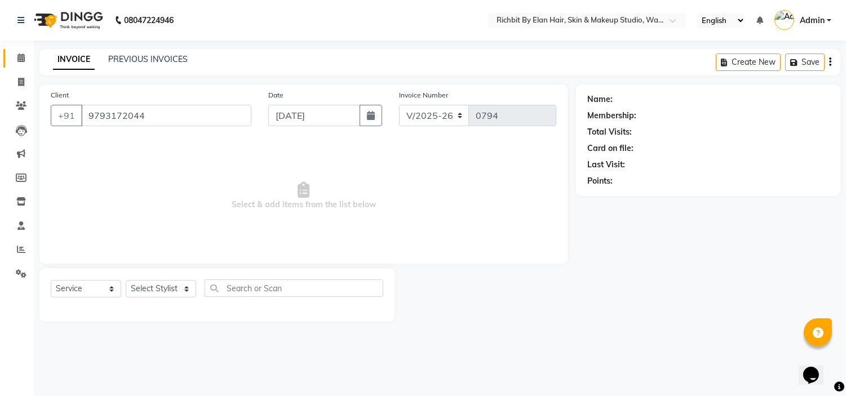
select select "61438"
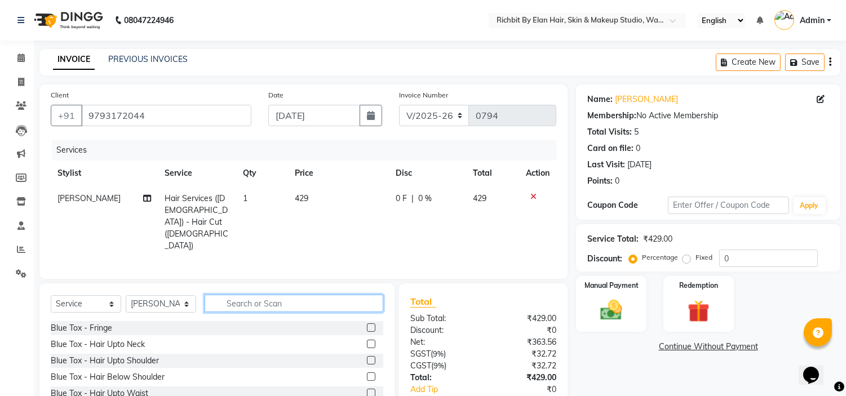
click at [306, 295] on input "text" at bounding box center [294, 303] width 179 height 17
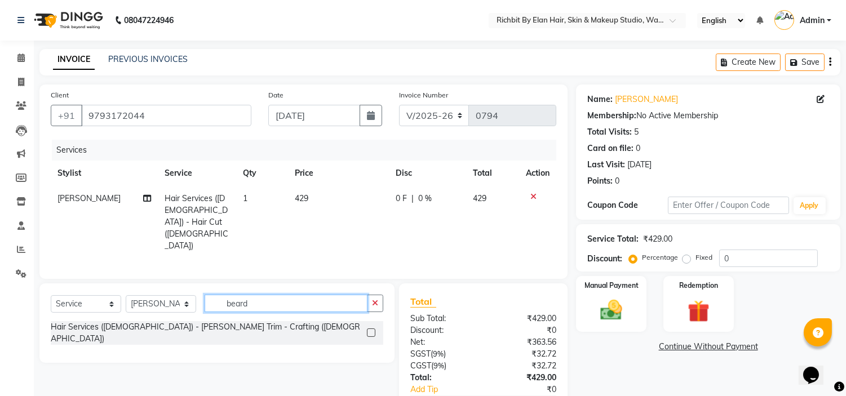
type input "beard"
click at [370, 328] on label at bounding box center [371, 332] width 8 height 8
click at [370, 330] on input "checkbox" at bounding box center [370, 333] width 7 height 7
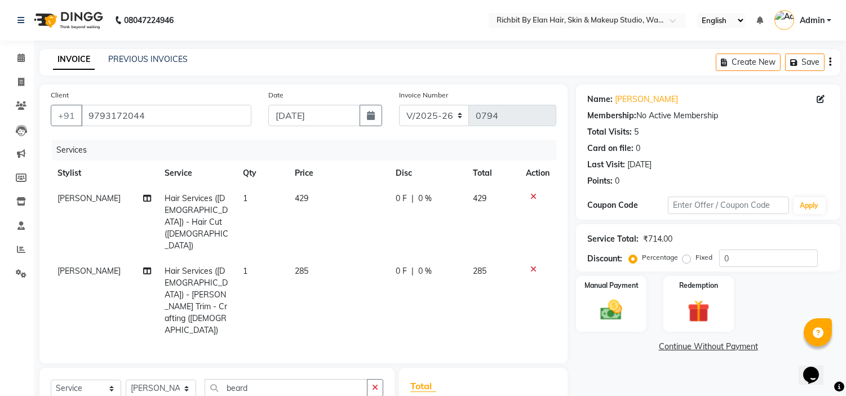
checkbox input "false"
drag, startPoint x: 754, startPoint y: 263, endPoint x: 759, endPoint y: 260, distance: 5.8
click at [758, 260] on input "0" at bounding box center [768, 258] width 99 height 17
type input "030"
click at [417, 198] on span "128.7 F" at bounding box center [407, 199] width 26 height 12
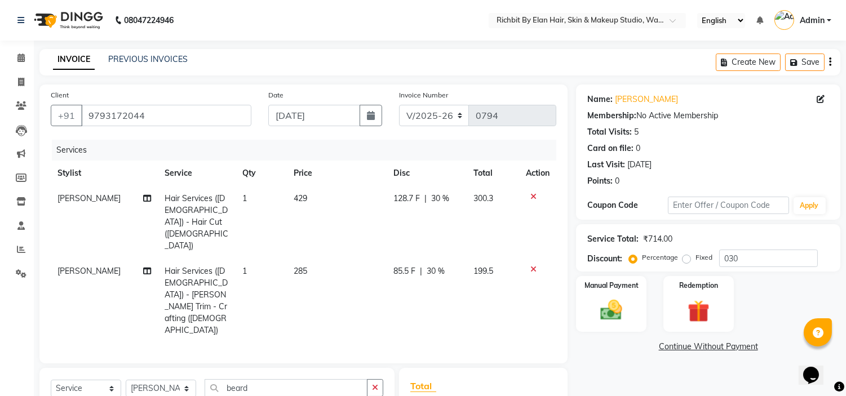
select select "61438"
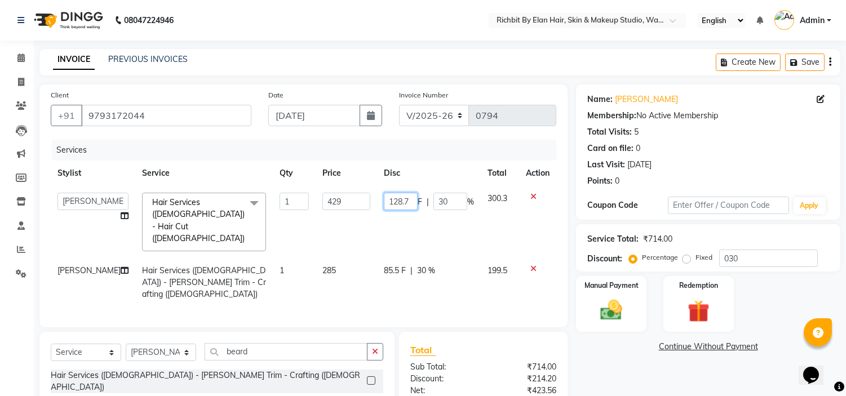
click at [410, 201] on input "128.7" at bounding box center [401, 201] width 34 height 17
type input "128"
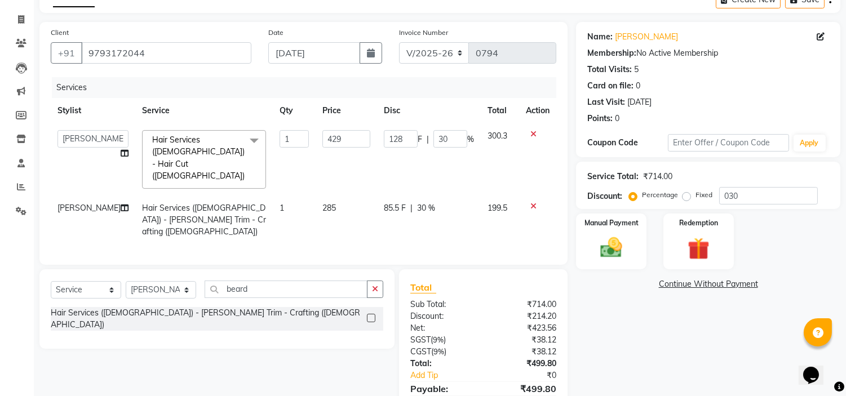
click at [646, 354] on div "Name: Anas Membership: No Active Membership Total Visits: 5 Card on file: 0 Las…" at bounding box center [712, 228] width 273 height 413
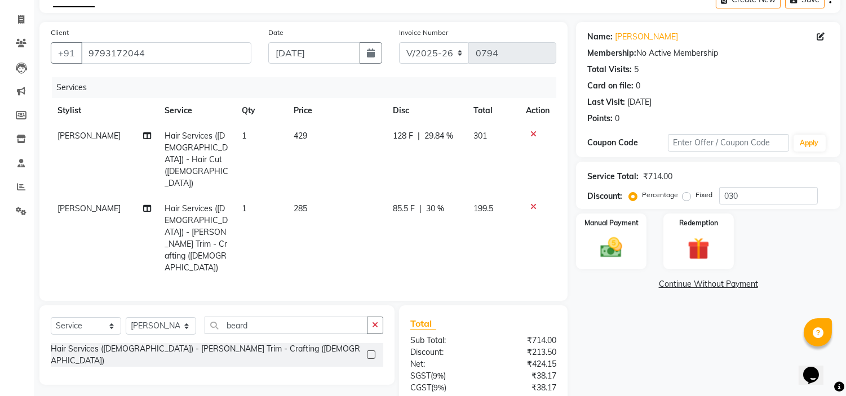
click at [408, 203] on span "85.5 F" at bounding box center [404, 209] width 22 height 12
select select "61438"
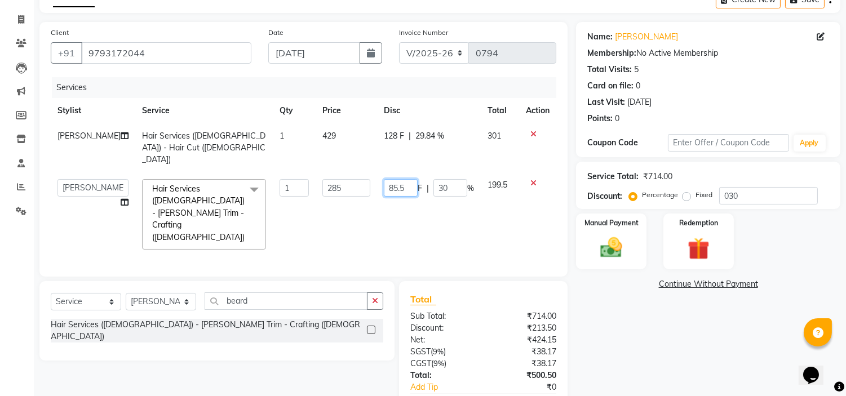
click at [406, 179] on input "85.5" at bounding box center [401, 187] width 34 height 17
type input "85"
click at [644, 336] on div "Name: Anas Membership: No Active Membership Total Visits: 5 Card on file: 0 Las…" at bounding box center [712, 234] width 273 height 425
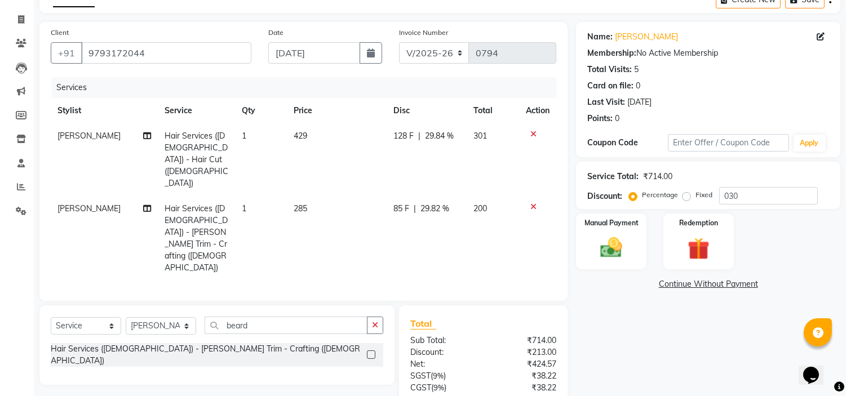
click at [403, 134] on span "128 F" at bounding box center [403, 136] width 20 height 12
select select "61438"
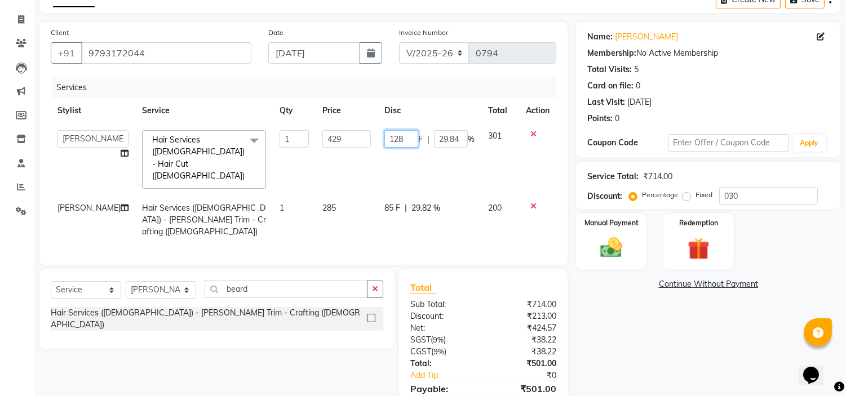
click at [406, 135] on input "128" at bounding box center [401, 138] width 34 height 17
type input "129"
click at [605, 297] on div "Name: Anas Membership: No Active Membership Total Visits: 5 Card on file: 0 Las…" at bounding box center [712, 228] width 273 height 413
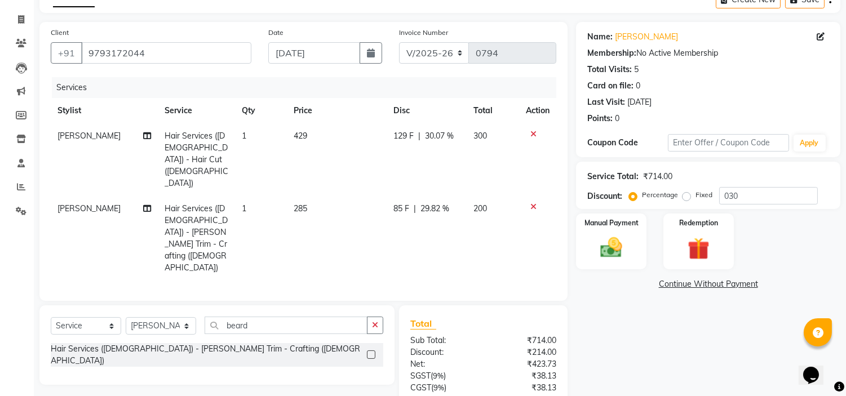
scroll to position [104, 0]
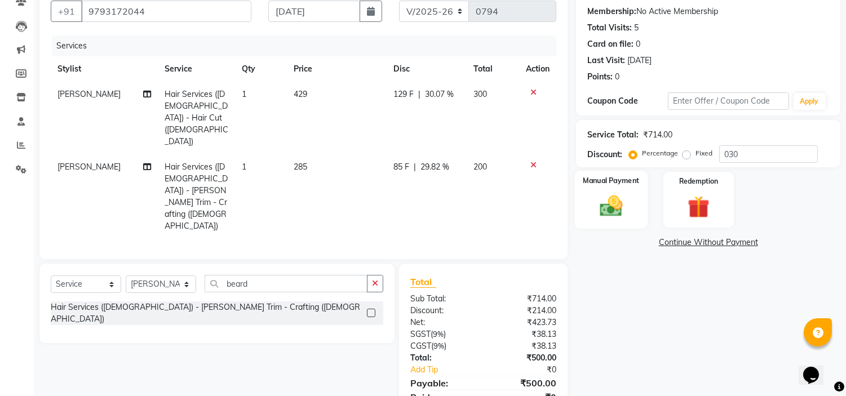
click at [610, 202] on img at bounding box center [611, 206] width 37 height 26
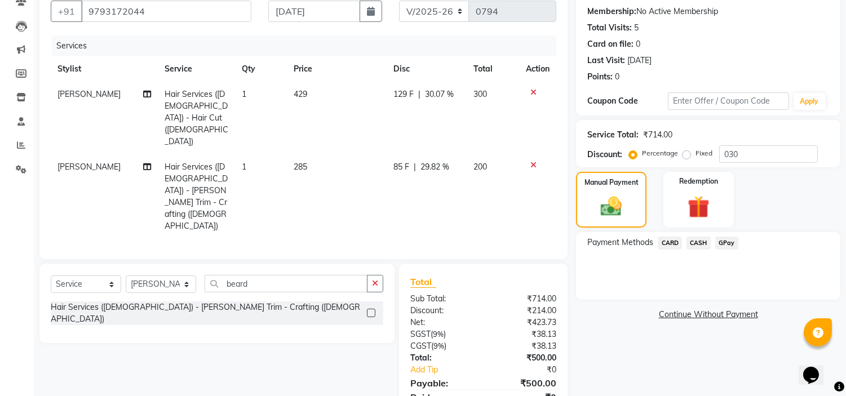
click at [730, 243] on span "GPay" at bounding box center [726, 243] width 23 height 13
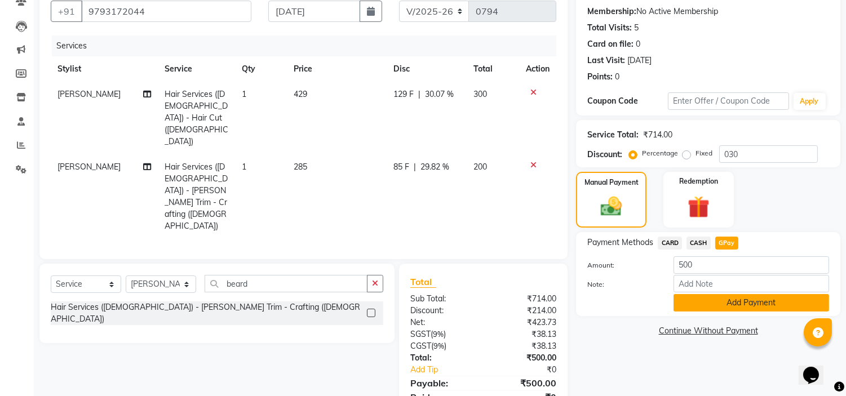
click at [719, 305] on button "Add Payment" at bounding box center [751, 302] width 156 height 17
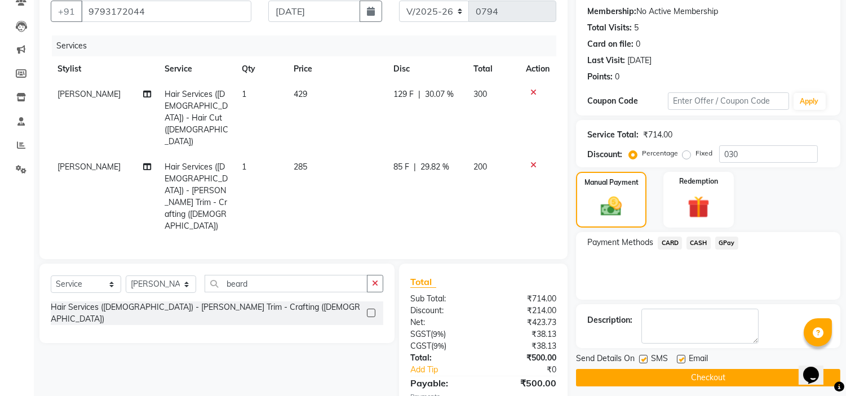
scroll to position [128, 0]
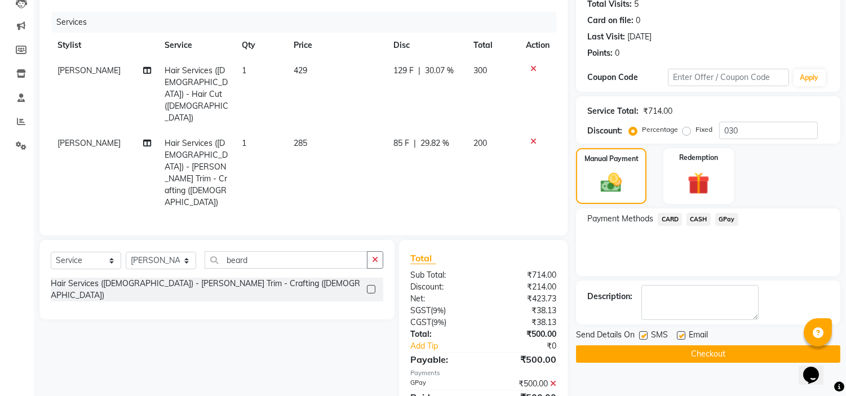
click at [695, 352] on button "Checkout" at bounding box center [708, 353] width 264 height 17
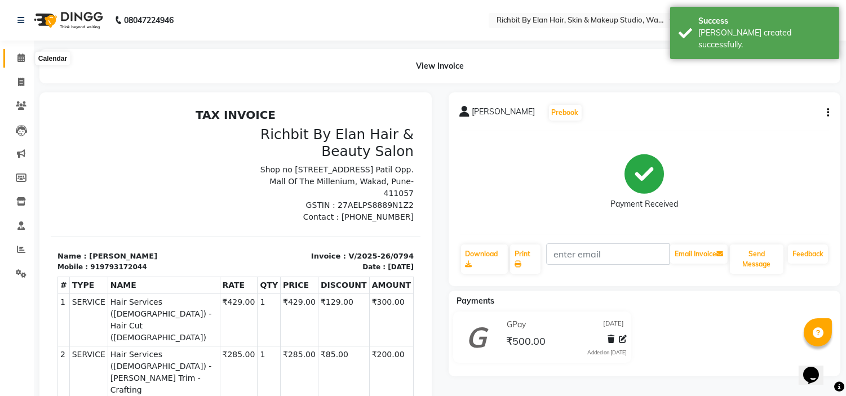
click at [21, 58] on icon at bounding box center [20, 58] width 7 height 8
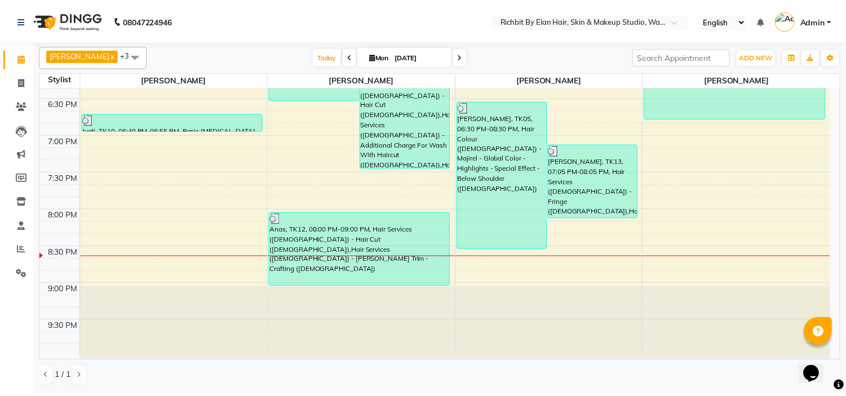
scroll to position [623, 0]
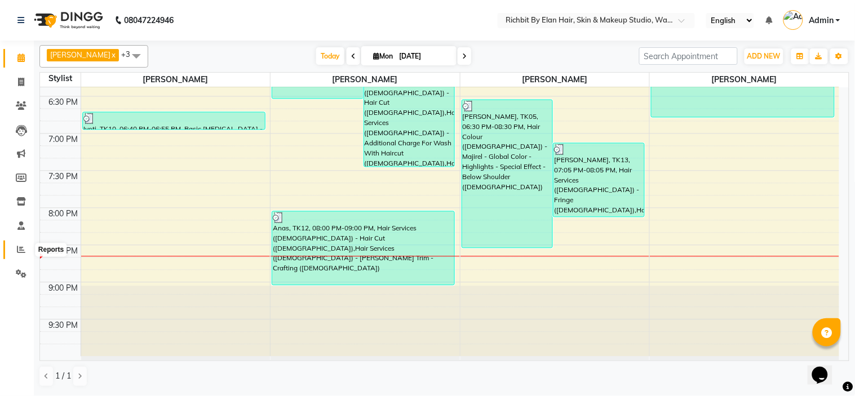
click at [17, 248] on icon at bounding box center [21, 249] width 8 height 8
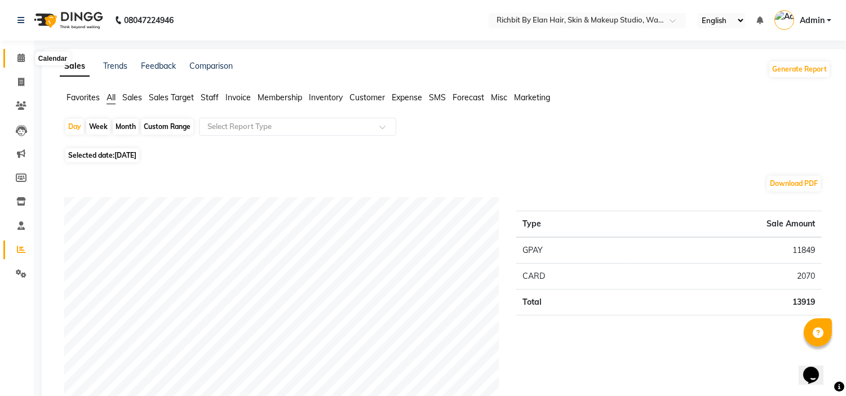
click at [19, 54] on icon at bounding box center [20, 58] width 7 height 8
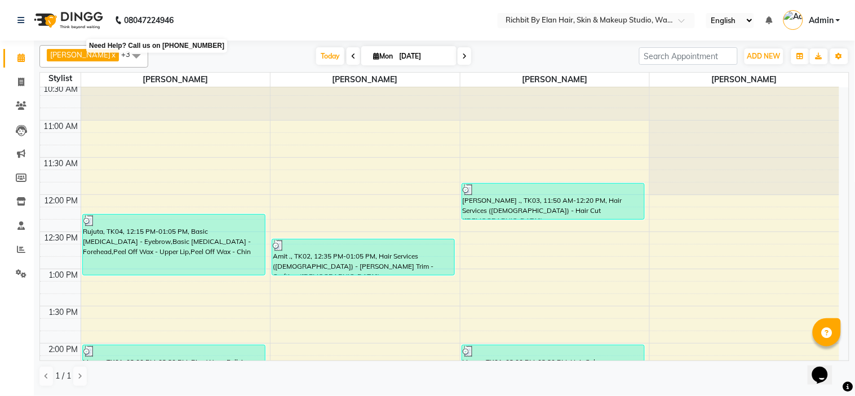
scroll to position [63, 0]
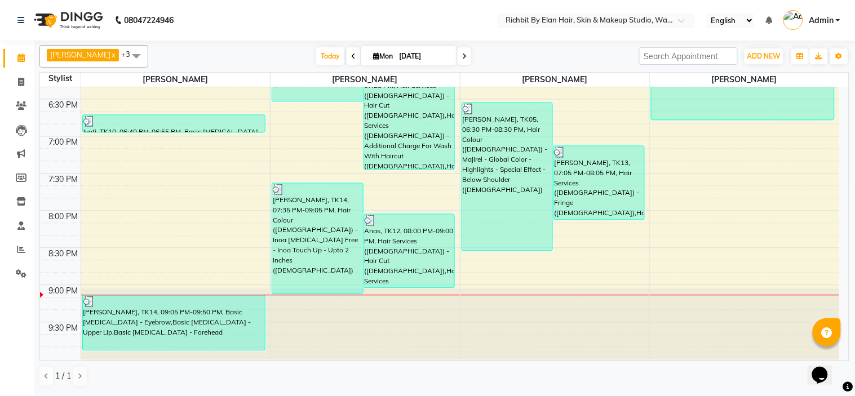
scroll to position [623, 0]
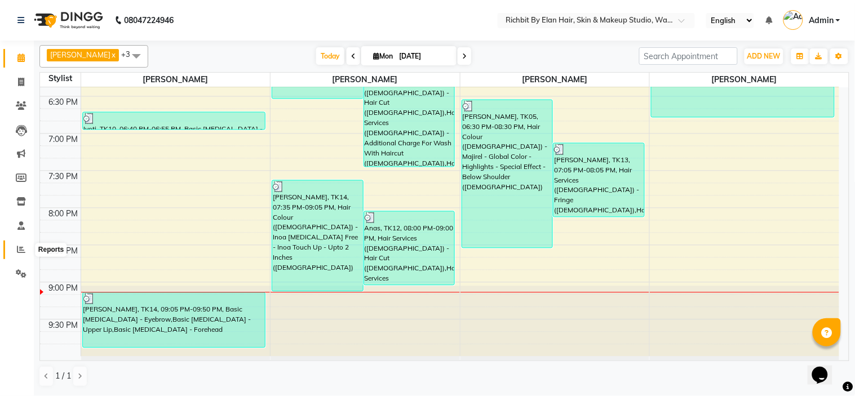
click at [24, 246] on icon at bounding box center [21, 249] width 8 height 8
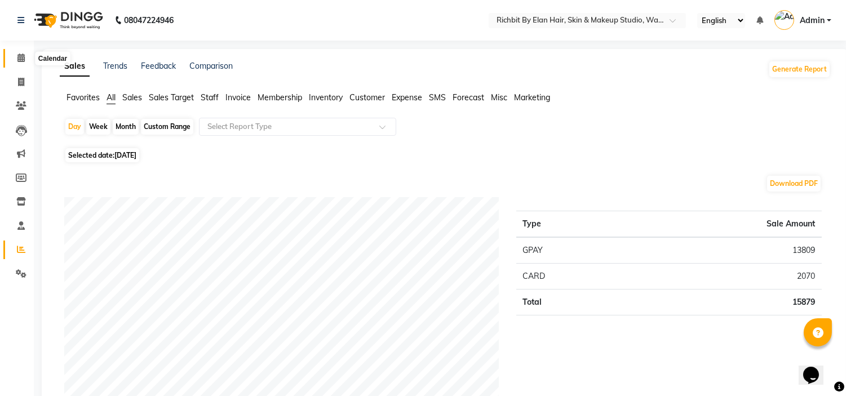
click at [20, 59] on icon at bounding box center [20, 58] width 7 height 8
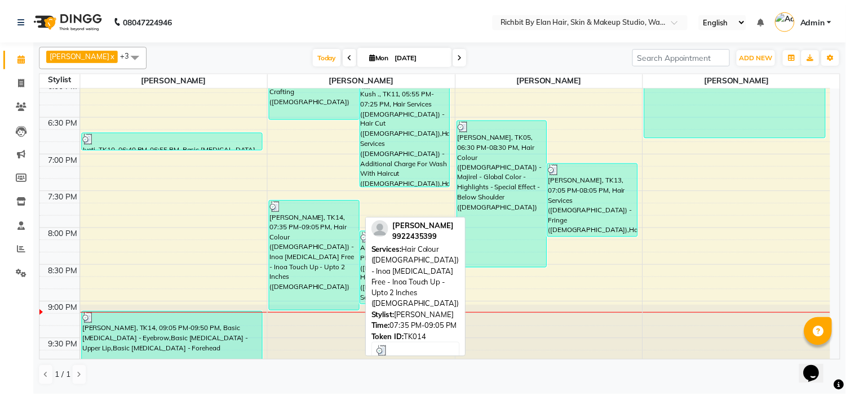
scroll to position [623, 0]
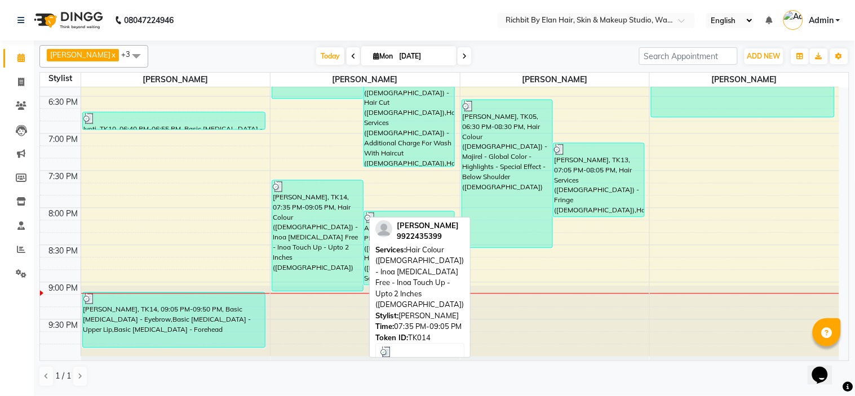
click at [316, 228] on div "[PERSON_NAME], TK14, 07:35 PM-09:05 PM, Hair Colour ([DEMOGRAPHIC_DATA]) - Inoa…" at bounding box center [317, 236] width 91 height 110
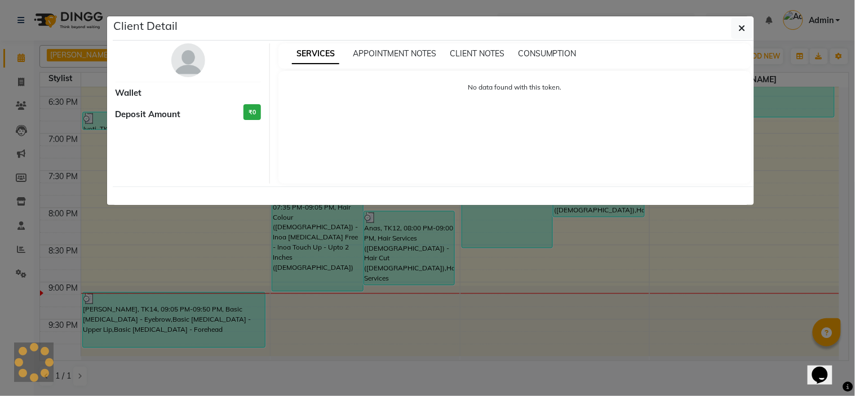
select select "3"
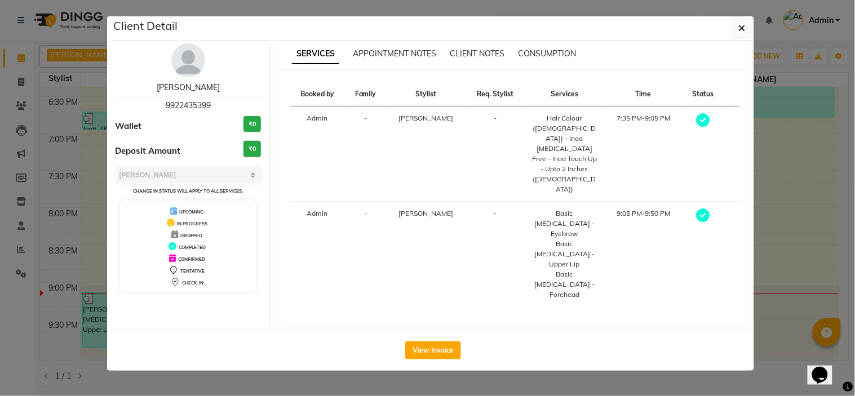
click at [182, 88] on link "[PERSON_NAME]" at bounding box center [188, 87] width 63 height 10
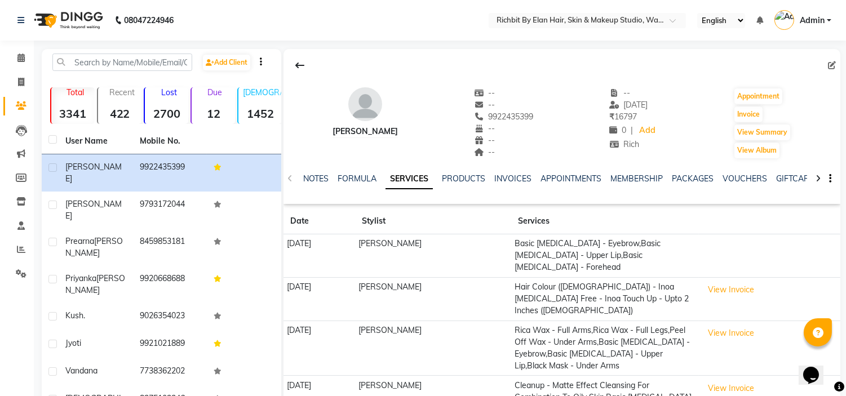
click at [350, 133] on div "[PERSON_NAME]" at bounding box center [364, 132] width 65 height 12
click at [359, 132] on div "[PERSON_NAME]" at bounding box center [364, 132] width 65 height 12
click at [26, 62] on span at bounding box center [21, 58] width 20 height 13
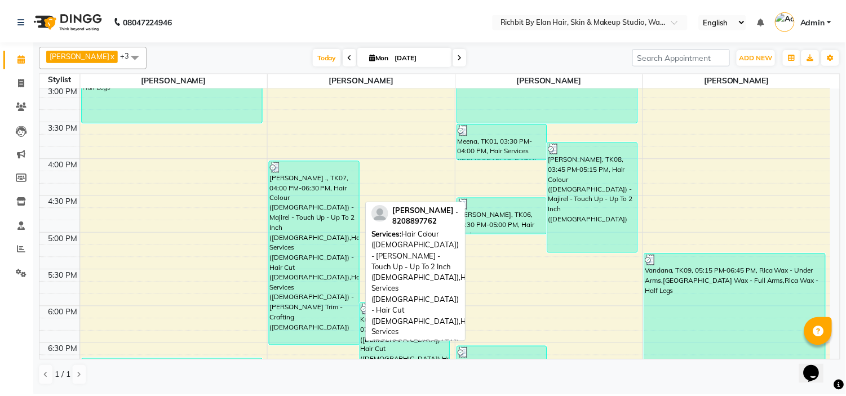
scroll to position [563, 0]
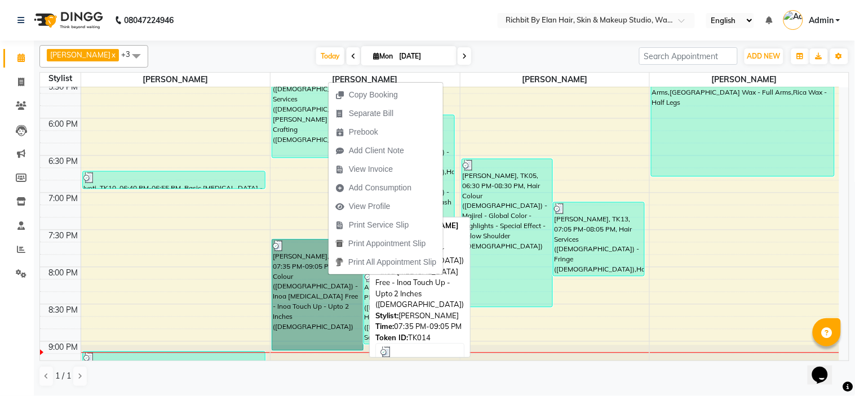
click at [276, 244] on link "[PERSON_NAME], TK14, 07:35 PM-09:05 PM, Hair Colour ([DEMOGRAPHIC_DATA]) - Inoa…" at bounding box center [318, 295] width 92 height 112
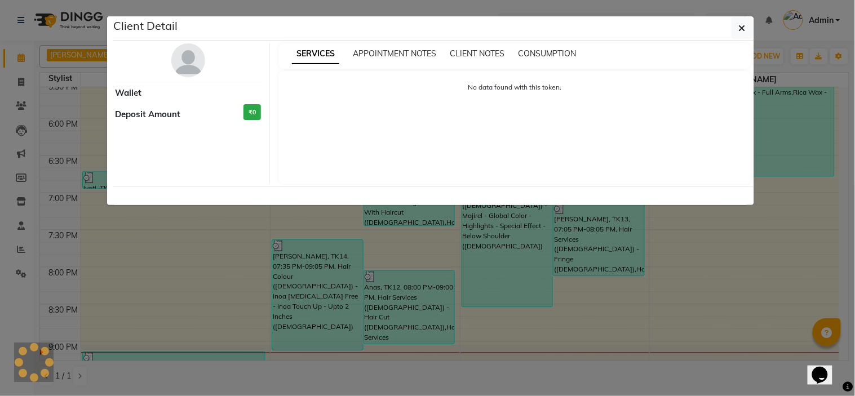
select select "3"
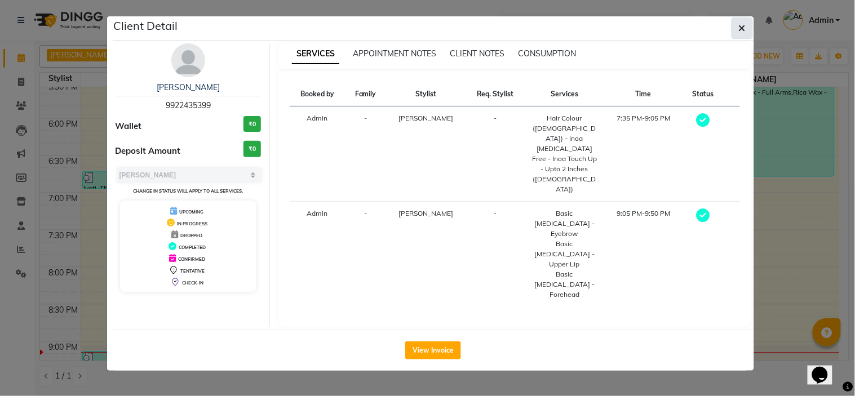
click at [735, 30] on button "button" at bounding box center [741, 27] width 21 height 21
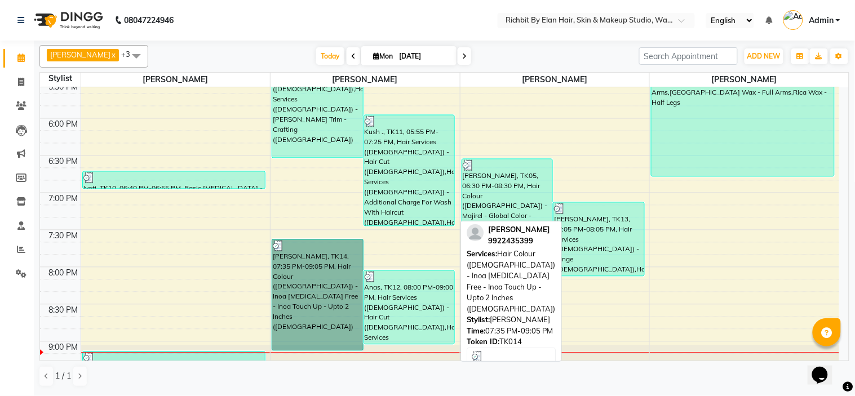
click at [338, 260] on link "[PERSON_NAME], TK14, 07:35 PM-09:05 PM, Hair Colour ([DEMOGRAPHIC_DATA]) - Inoa…" at bounding box center [318, 295] width 92 height 112
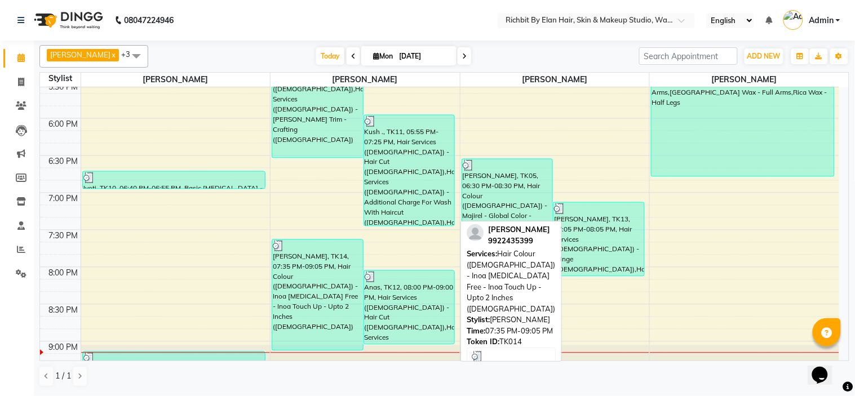
select select "3"
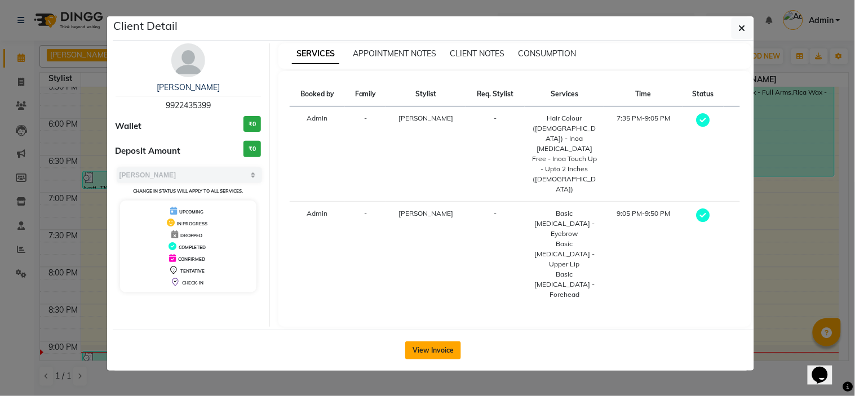
click at [435, 341] on button "View Invoice" at bounding box center [433, 350] width 56 height 18
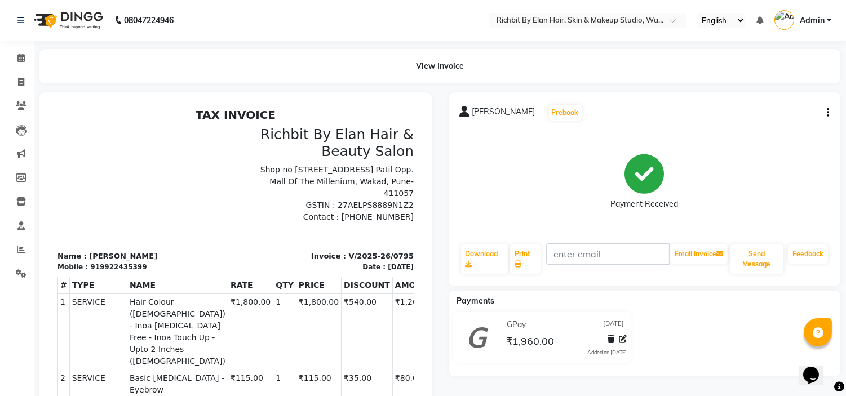
click at [490, 103] on div "[PERSON_NAME] Prebook Payment Received Download Print Email Invoice Send Messag…" at bounding box center [644, 189] width 392 height 194
click at [488, 114] on span "[PERSON_NAME]" at bounding box center [503, 114] width 63 height 16
click at [831, 109] on div "[PERSON_NAME] Prebook Payment Received Download Print Email Invoice Send Messag…" at bounding box center [644, 189] width 392 height 194
click at [829, 113] on div "[PERSON_NAME] Prebook Payment Received Download Print Email Invoice Send Messag…" at bounding box center [644, 189] width 392 height 194
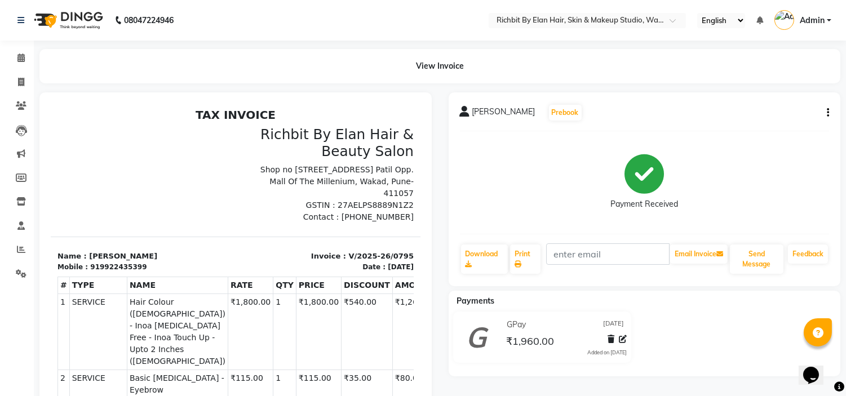
click at [827, 113] on icon "button" at bounding box center [828, 113] width 2 height 1
click at [768, 108] on div "Edit Item Staff" at bounding box center [771, 113] width 77 height 14
select select
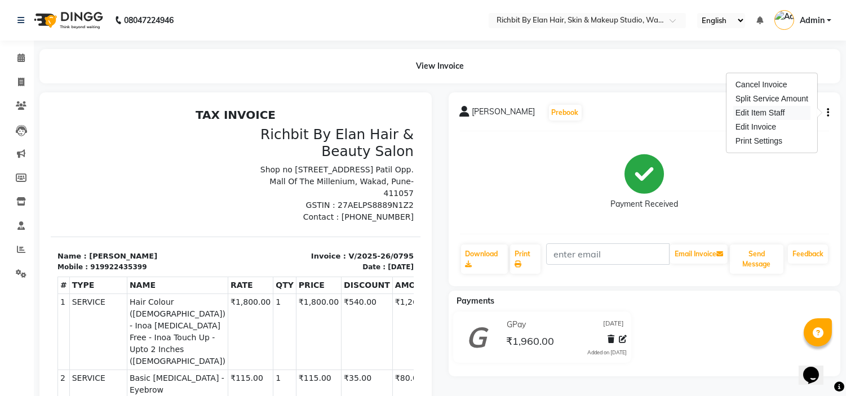
select select
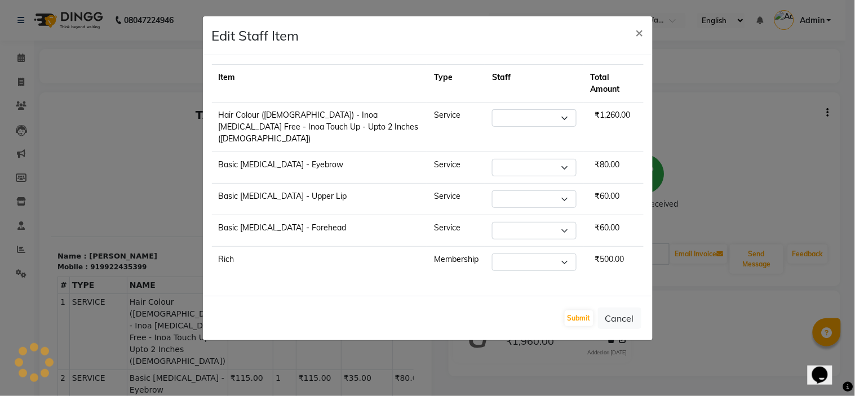
select select "61438"
select select "59451"
select select "61438"
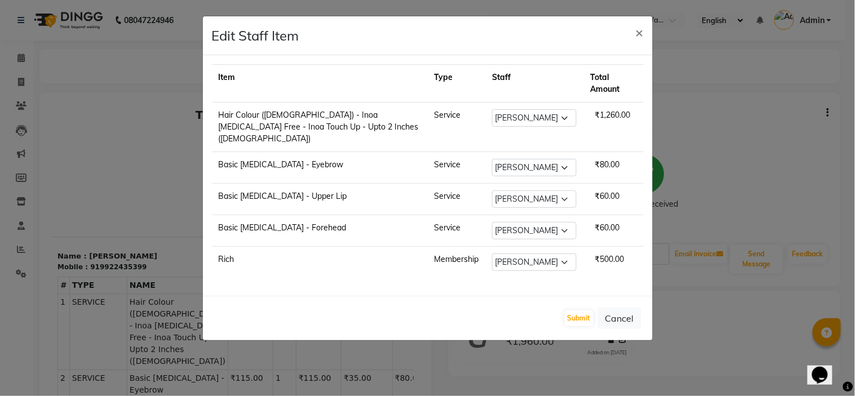
click at [756, 114] on ngb-modal-window "Edit Staff Item × Item Type Staff Total Amount Hair Colour ([DEMOGRAPHIC_DATA])…" at bounding box center [427, 198] width 855 height 396
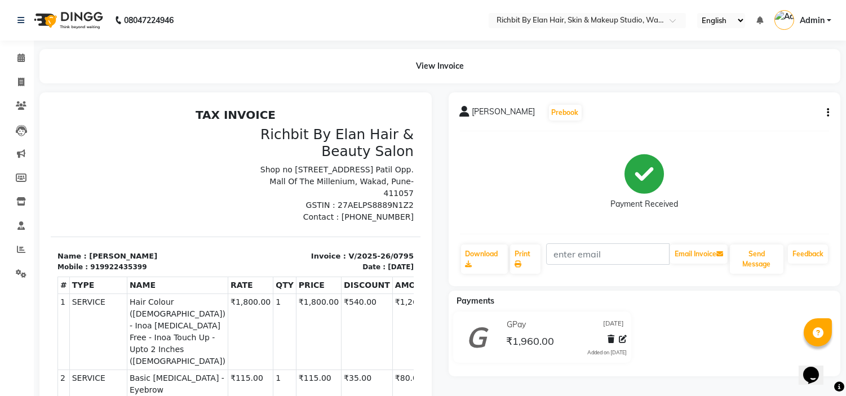
click at [825, 110] on button "button" at bounding box center [825, 113] width 7 height 12
click at [759, 124] on div "Edit Invoice" at bounding box center [771, 127] width 77 height 14
select select "service"
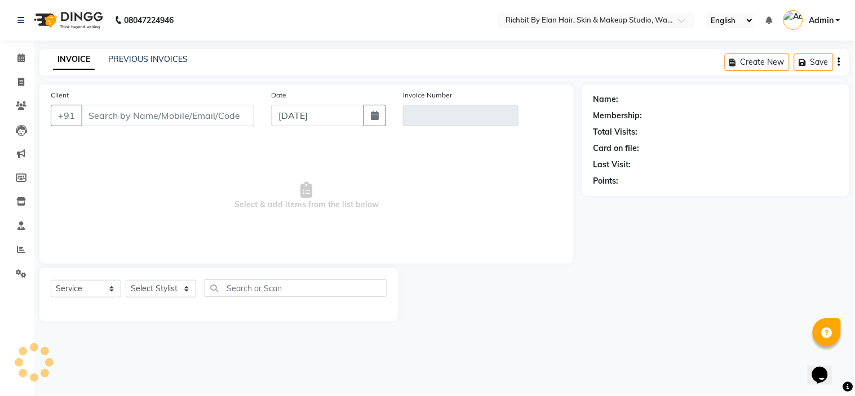
type input "9922435399"
type input "V/2025-26/0795"
select select "1: Object"
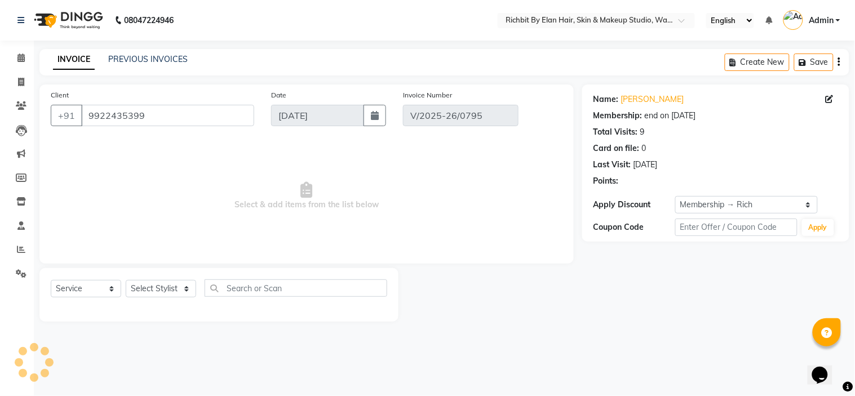
select select "select"
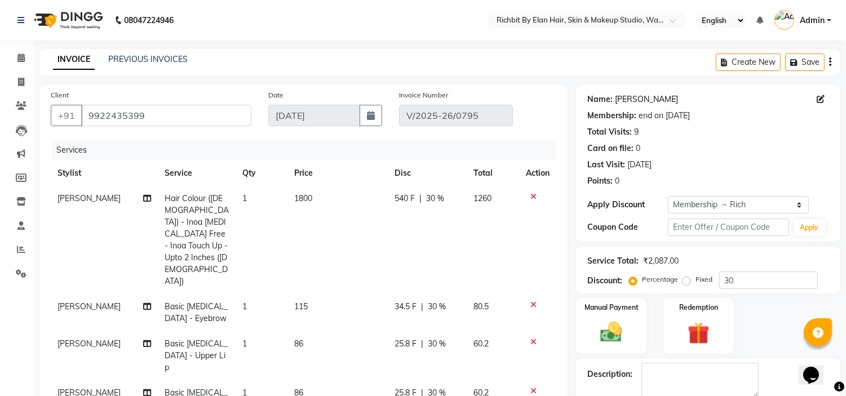
click at [615, 98] on link "[PERSON_NAME]" at bounding box center [646, 100] width 63 height 12
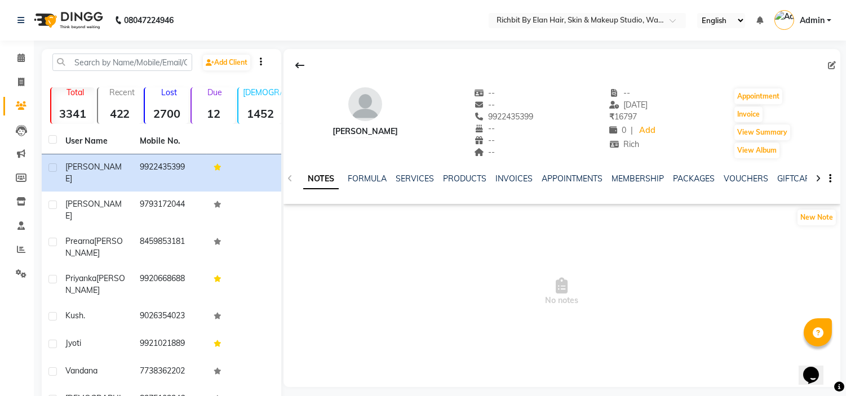
click at [345, 128] on div "[PERSON_NAME]" at bounding box center [364, 132] width 65 height 12
click at [16, 60] on span at bounding box center [21, 58] width 20 height 13
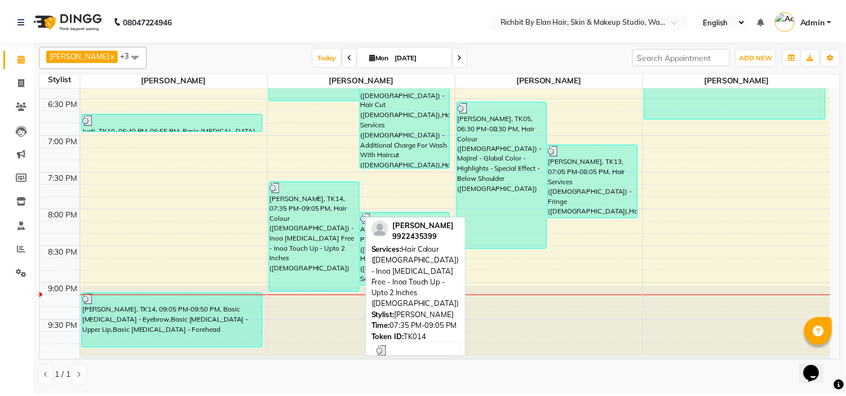
scroll to position [623, 0]
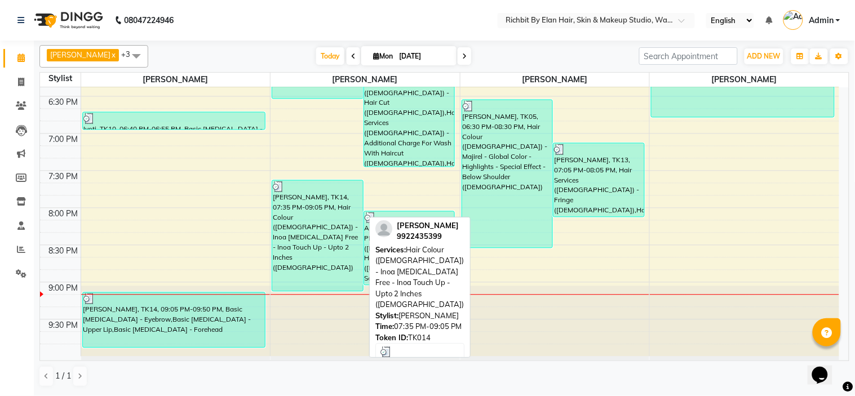
click at [312, 211] on div "[PERSON_NAME], TK14, 07:35 PM-09:05 PM, Hair Colour ([DEMOGRAPHIC_DATA]) - Inoa…" at bounding box center [317, 236] width 91 height 110
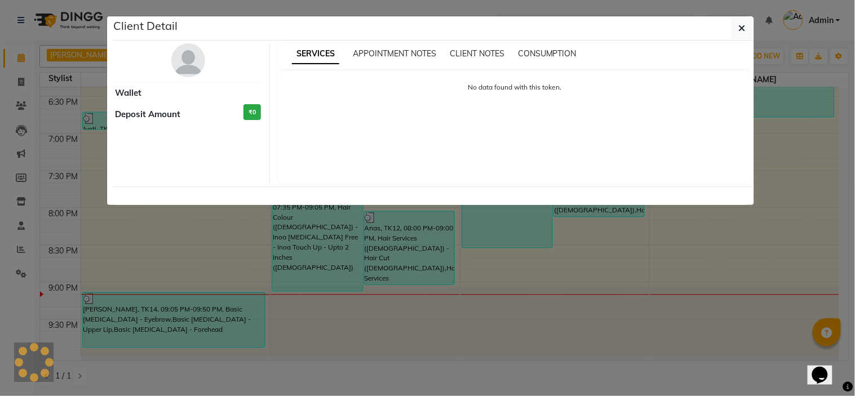
select select "3"
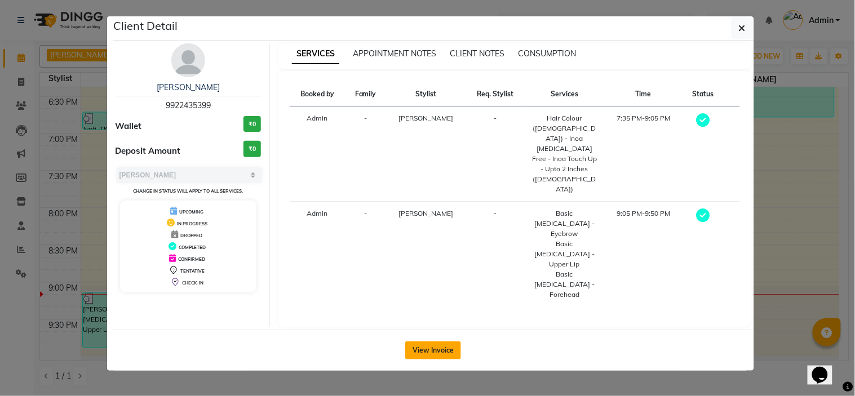
click at [444, 341] on button "View Invoice" at bounding box center [433, 350] width 56 height 18
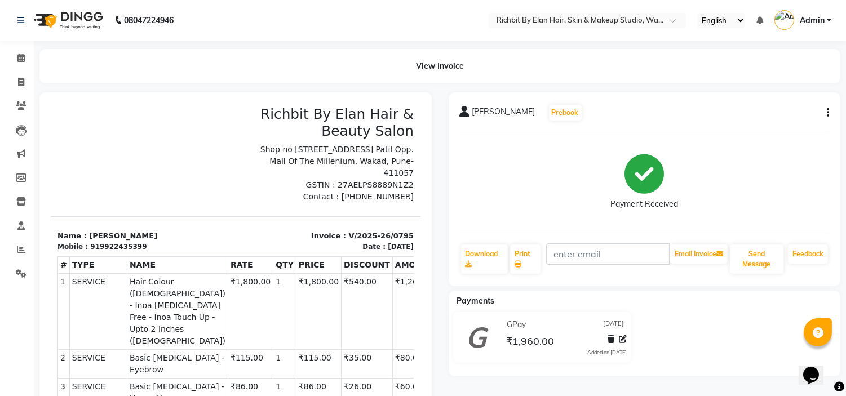
click at [101, 236] on p "Name : [PERSON_NAME]" at bounding box center [142, 235] width 171 height 11
click at [107, 233] on p "Name : [PERSON_NAME]" at bounding box center [142, 235] width 171 height 11
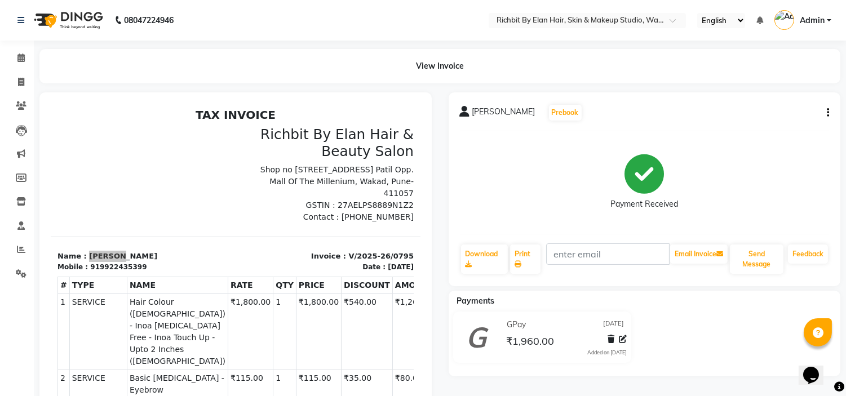
click at [828, 113] on icon "button" at bounding box center [828, 113] width 2 height 1
click at [761, 123] on div "Edit Invoice" at bounding box center [771, 127] width 77 height 14
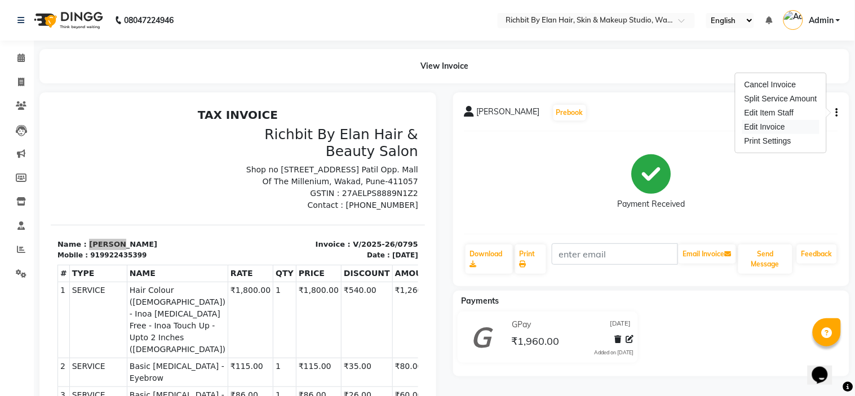
select select "service"
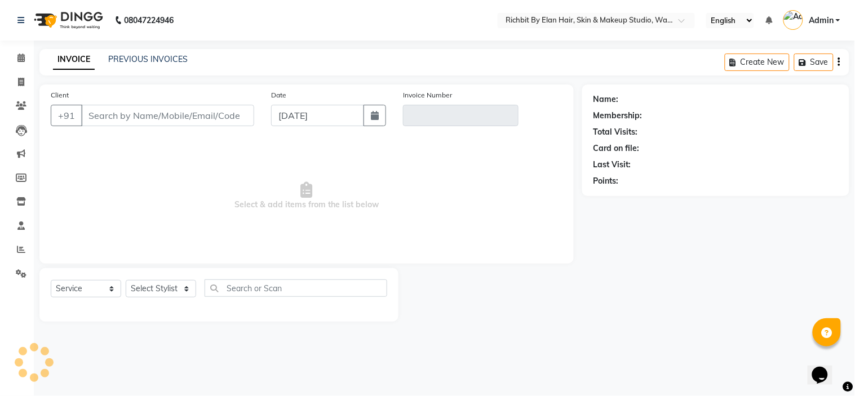
type input "9922435399"
type input "V/2025-26/0795"
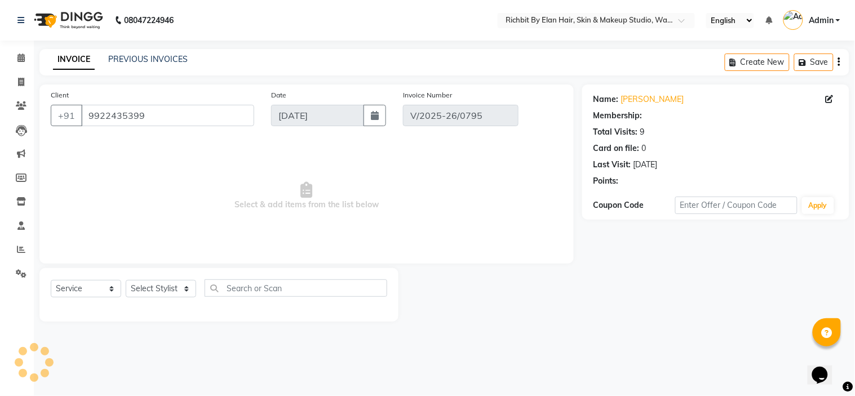
select select "1: Object"
select select "select"
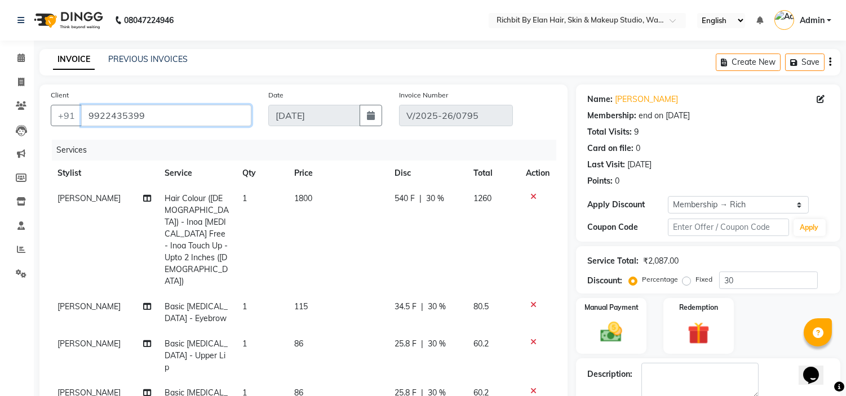
click at [234, 120] on input "9922435399" at bounding box center [166, 115] width 170 height 21
type input "992243539"
type input "0"
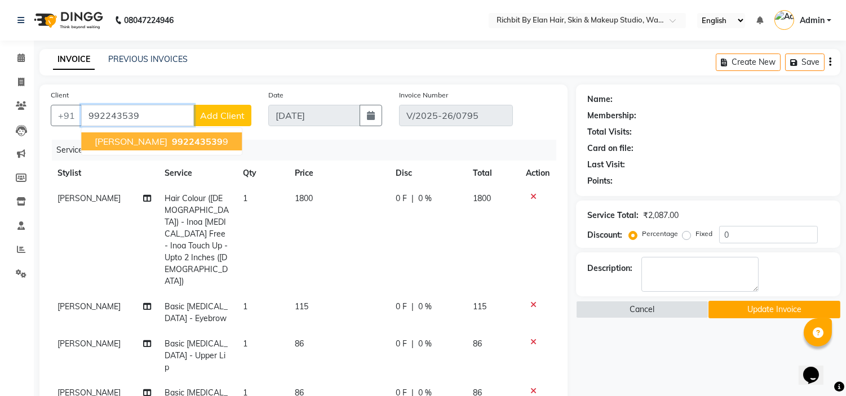
type input "992243539"
click at [231, 114] on span "Add Client" at bounding box center [222, 115] width 45 height 11
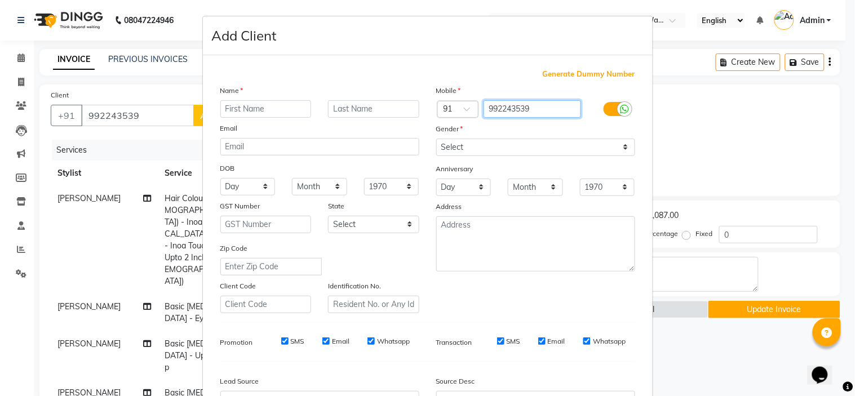
click at [543, 107] on input "992243539" at bounding box center [531, 108] width 97 height 17
type input "9922435399"
click at [287, 110] on input "text" at bounding box center [265, 108] width 91 height 17
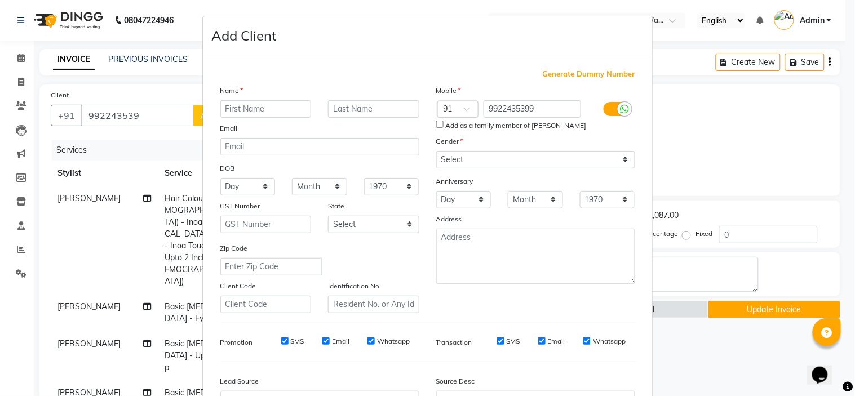
click at [173, 121] on ngb-modal-window "Add Client Generate Dummy Number Name Email DOB Day 01 02 03 04 05 06 07 08 09 …" at bounding box center [427, 198] width 855 height 396
click at [173, 119] on ngb-modal-window "Add Client Generate Dummy Number Name Email DOB Day 01 02 03 04 05 06 07 08 09 …" at bounding box center [427, 198] width 855 height 396
click at [277, 106] on input "text" at bounding box center [265, 108] width 91 height 17
click at [128, 117] on ngb-modal-window "Add Client Generate Dummy Number Name Email DOB Day 01 02 03 04 05 06 07 08 09 …" at bounding box center [427, 198] width 855 height 396
click at [132, 117] on ngb-modal-window "Add Client Generate Dummy Number Name Email DOB Day 01 02 03 04 05 06 07 08 09 …" at bounding box center [427, 198] width 855 height 396
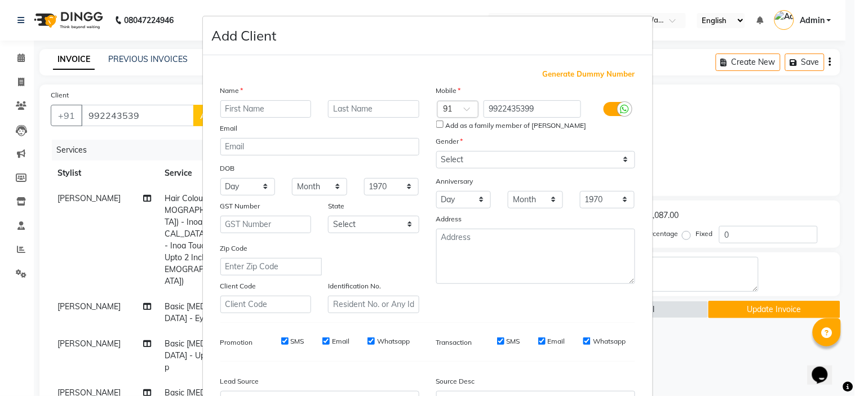
click at [142, 116] on ngb-modal-window "Add Client Generate Dummy Number Name Email DOB Day 01 02 03 04 05 06 07 08 09 …" at bounding box center [427, 198] width 855 height 396
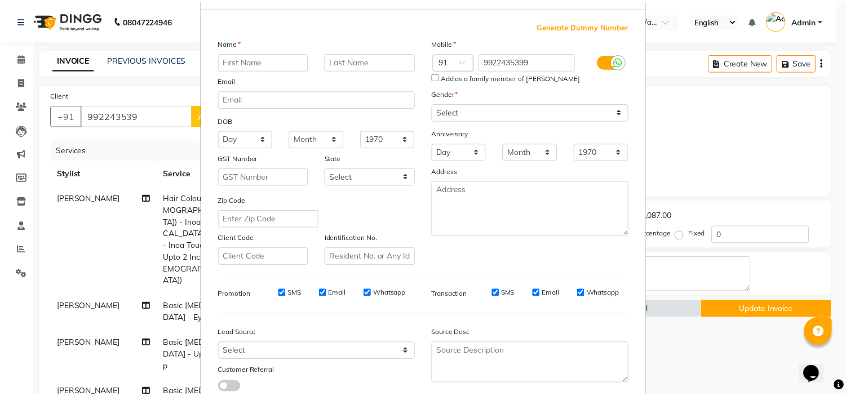
scroll to position [125, 0]
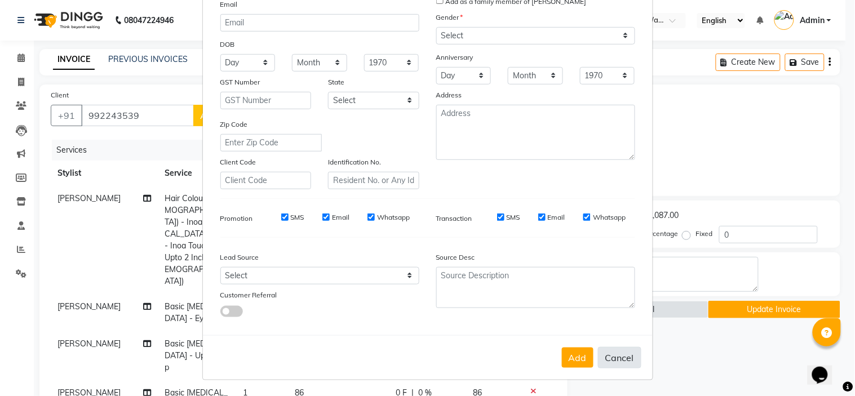
click at [614, 362] on button "Cancel" at bounding box center [619, 357] width 43 height 21
select select
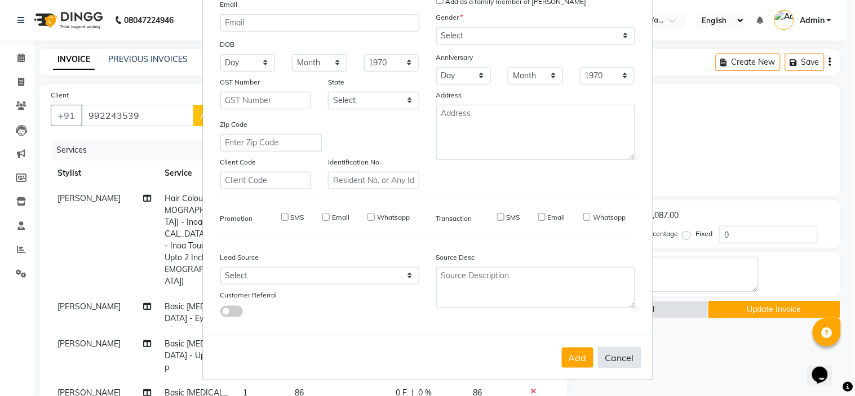
select select
checkbox input "false"
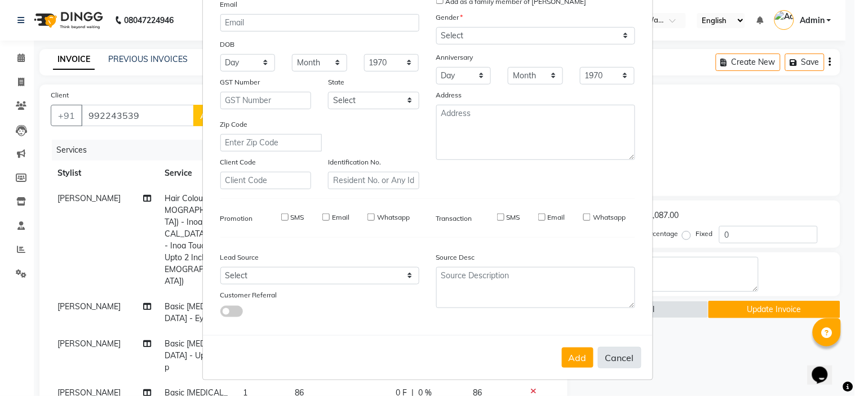
checkbox input "false"
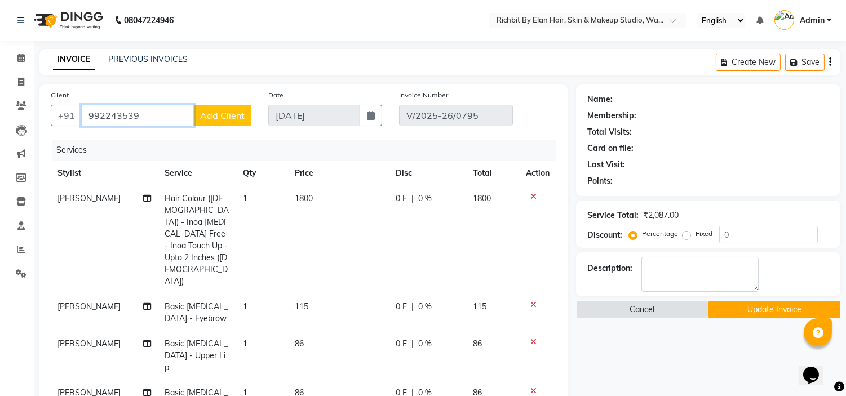
click at [176, 118] on input "992243539" at bounding box center [137, 115] width 113 height 21
type input "9922435399"
select select "1: Object"
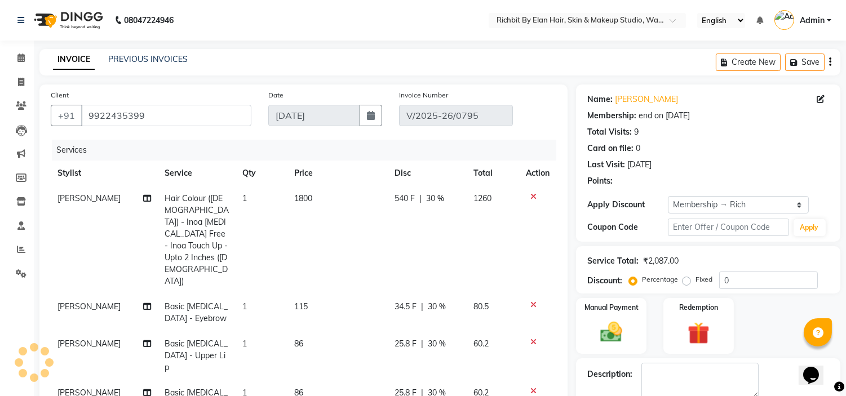
type input "30"
click at [629, 96] on link "[PERSON_NAME]" at bounding box center [646, 100] width 63 height 12
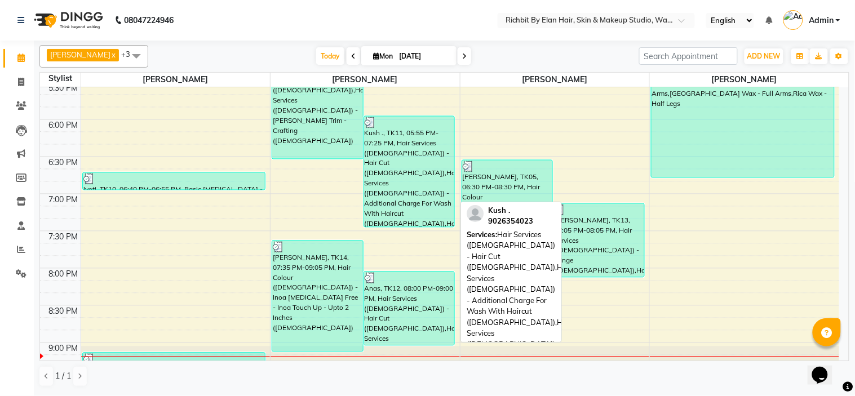
scroll to position [563, 0]
